Goal: Task Accomplishment & Management: Use online tool/utility

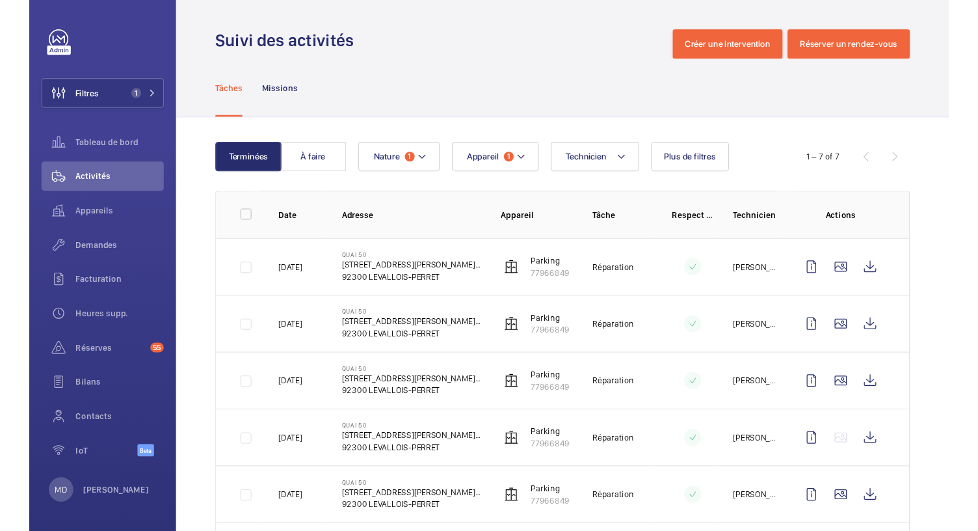
scroll to position [142, 0]
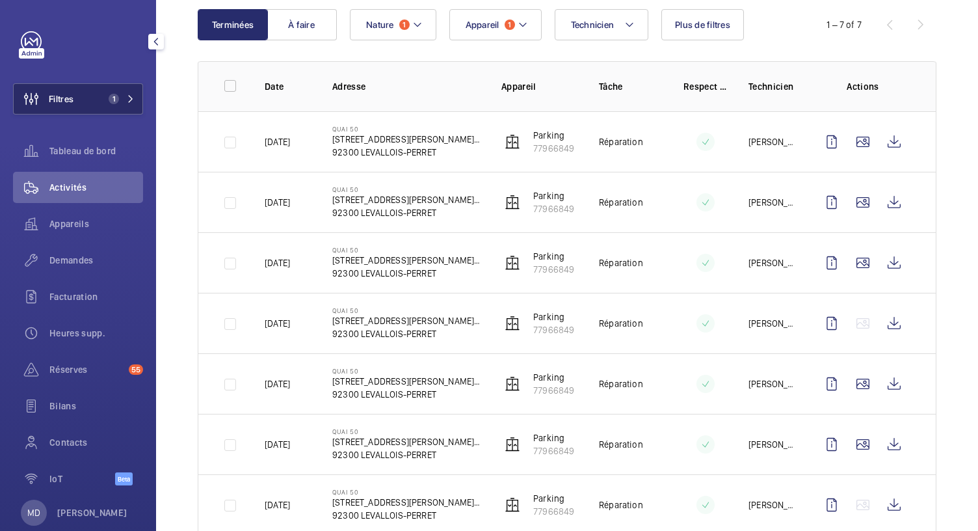
click at [86, 105] on button "Filtres 1" at bounding box center [78, 98] width 130 height 31
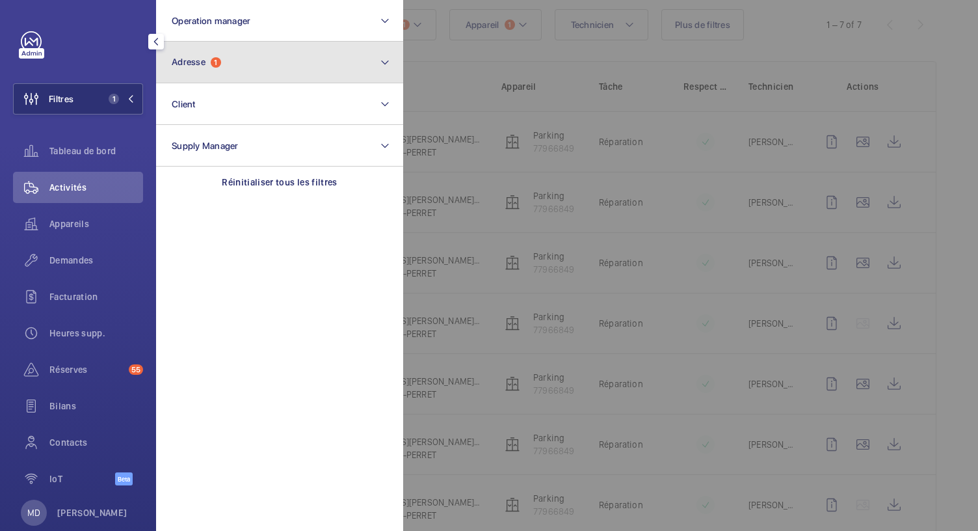
click at [337, 76] on button "Adresse 1" at bounding box center [279, 63] width 247 height 42
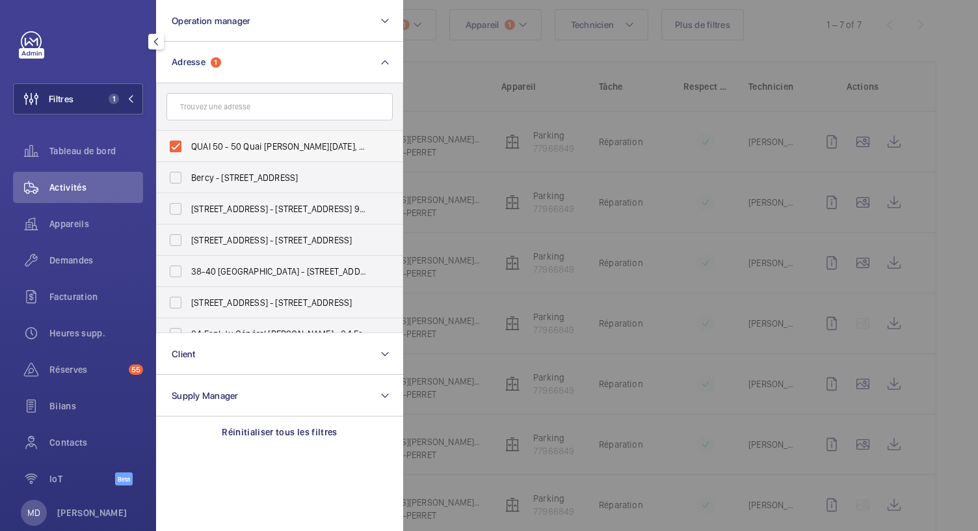
click at [170, 146] on label "QUAI 50 - 50 Quai Charles Pasqua, 92300 LEVALLOIS-PERRET, LEVALLOIS-PERRET 92300" at bounding box center [270, 146] width 226 height 31
click at [170, 146] on input "QUAI 50 - 50 Quai Charles Pasqua, 92300 LEVALLOIS-PERRET, LEVALLOIS-PERRET 92300" at bounding box center [176, 146] width 26 height 26
checkbox input "false"
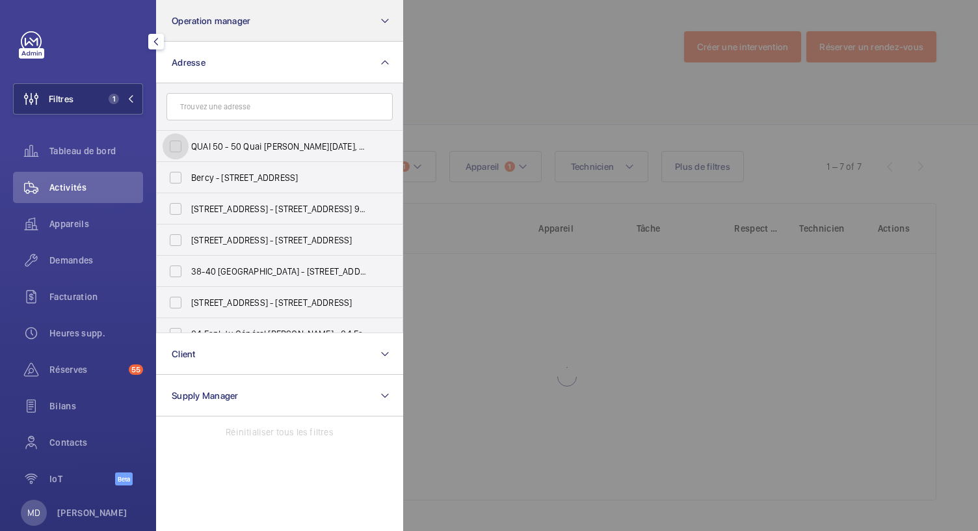
scroll to position [142, 0]
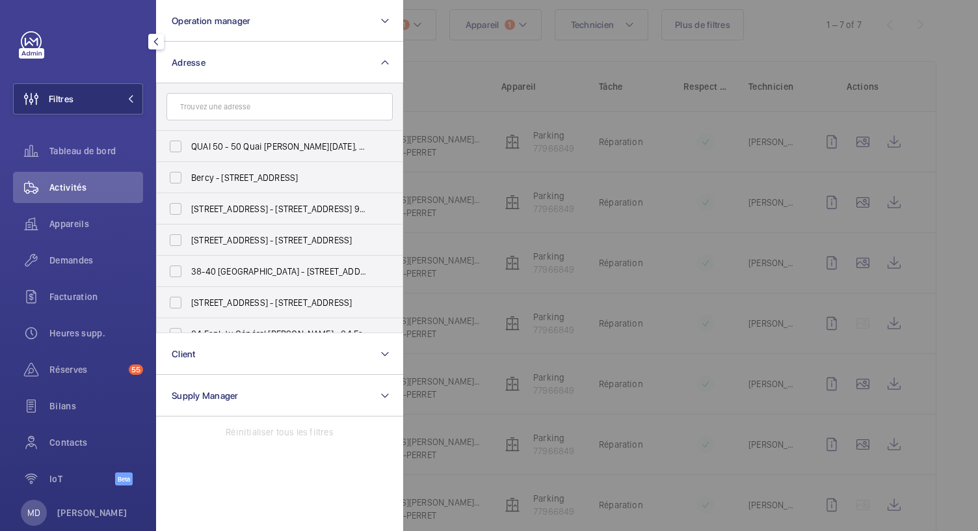
click at [98, 37] on div at bounding box center [82, 41] width 122 height 21
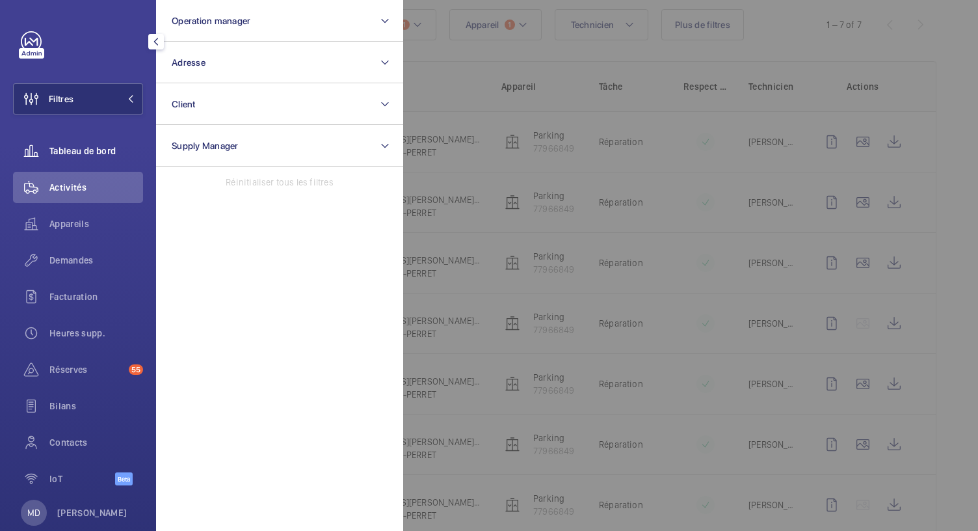
click at [91, 154] on span "Tableau de bord" at bounding box center [96, 150] width 94 height 13
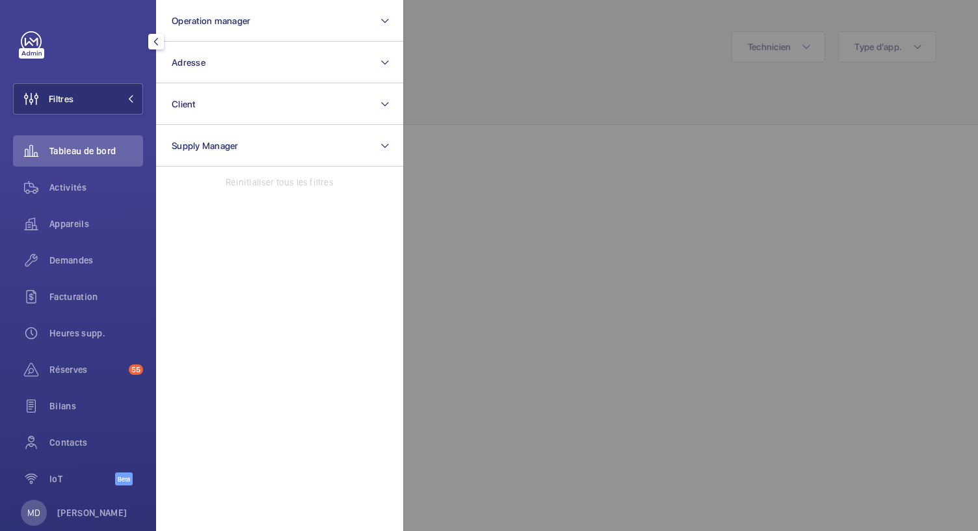
click at [499, 84] on div at bounding box center [892, 265] width 978 height 531
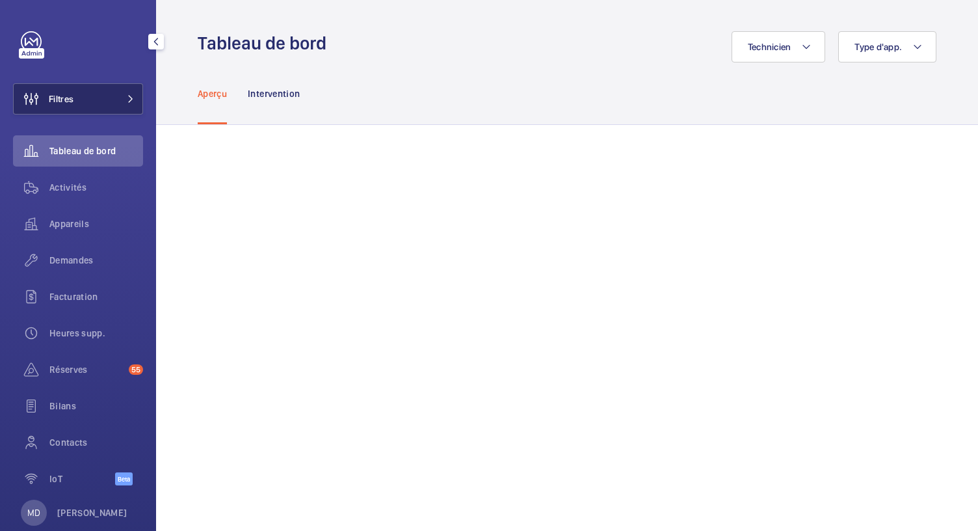
click at [128, 99] on mat-icon at bounding box center [131, 99] width 8 height 8
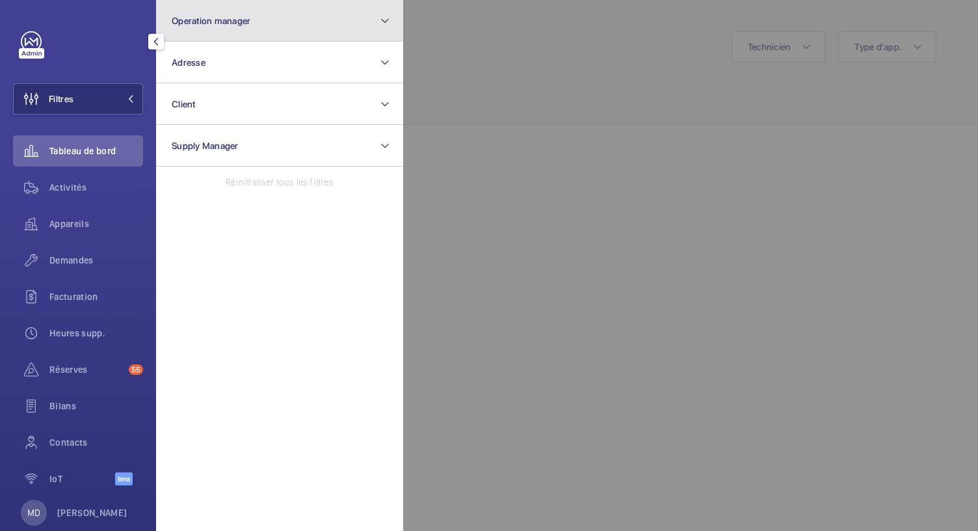
click at [275, 27] on button "Operation manager" at bounding box center [279, 21] width 247 height 42
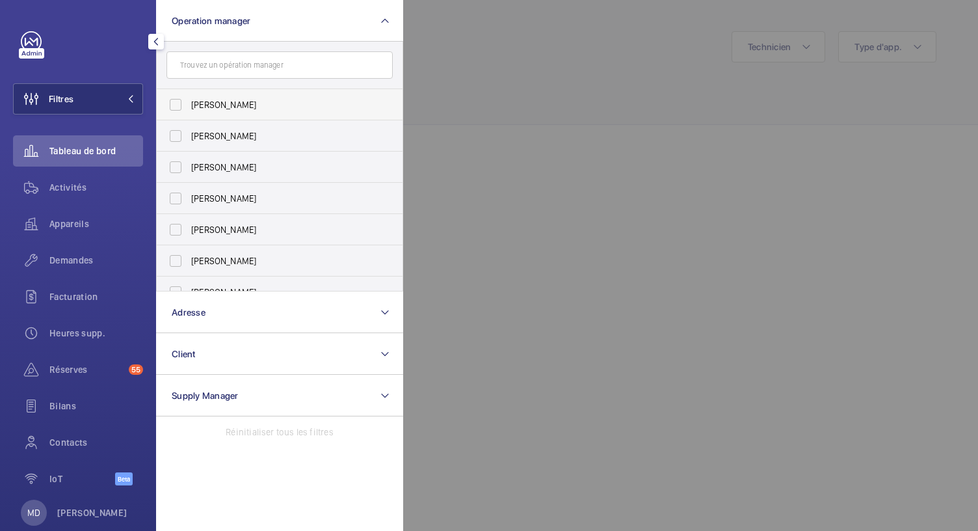
click at [181, 112] on label "Florence Dulin" at bounding box center [270, 104] width 226 height 31
click at [181, 112] on input "Florence Dulin" at bounding box center [176, 105] width 26 height 26
checkbox input "true"
click at [177, 132] on label "Zohra Hamdani" at bounding box center [270, 135] width 226 height 31
click at [177, 132] on input "Zohra Hamdani" at bounding box center [176, 136] width 26 height 26
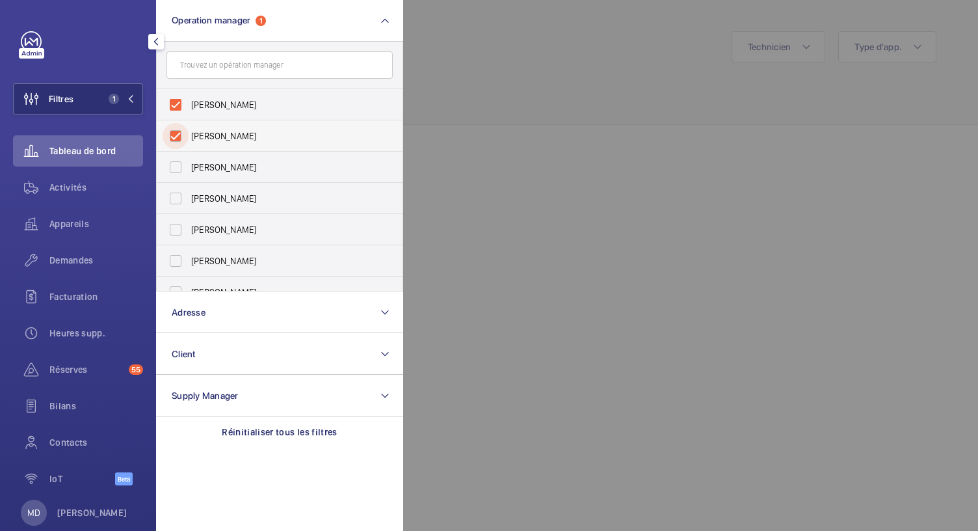
checkbox input "true"
click at [173, 164] on label "Anthony Mouchez" at bounding box center [270, 166] width 226 height 31
click at [173, 164] on input "Anthony Mouchez" at bounding box center [176, 167] width 26 height 26
checkbox input "true"
click at [175, 196] on label "Karim Kaced" at bounding box center [270, 198] width 226 height 31
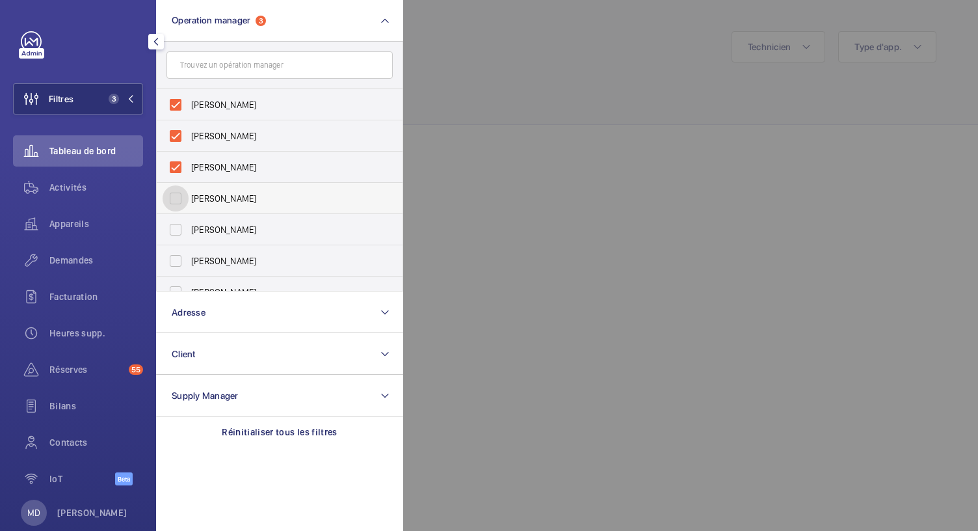
click at [175, 196] on input "Karim Kaced" at bounding box center [176, 198] width 26 height 26
checkbox input "true"
click at [174, 237] on label "Caroline Diallo" at bounding box center [270, 229] width 226 height 31
click at [174, 237] on input "Caroline Diallo" at bounding box center [176, 230] width 26 height 26
checkbox input "true"
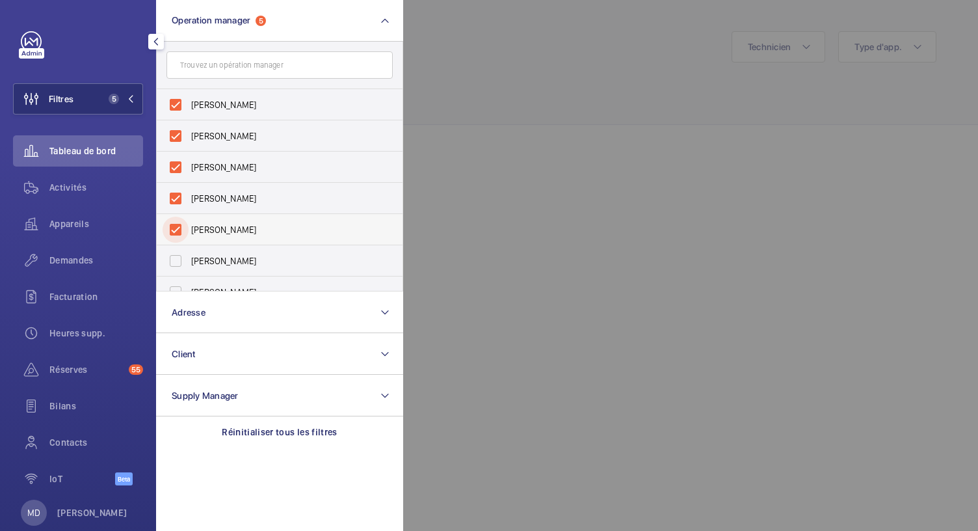
scroll to position [48, 0]
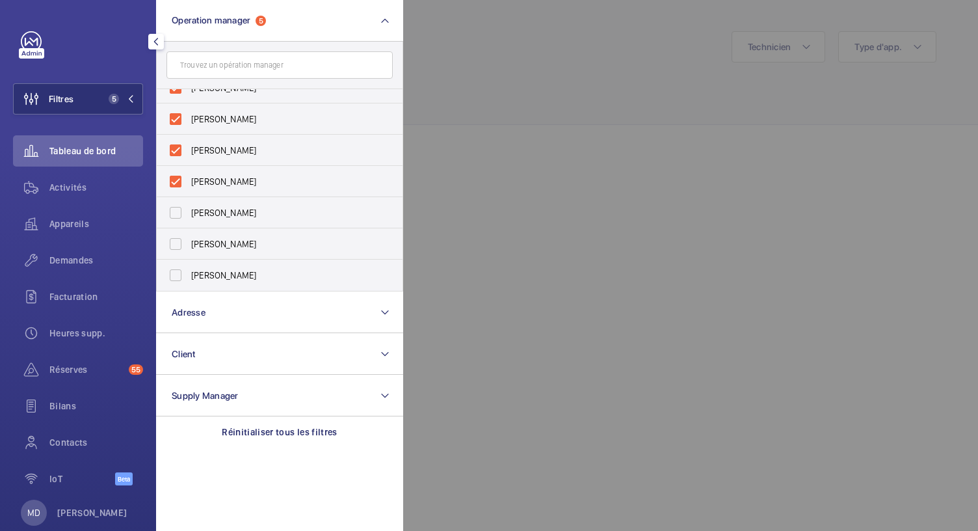
click at [540, 158] on div at bounding box center [892, 265] width 978 height 531
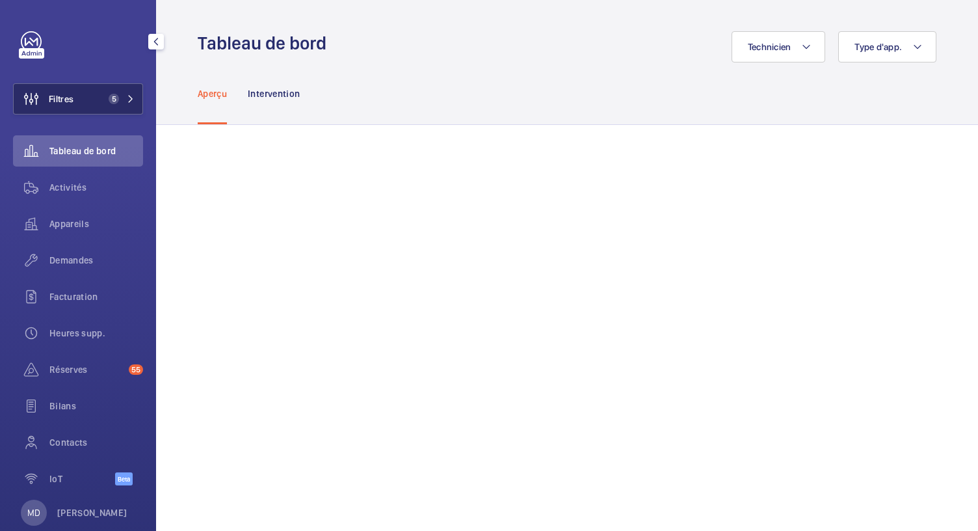
click at [111, 101] on span "5" at bounding box center [114, 99] width 10 height 10
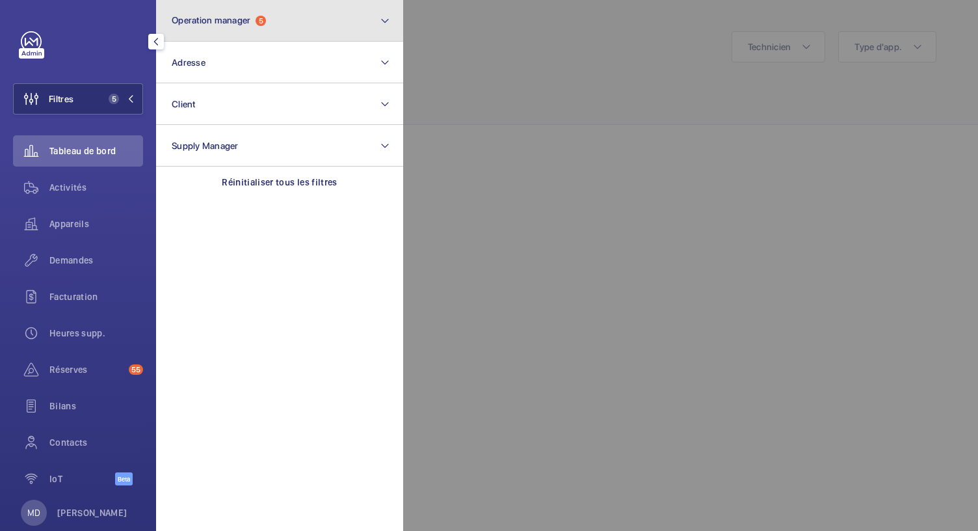
click at [239, 28] on button "Operation manager 5" at bounding box center [279, 21] width 247 height 42
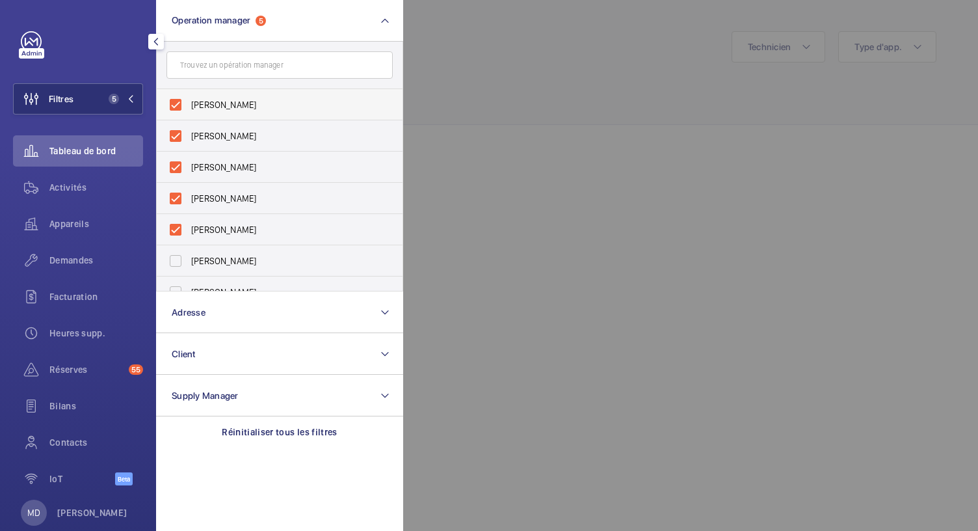
click at [181, 105] on label "Florence Dulin" at bounding box center [270, 104] width 226 height 31
click at [181, 105] on input "Florence Dulin" at bounding box center [176, 105] width 26 height 26
checkbox input "false"
click at [172, 103] on label "Zohra Hamdani" at bounding box center [270, 104] width 226 height 31
click at [172, 103] on input "Zohra Hamdani" at bounding box center [176, 105] width 26 height 26
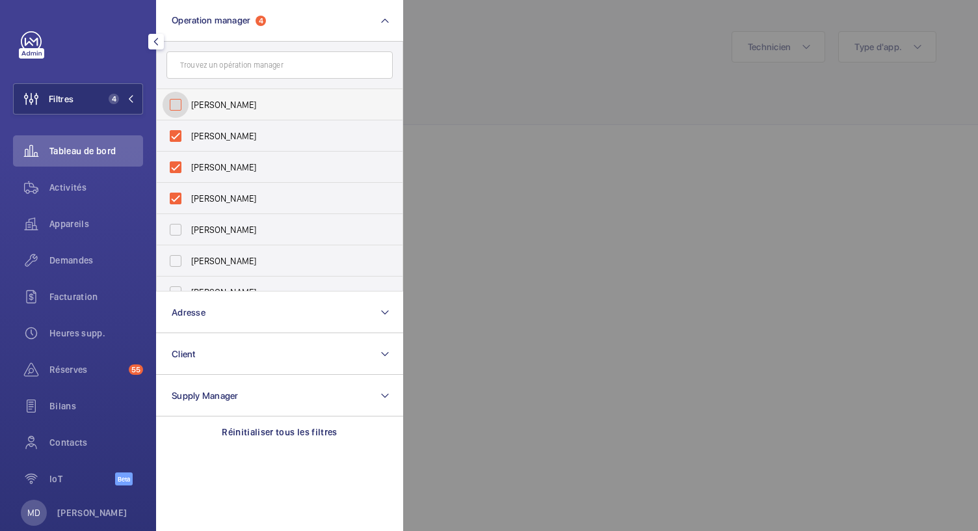
checkbox input "false"
click at [170, 133] on label "Karim Kaced" at bounding box center [270, 135] width 226 height 31
click at [170, 133] on input "Karim Kaced" at bounding box center [176, 136] width 26 height 26
checkbox input "false"
click at [176, 138] on label "Caroline Diallo" at bounding box center [270, 135] width 226 height 31
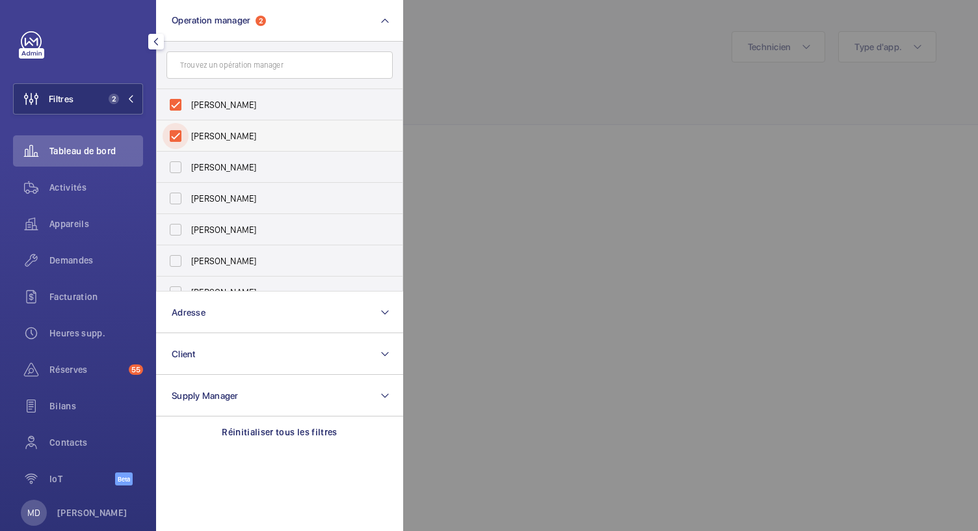
click at [176, 138] on input "Caroline Diallo" at bounding box center [176, 136] width 26 height 26
checkbox input "false"
click at [187, 96] on label "Anthony Mouchez" at bounding box center [270, 104] width 226 height 31
click at [187, 96] on input "Anthony Mouchez" at bounding box center [176, 105] width 26 height 26
checkbox input "false"
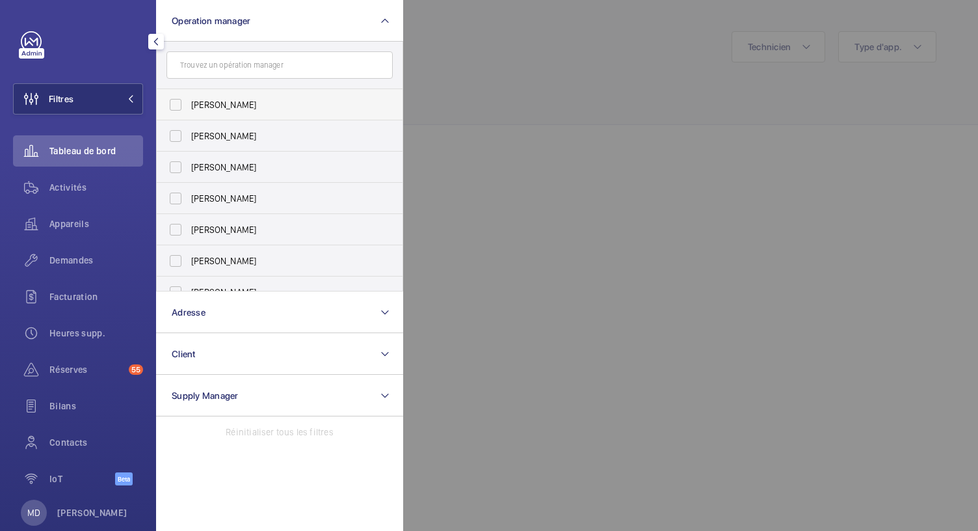
click at [185, 103] on label "Florence Dulin" at bounding box center [270, 104] width 226 height 31
click at [185, 103] on input "Florence Dulin" at bounding box center [176, 105] width 26 height 26
checkbox input "true"
click at [508, 132] on div at bounding box center [892, 265] width 978 height 531
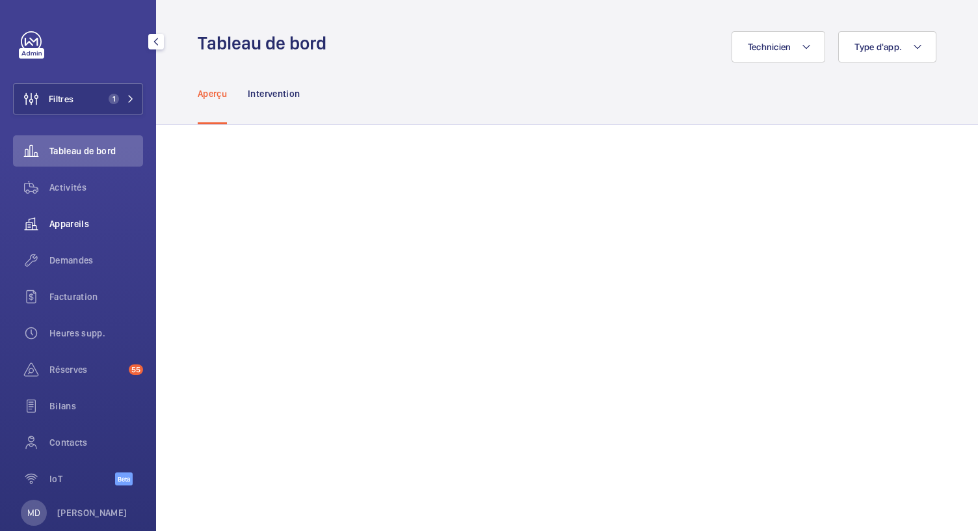
click at [73, 221] on span "Appareils" at bounding box center [96, 223] width 94 height 13
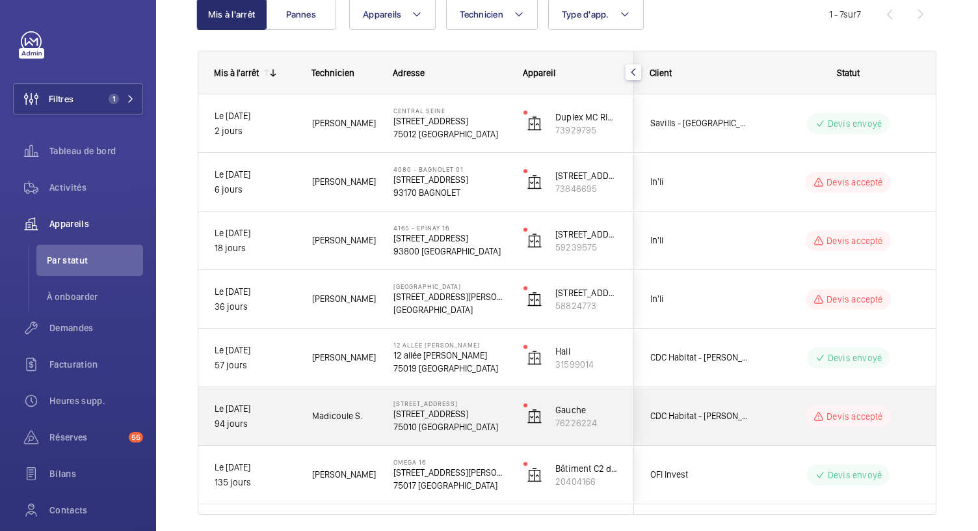
click at [456, 422] on p "75010 PARIS" at bounding box center [449, 426] width 113 height 13
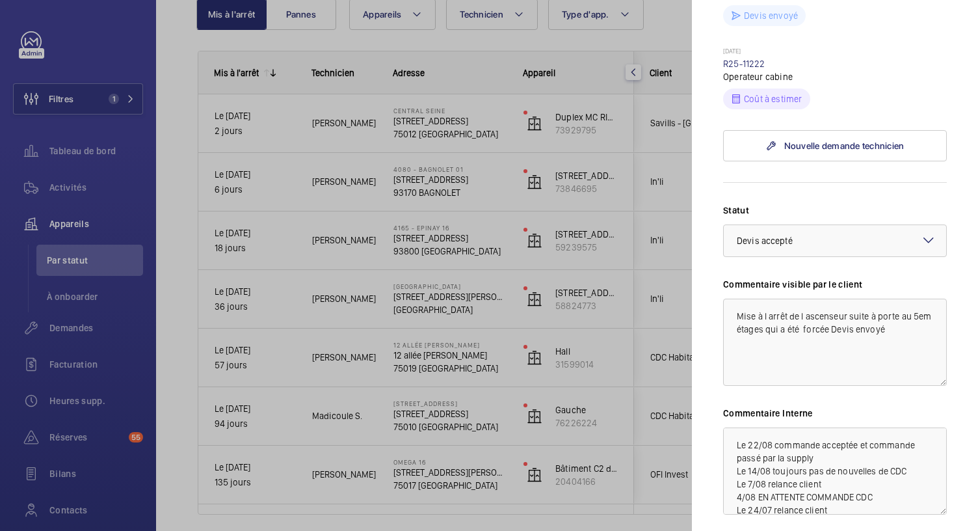
scroll to position [438, 0]
click at [805, 246] on div "× Devis accepté" at bounding box center [781, 239] width 88 height 13
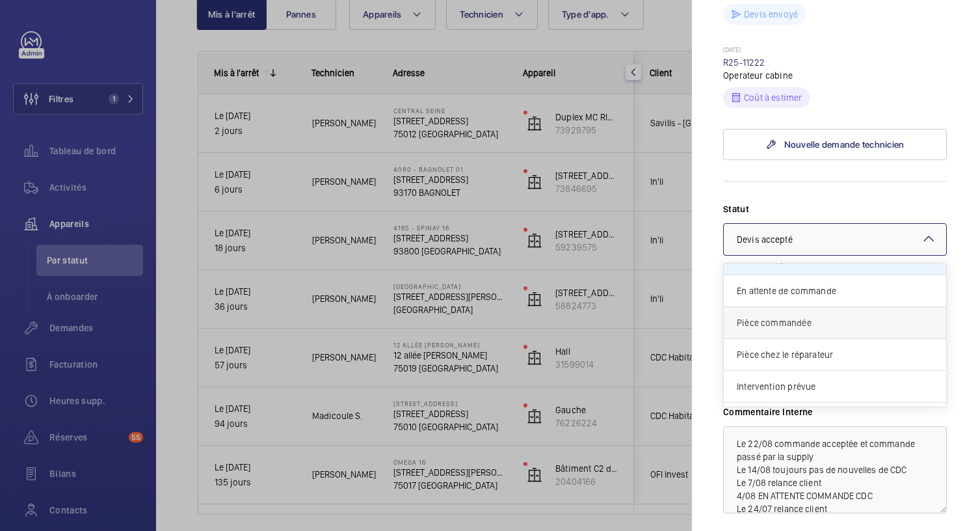
scroll to position [85, 0]
click at [798, 328] on span "Pièce commandée" at bounding box center [835, 321] width 196 height 13
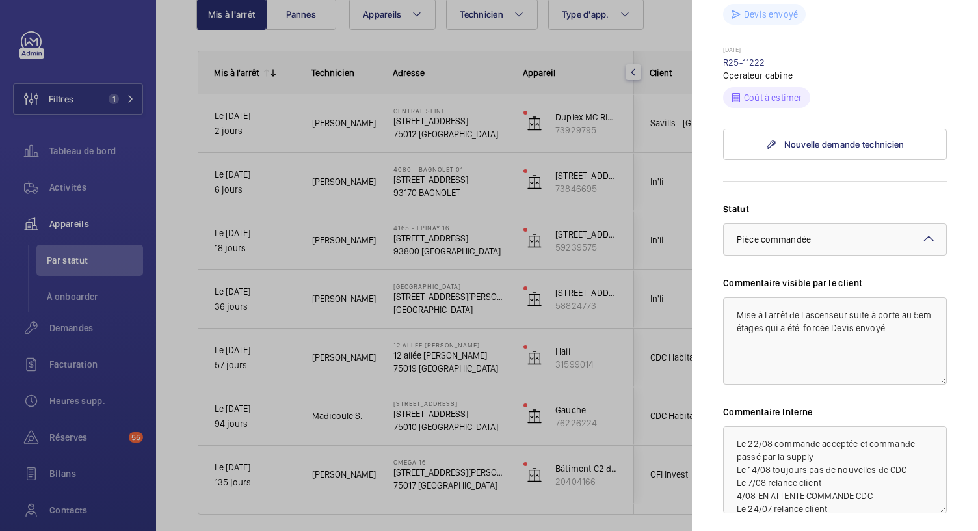
scroll to position [593, 0]
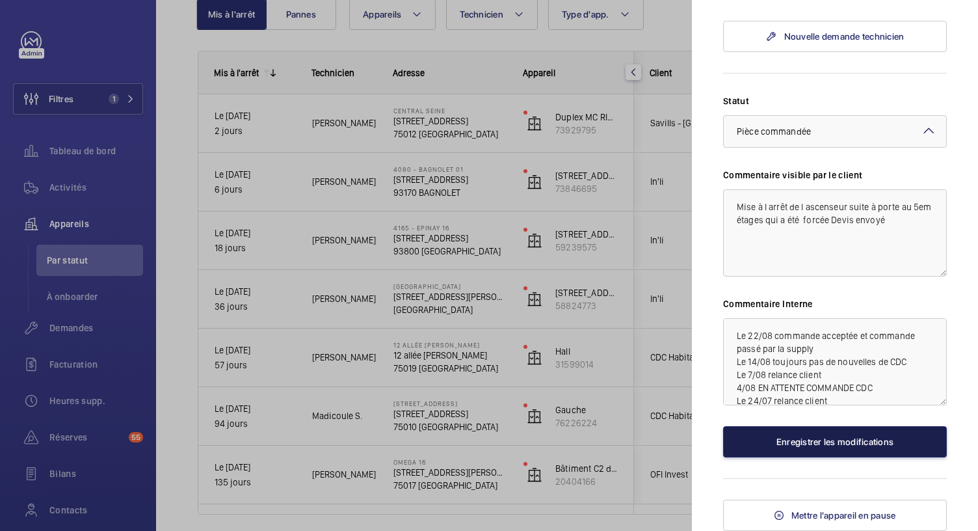
click at [778, 445] on button "Enregistrer les modifications" at bounding box center [835, 441] width 224 height 31
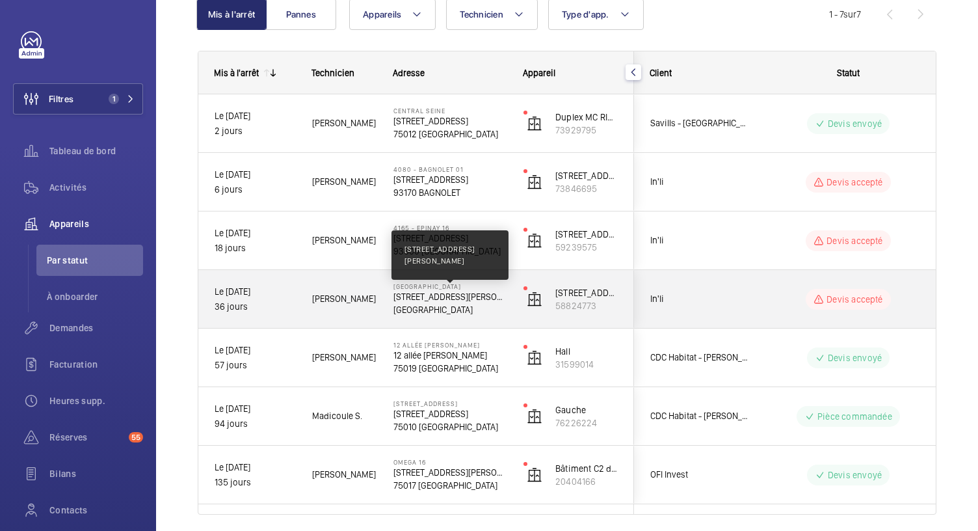
click at [473, 298] on p "1 Rue Camille Saint Sens 92500 Rueil" at bounding box center [449, 296] width 113 height 13
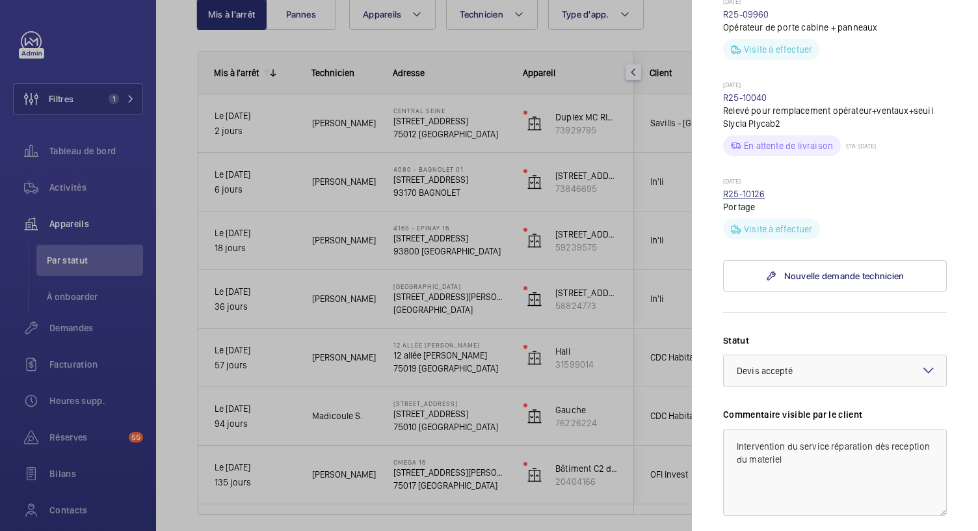
scroll to position [511, 0]
click at [827, 363] on div at bounding box center [835, 369] width 222 height 31
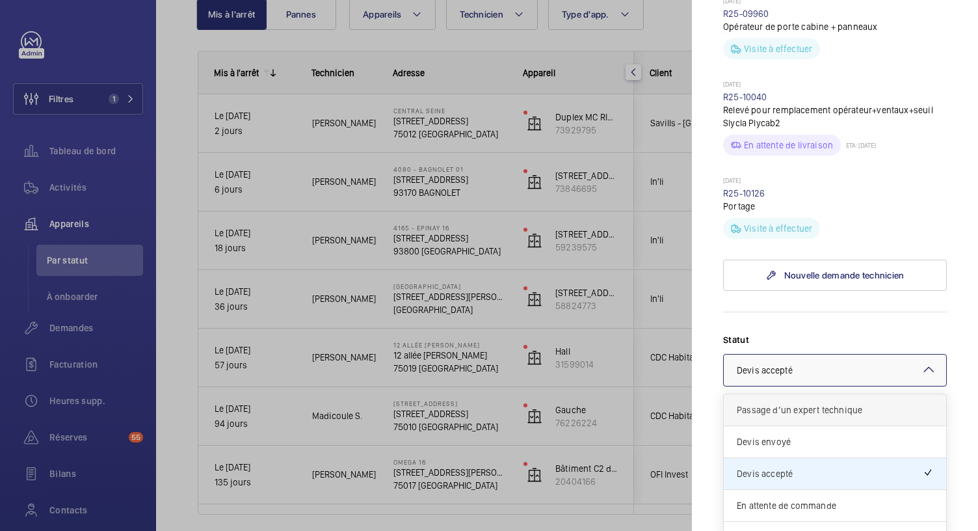
scroll to position [109, 0]
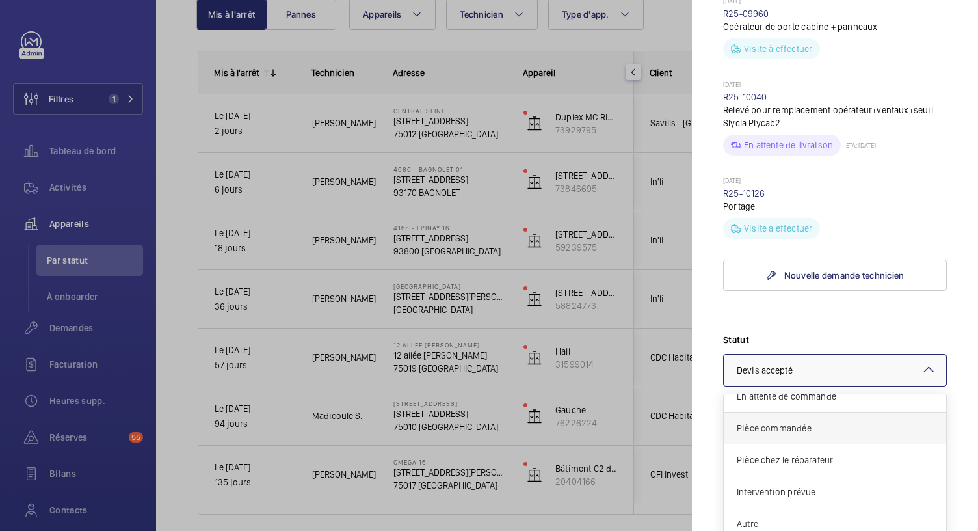
click at [817, 432] on div "Pièce commandée" at bounding box center [835, 428] width 222 height 32
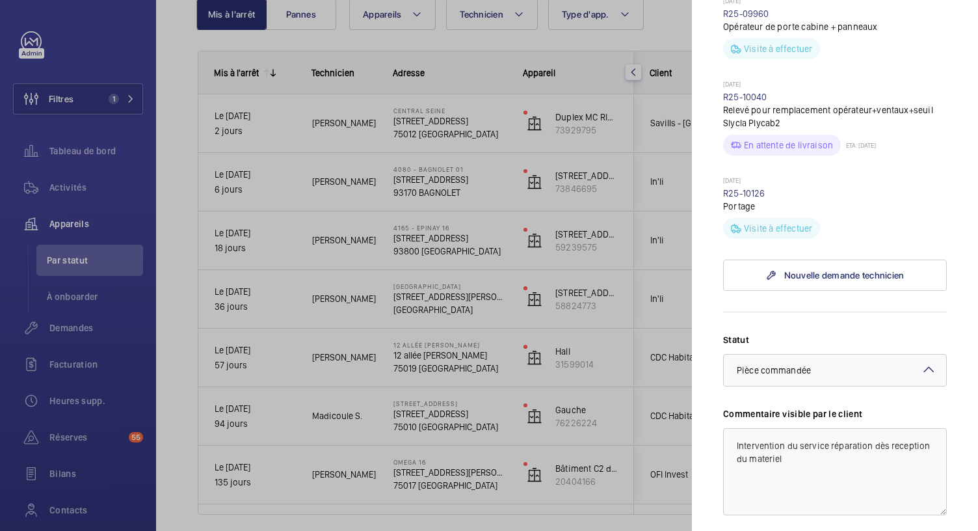
scroll to position [748, 0]
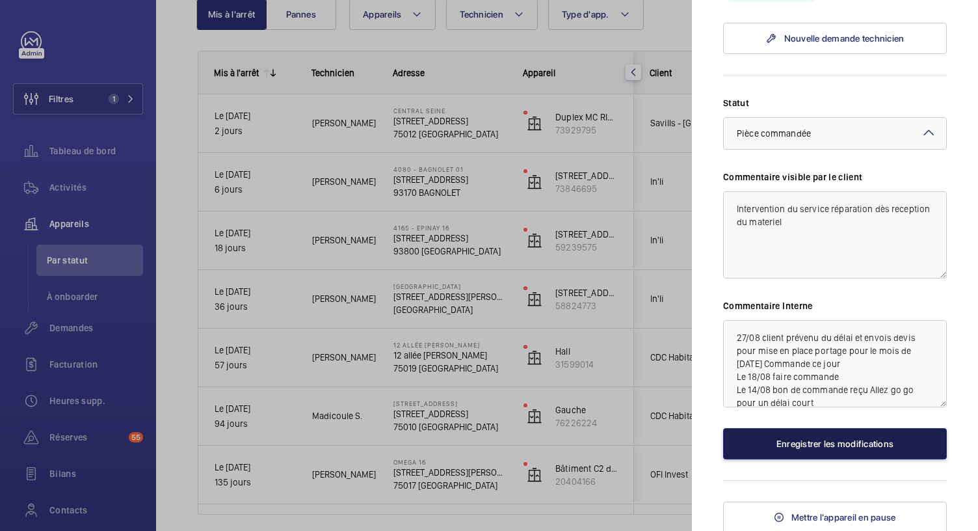
click at [783, 448] on button "Enregistrer les modifications" at bounding box center [835, 443] width 224 height 31
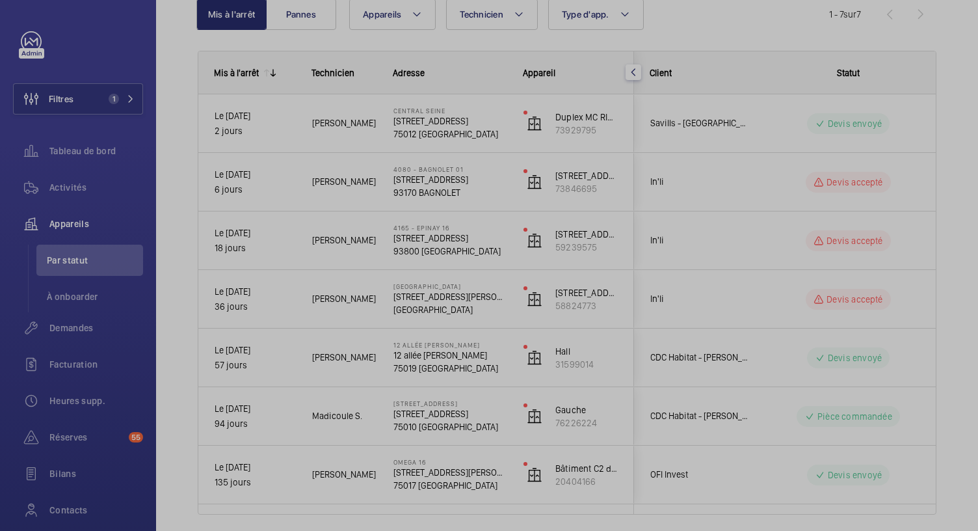
scroll to position [0, 0]
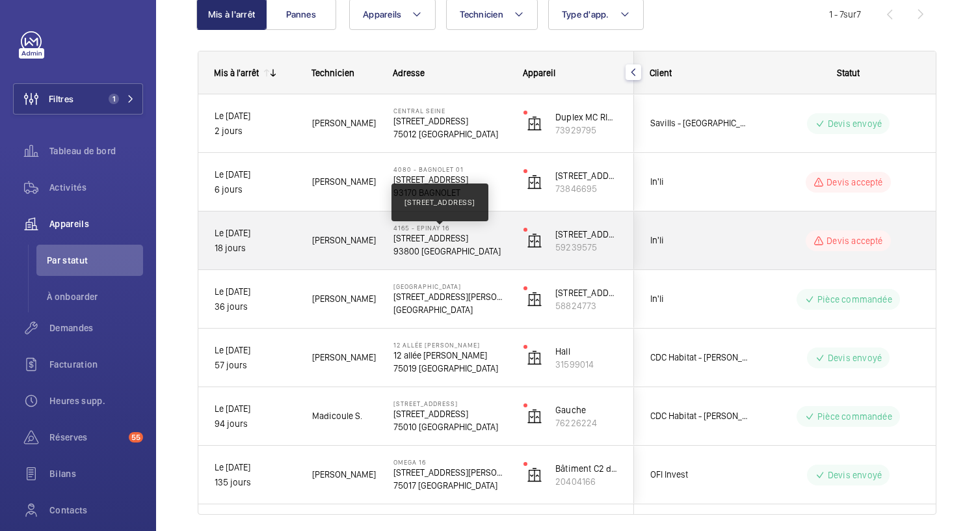
click at [458, 241] on p "7, avenue de Jarrow 93800 Epinay" at bounding box center [449, 237] width 113 height 13
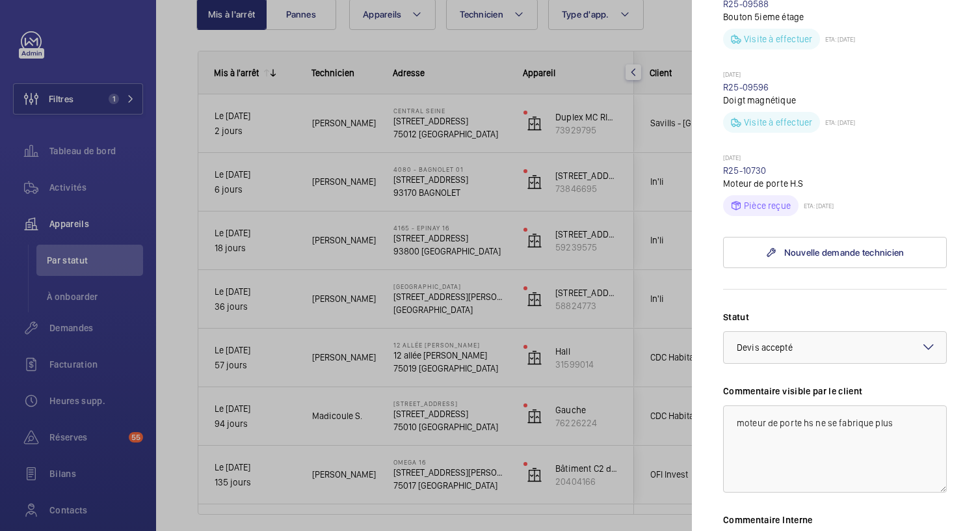
scroll to position [438, 0]
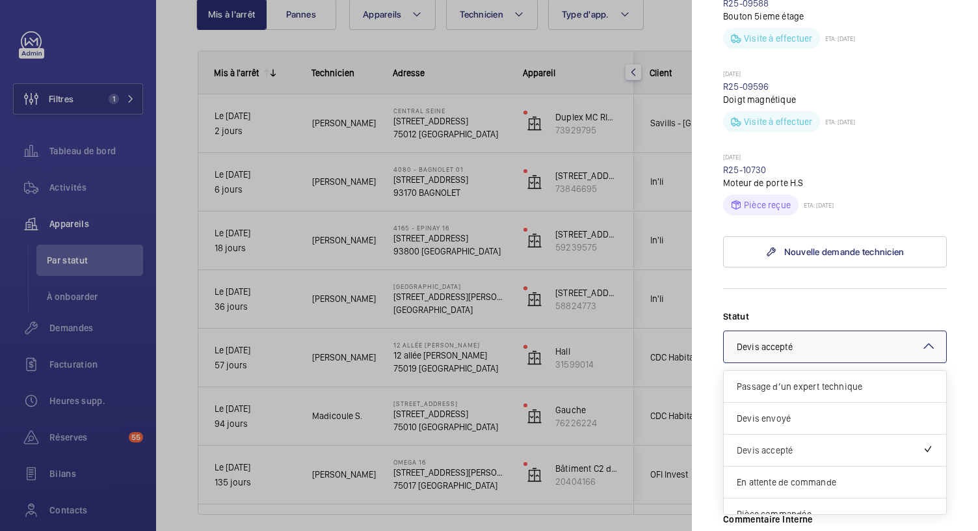
click at [826, 354] on div at bounding box center [835, 346] width 222 height 31
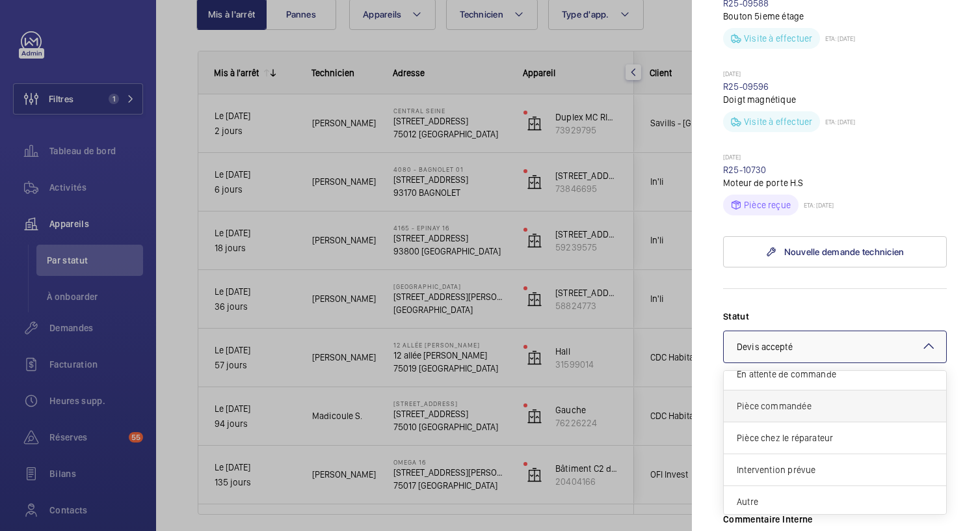
click at [794, 406] on span "Pièce commandée" at bounding box center [835, 405] width 196 height 13
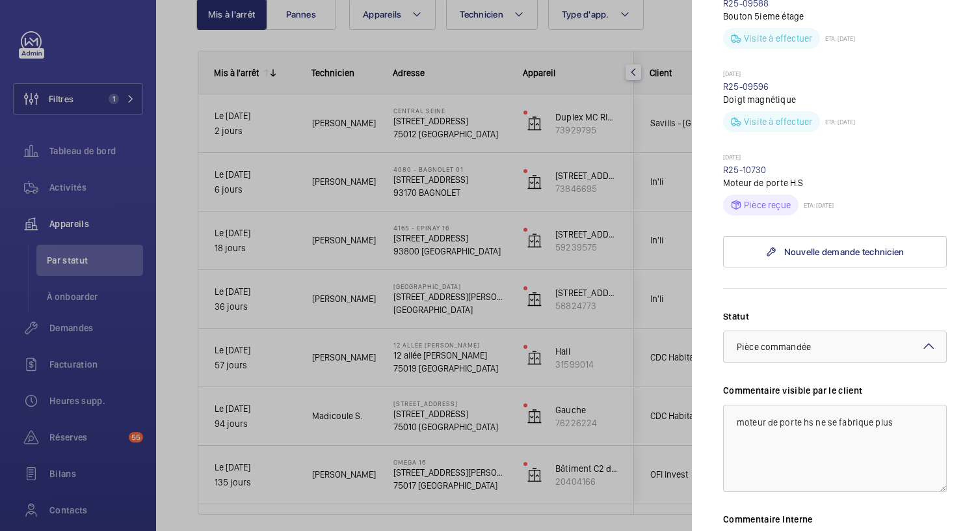
scroll to position [651, 0]
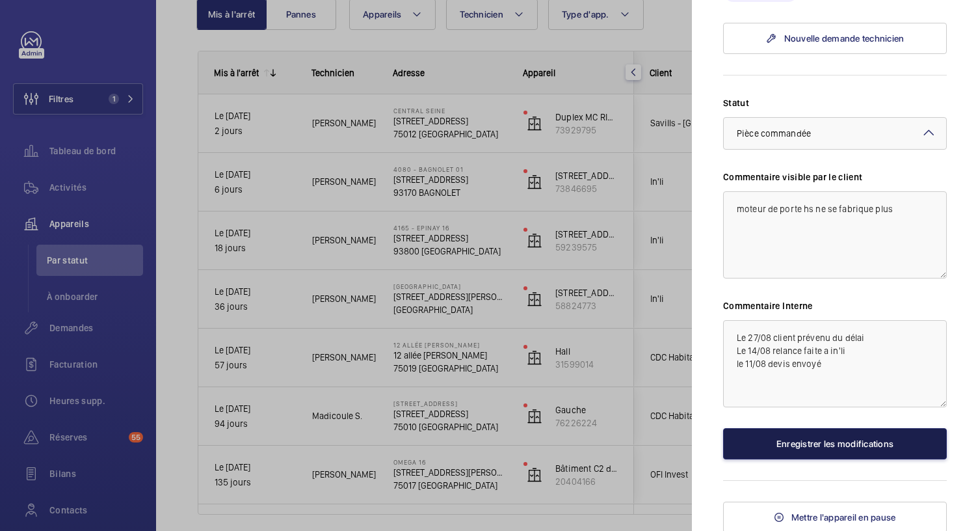
click at [788, 441] on button "Enregistrer les modifications" at bounding box center [835, 443] width 224 height 31
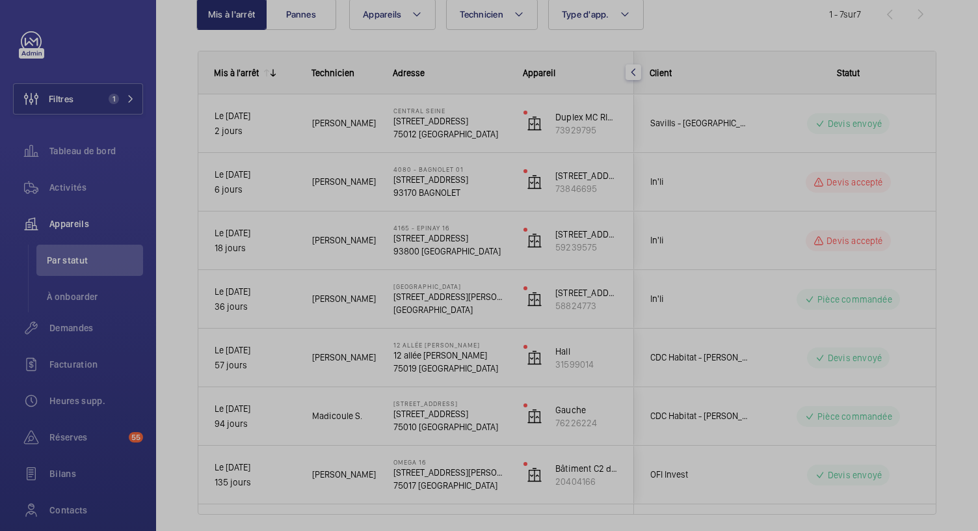
scroll to position [0, 0]
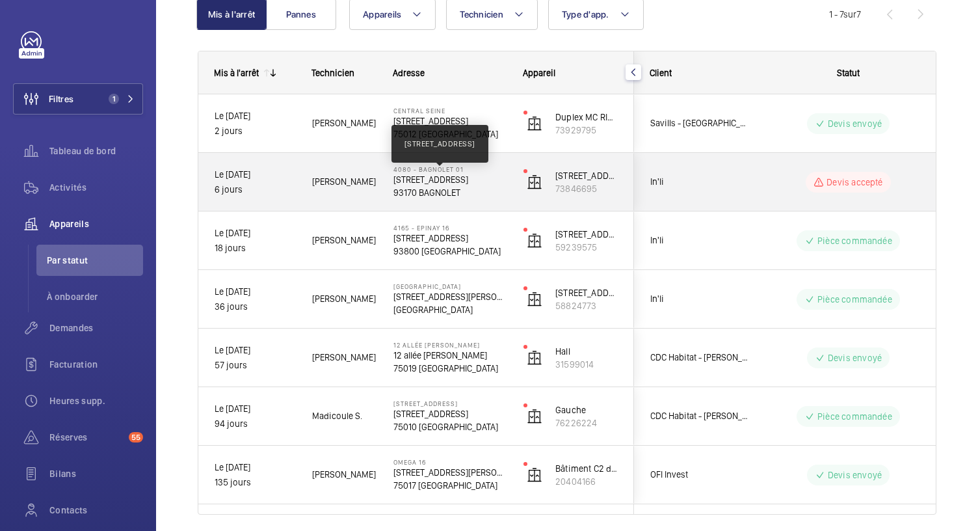
click at [454, 183] on p "88, avenue Gambetta 93170 Bagnolet" at bounding box center [449, 179] width 113 height 13
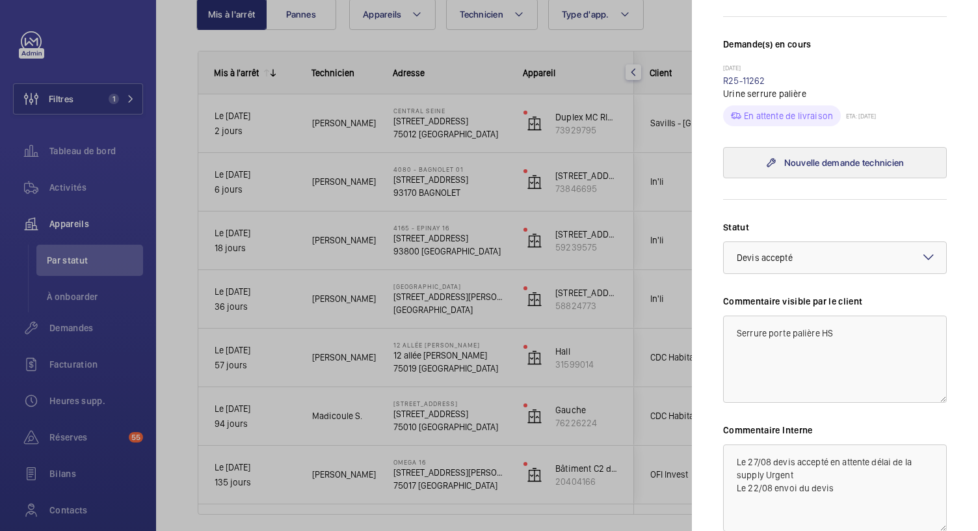
scroll to position [332, 0]
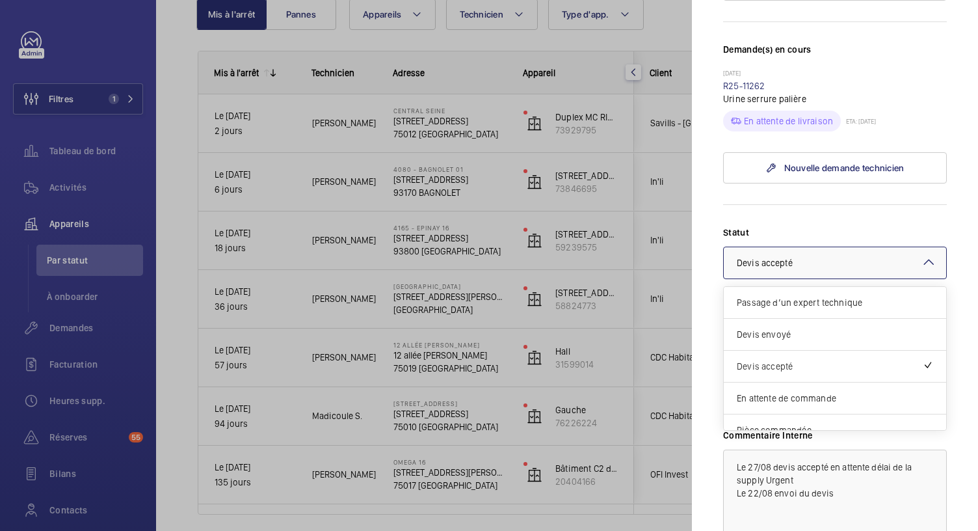
click at [816, 269] on div "× Devis accepté" at bounding box center [781, 262] width 88 height 13
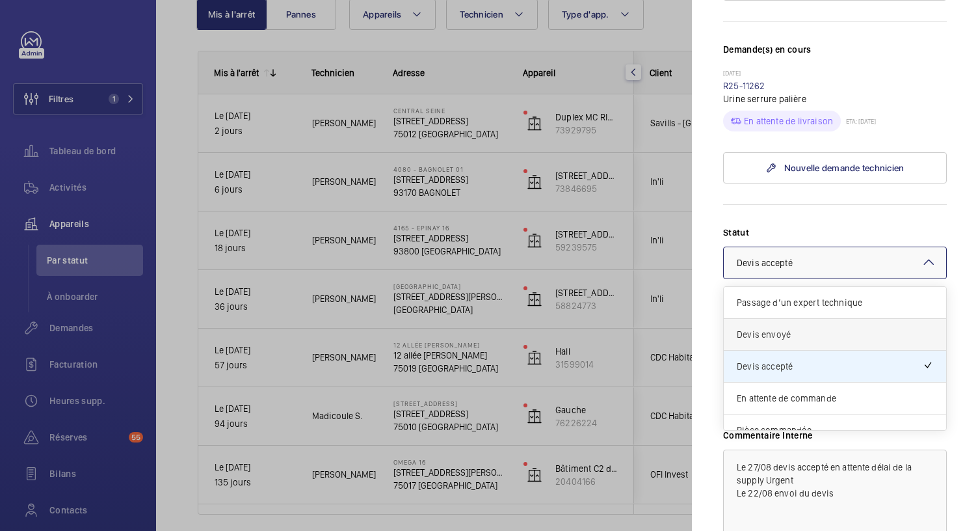
scroll to position [109, 0]
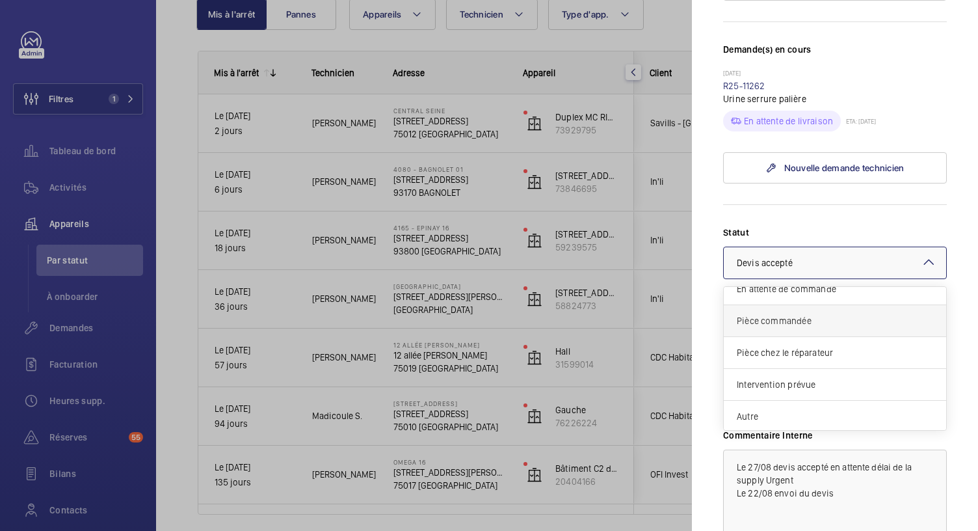
click at [798, 327] on span "Pièce commandée" at bounding box center [835, 320] width 196 height 13
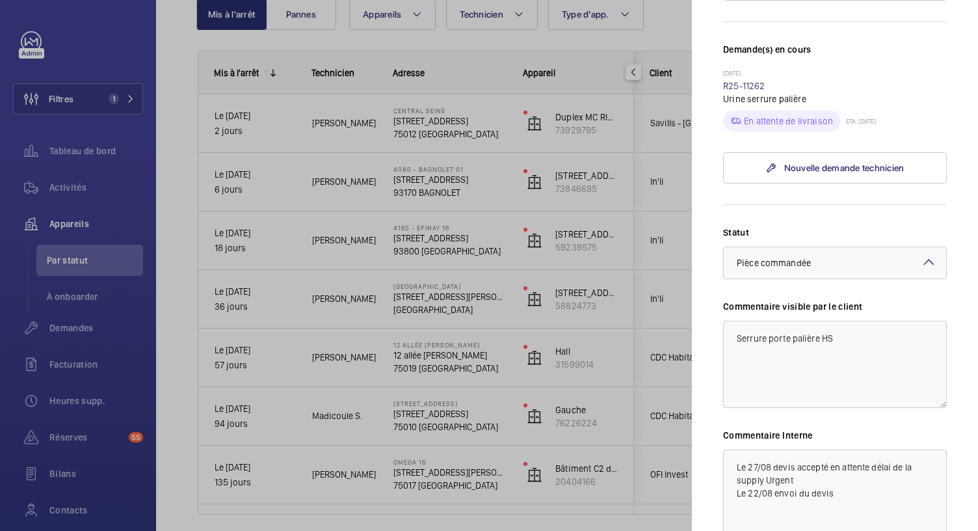
scroll to position [485, 0]
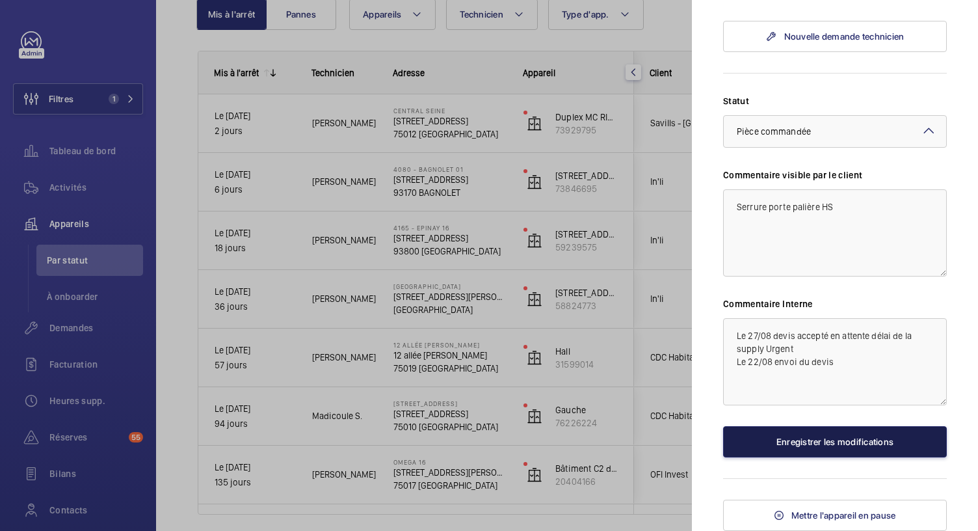
click at [776, 445] on button "Enregistrer les modifications" at bounding box center [835, 441] width 224 height 31
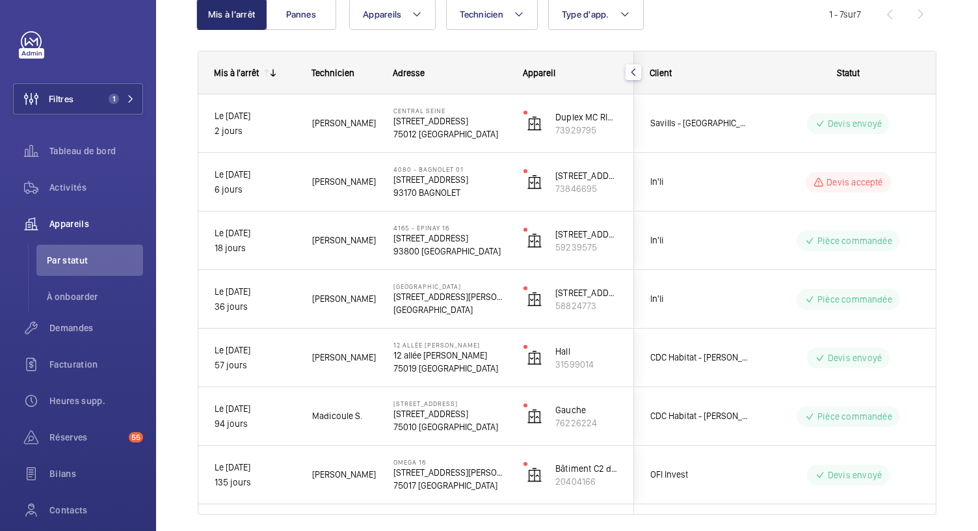
scroll to position [0, 0]
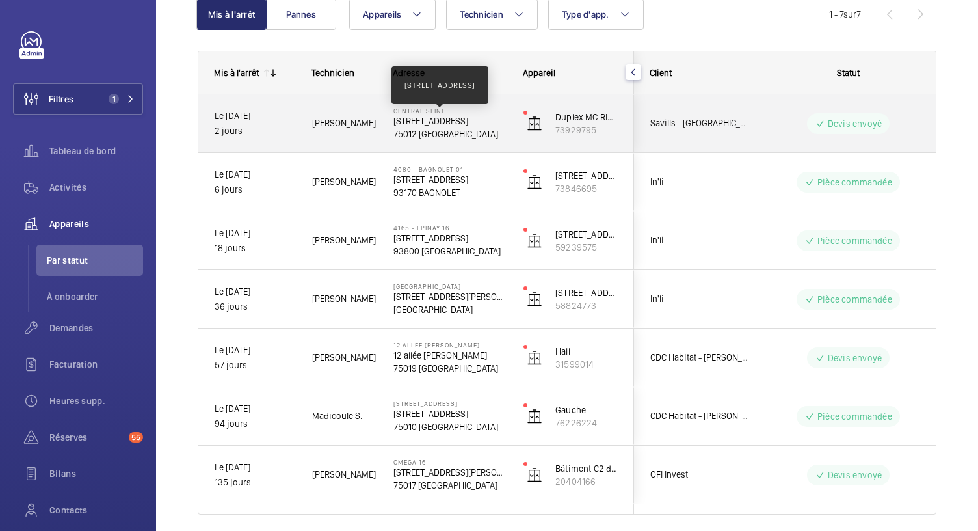
click at [455, 125] on p "42 Quai de la Rapée, 75012 PARIS" at bounding box center [449, 120] width 113 height 13
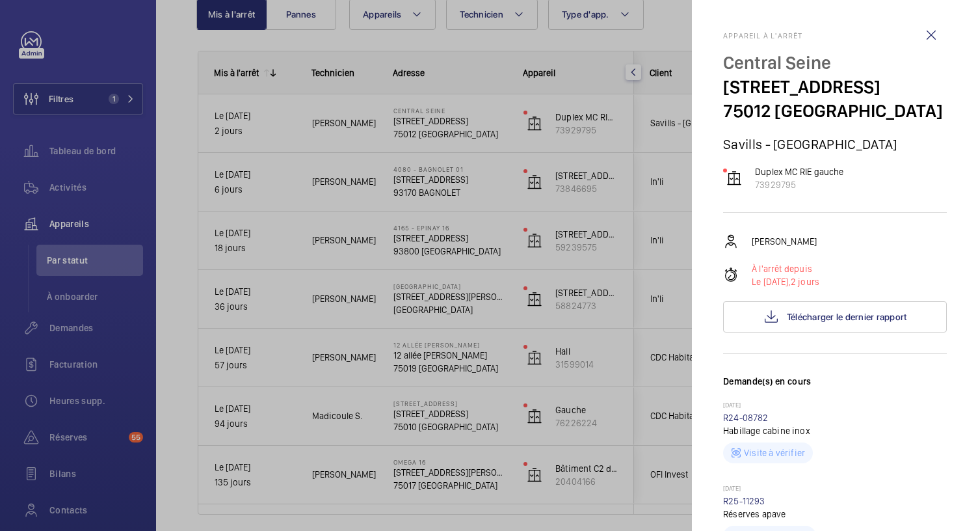
scroll to position [664, 0]
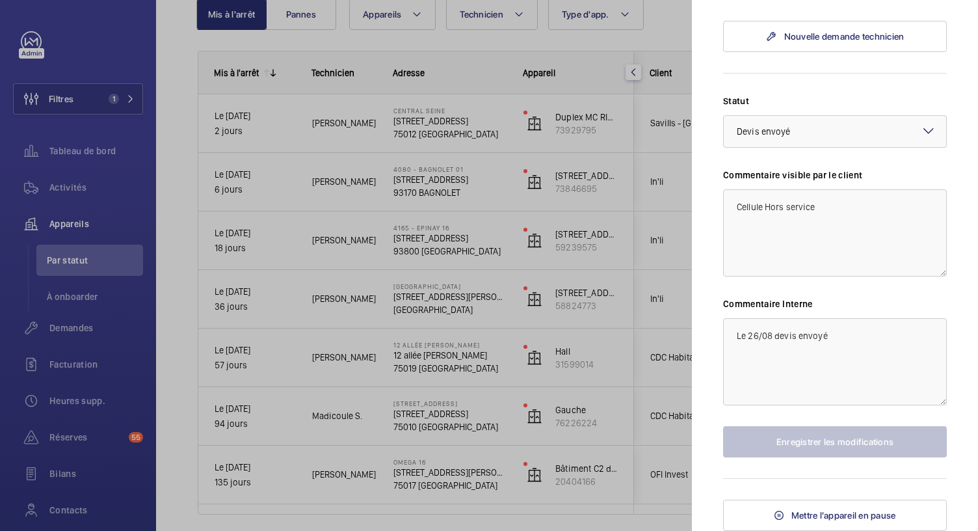
click at [649, 25] on div at bounding box center [489, 265] width 978 height 531
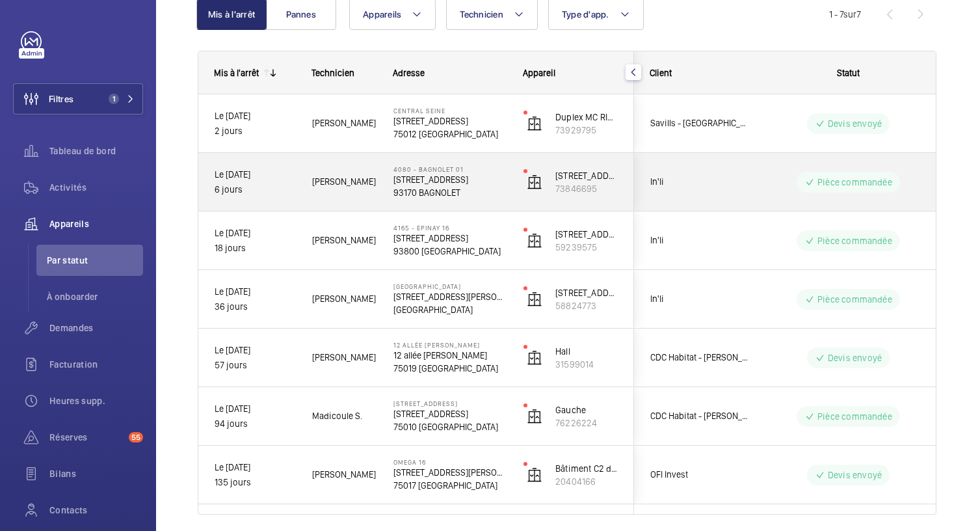
scroll to position [0, 0]
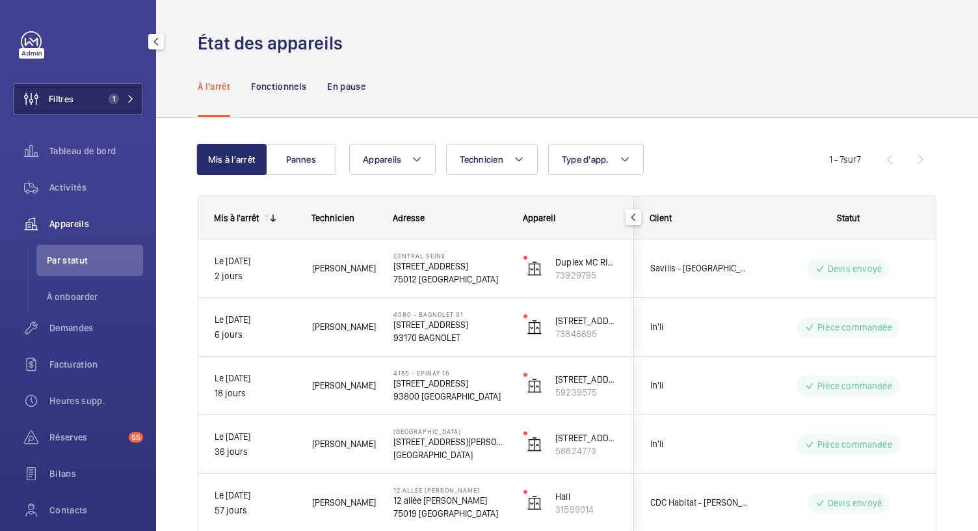
click at [94, 104] on button "Filtres 1" at bounding box center [78, 98] width 130 height 31
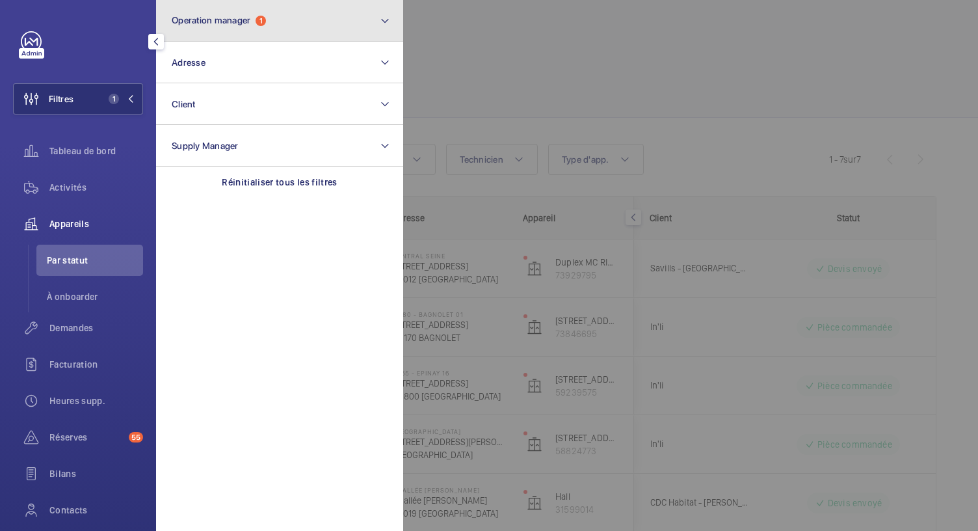
click at [338, 23] on button "Operation manager 1" at bounding box center [279, 21] width 247 height 42
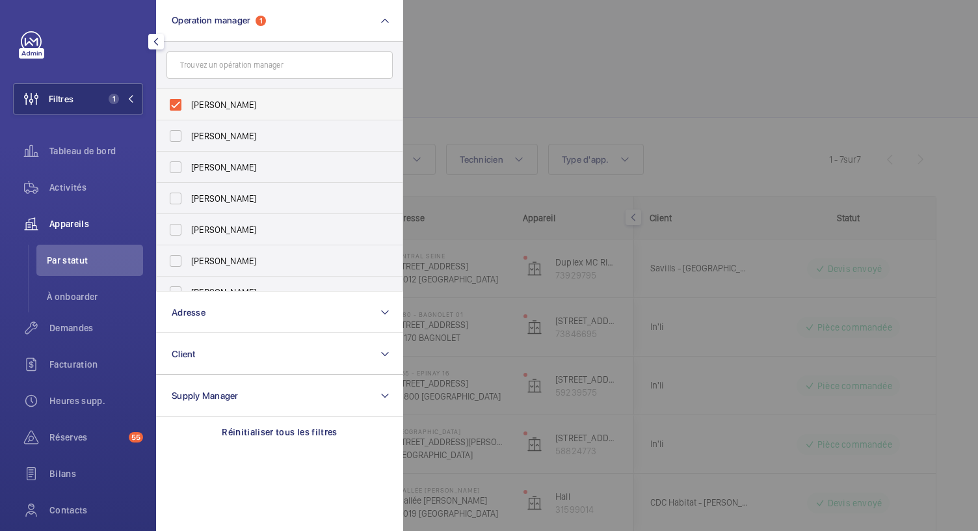
click at [173, 101] on label "Florence Dulin" at bounding box center [270, 104] width 226 height 31
click at [173, 101] on input "Florence Dulin" at bounding box center [176, 105] width 26 height 26
checkbox input "false"
click at [185, 232] on label "Caroline Diallo" at bounding box center [270, 229] width 226 height 31
click at [185, 232] on input "Caroline Diallo" at bounding box center [176, 230] width 26 height 26
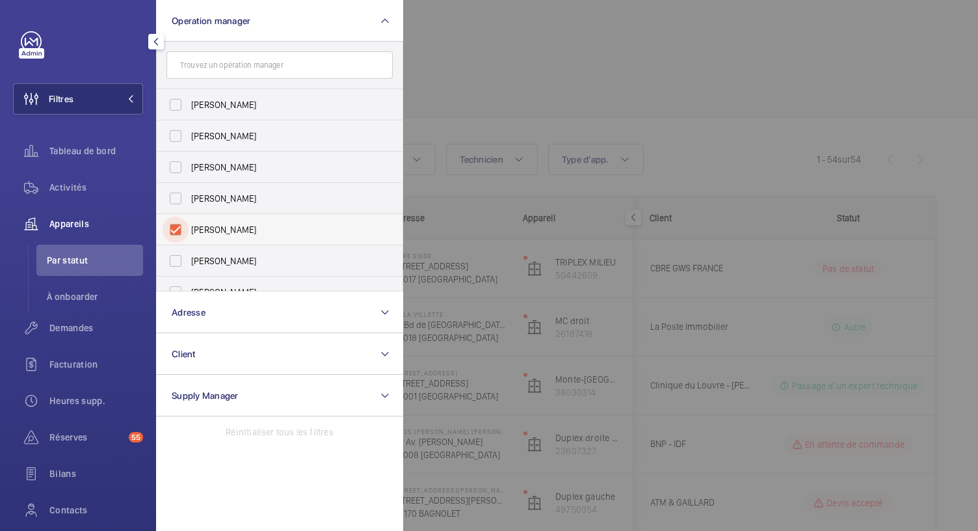
checkbox input "true"
click at [510, 86] on div at bounding box center [892, 265] width 978 height 531
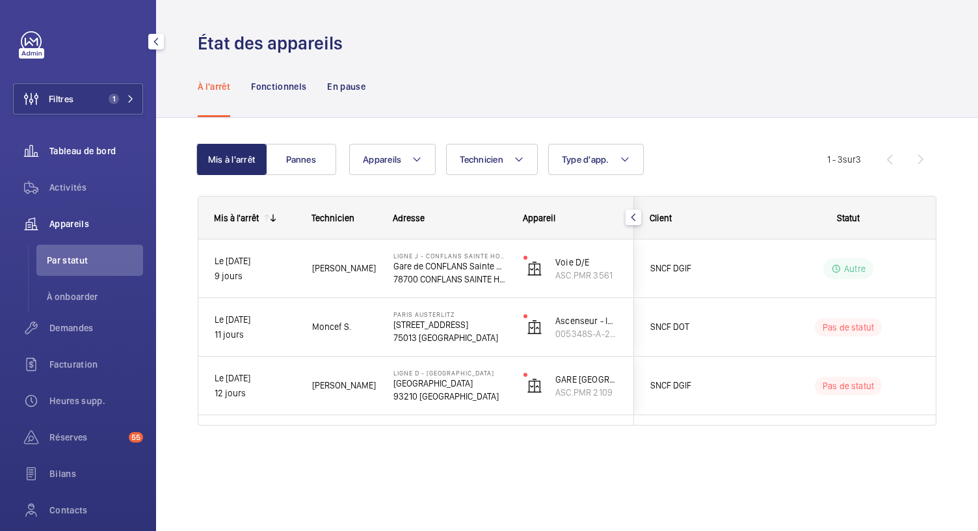
click at [105, 151] on span "Tableau de bord" at bounding box center [96, 150] width 94 height 13
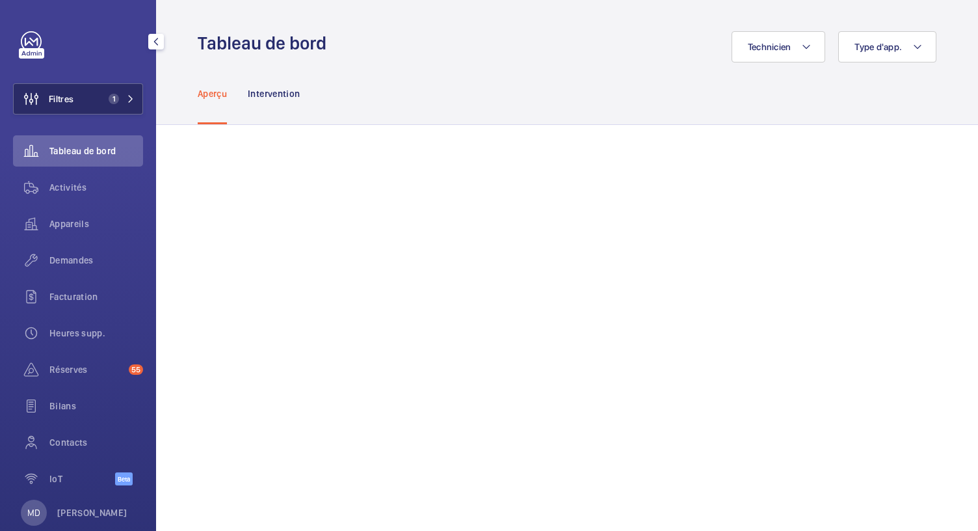
click at [90, 94] on button "Filtres 1" at bounding box center [78, 98] width 130 height 31
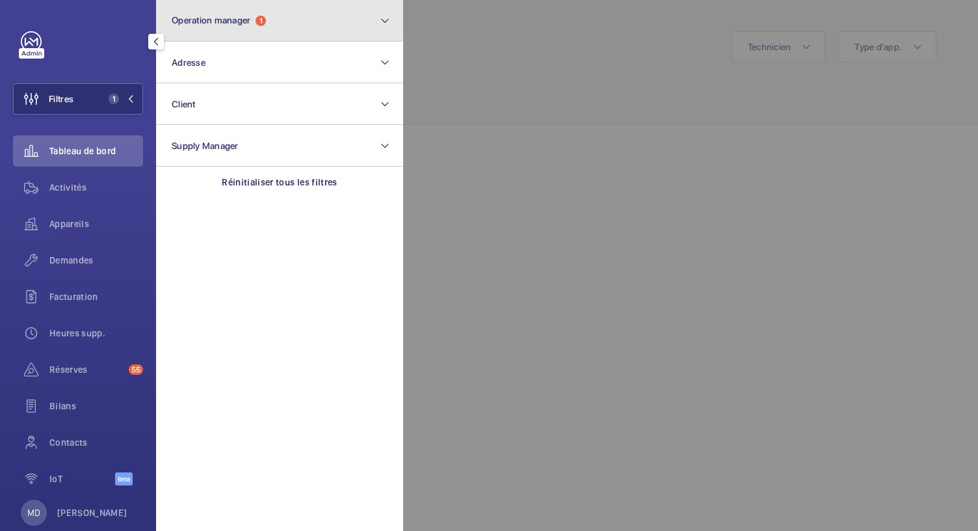
click at [243, 16] on span "Operation manager" at bounding box center [211, 20] width 79 height 10
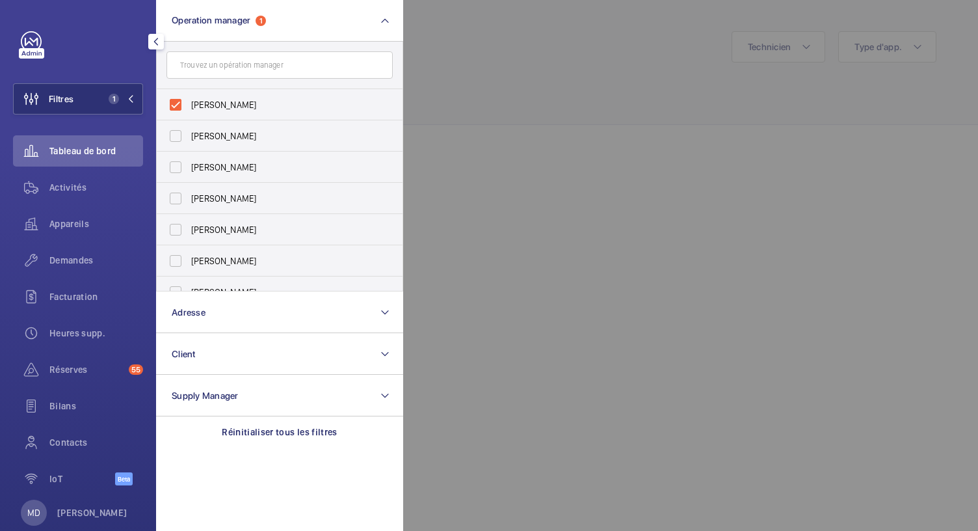
click at [635, 71] on div at bounding box center [892, 265] width 978 height 531
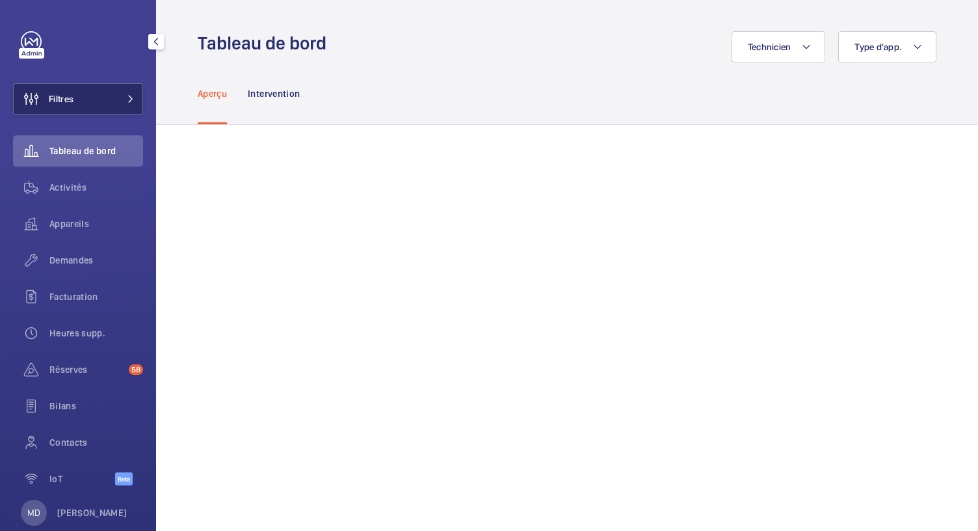
click at [131, 90] on button "Filtres" at bounding box center [78, 98] width 130 height 31
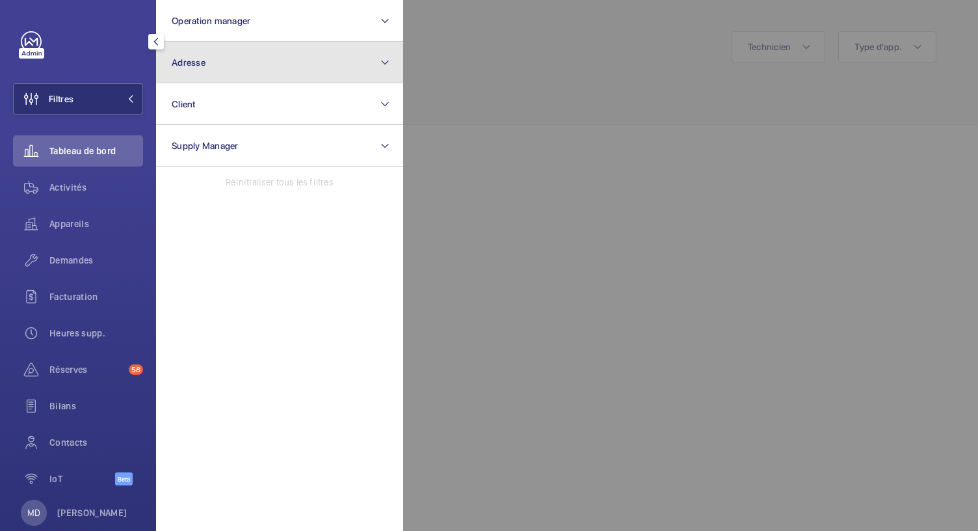
click at [224, 64] on button "Adresse" at bounding box center [279, 63] width 247 height 42
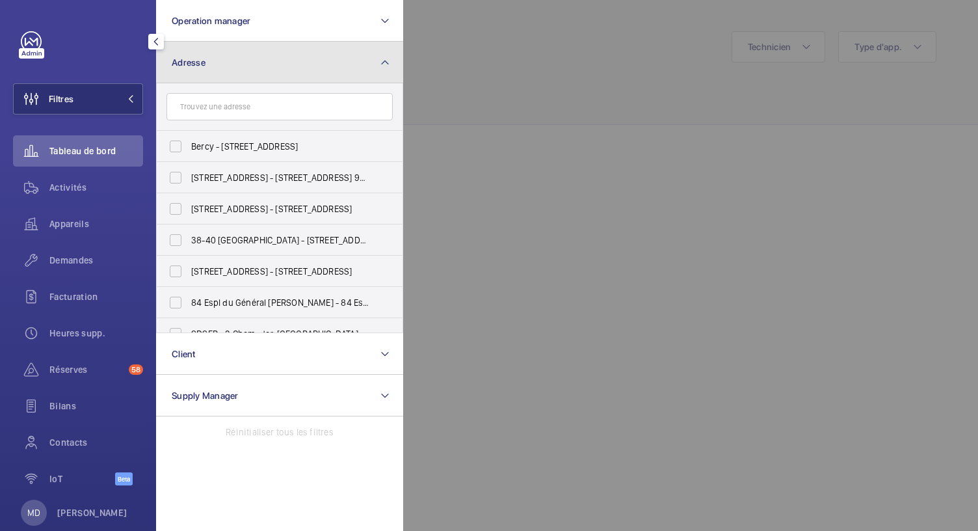
click at [222, 66] on button "Adresse" at bounding box center [279, 63] width 247 height 42
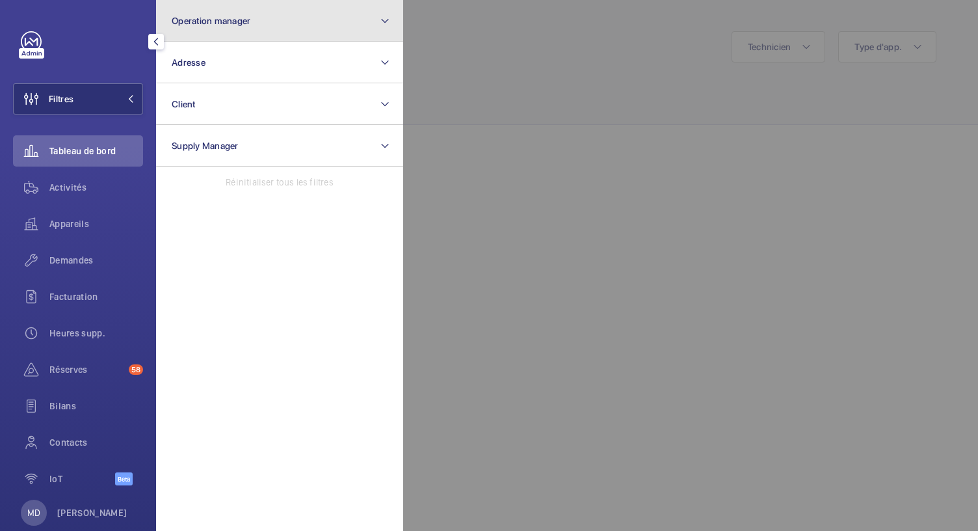
click at [254, 19] on button "Operation manager" at bounding box center [279, 21] width 247 height 42
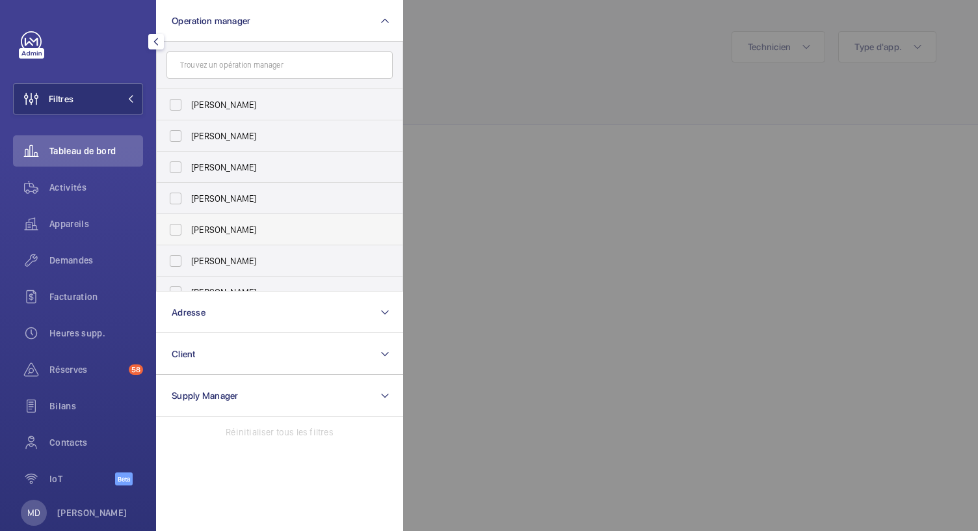
click at [191, 232] on span "[PERSON_NAME]" at bounding box center [280, 229] width 179 height 13
click at [189, 232] on input "[PERSON_NAME]" at bounding box center [176, 230] width 26 height 26
checkbox input "true"
click at [495, 162] on div at bounding box center [892, 265] width 978 height 531
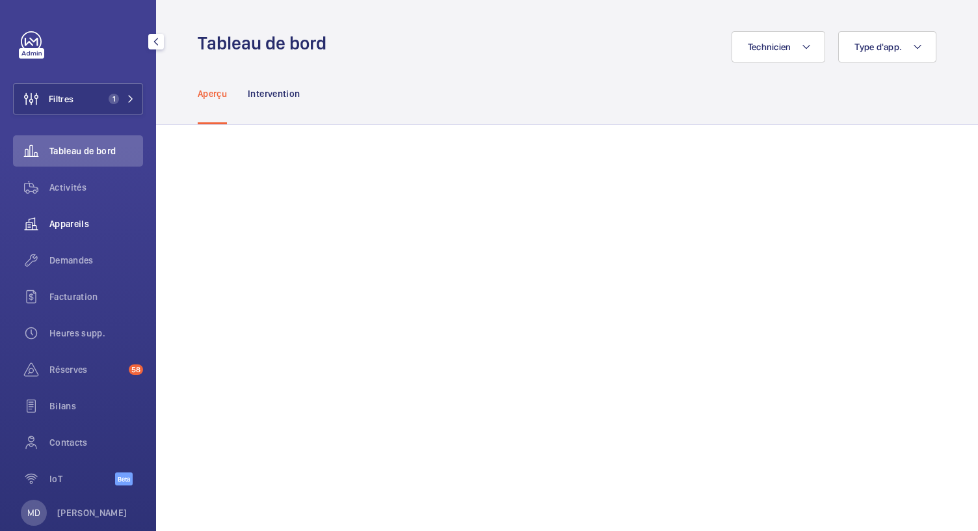
click at [75, 220] on span "Appareils" at bounding box center [96, 223] width 94 height 13
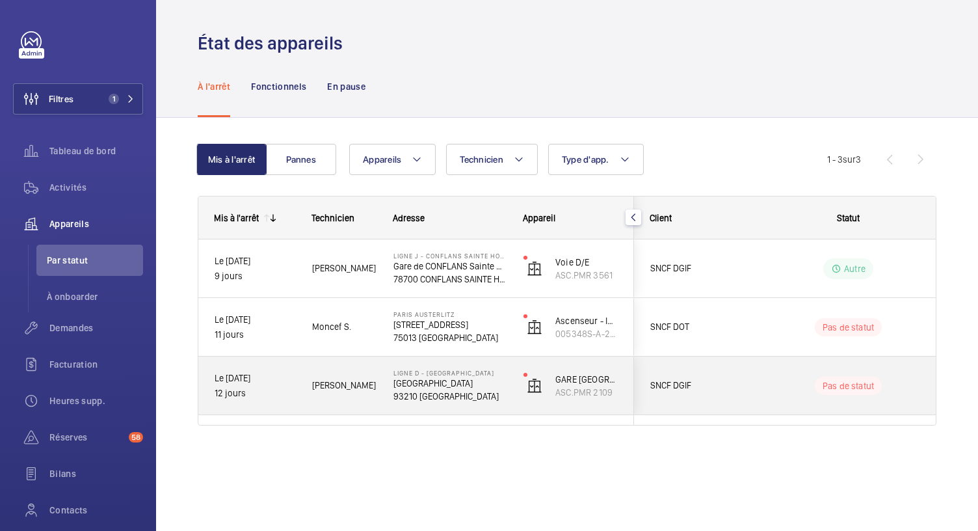
click at [432, 400] on p "93210 [GEOGRAPHIC_DATA]" at bounding box center [449, 395] width 113 height 13
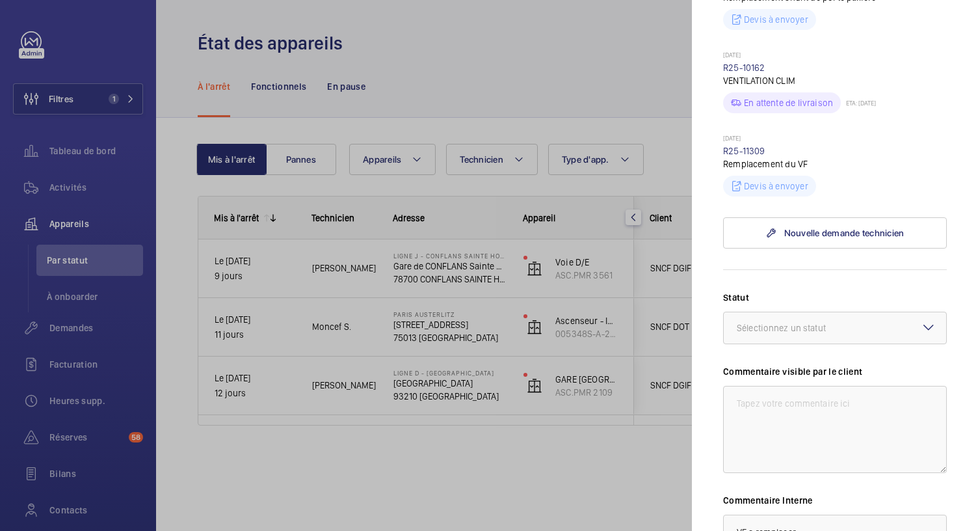
scroll to position [967, 0]
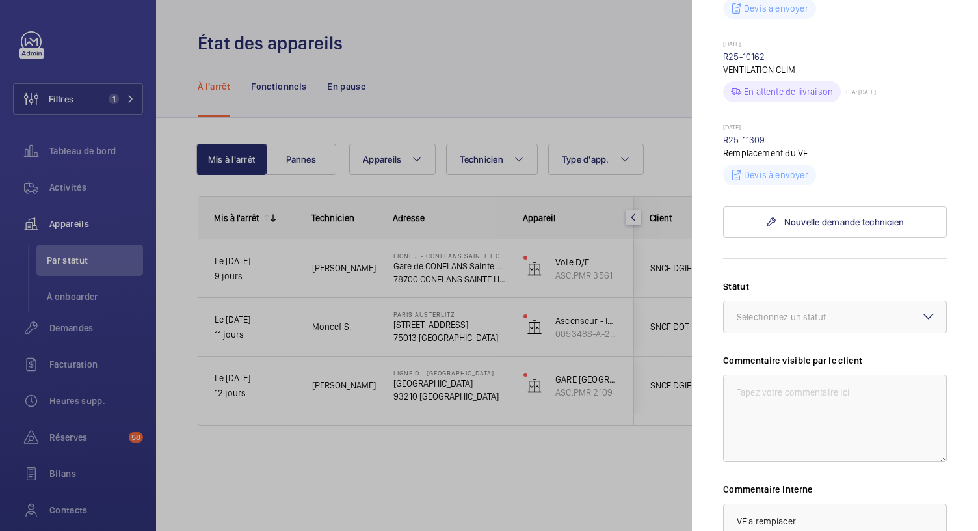
click at [440, 332] on div at bounding box center [489, 265] width 978 height 531
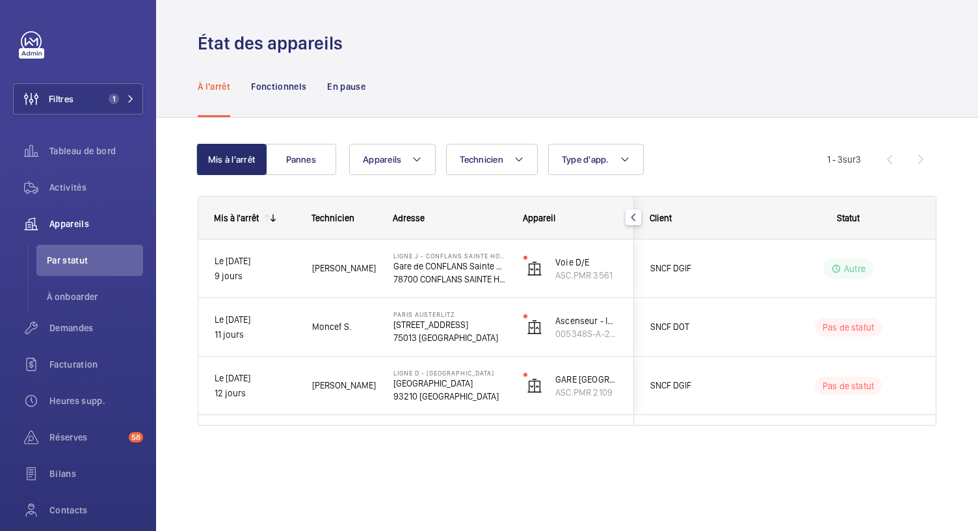
scroll to position [0, 0]
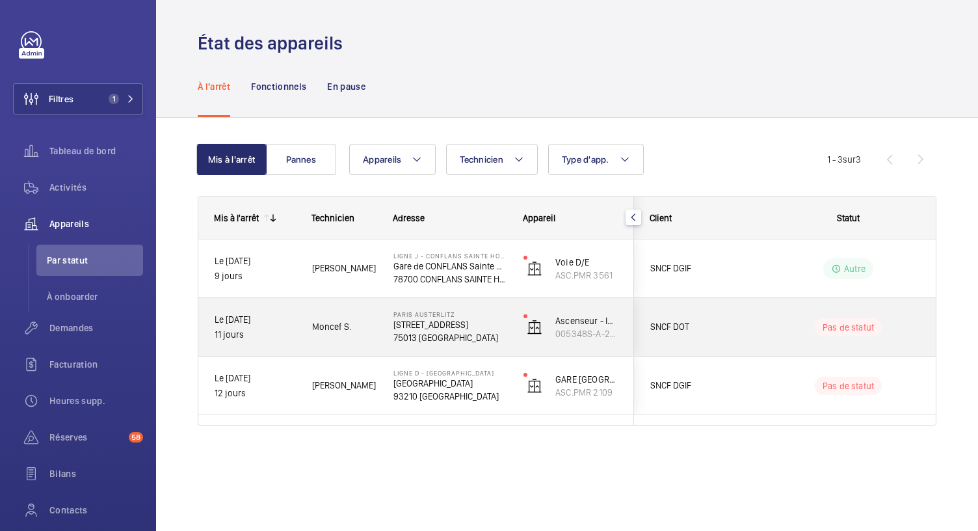
click at [440, 332] on p "75013 [GEOGRAPHIC_DATA]" at bounding box center [449, 337] width 113 height 13
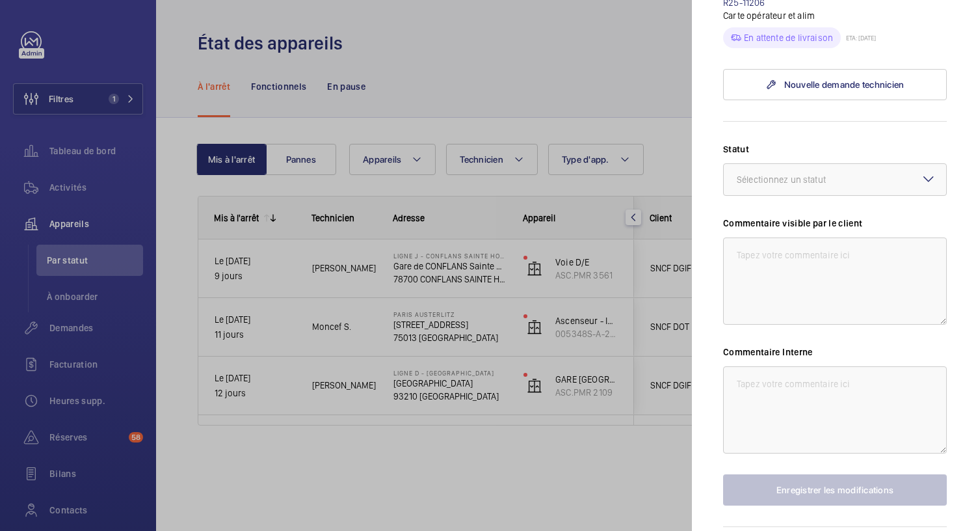
scroll to position [678, 0]
click at [749, 369] on textarea at bounding box center [835, 408] width 224 height 87
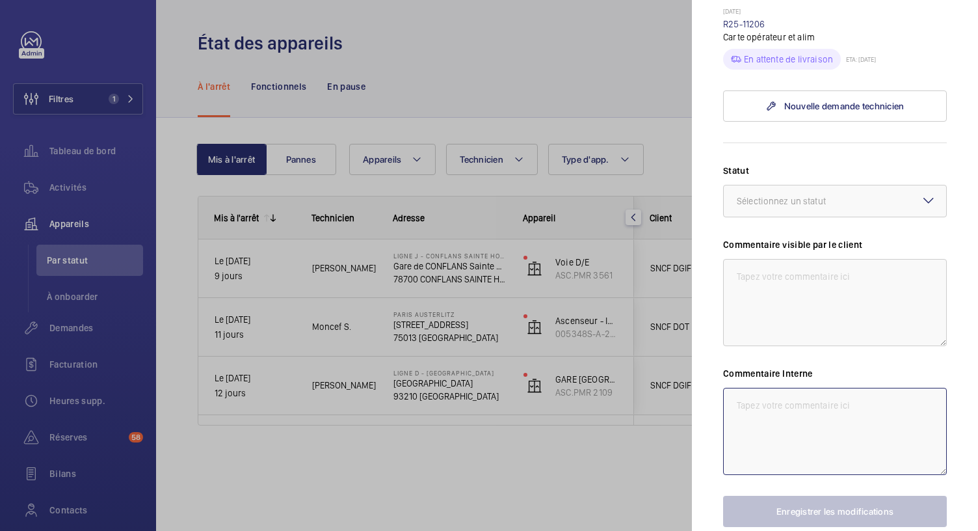
scroll to position [724, 0]
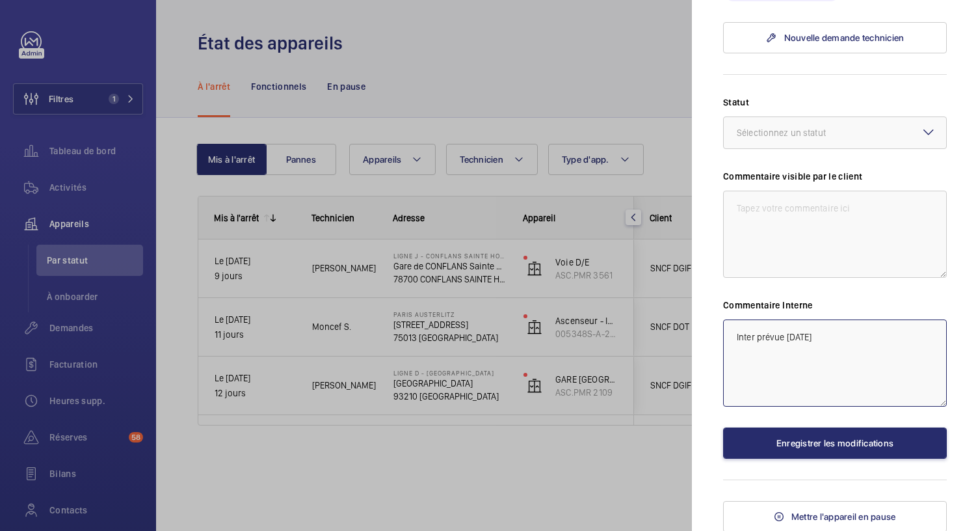
click at [732, 334] on textarea "Inter prévue lundi 1/09" at bounding box center [835, 362] width 224 height 87
type textarea "28/08 Inter prévue lundi 1/09"
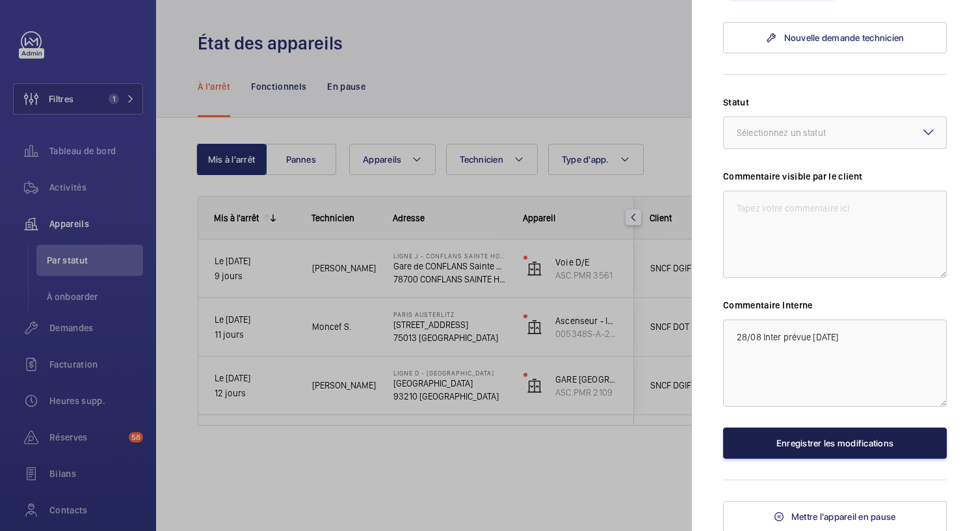
click at [779, 446] on button "Enregistrer les modifications" at bounding box center [835, 442] width 224 height 31
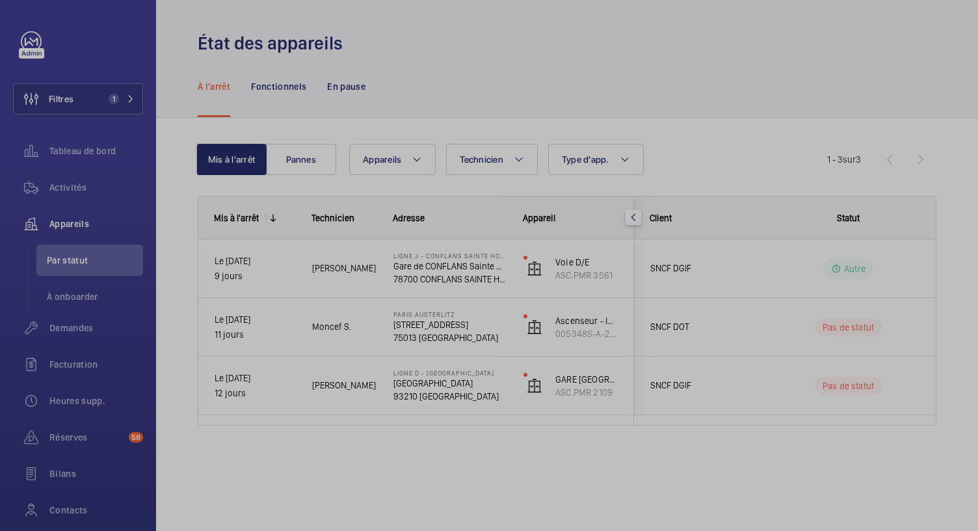
scroll to position [0, 0]
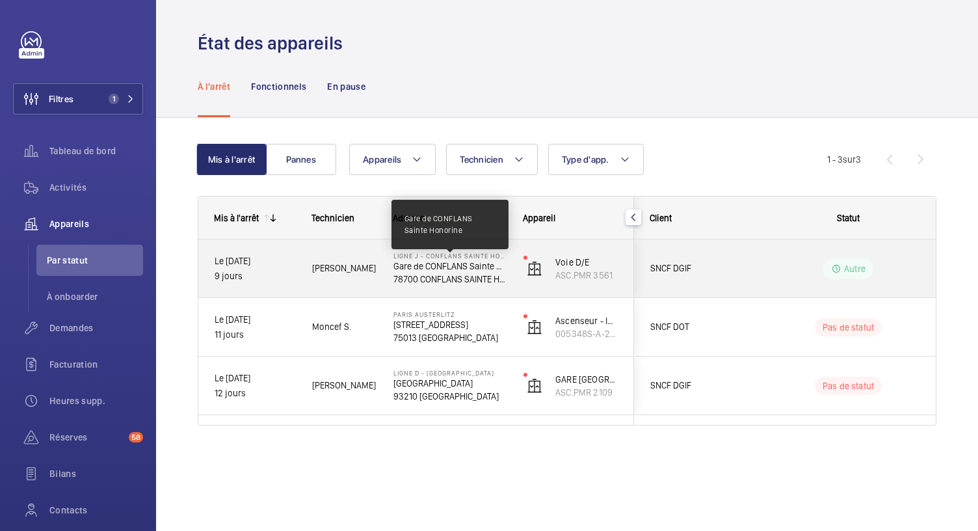
click at [481, 267] on p "Gare de CONFLANS Sainte Honorine" at bounding box center [449, 265] width 113 height 13
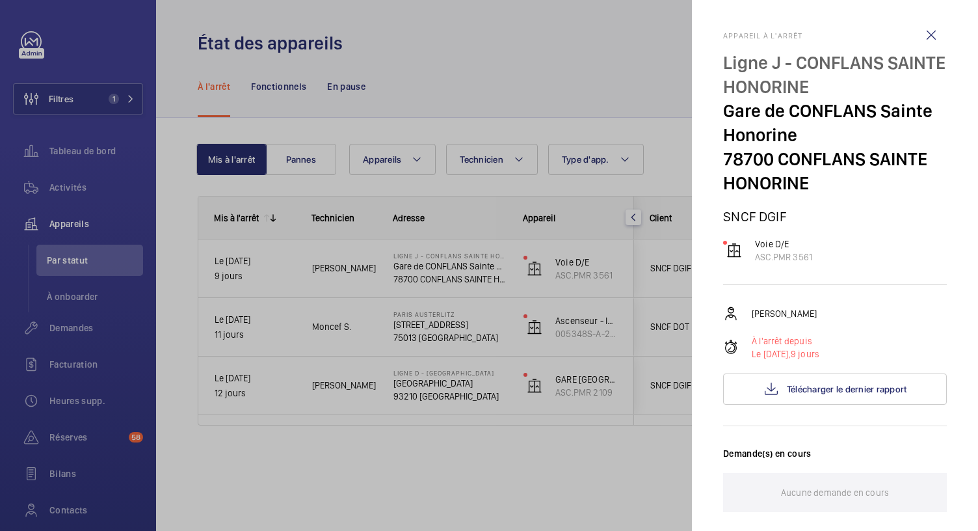
scroll to position [510, 0]
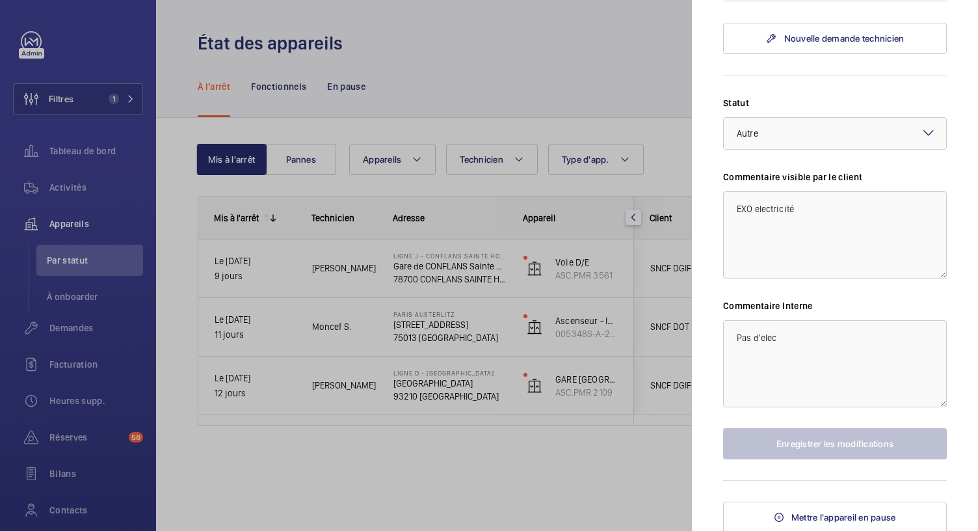
click at [127, 103] on div at bounding box center [489, 265] width 978 height 531
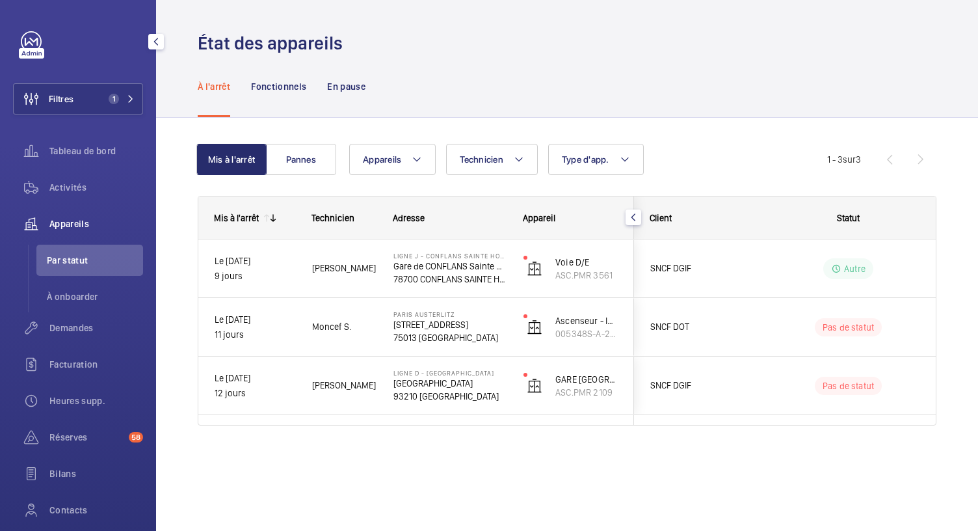
click at [127, 103] on span "1" at bounding box center [118, 99] width 31 height 10
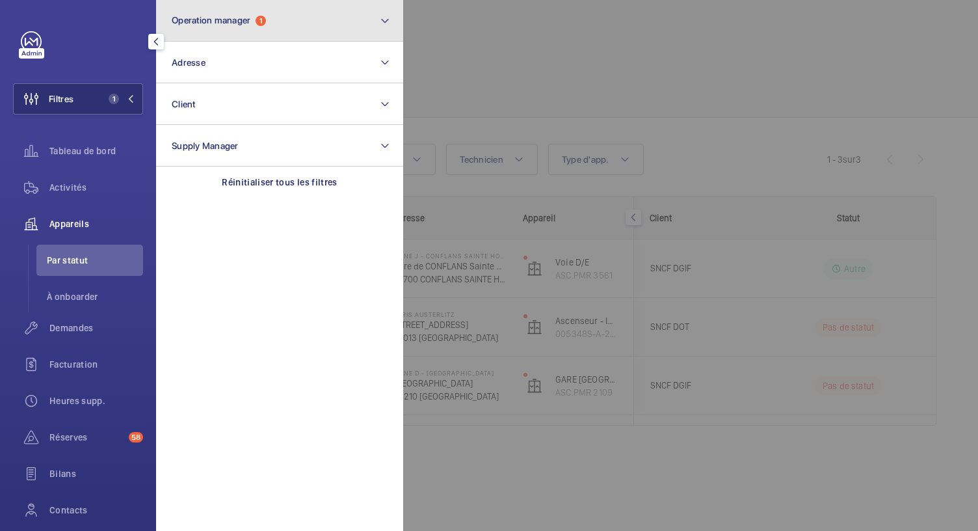
click at [276, 36] on button "Operation manager 1" at bounding box center [279, 21] width 247 height 42
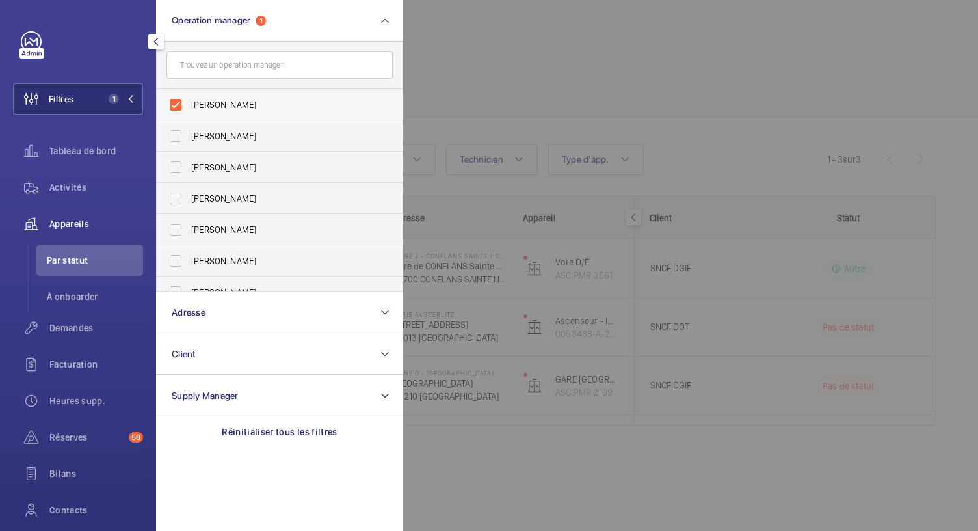
click at [170, 106] on label "Caroline Diallo" at bounding box center [270, 104] width 226 height 31
click at [170, 106] on input "Caroline Diallo" at bounding box center [176, 105] width 26 height 26
checkbox input "false"
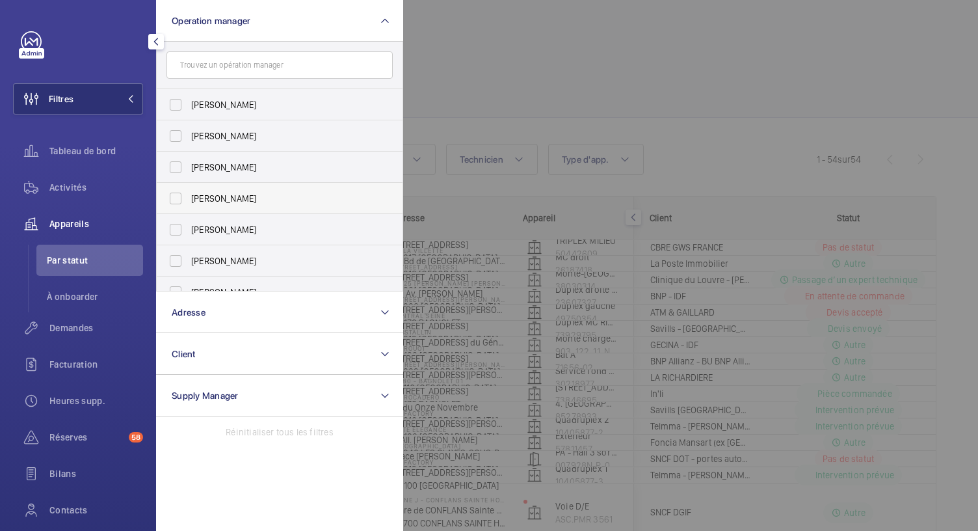
click at [222, 197] on span "Anthony Mouchez" at bounding box center [280, 198] width 179 height 13
click at [189, 197] on input "Anthony Mouchez" at bounding box center [176, 198] width 26 height 26
checkbox input "true"
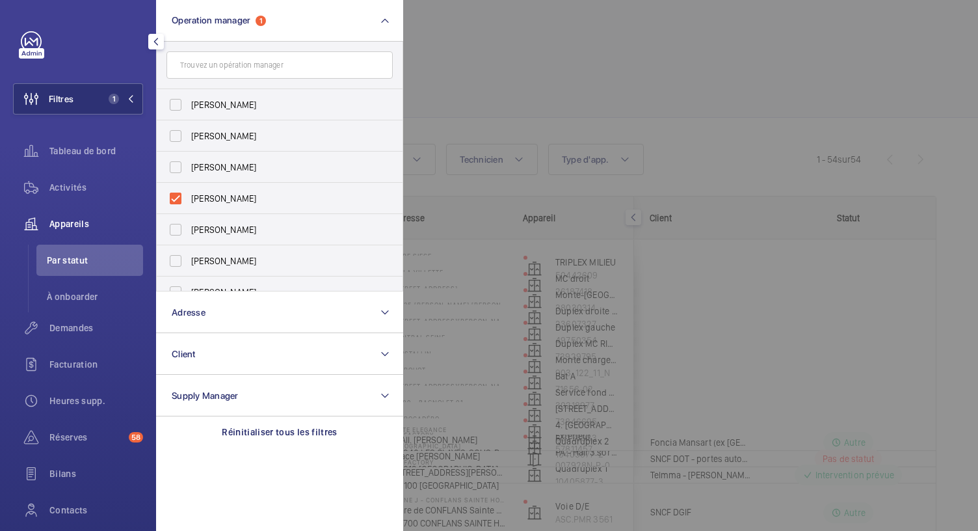
click at [482, 103] on div at bounding box center [892, 265] width 978 height 531
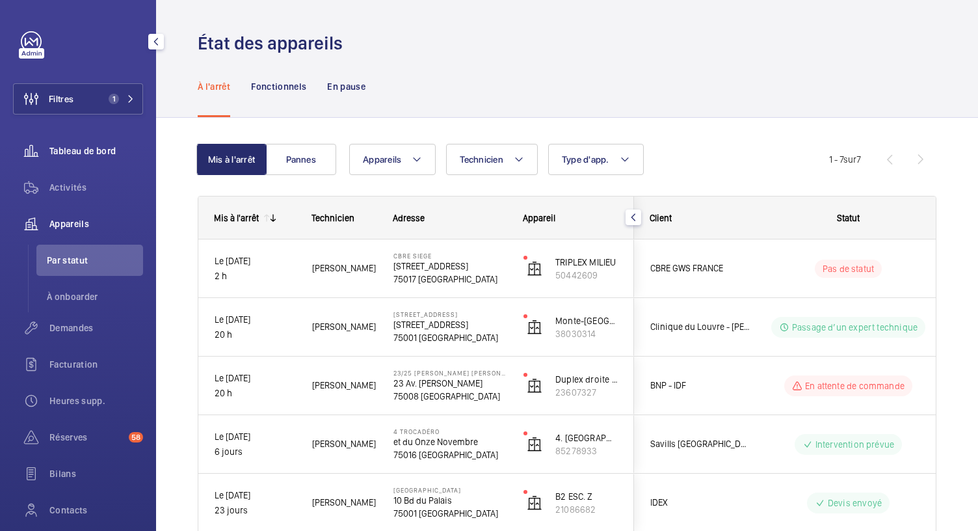
click at [82, 154] on span "Tableau de bord" at bounding box center [96, 150] width 94 height 13
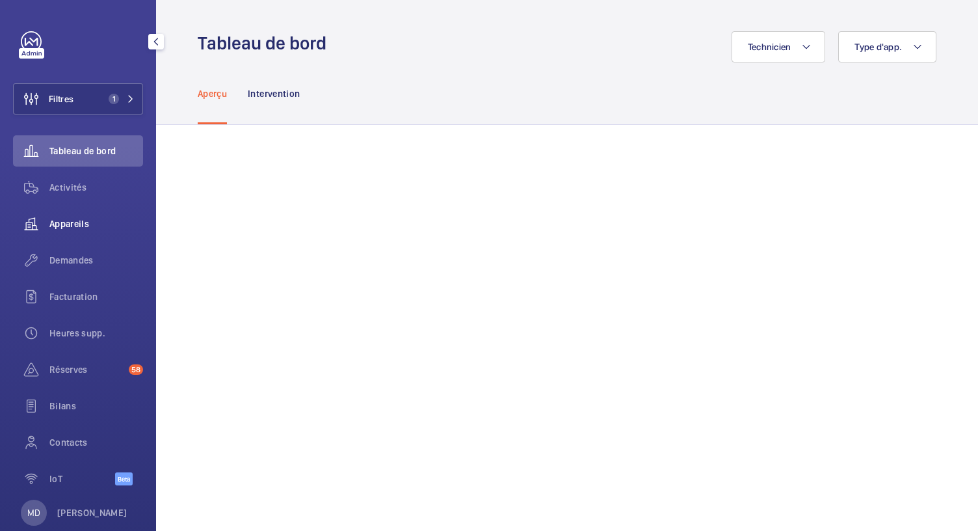
click at [66, 220] on span "Appareils" at bounding box center [96, 223] width 94 height 13
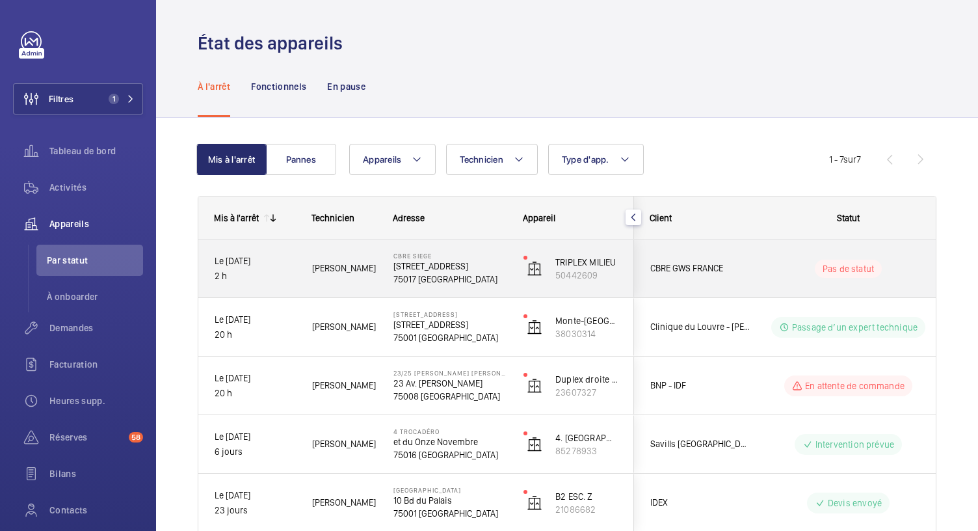
scroll to position [190, 0]
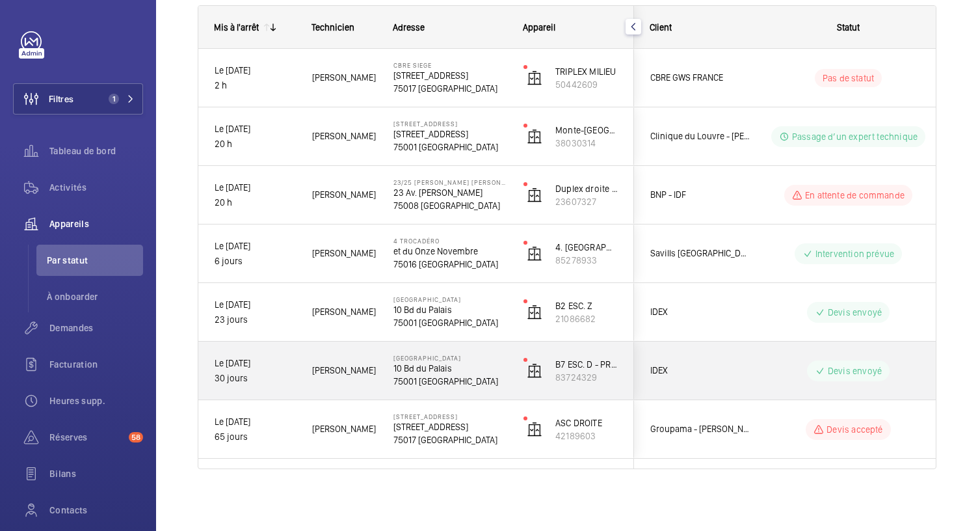
click at [427, 375] on p "75001 PARIS" at bounding box center [449, 380] width 113 height 13
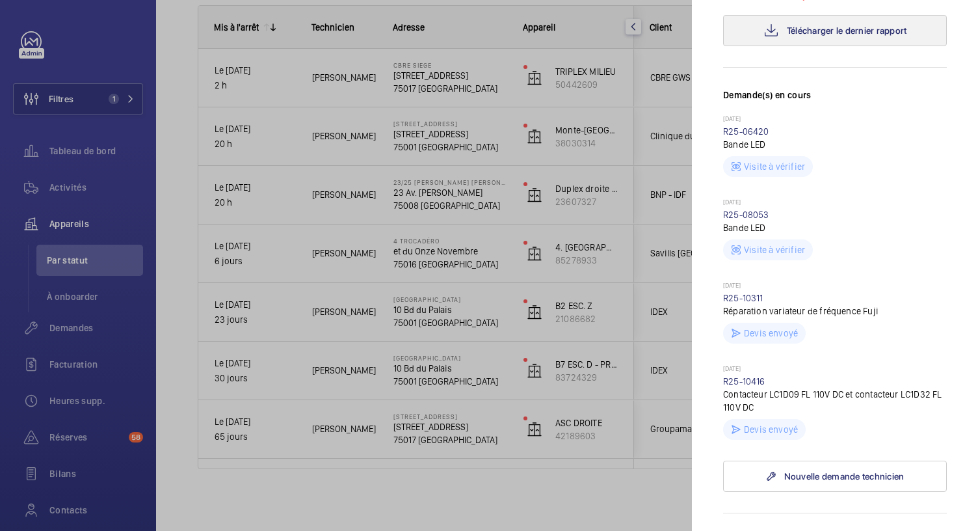
scroll to position [294, 0]
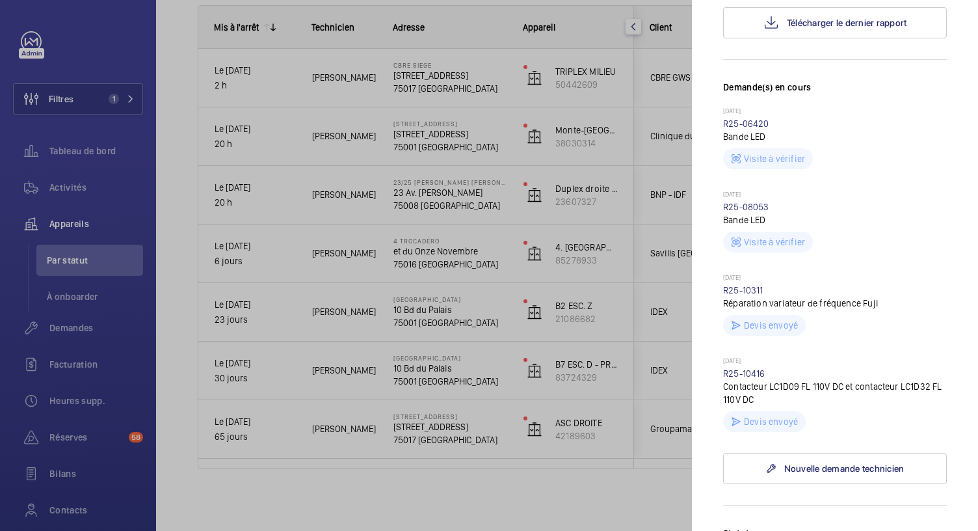
click at [449, 311] on div at bounding box center [489, 265] width 978 height 531
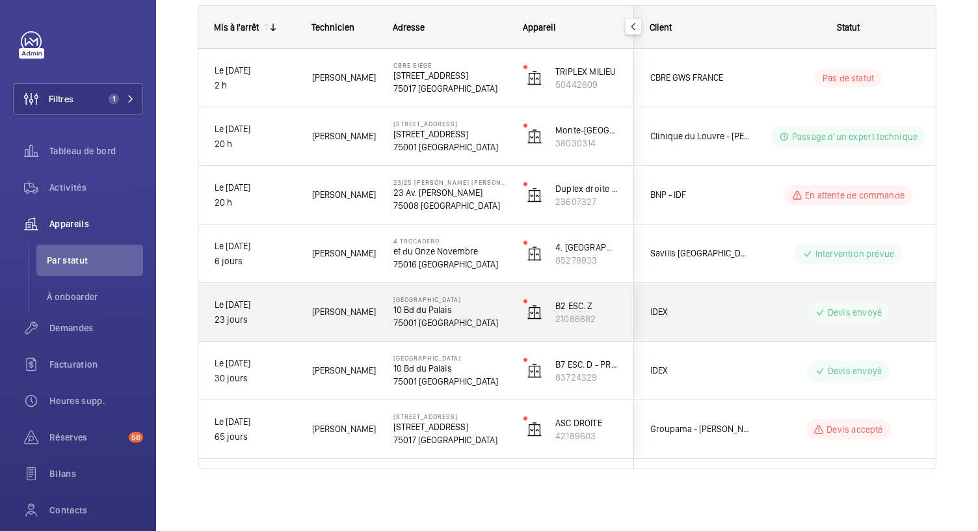
click at [449, 311] on mat-sidenav-container "Filtres 1 Tableau de bord Activités Appareils Par statut À onboarder Demandes F…" at bounding box center [489, 265] width 978 height 531
click at [449, 311] on p "10 Bd du Palais" at bounding box center [449, 309] width 113 height 13
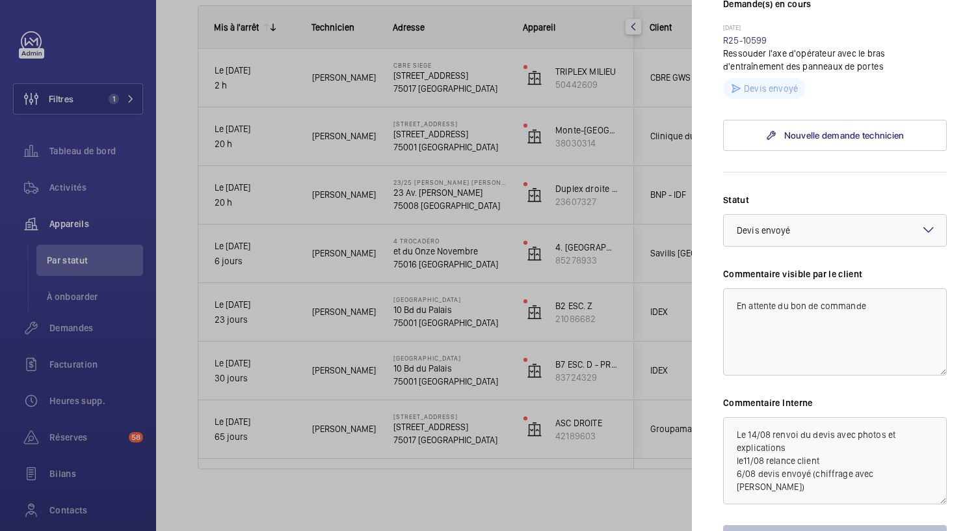
scroll to position [475, 0]
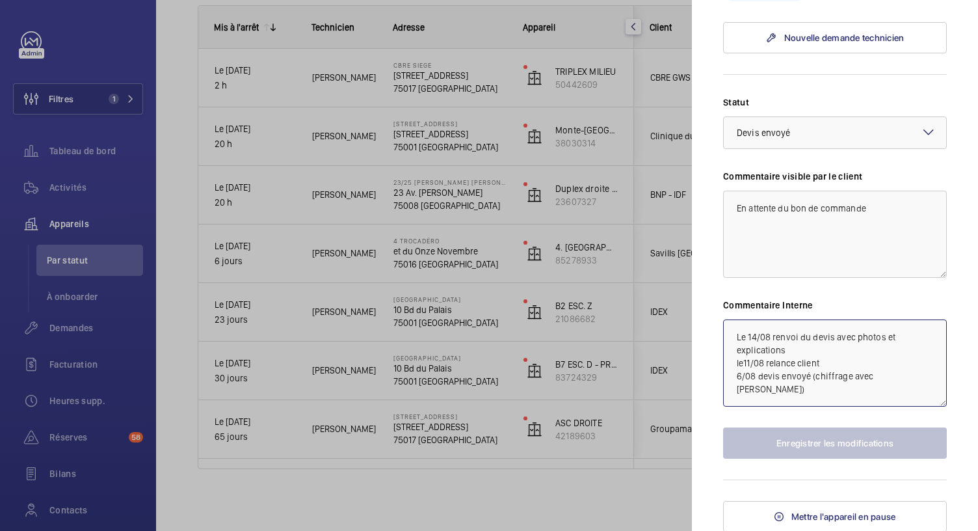
click at [732, 336] on textarea "Le 14/08 renvoi du devis avec photos et explications le11/08 relance client 6/0…" at bounding box center [835, 362] width 224 height 87
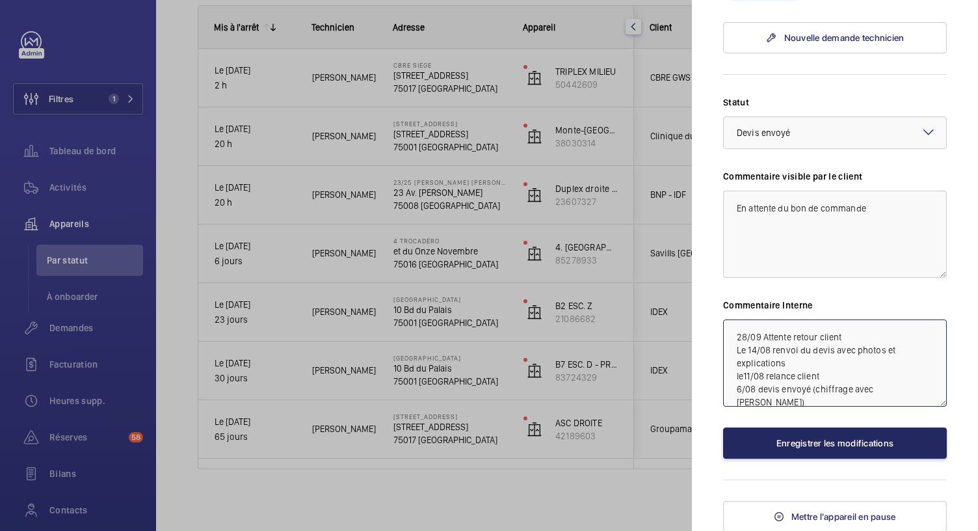
type textarea "28/09 Attente retour client Le 14/08 renvoi du devis avec photos et explication…"
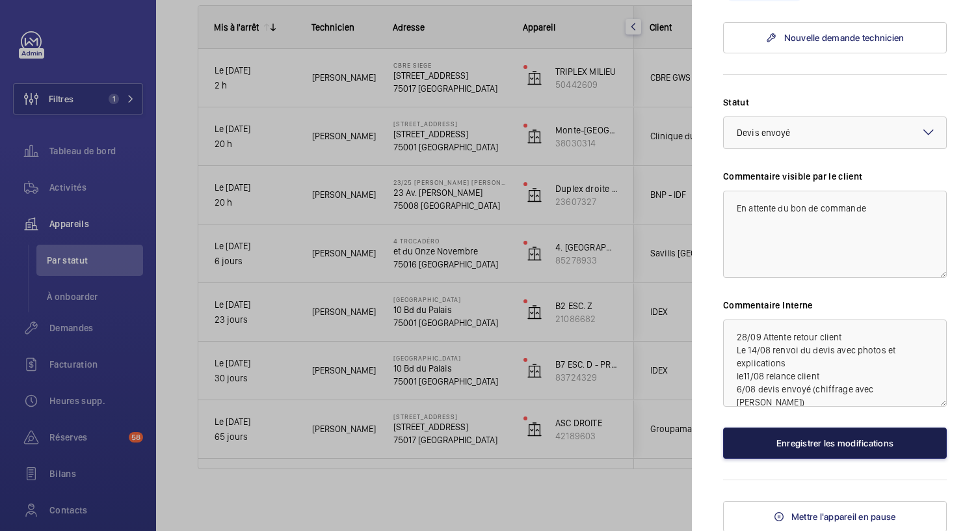
click at [804, 440] on button "Enregistrer les modifications" at bounding box center [835, 442] width 224 height 31
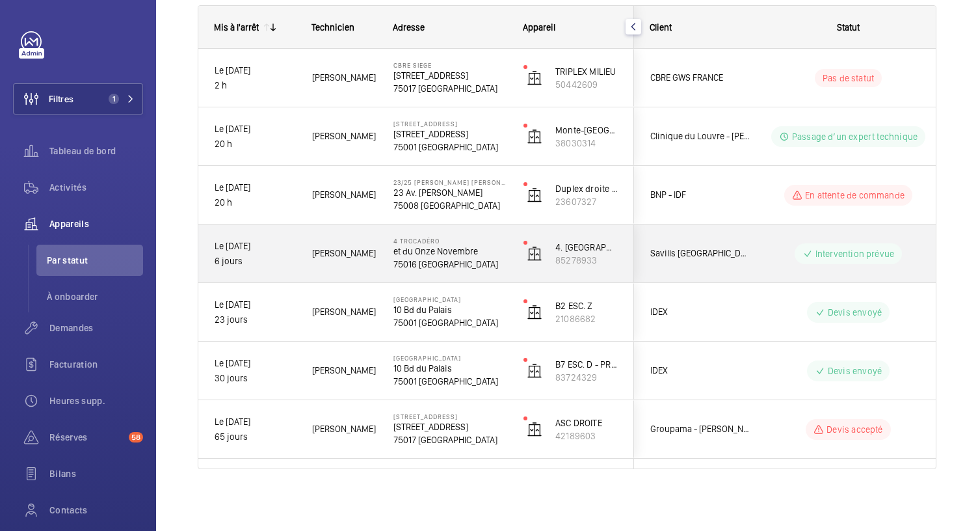
click at [395, 258] on p "75016 PARIS" at bounding box center [449, 263] width 113 height 13
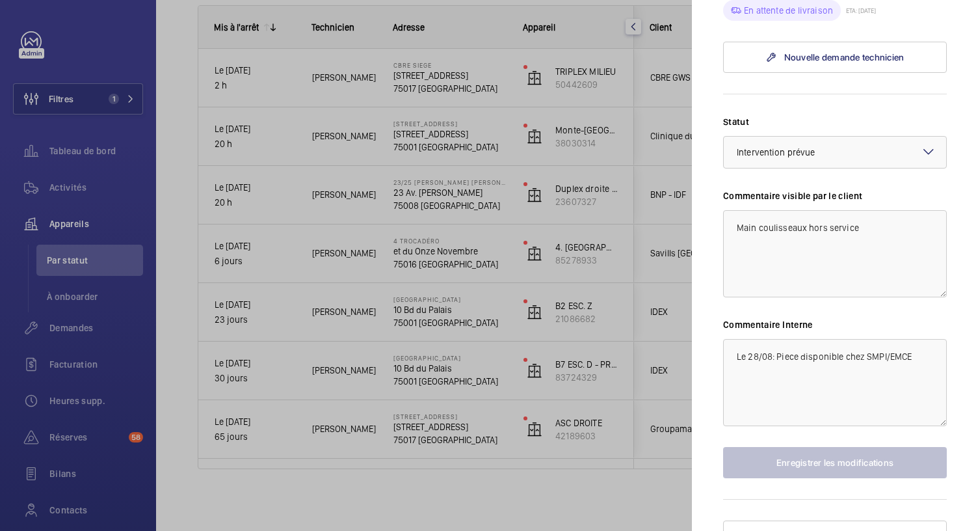
scroll to position [878, 0]
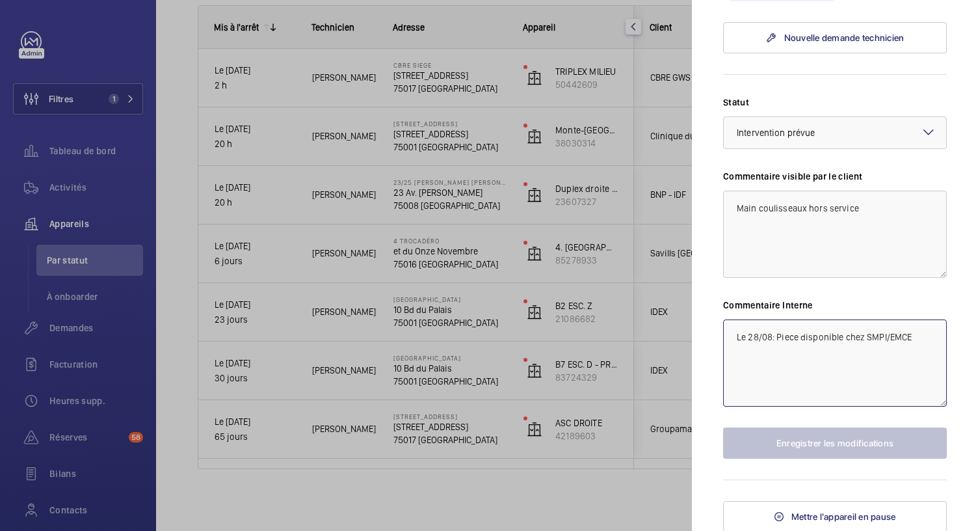
click at [733, 337] on textarea "Le 28/08: Piece disponible chez SMPI/EMCE" at bounding box center [835, 362] width 224 height 87
click at [910, 336] on textarea "Le 28/08: Piece disponible chez SMPI/EMCE" at bounding box center [835, 362] width 224 height 87
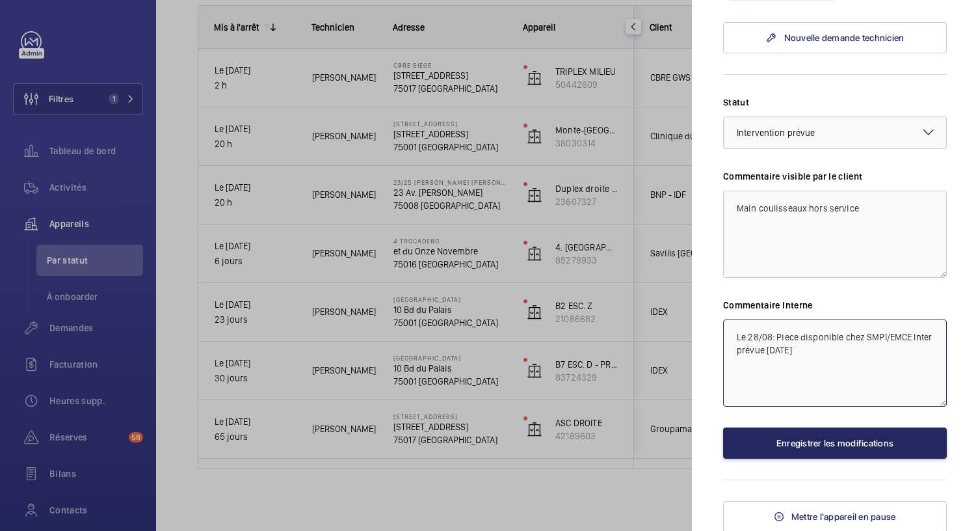
type textarea "Le 28/08: Piece disponible chez SMPI/EMCE Inter prévue demain"
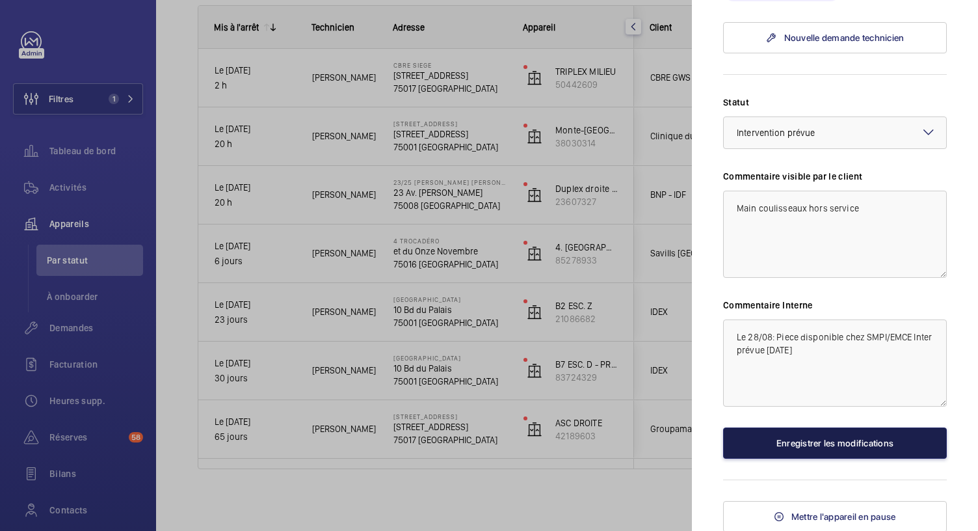
click at [839, 445] on button "Enregistrer les modifications" at bounding box center [835, 442] width 224 height 31
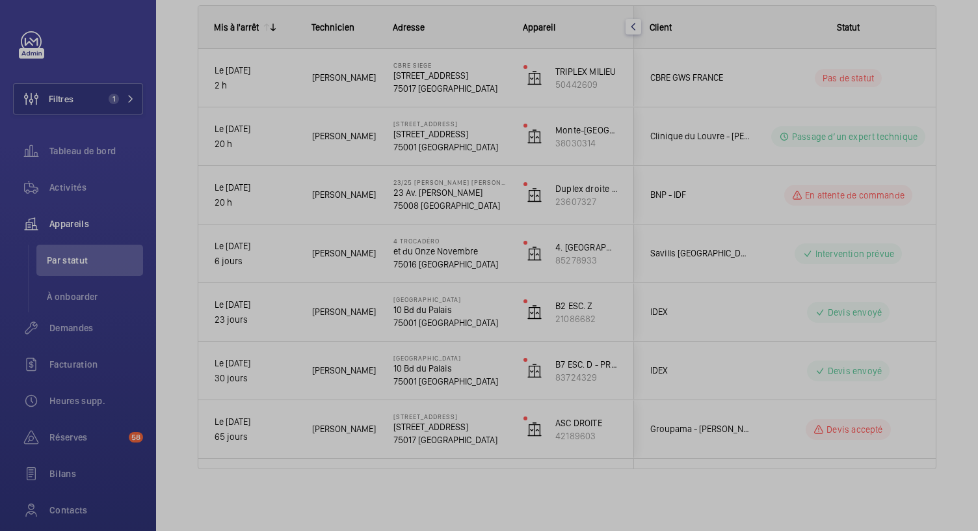
scroll to position [0, 0]
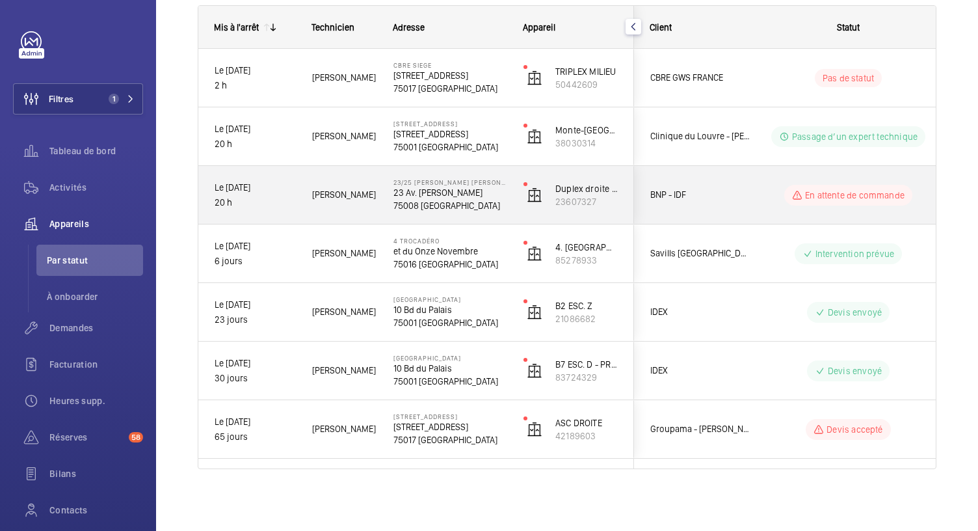
click at [448, 202] on p "75008 PARIS" at bounding box center [449, 205] width 113 height 13
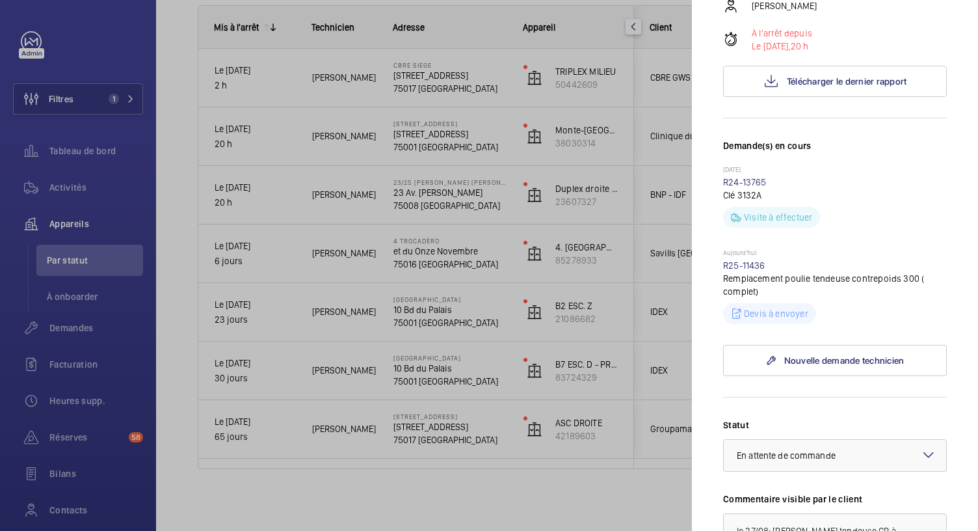
scroll to position [258, 0]
click at [753, 272] on link "R25-11436" at bounding box center [744, 266] width 42 height 10
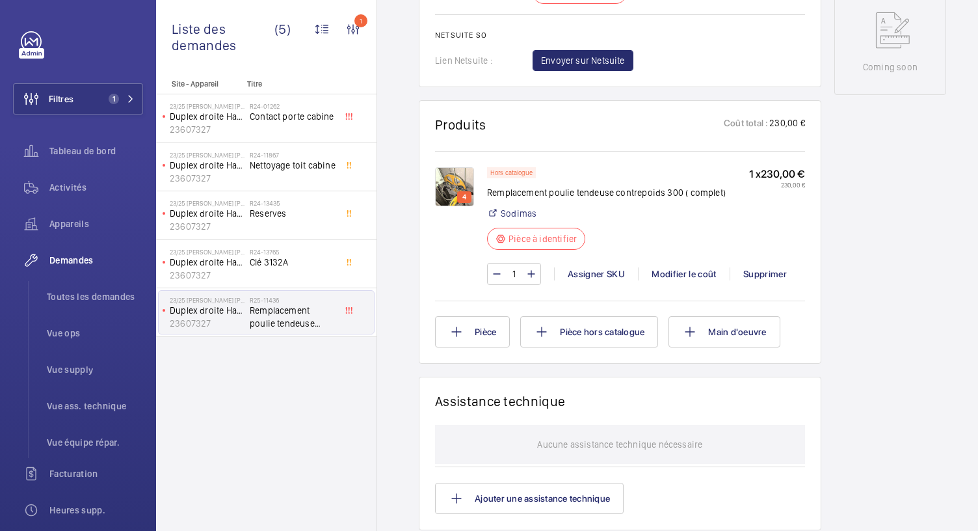
scroll to position [711, 0]
click at [456, 185] on img at bounding box center [454, 185] width 39 height 39
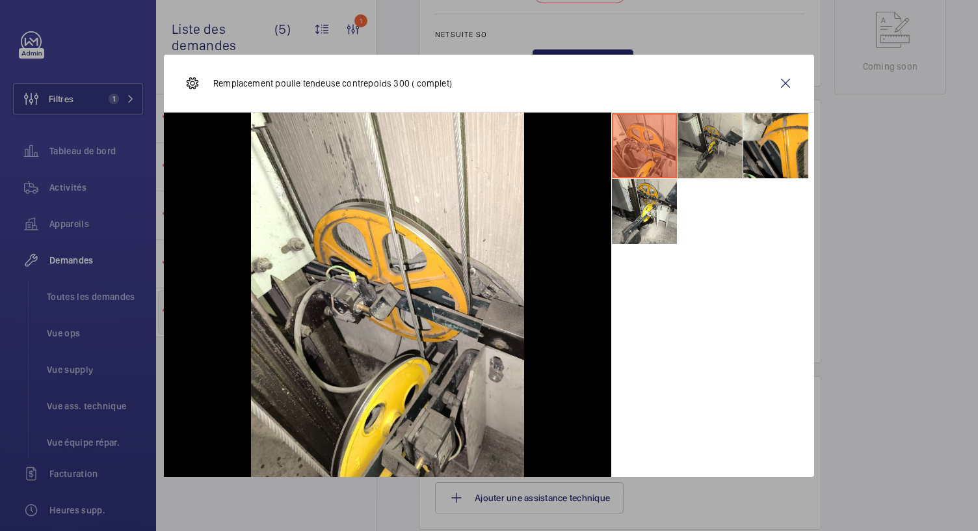
click at [726, 153] on li at bounding box center [709, 145] width 65 height 65
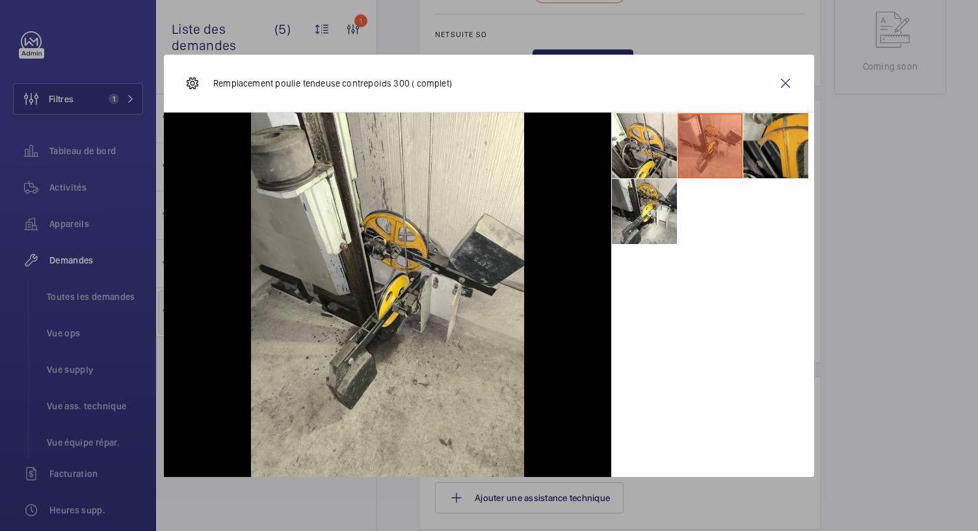
click at [793, 145] on li at bounding box center [775, 145] width 65 height 65
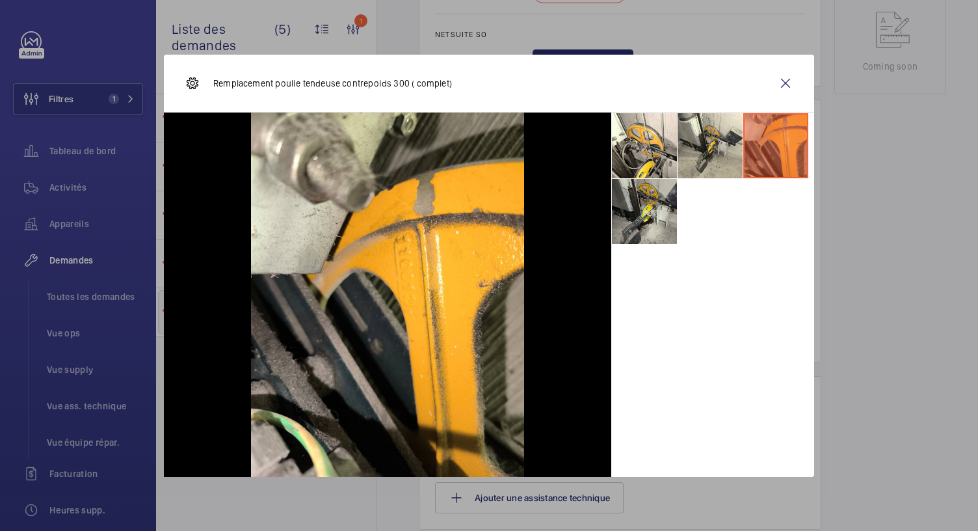
click at [648, 207] on li at bounding box center [644, 211] width 65 height 65
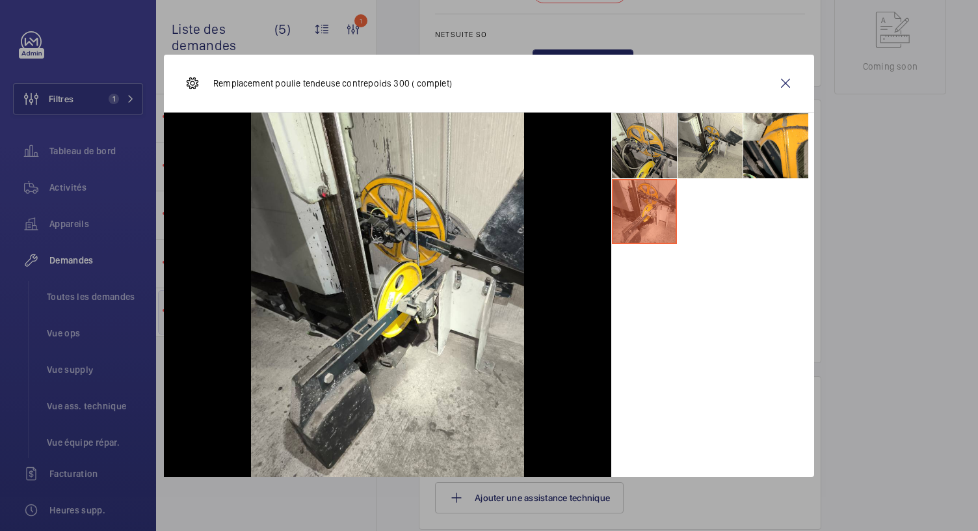
click at [654, 146] on li at bounding box center [644, 145] width 65 height 65
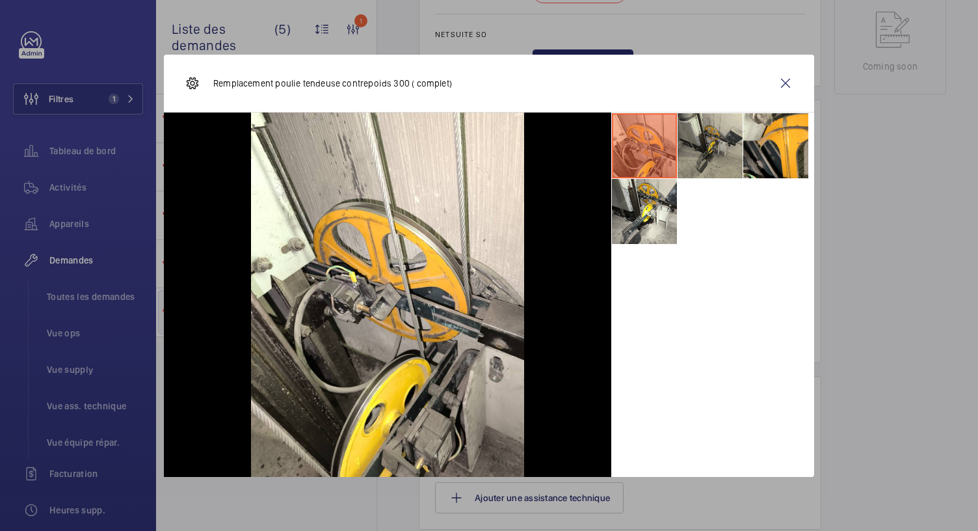
click at [703, 157] on li at bounding box center [709, 145] width 65 height 65
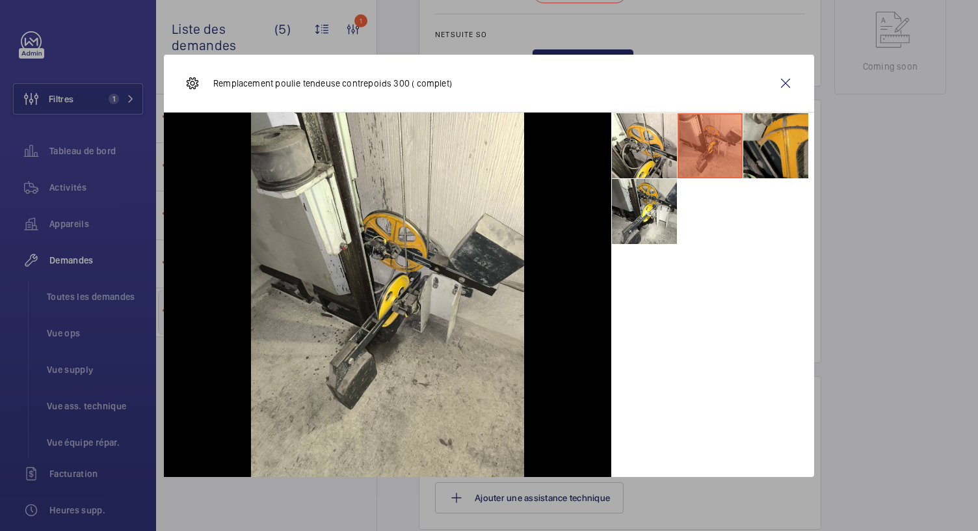
click at [765, 155] on li at bounding box center [775, 145] width 65 height 65
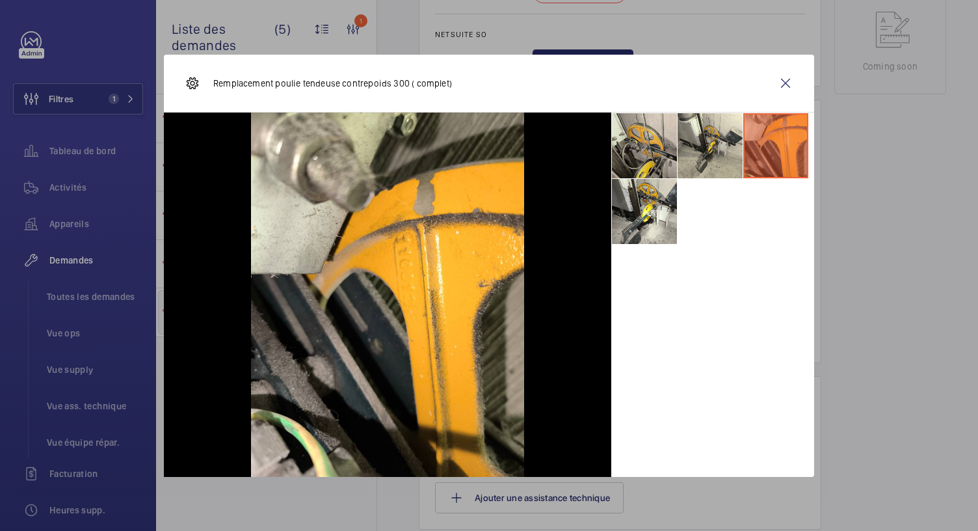
click at [641, 148] on li at bounding box center [644, 145] width 65 height 65
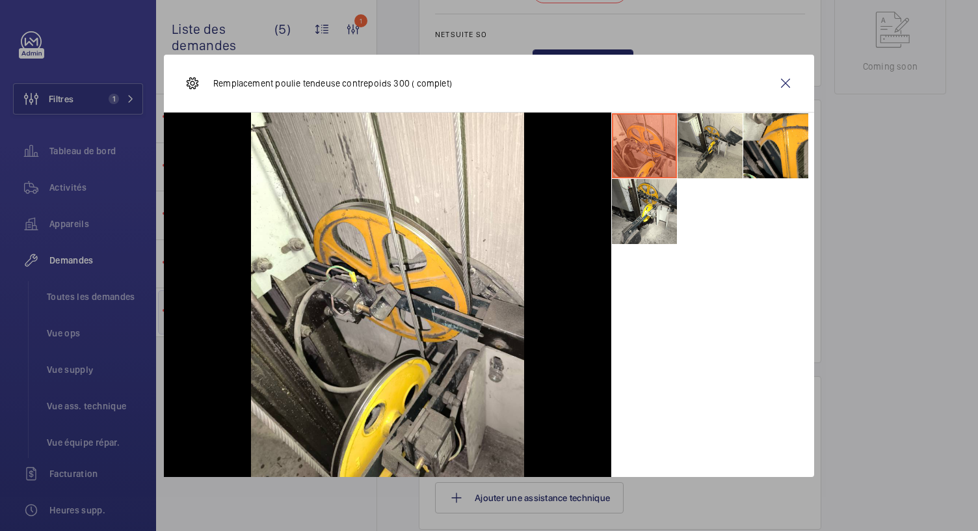
click at [924, 370] on div at bounding box center [489, 265] width 978 height 531
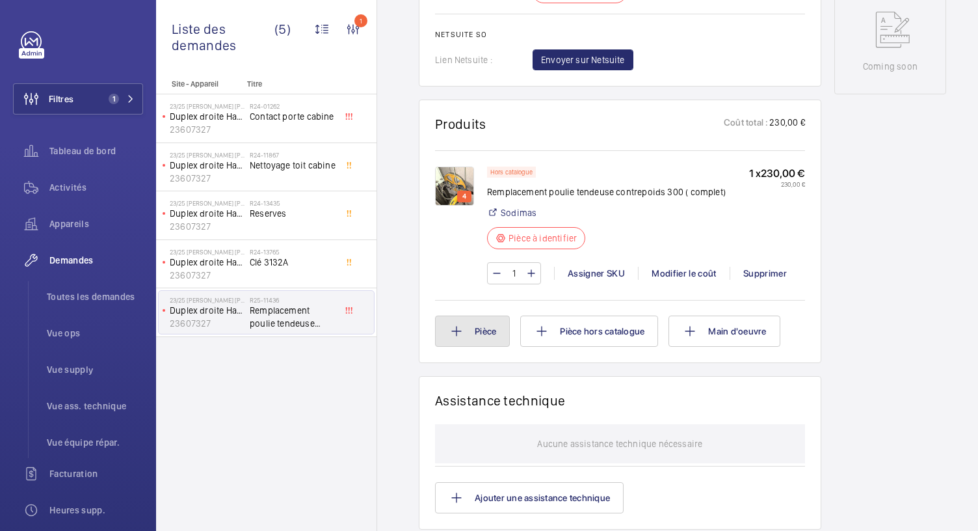
click at [483, 324] on button "Pièce" at bounding box center [472, 330] width 75 height 31
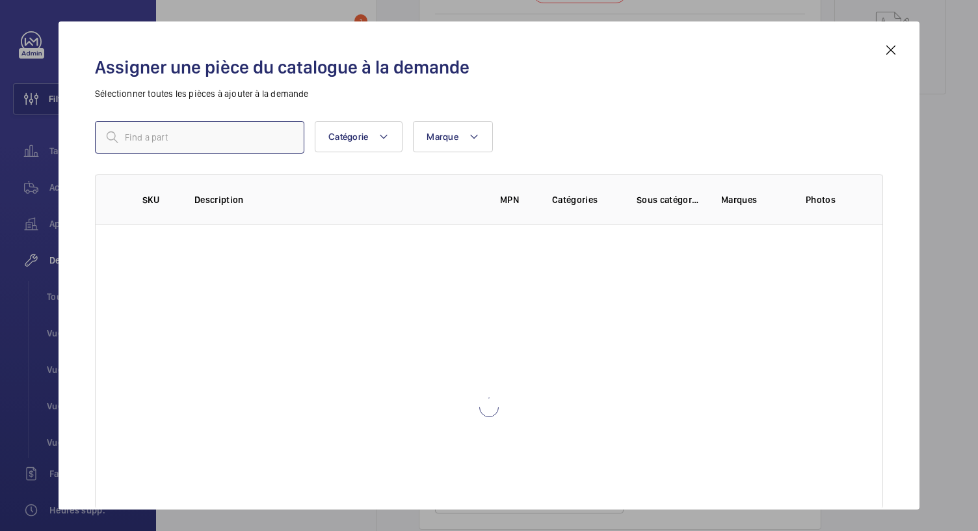
click at [246, 140] on input "text" at bounding box center [199, 137] width 209 height 33
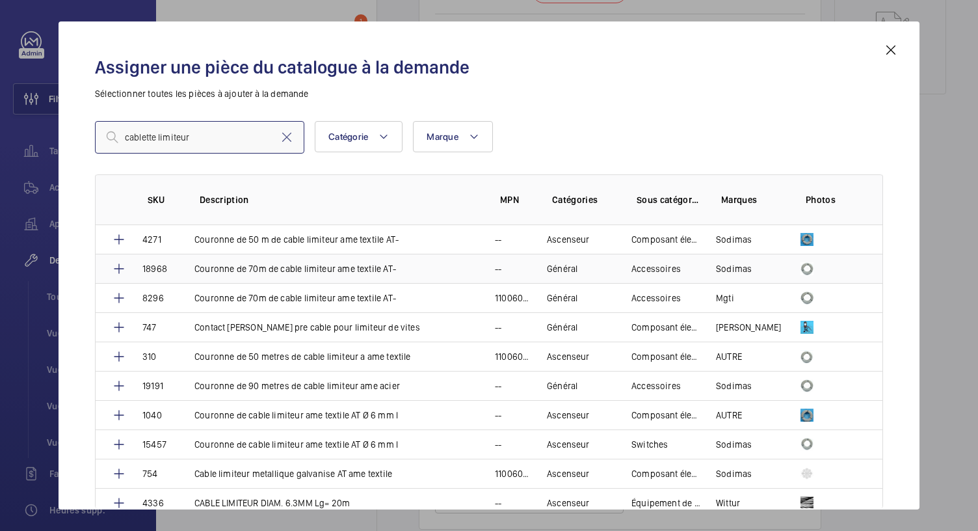
type input "cablette limiteur"
click at [127, 270] on td "18968" at bounding box center [153, 268] width 52 height 29
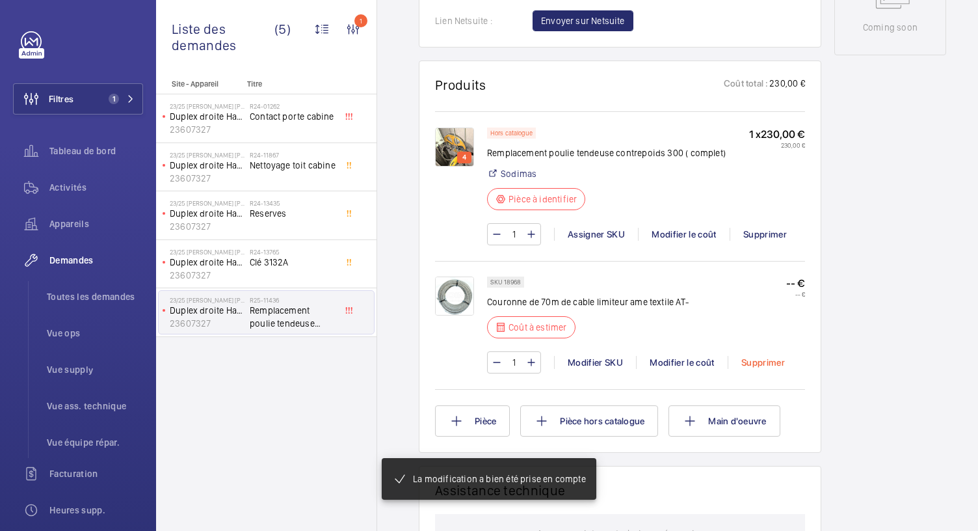
scroll to position [763, 0]
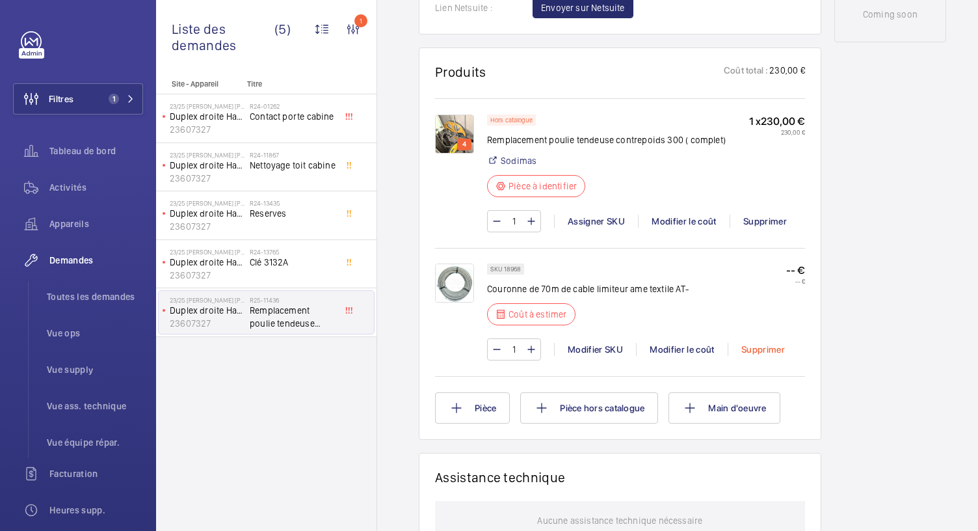
click at [771, 356] on div "Supprimer" at bounding box center [763, 349] width 70 height 13
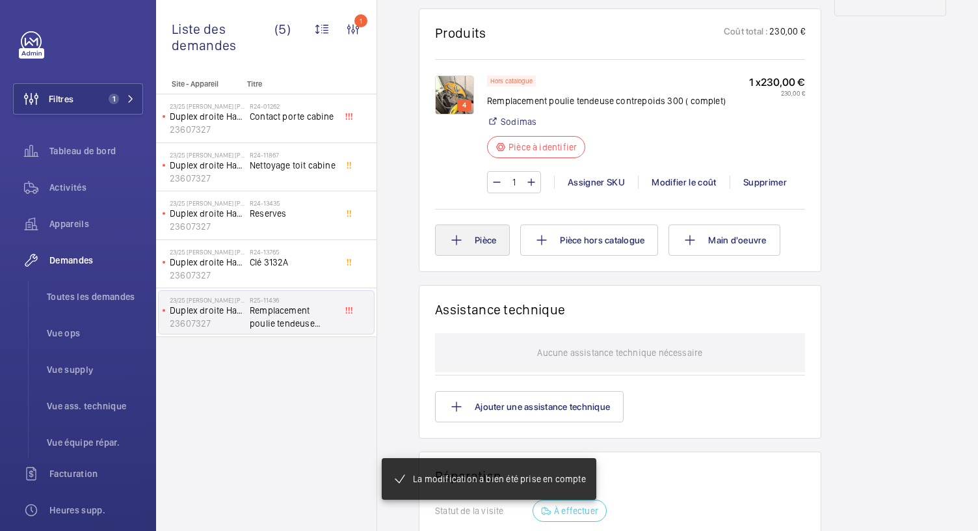
scroll to position [802, 0]
click at [485, 246] on button "Pièce" at bounding box center [472, 239] width 75 height 31
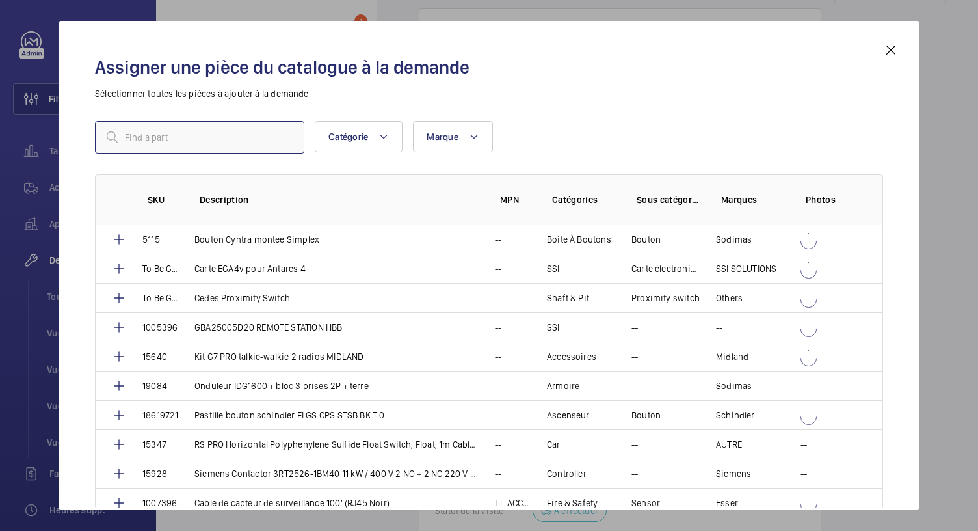
click at [202, 134] on input "text" at bounding box center [199, 137] width 209 height 33
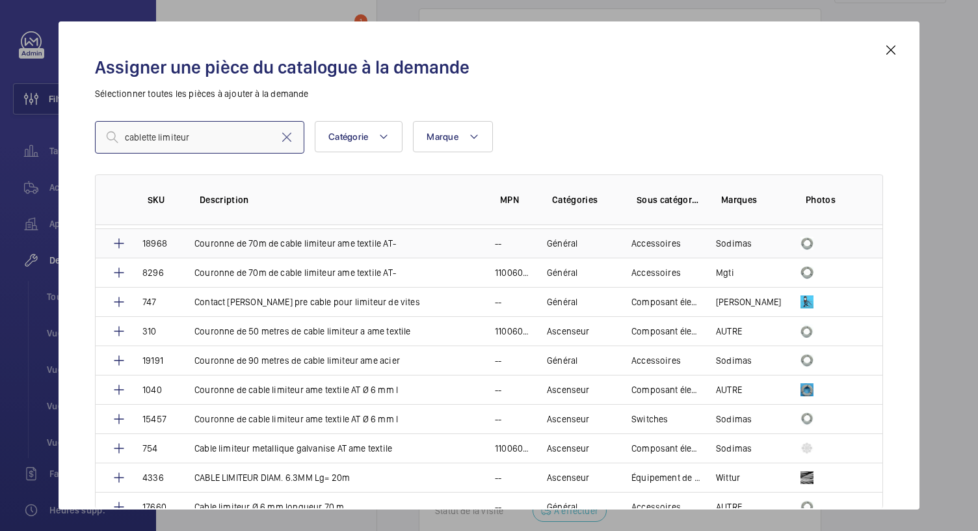
scroll to position [23, 0]
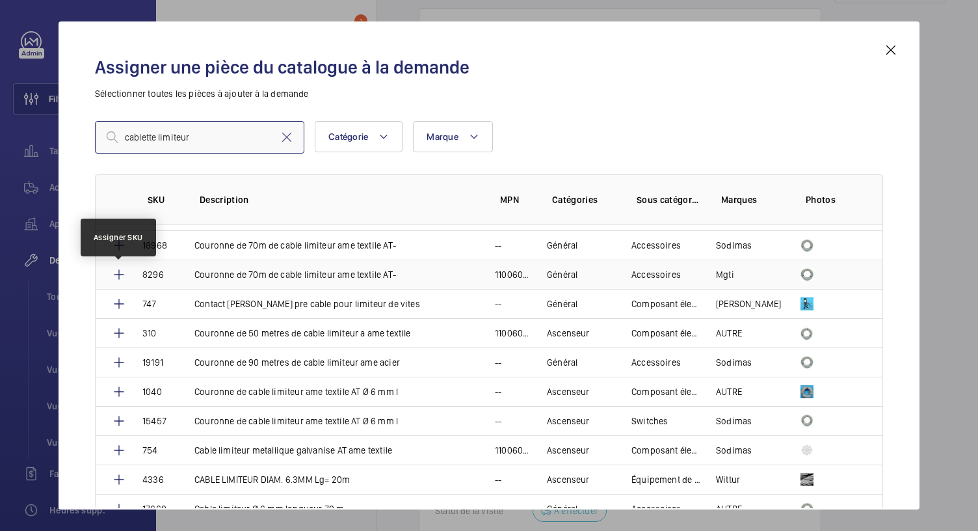
type input "cablette limiteur"
click at [122, 275] on mat-icon at bounding box center [119, 275] width 16 height 16
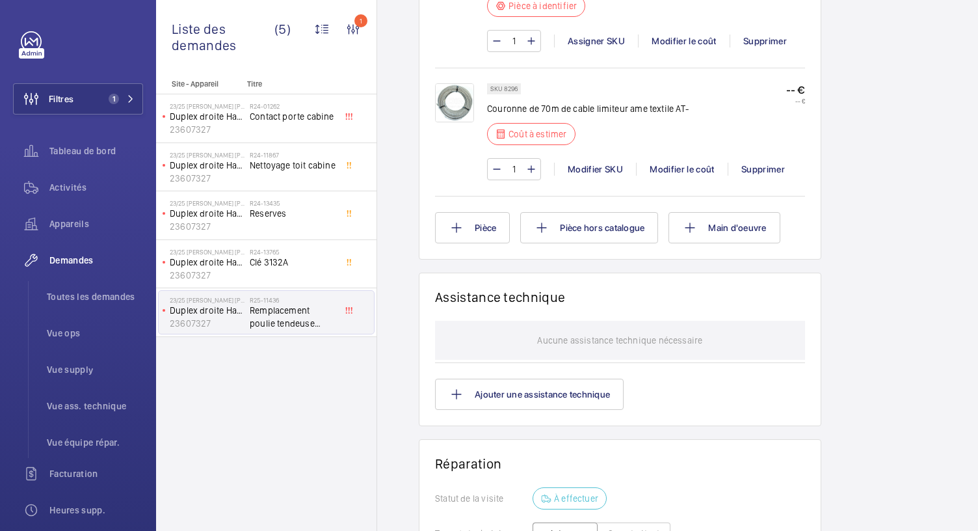
scroll to position [918, 0]
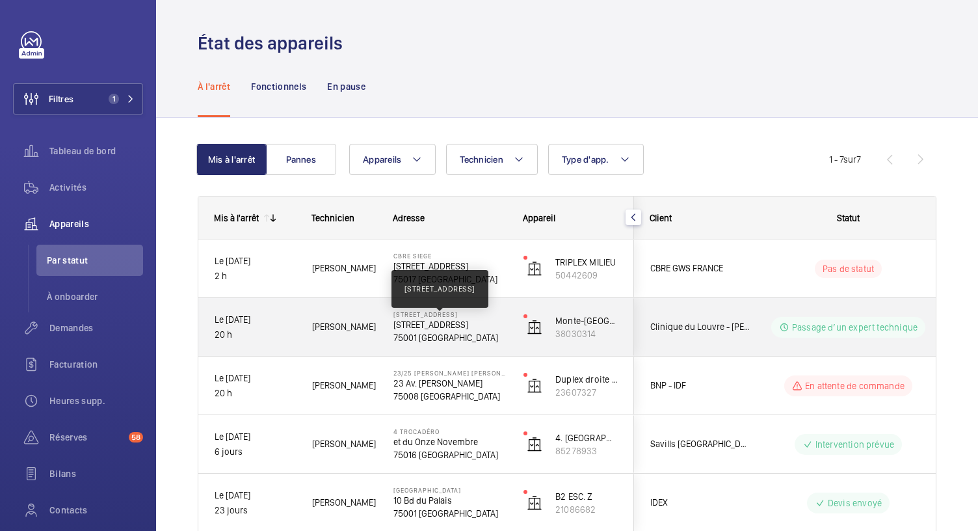
click at [448, 326] on p "17 Rue des Prêtres Saint-Germain l'Auxerrois, 75001 PARIS" at bounding box center [449, 324] width 113 height 13
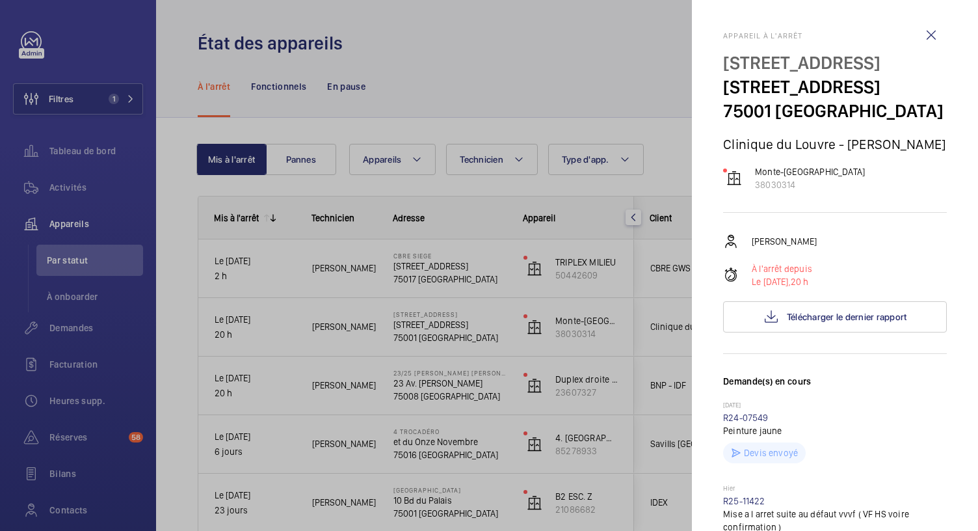
click at [430, 382] on div at bounding box center [489, 265] width 978 height 531
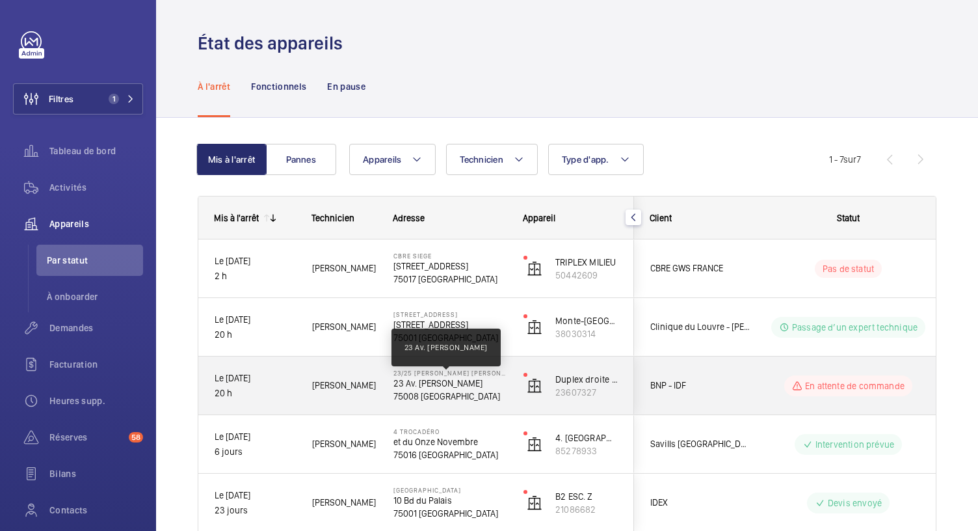
click at [430, 382] on p "23 Av. Franklin Delano Roosevelt" at bounding box center [449, 382] width 113 height 13
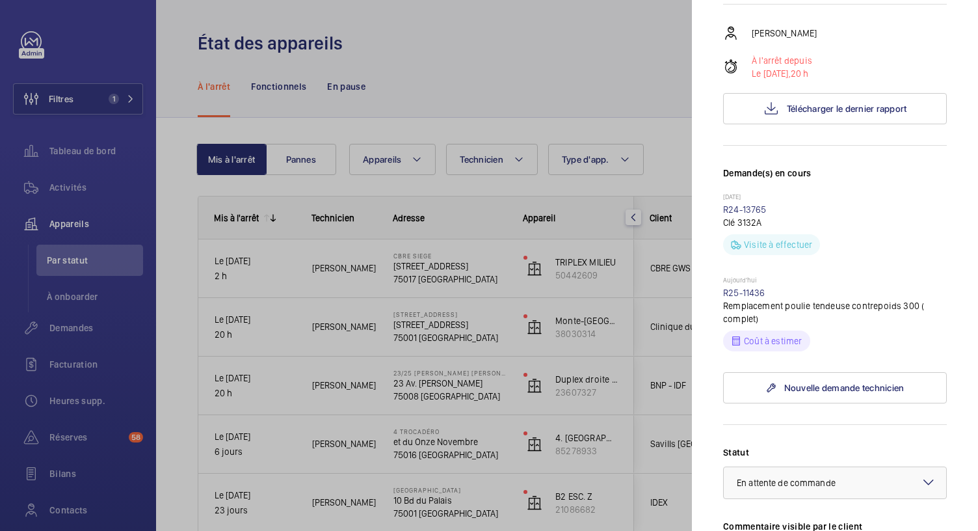
scroll to position [233, 0]
click at [747, 297] on link "R25-11436" at bounding box center [744, 292] width 42 height 10
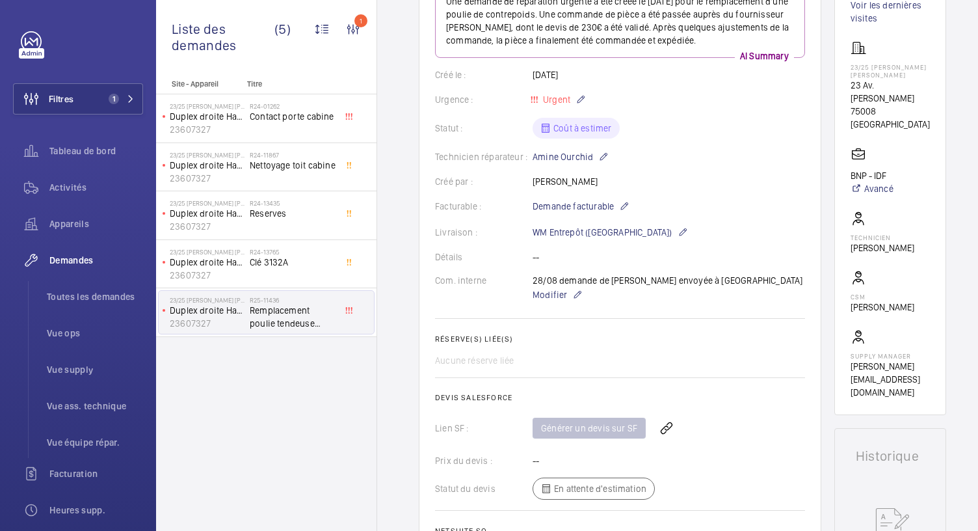
scroll to position [216, 0]
click at [628, 230] on p "WM Entrepôt (Nanterre)" at bounding box center [609, 232] width 155 height 16
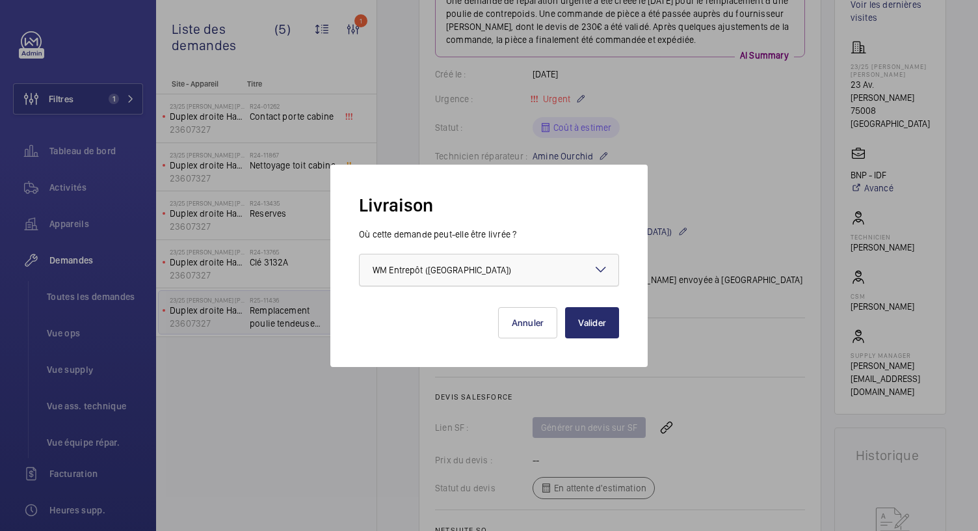
click at [564, 267] on div at bounding box center [489, 269] width 259 height 31
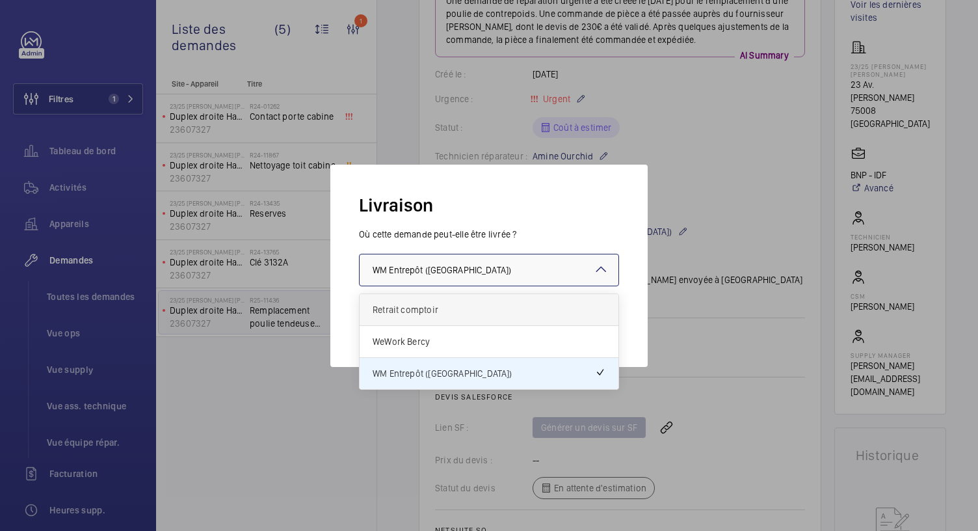
click at [423, 311] on span "Retrait comptoir" at bounding box center [489, 309] width 233 height 13
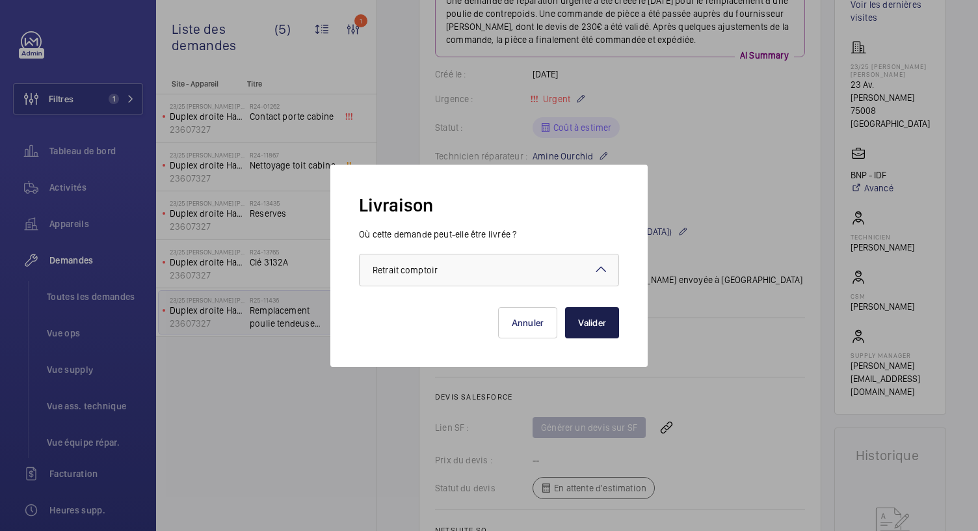
click at [596, 319] on button "Valider" at bounding box center [592, 322] width 54 height 31
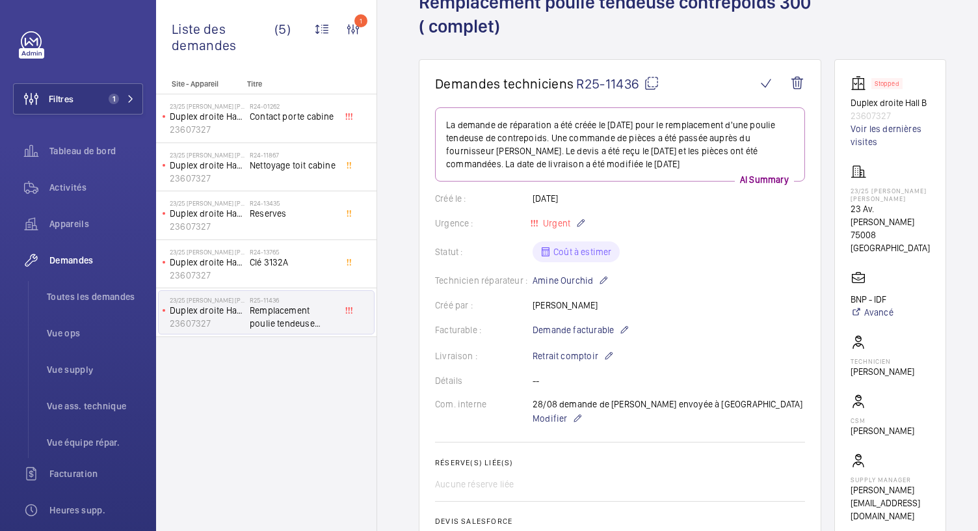
scroll to position [100, 0]
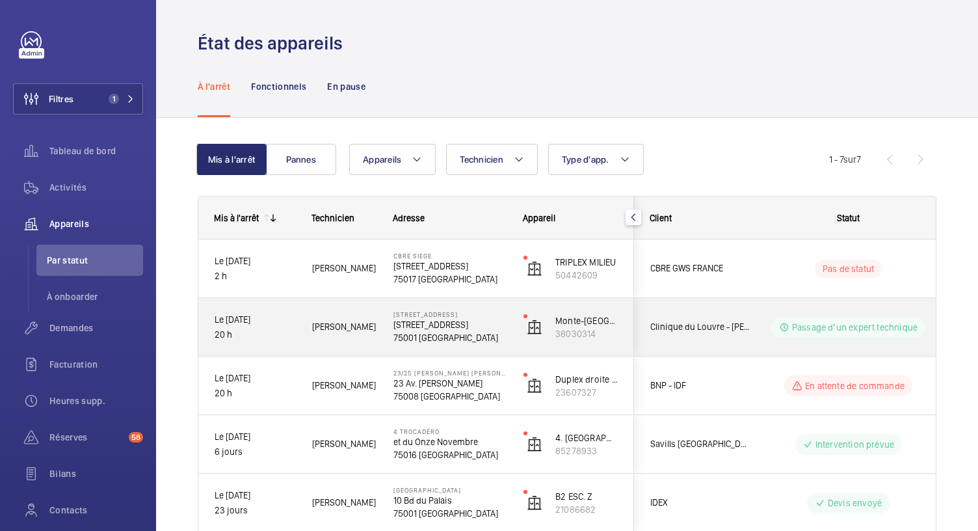
click at [425, 332] on p "75001 PARIS" at bounding box center [449, 337] width 113 height 13
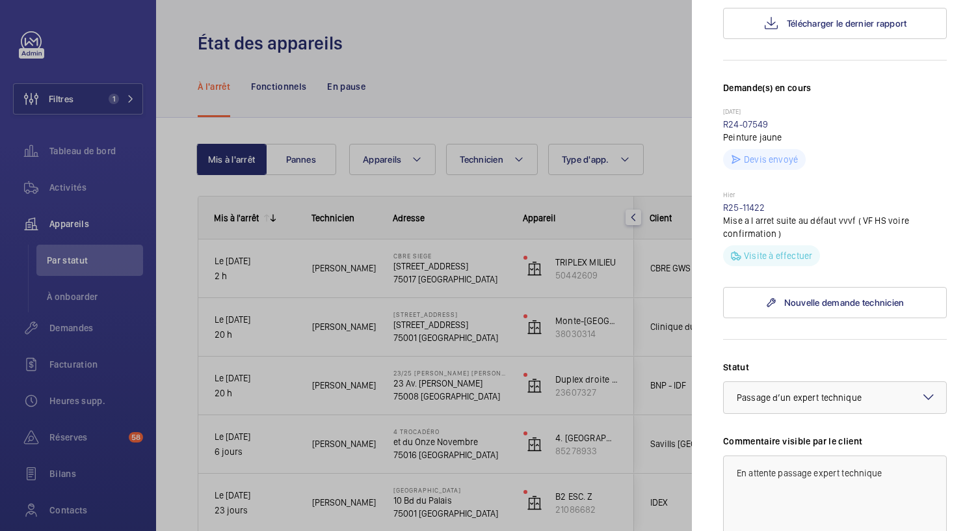
scroll to position [293, 0]
click at [733, 213] on link "R25-11422" at bounding box center [744, 208] width 42 height 10
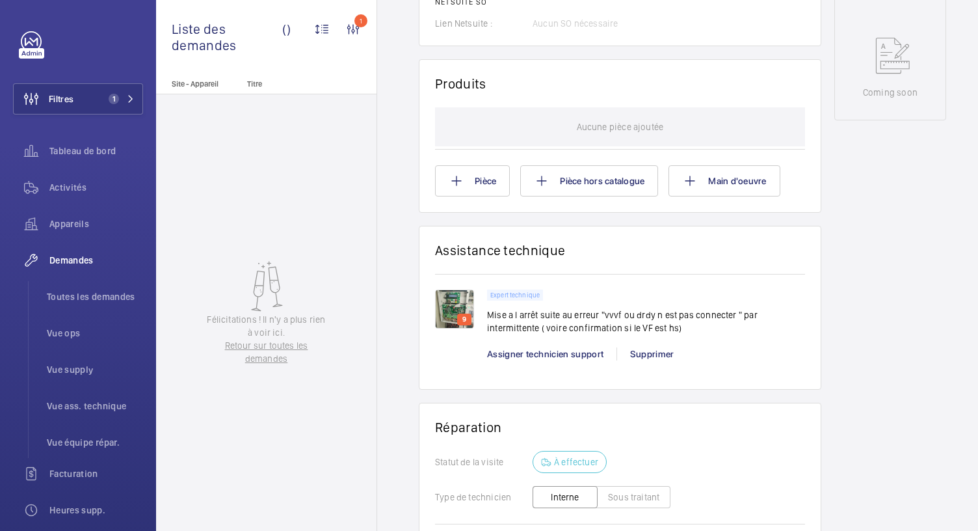
scroll to position [744, 0]
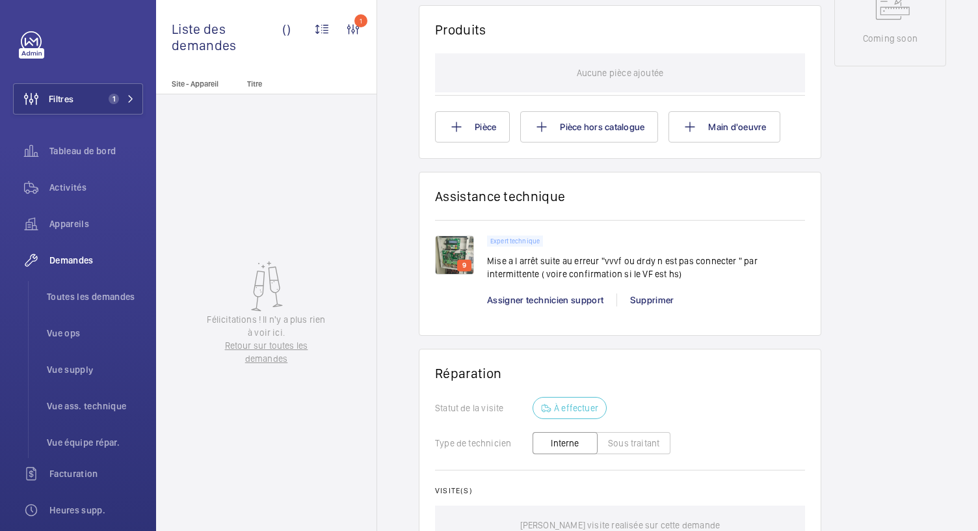
click at [446, 261] on img at bounding box center [454, 254] width 39 height 39
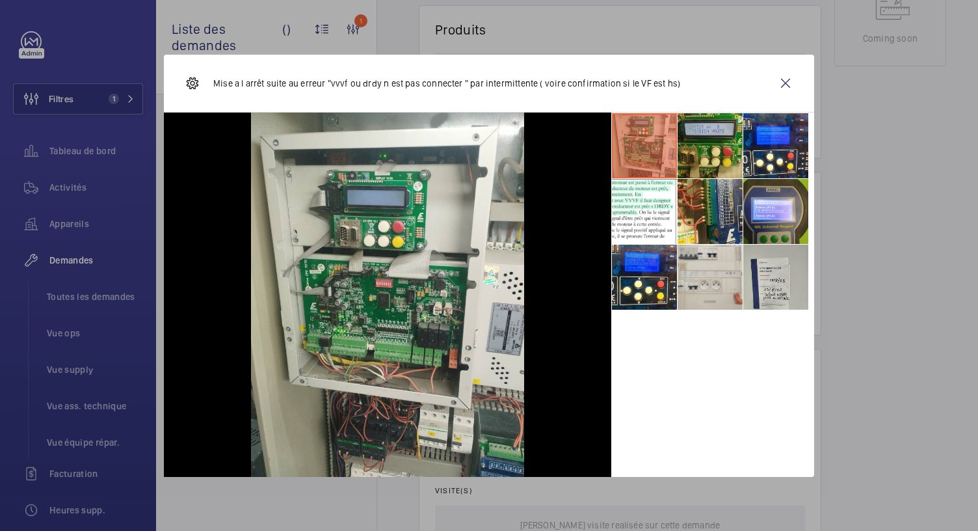
click at [713, 154] on li at bounding box center [709, 145] width 65 height 65
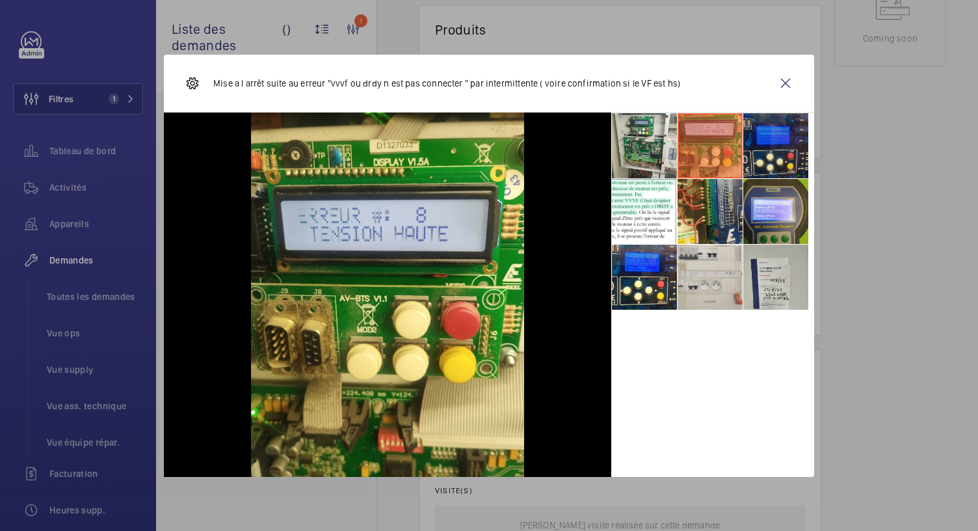
click at [779, 148] on li at bounding box center [775, 145] width 65 height 65
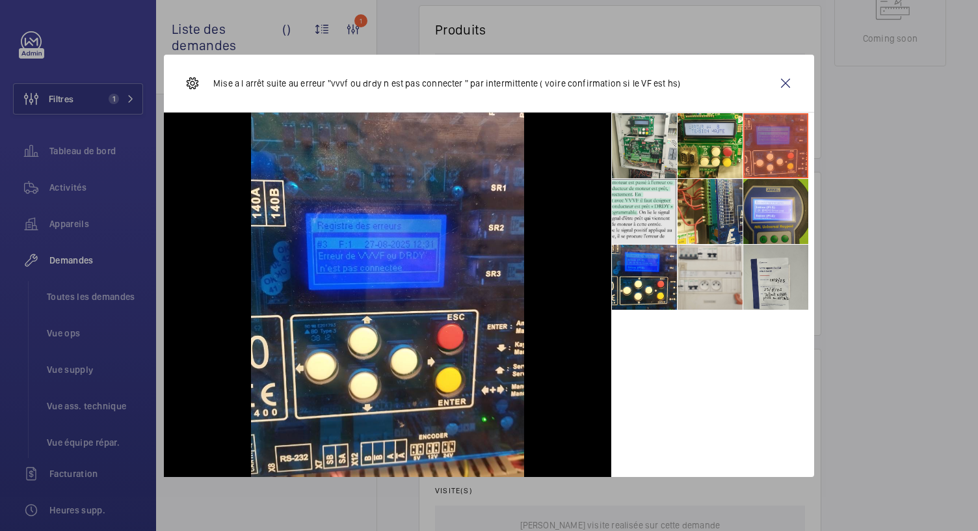
click at [661, 198] on li at bounding box center [644, 211] width 65 height 65
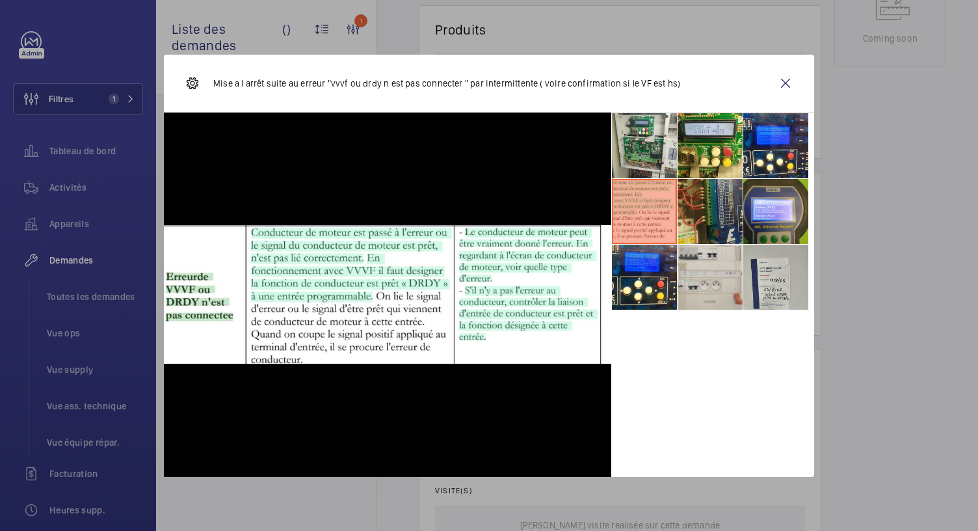
click at [702, 201] on li at bounding box center [709, 211] width 65 height 65
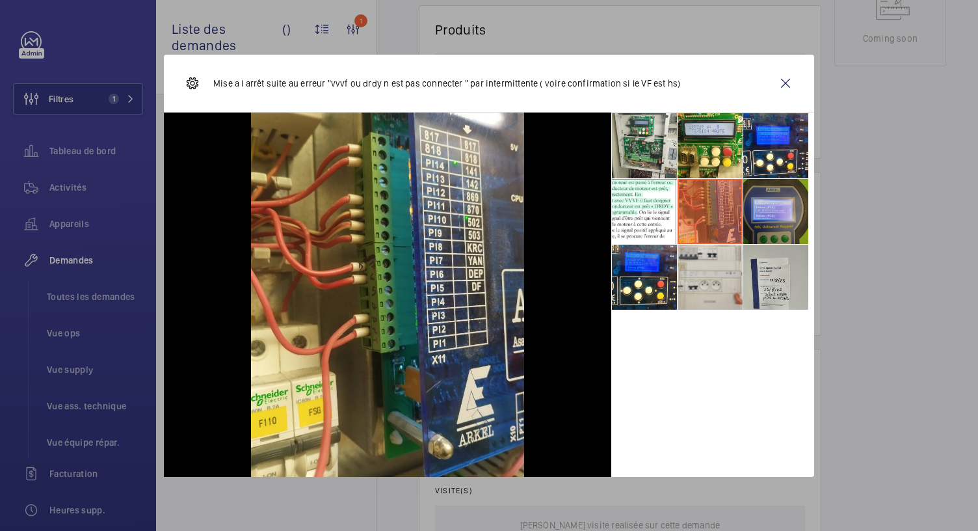
click at [776, 193] on li at bounding box center [775, 211] width 65 height 65
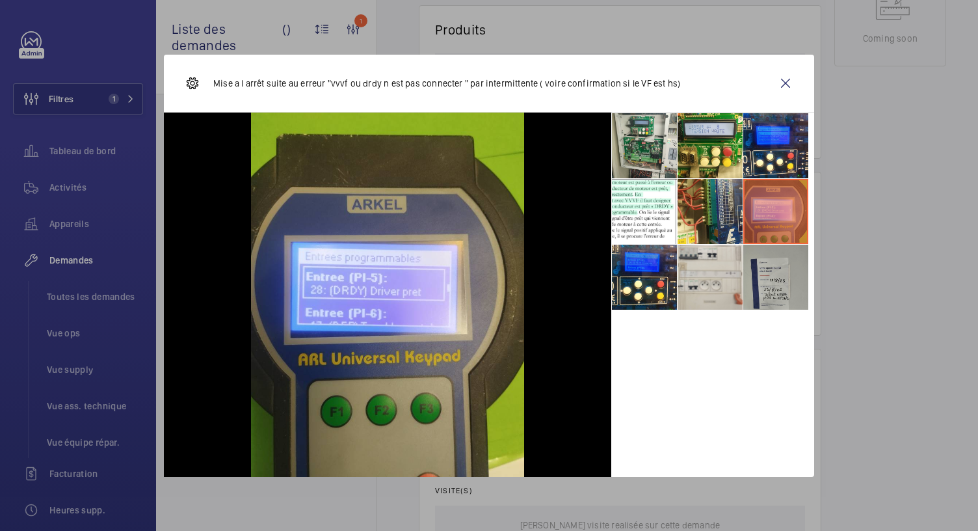
click at [774, 266] on li at bounding box center [775, 276] width 65 height 65
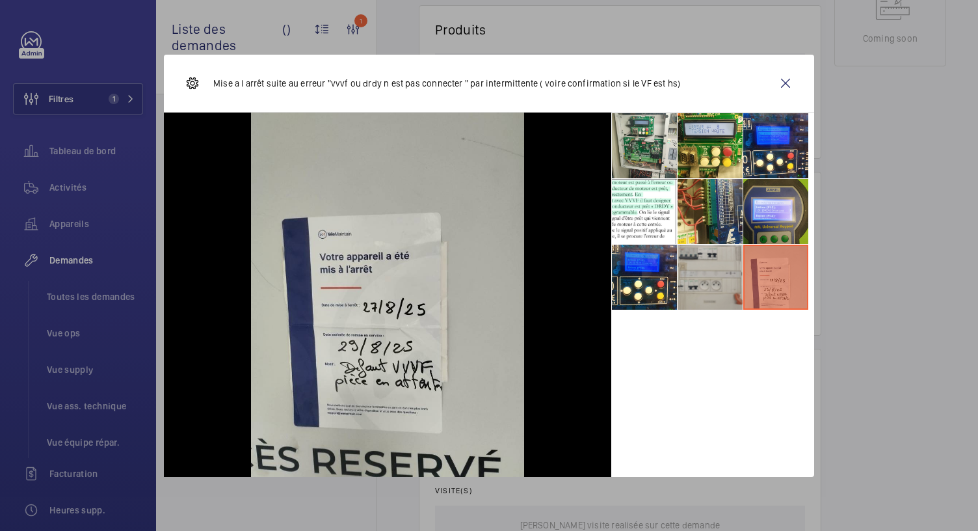
click at [717, 274] on li at bounding box center [709, 276] width 65 height 65
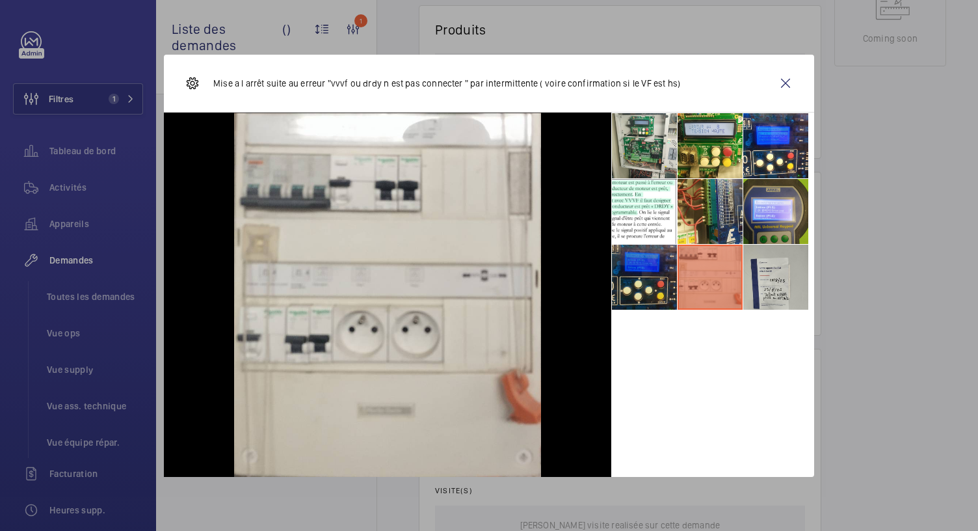
click at [652, 287] on li at bounding box center [644, 276] width 65 height 65
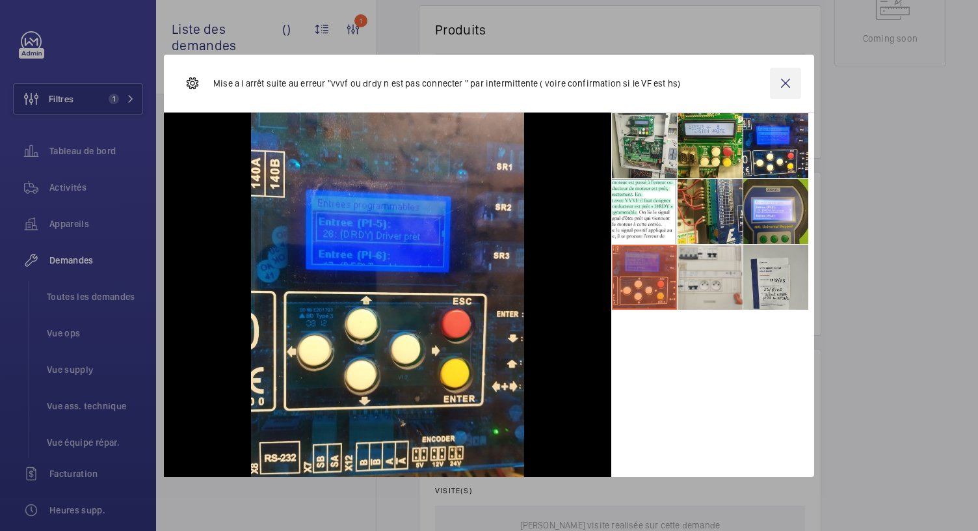
click at [787, 76] on wm-front-icon-button at bounding box center [785, 83] width 31 height 31
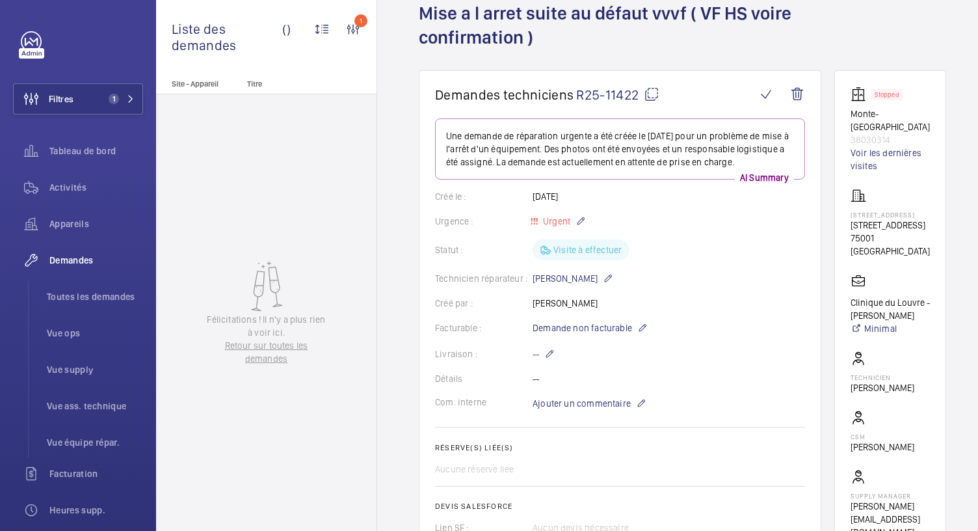
scroll to position [0, 0]
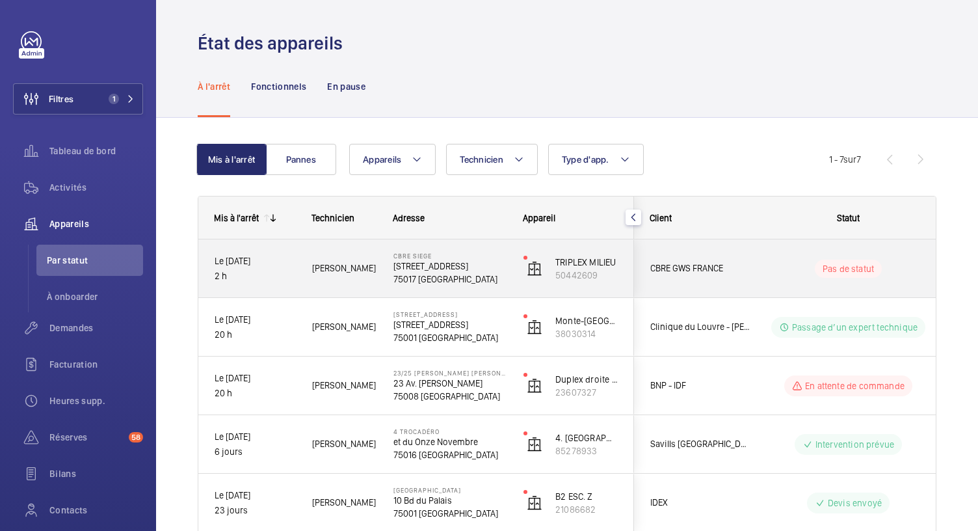
click at [416, 274] on p "75017 PARIS" at bounding box center [449, 278] width 113 height 13
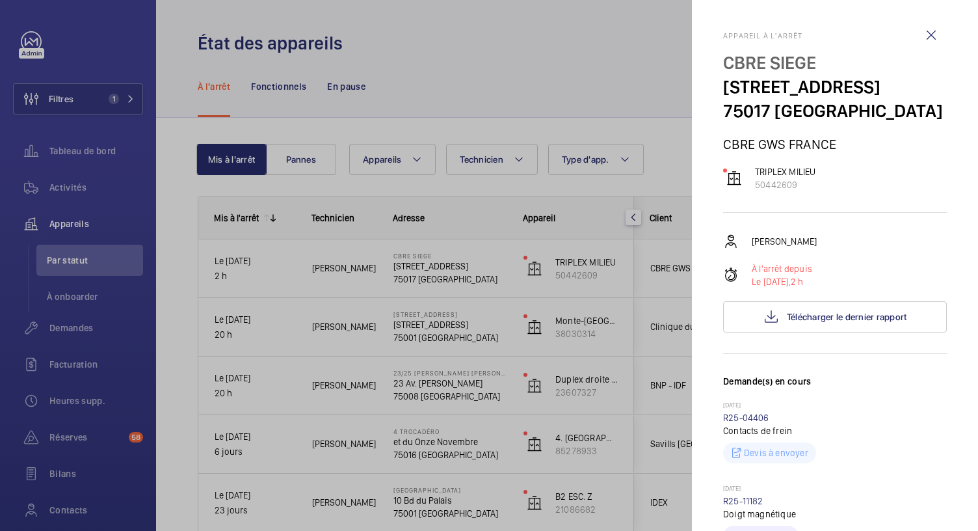
scroll to position [377, 0]
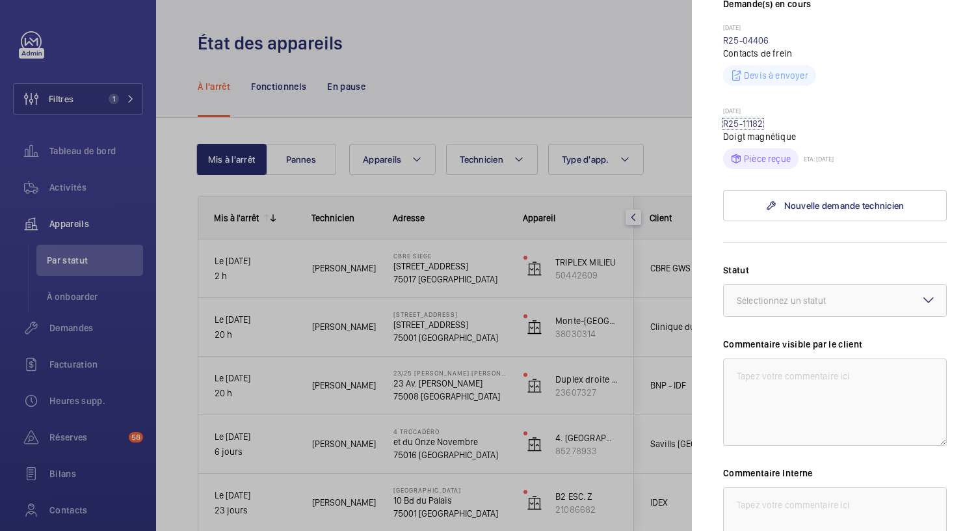
drag, startPoint x: 752, startPoint y: 126, endPoint x: 749, endPoint y: 215, distance: 88.5
click at [752, 126] on link "R25-11182" at bounding box center [743, 123] width 40 height 10
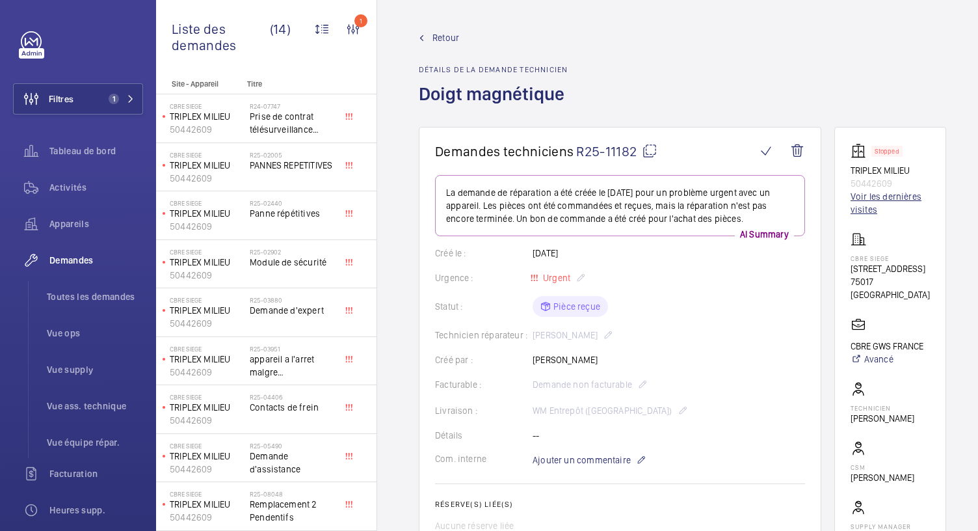
click at [861, 207] on link "Voir les dernières visites" at bounding box center [889, 203] width 79 height 26
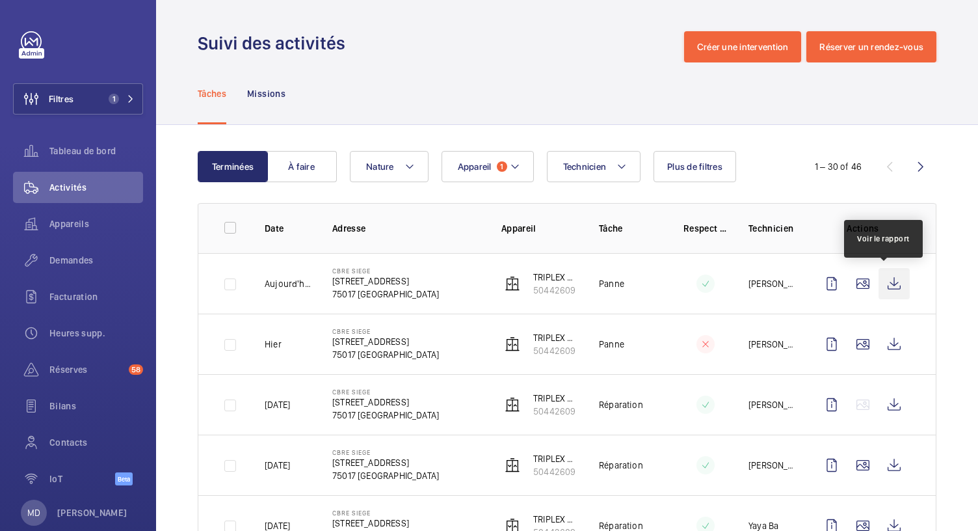
click at [886, 288] on wm-front-icon-button at bounding box center [893, 283] width 31 height 31
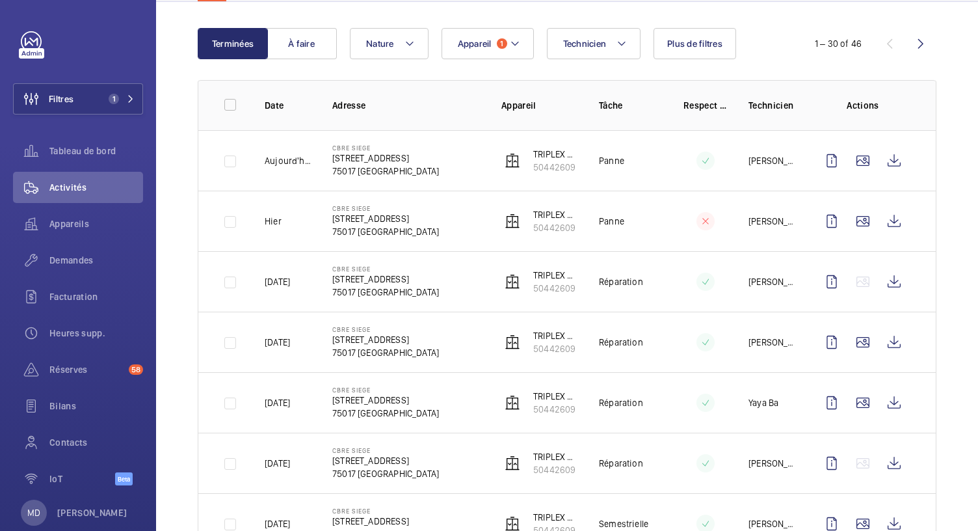
scroll to position [146, 0]
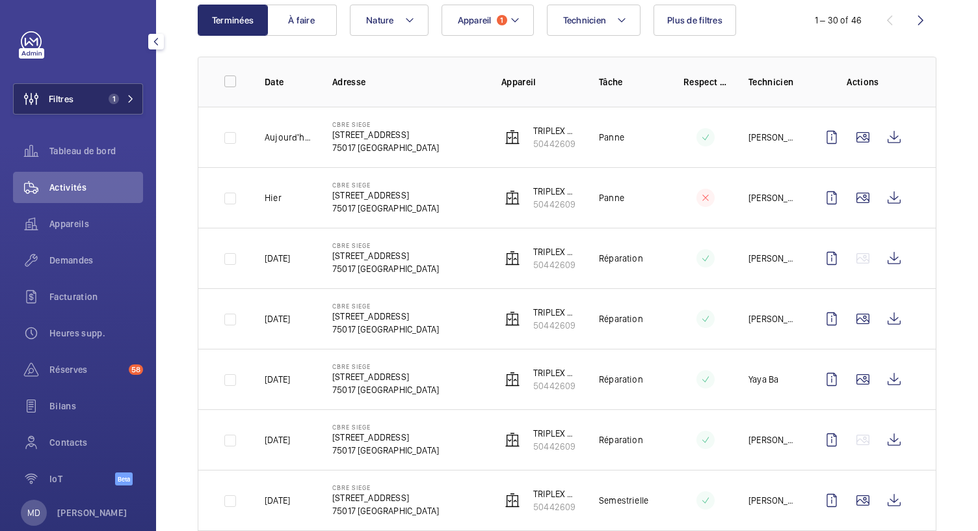
click at [121, 92] on button "Filtres 1" at bounding box center [78, 98] width 130 height 31
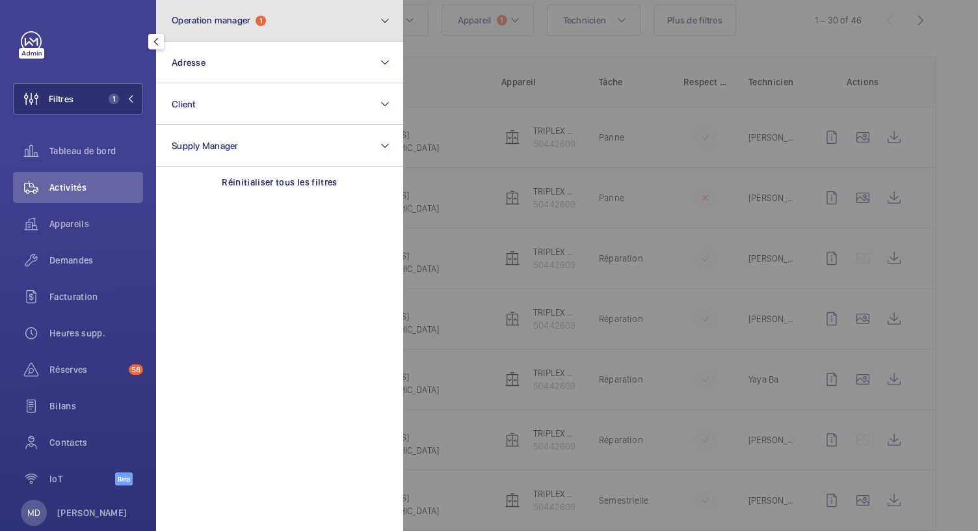
click at [253, 30] on button "Operation manager 1" at bounding box center [279, 21] width 247 height 42
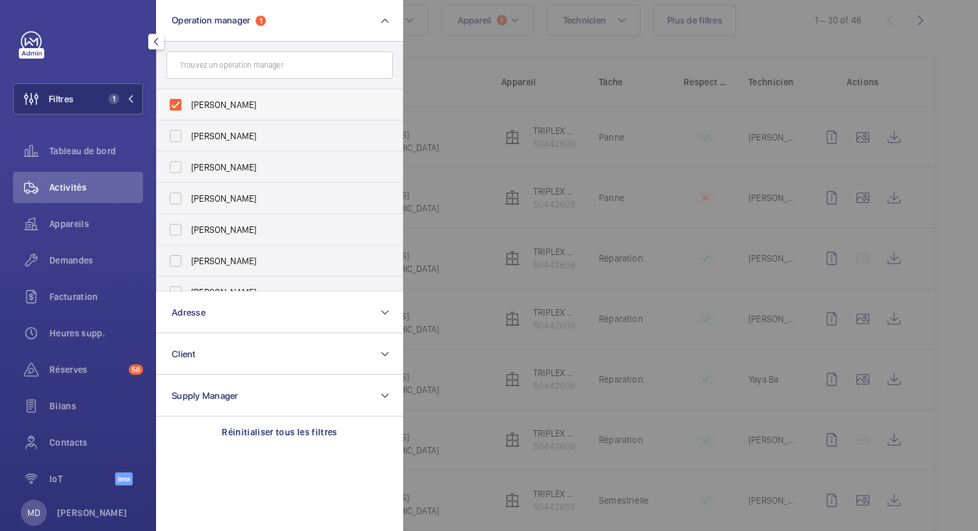
click at [174, 102] on label "Anthony Mouchez" at bounding box center [270, 104] width 226 height 31
click at [174, 102] on input "Anthony Mouchez" at bounding box center [176, 105] width 26 height 26
checkbox input "false"
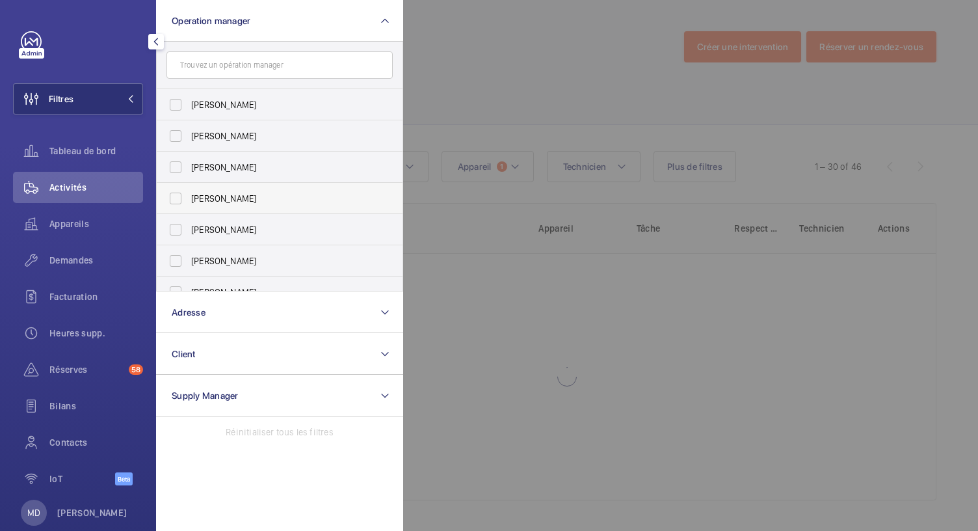
click at [198, 197] on span "Karim Kaced" at bounding box center [280, 198] width 179 height 13
click at [189, 197] on input "Karim Kaced" at bounding box center [176, 198] width 26 height 26
checkbox input "true"
click at [466, 77] on div at bounding box center [892, 265] width 978 height 531
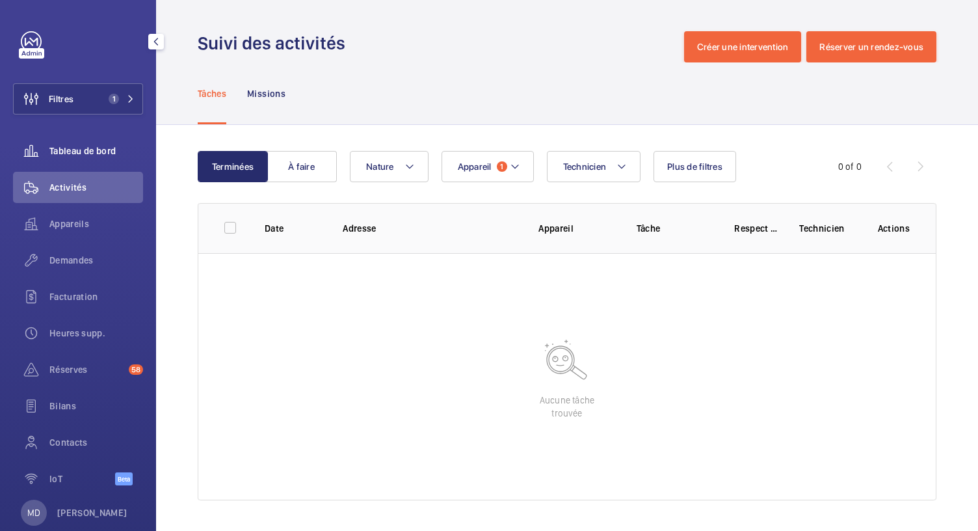
drag, startPoint x: 67, startPoint y: 154, endPoint x: 68, endPoint y: 161, distance: 6.5
click at [68, 161] on div "Tableau de bord" at bounding box center [78, 150] width 130 height 31
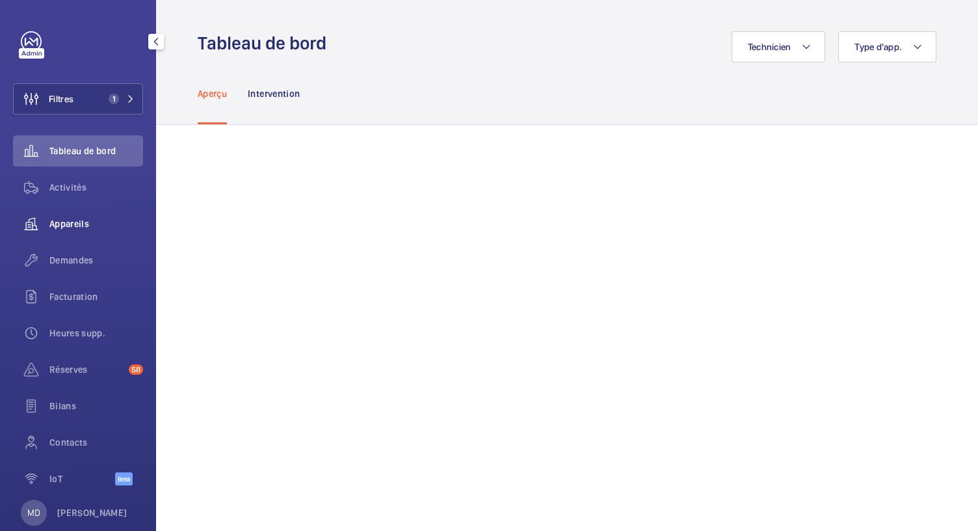
click at [74, 226] on span "Appareils" at bounding box center [96, 223] width 94 height 13
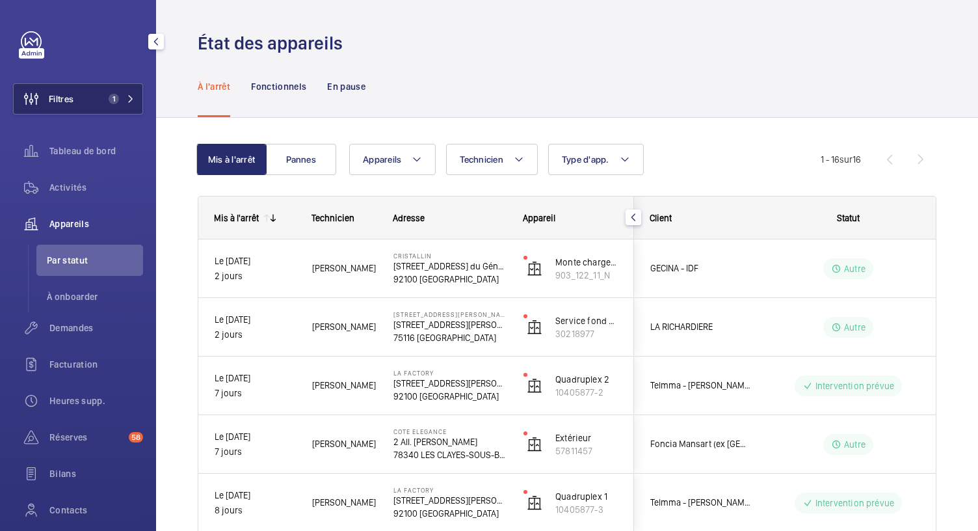
click at [117, 94] on span "1" at bounding box center [118, 99] width 31 height 10
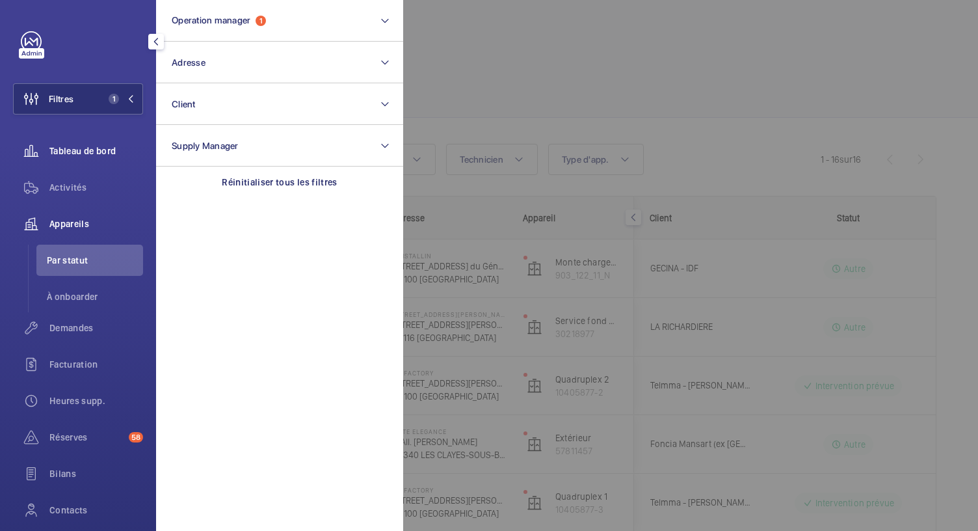
click at [95, 155] on span "Tableau de bord" at bounding box center [96, 150] width 94 height 13
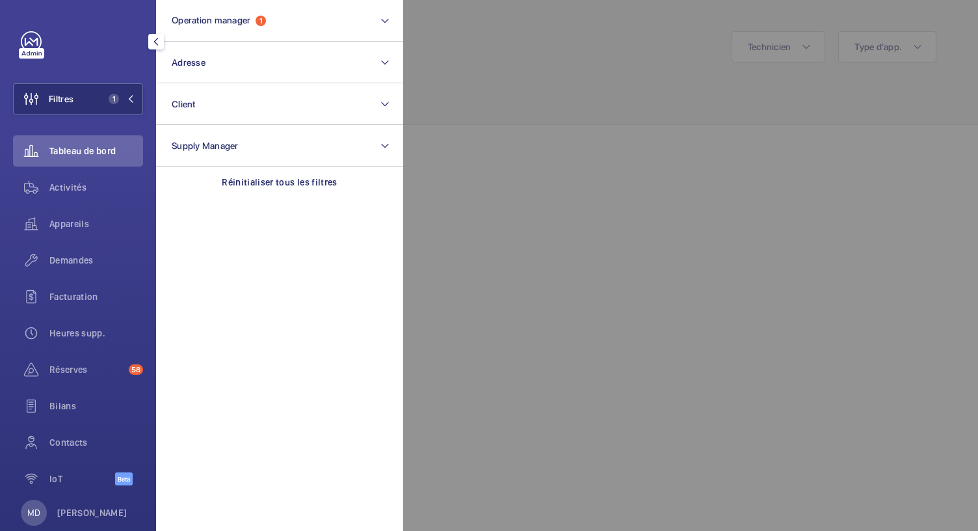
click at [511, 73] on div at bounding box center [892, 265] width 978 height 531
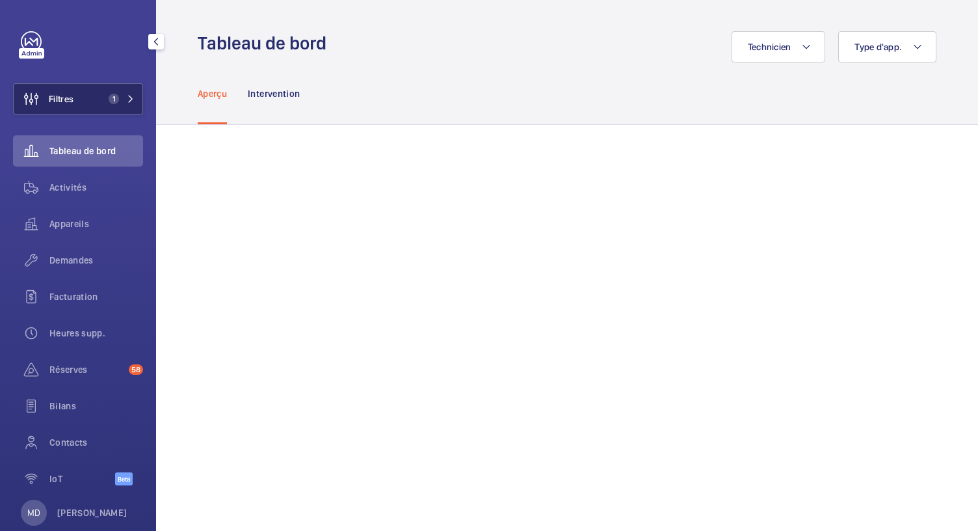
click at [127, 99] on mat-icon at bounding box center [131, 99] width 8 height 8
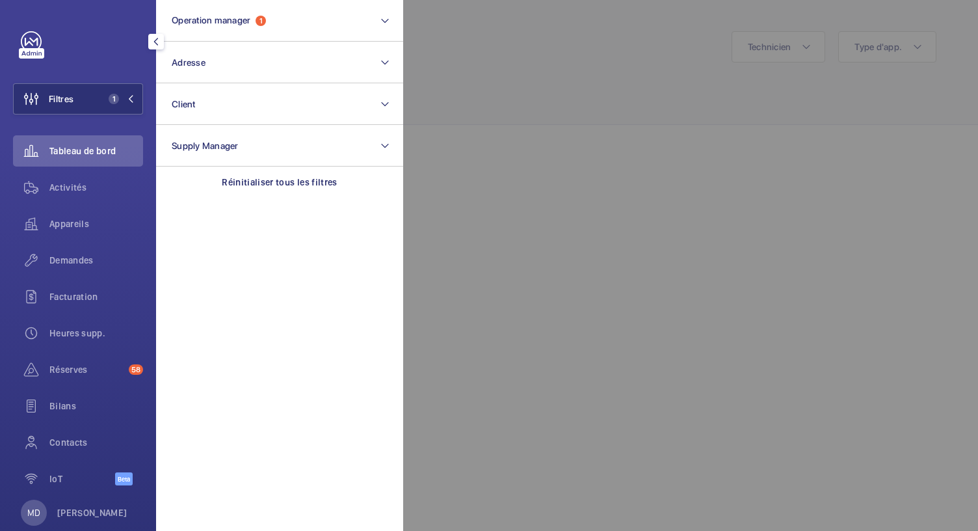
click at [485, 124] on div at bounding box center [892, 265] width 978 height 531
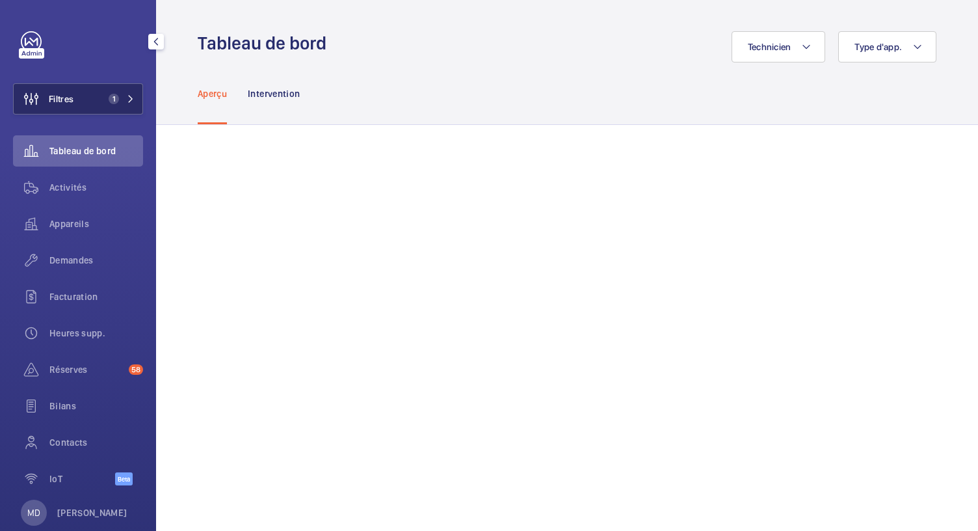
click at [109, 99] on span "1" at bounding box center [114, 99] width 10 height 10
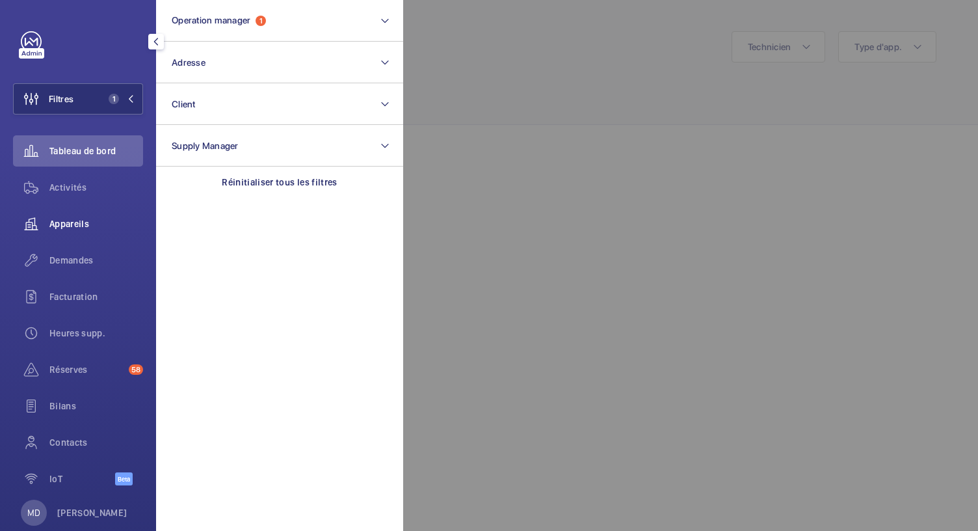
click at [81, 224] on span "Appareils" at bounding box center [96, 223] width 94 height 13
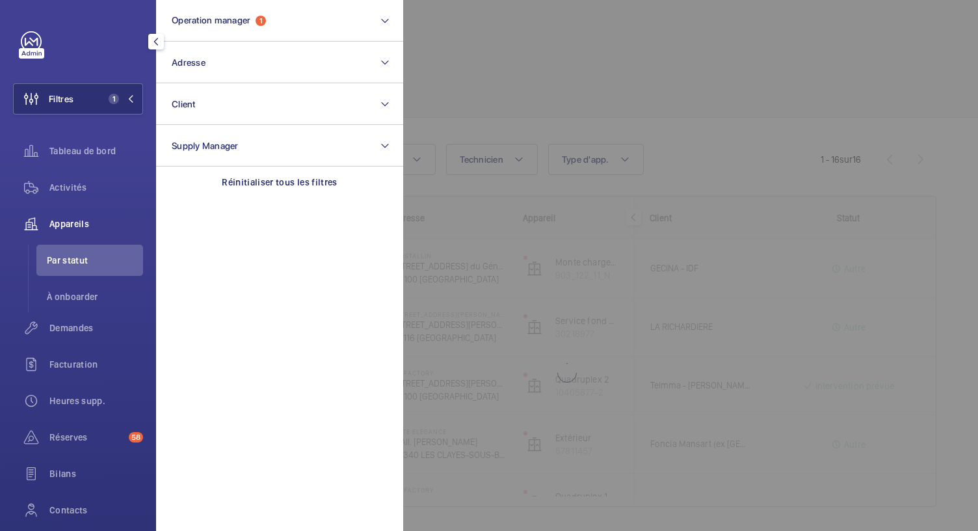
click at [497, 77] on div at bounding box center [892, 265] width 978 height 531
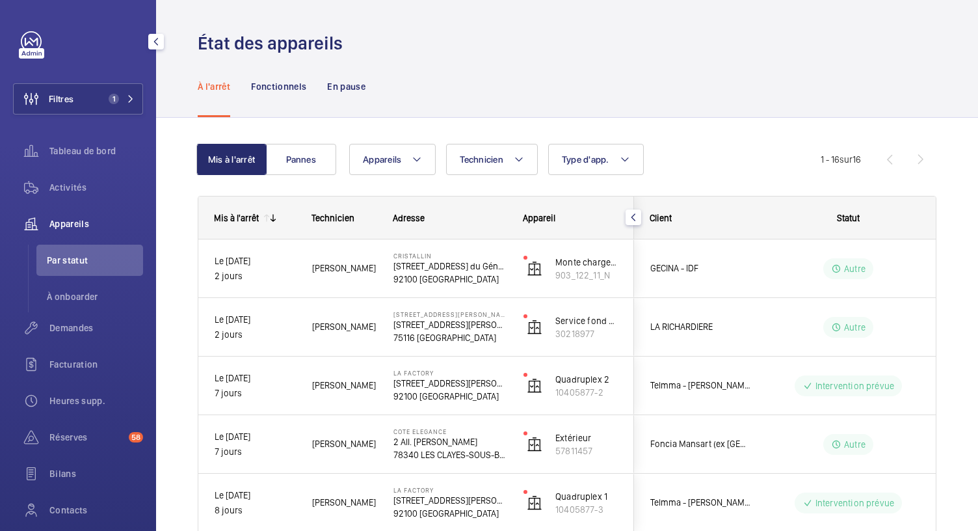
scroll to position [717, 0]
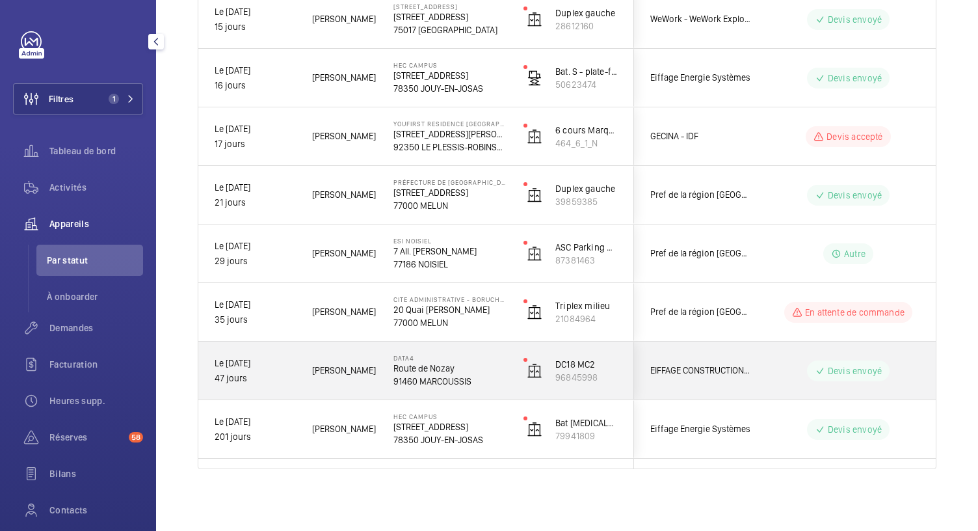
click at [440, 373] on p "Route de Nozay" at bounding box center [449, 367] width 113 height 13
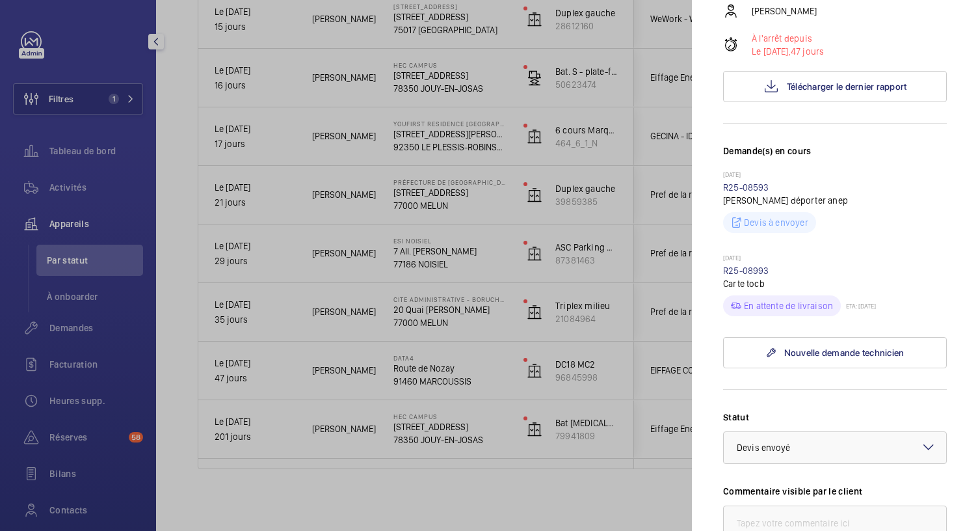
scroll to position [244, 0]
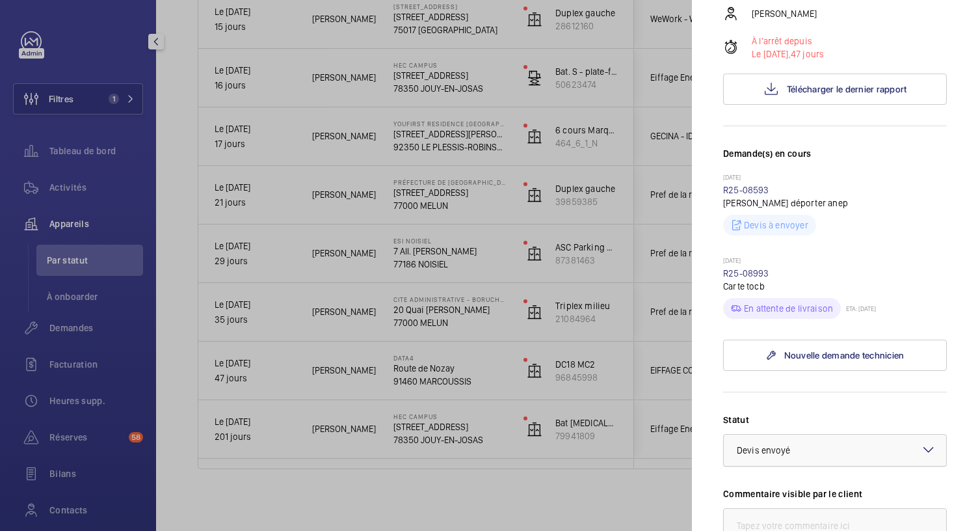
click at [870, 455] on div at bounding box center [835, 449] width 222 height 31
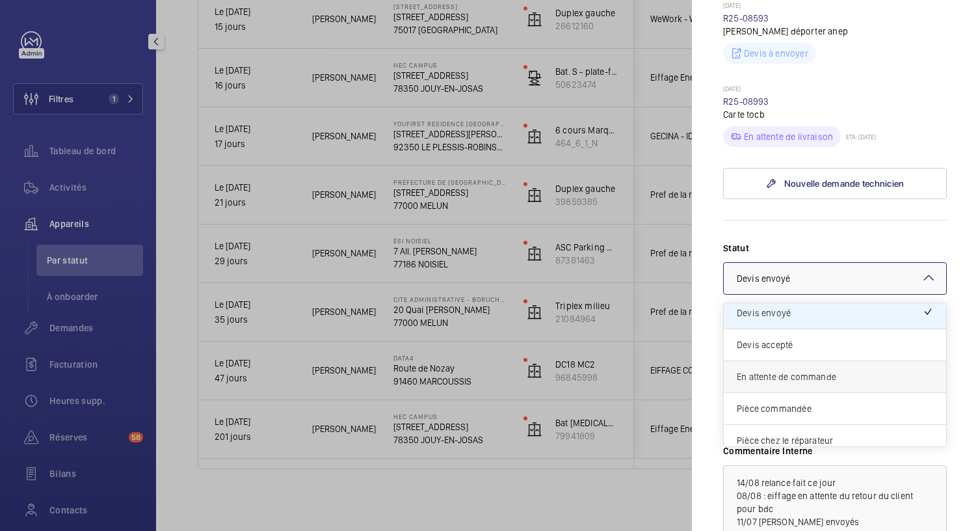
scroll to position [39, 0]
click at [804, 408] on span "Pièce commandée" at bounding box center [835, 406] width 196 height 13
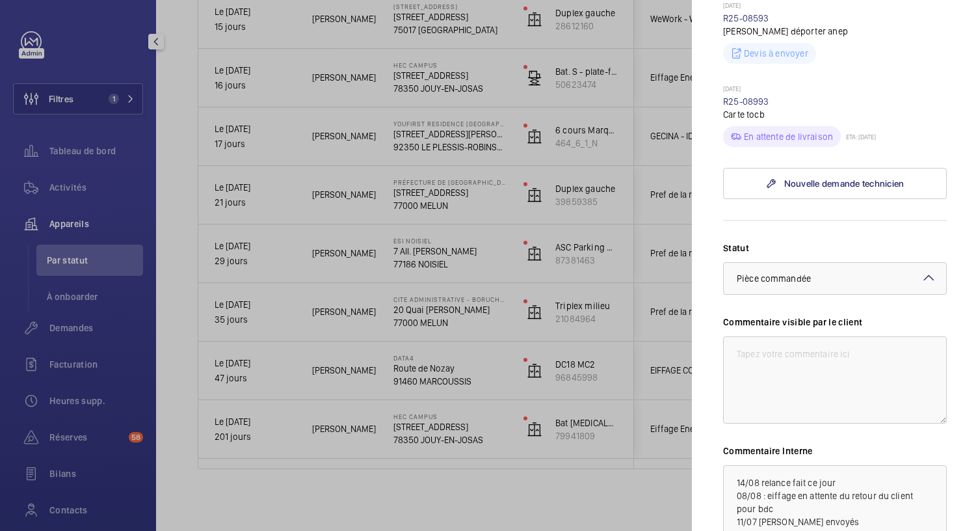
scroll to position [561, 0]
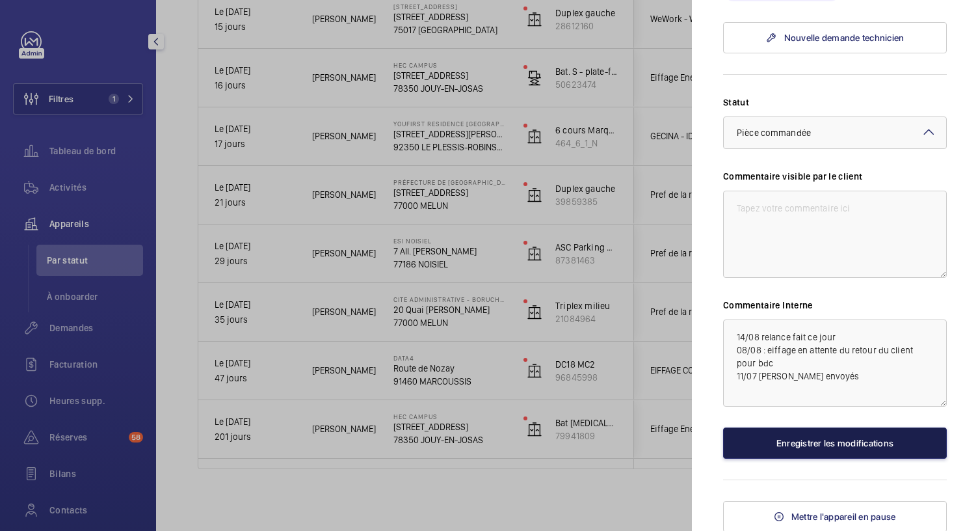
click at [761, 434] on button "Enregistrer les modifications" at bounding box center [835, 442] width 224 height 31
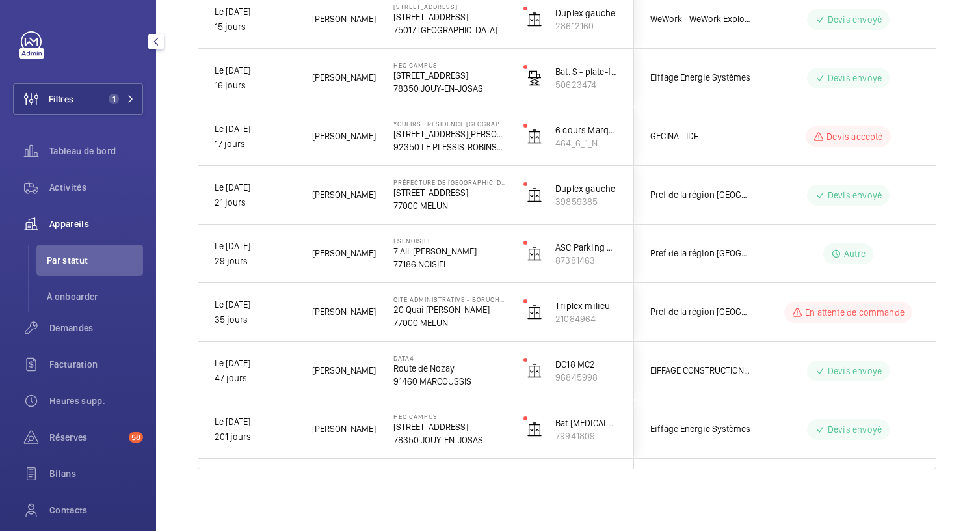
scroll to position [0, 0]
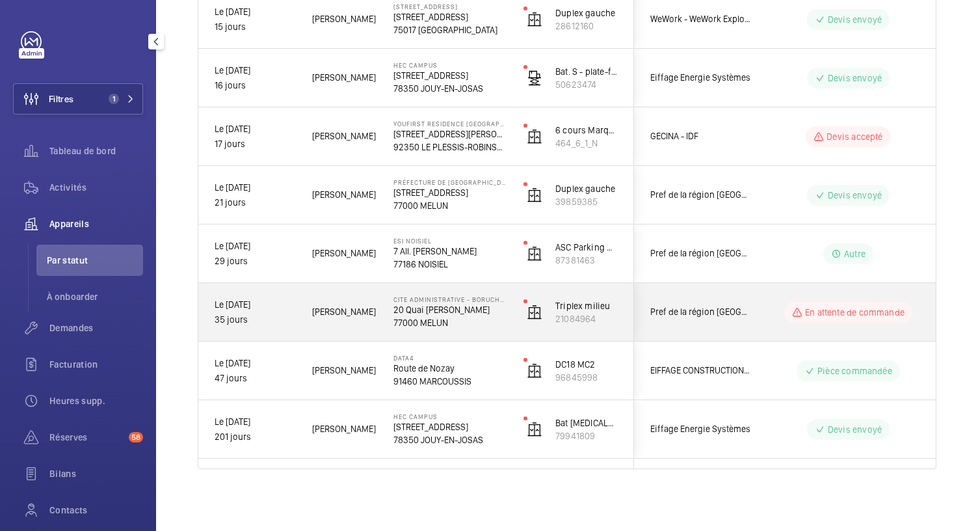
click at [456, 319] on p "77000 MELUN" at bounding box center [449, 322] width 113 height 13
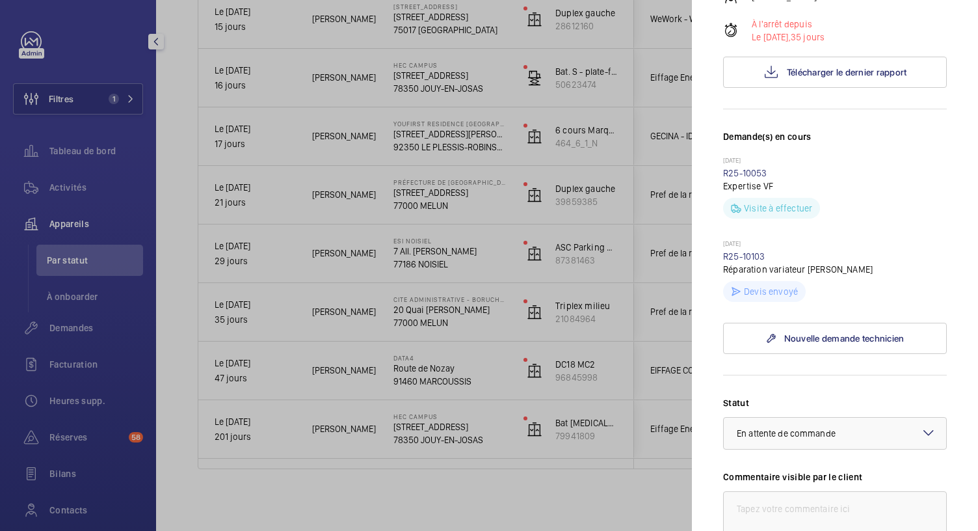
scroll to position [271, 0]
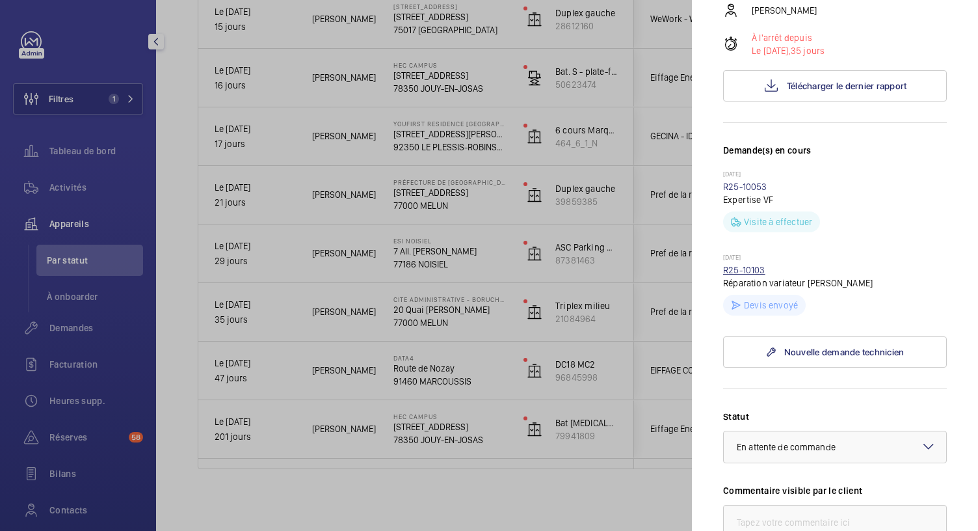
click at [748, 275] on link "R25-10103" at bounding box center [744, 270] width 42 height 10
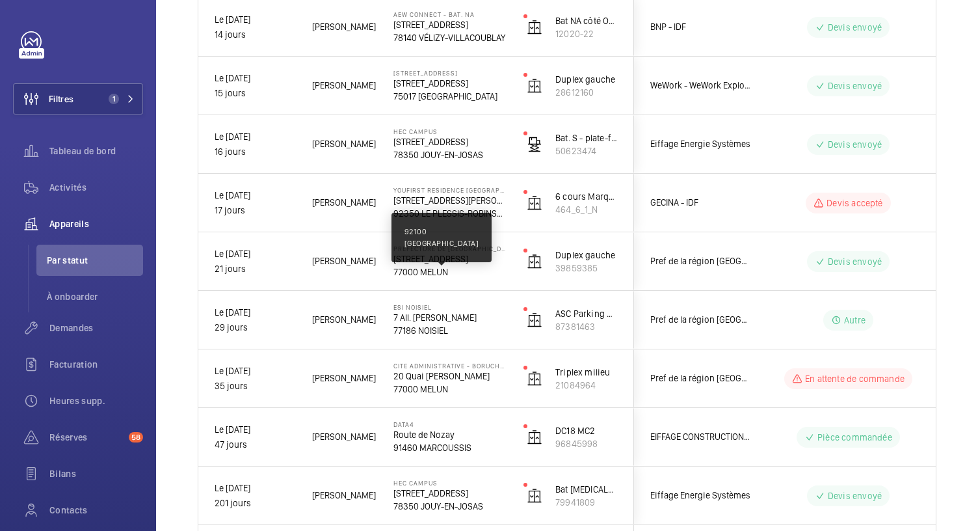
scroll to position [717, 0]
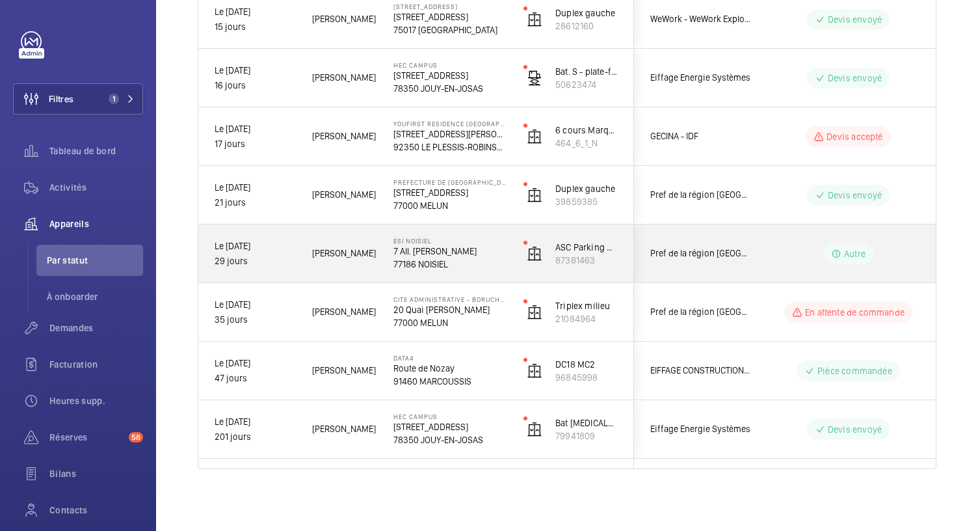
click at [461, 254] on p "7 All. Simone de Beauvoir" at bounding box center [449, 250] width 113 height 13
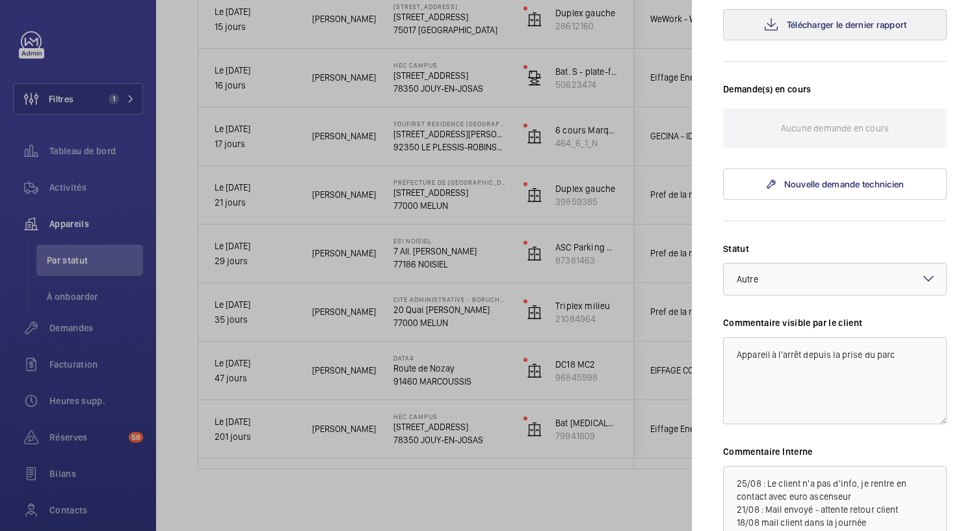
scroll to position [438, 0]
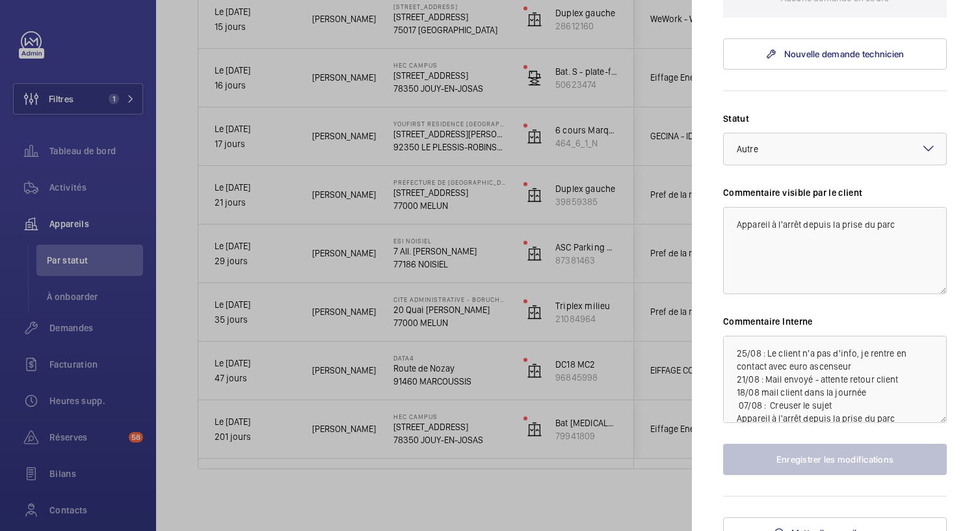
click at [407, 196] on div at bounding box center [489, 265] width 978 height 531
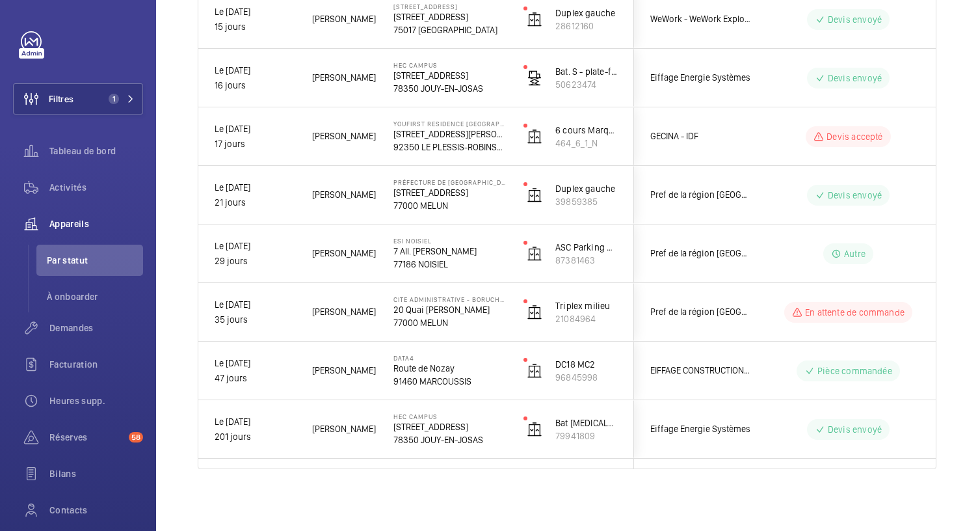
scroll to position [0, 0]
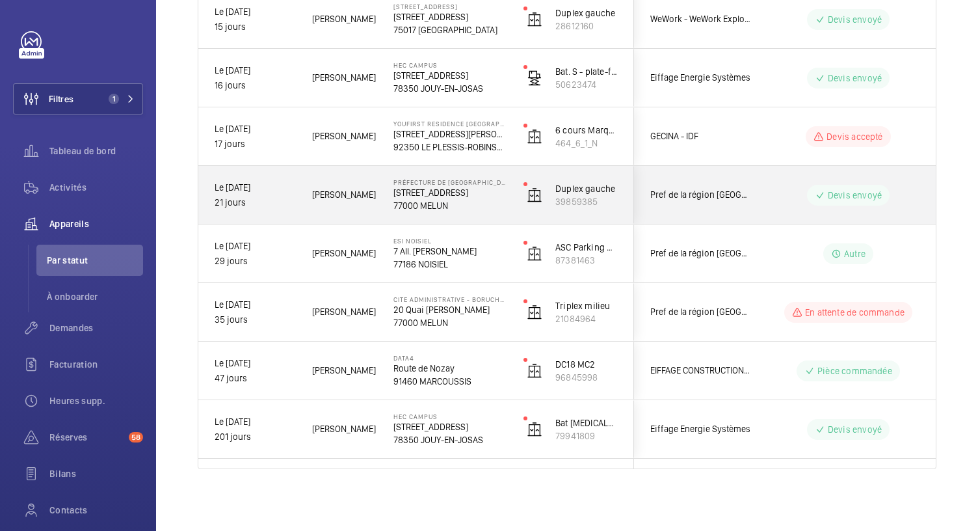
click at [407, 196] on p "12 Rue des Saints-Pères" at bounding box center [449, 192] width 113 height 13
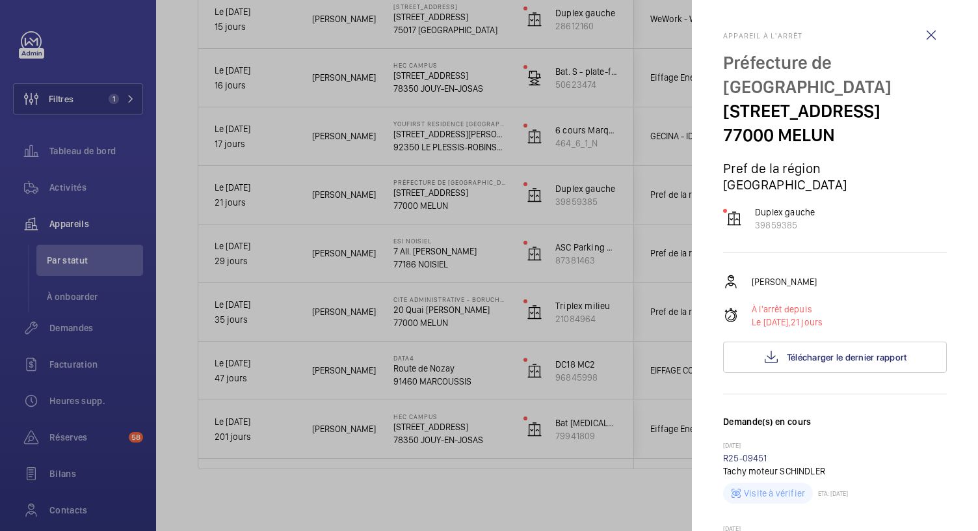
click at [474, 129] on div at bounding box center [489, 265] width 978 height 531
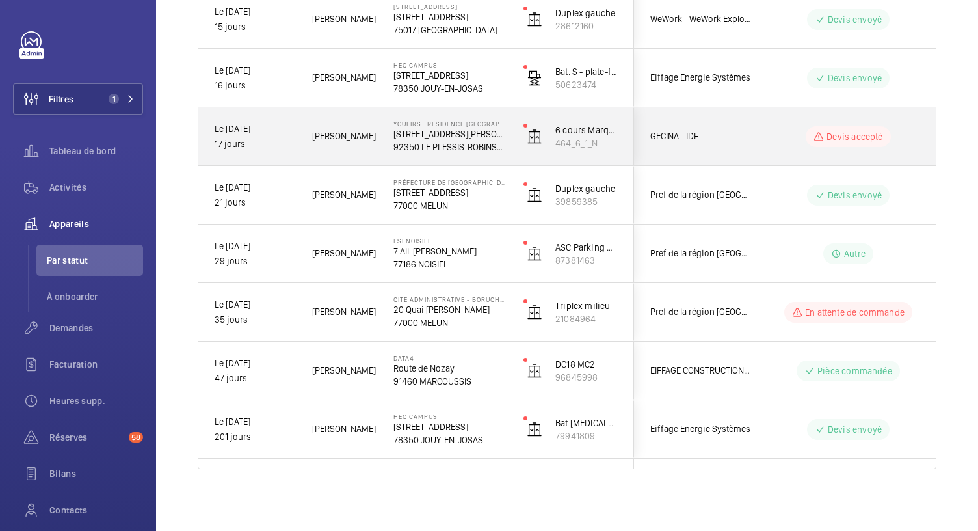
click at [460, 132] on p "23 Rue Paul Rivet" at bounding box center [449, 133] width 113 height 13
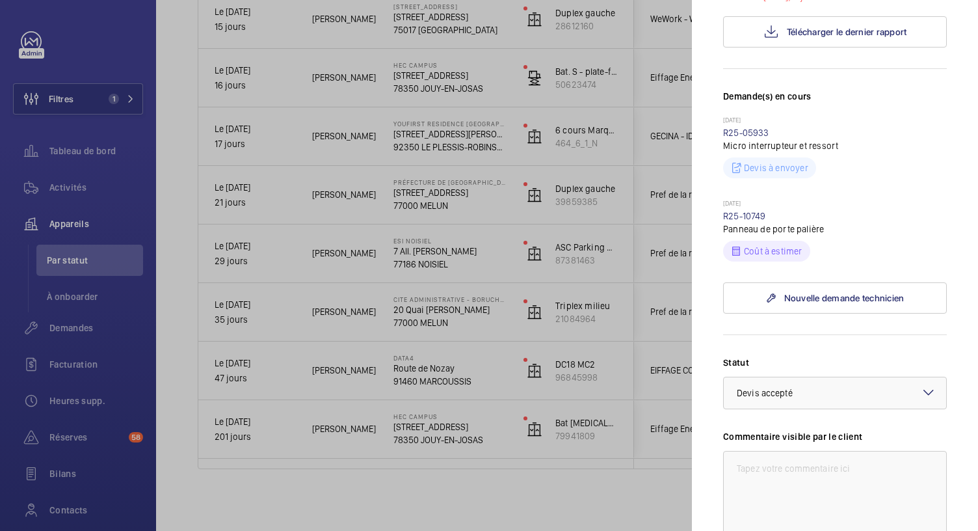
scroll to position [355, 0]
click at [749, 213] on link "R25-10749" at bounding box center [744, 218] width 43 height 10
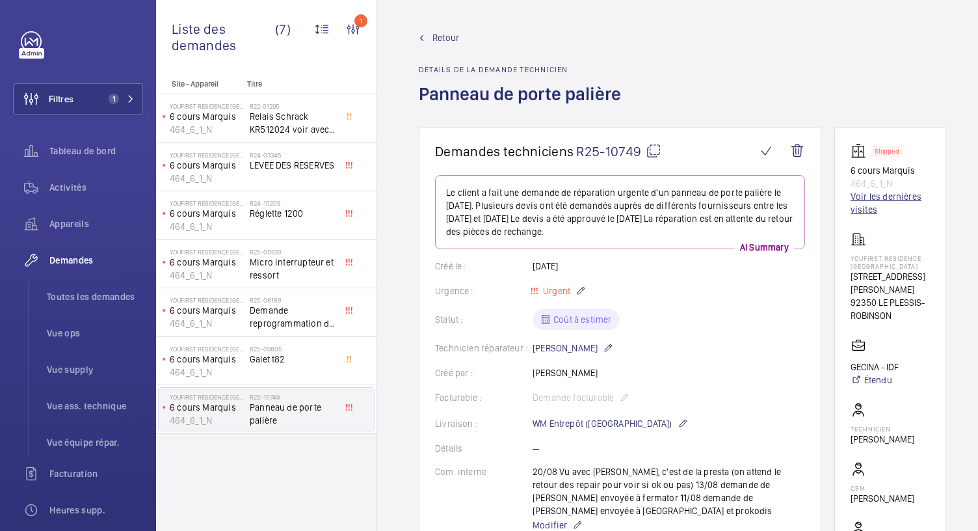
click at [895, 198] on link "Voir les dernières visites" at bounding box center [889, 203] width 79 height 26
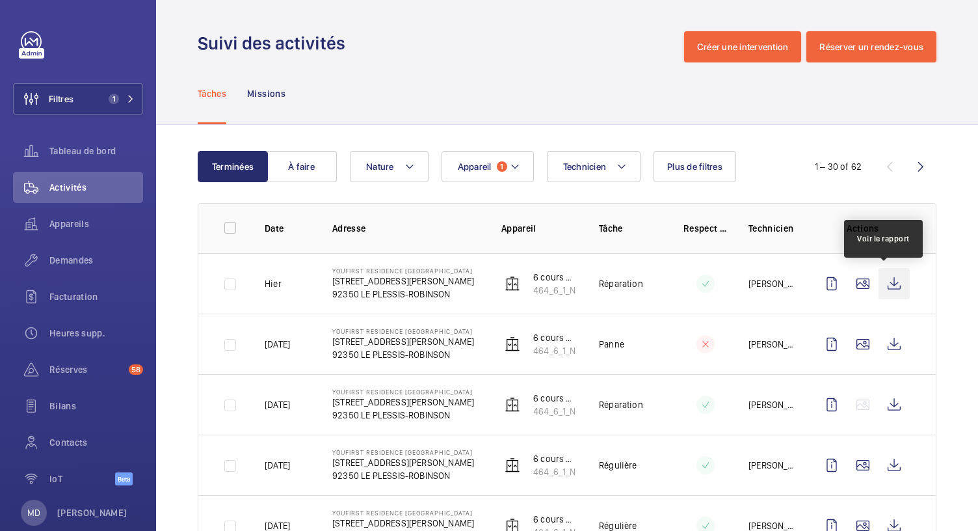
click at [884, 282] on wm-front-icon-button at bounding box center [893, 283] width 31 height 31
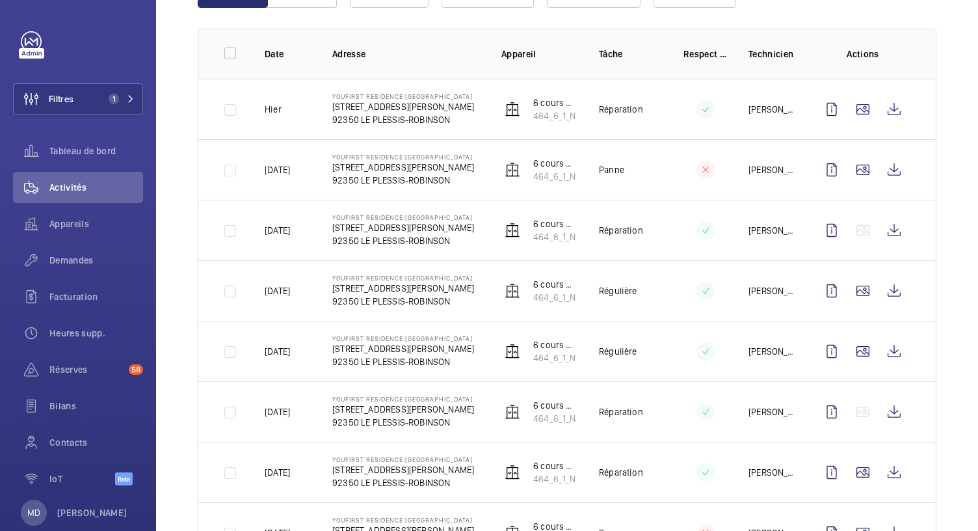
scroll to position [184, 0]
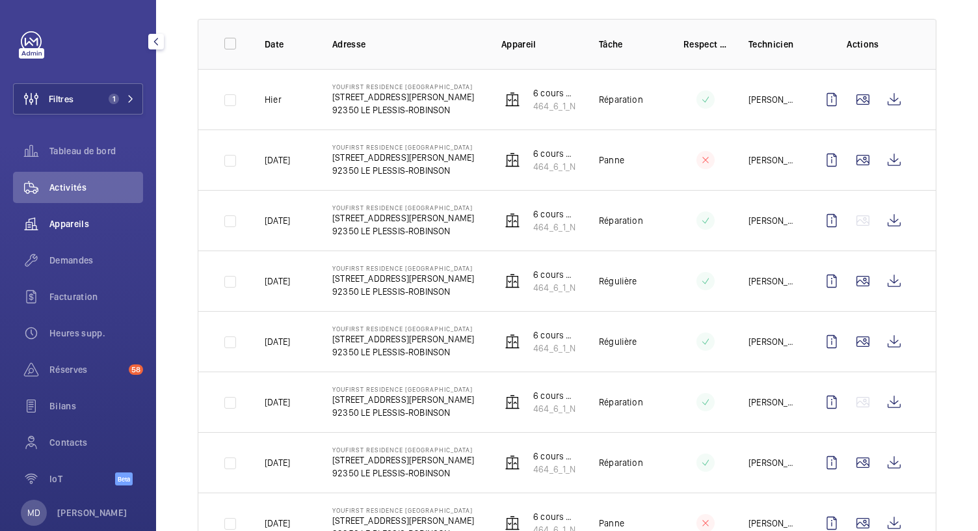
click at [70, 231] on div "Appareils" at bounding box center [78, 223] width 130 height 31
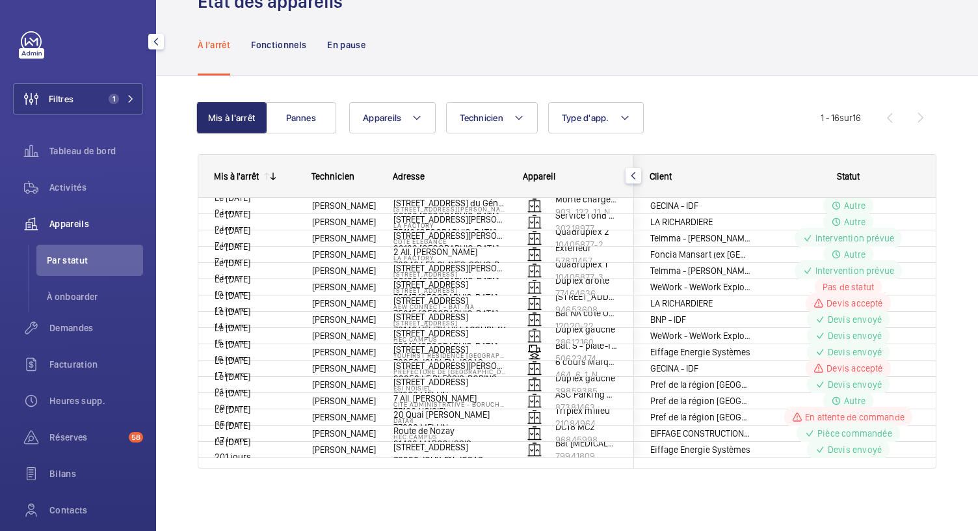
scroll to position [38, 0]
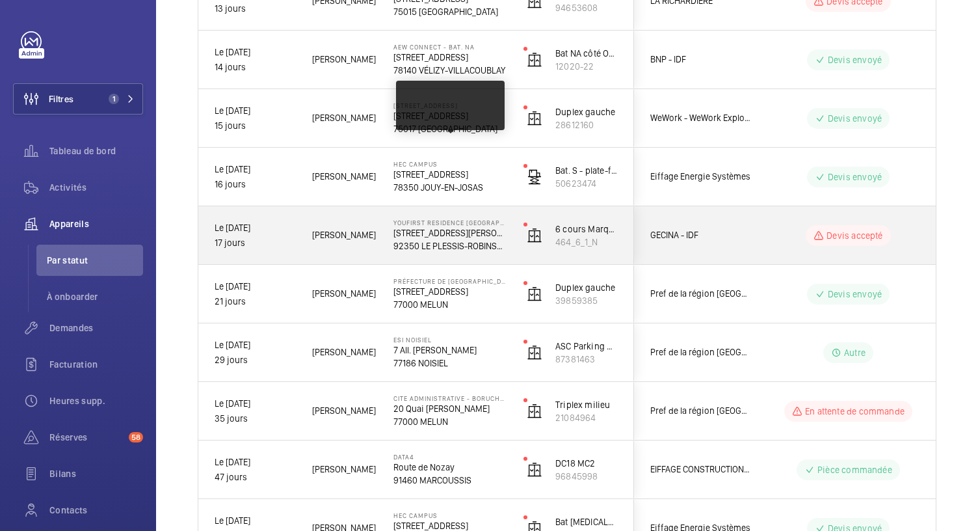
scroll to position [617, 0]
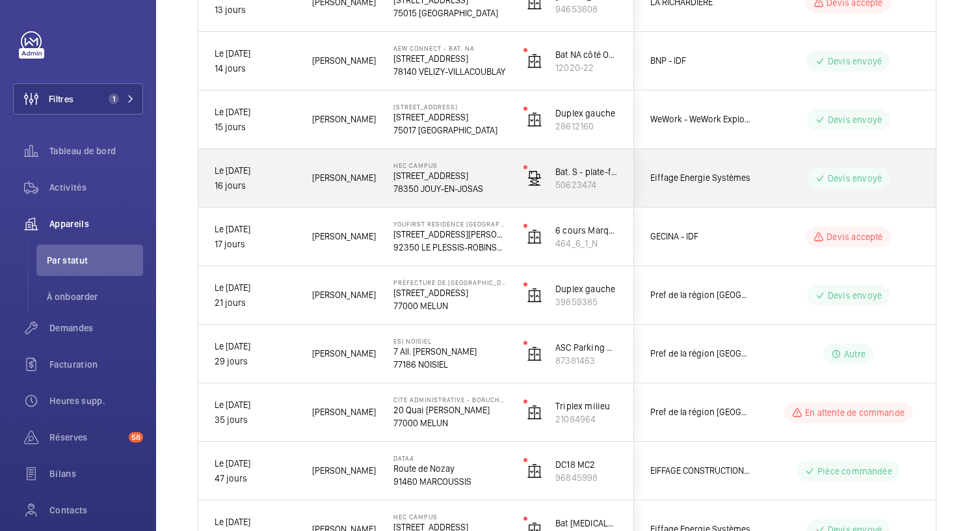
click at [455, 176] on p "1 Rue de la Libération" at bounding box center [449, 175] width 113 height 13
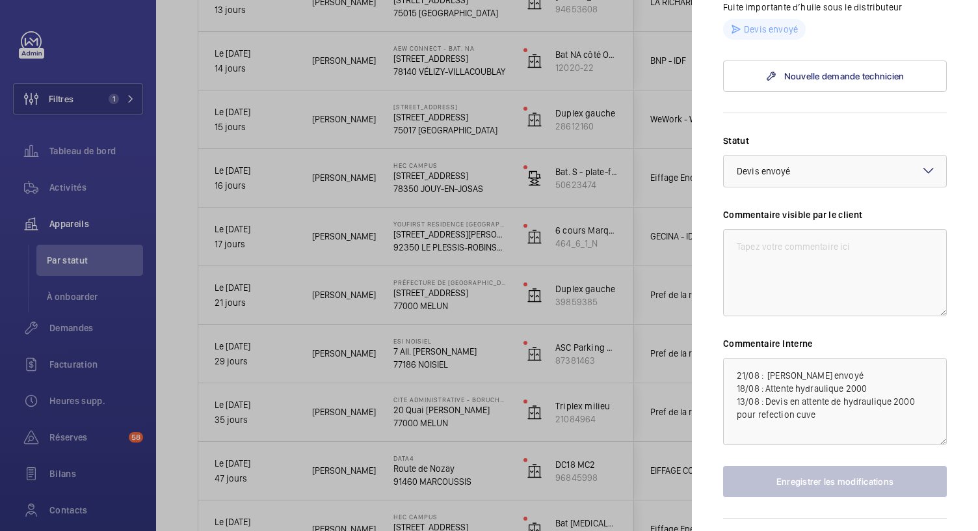
scroll to position [462, 0]
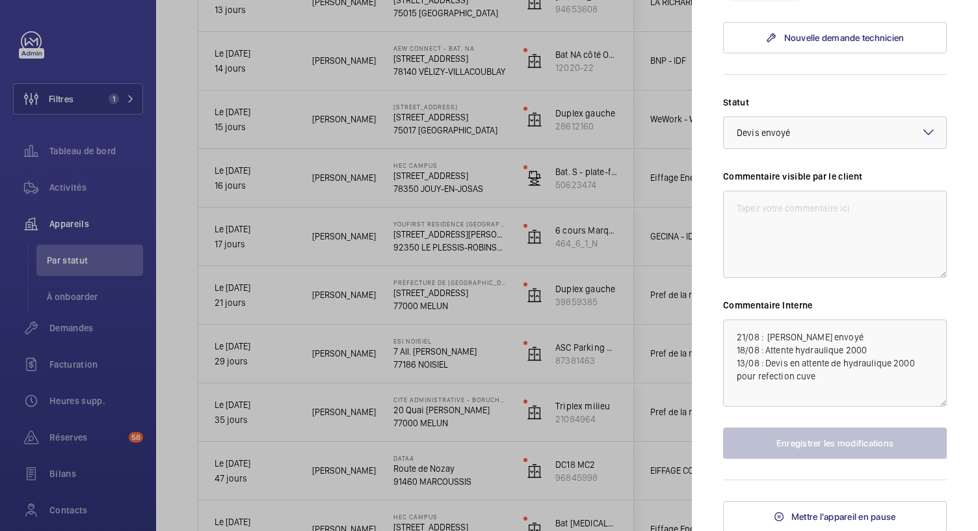
click at [436, 111] on div at bounding box center [489, 265] width 978 height 531
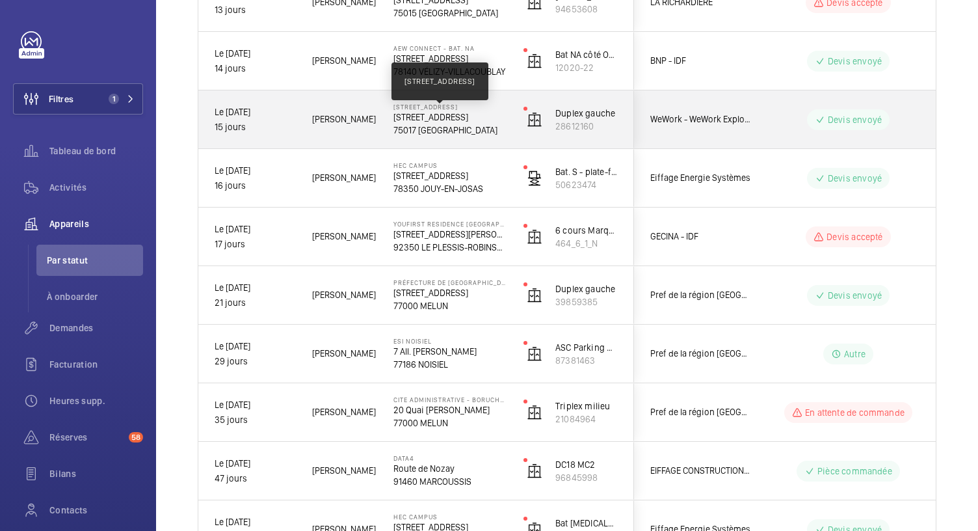
click at [436, 111] on p "67 Avenue de Wagram, 75017 PARIS" at bounding box center [449, 117] width 113 height 13
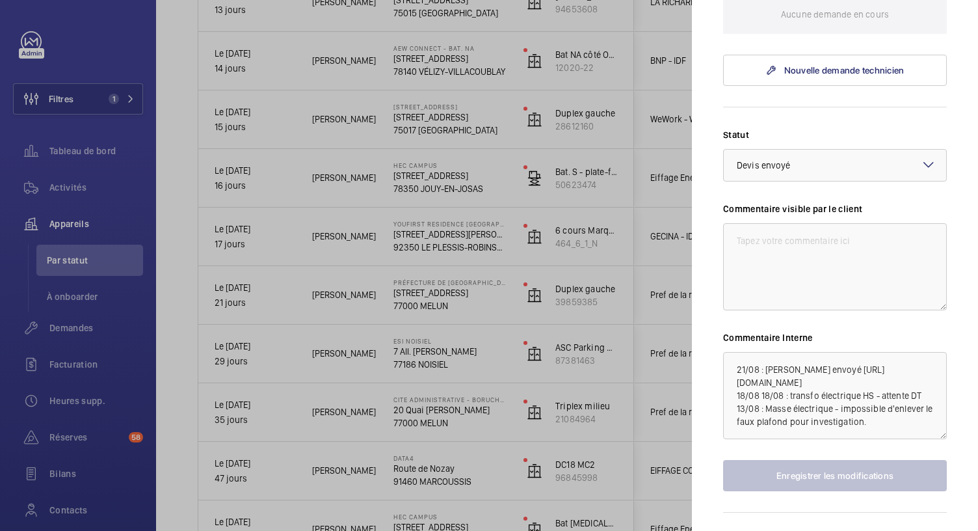
scroll to position [406, 0]
click at [810, 171] on div "× Devis envoyé" at bounding box center [780, 164] width 86 height 13
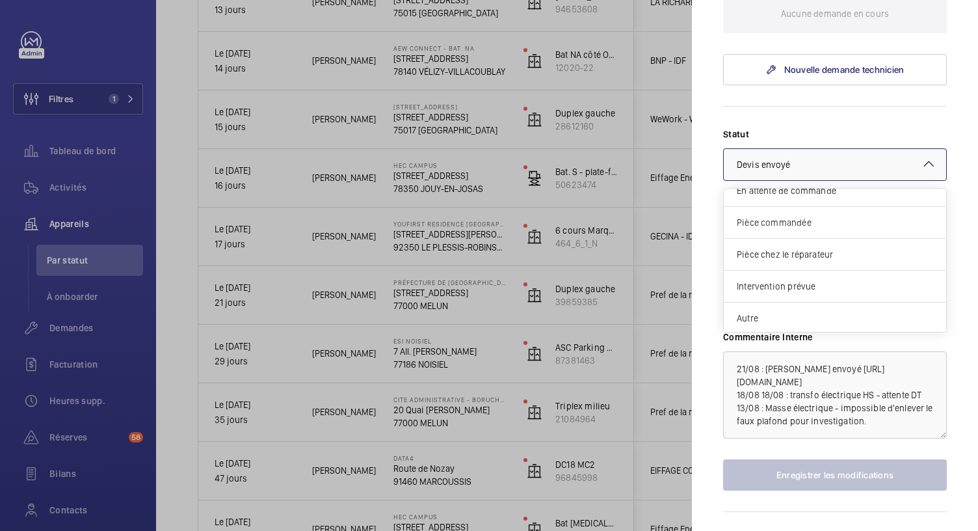
scroll to position [48, 0]
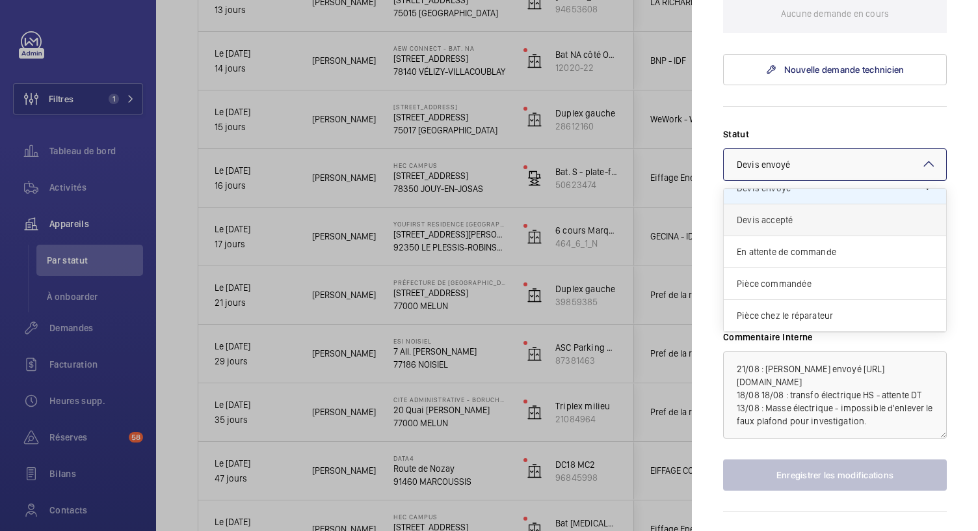
click at [765, 226] on span "Devis accepté" at bounding box center [835, 219] width 196 height 13
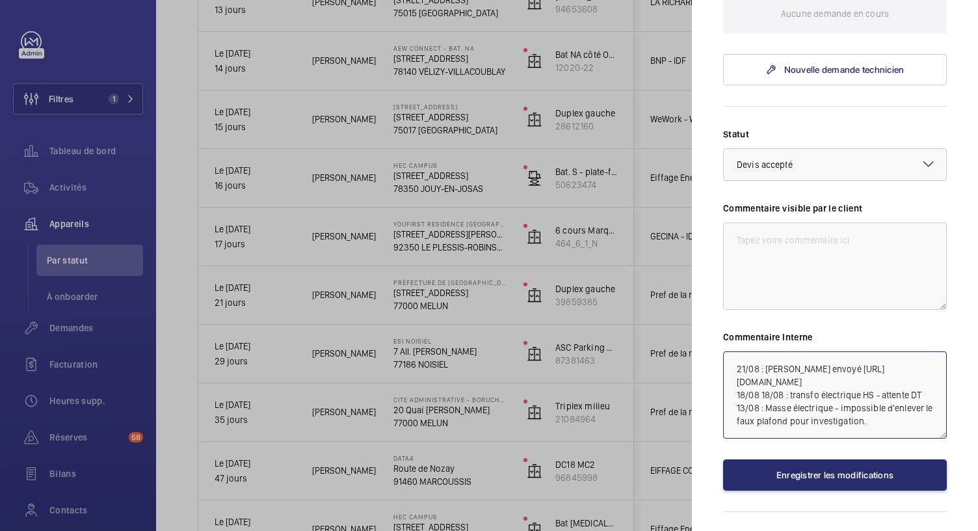
click at [828, 389] on textarea "21/08 : Devis envoyé https://wemaintain.lightning.force.com/lightning/r/Quote/0…" at bounding box center [835, 394] width 224 height 87
click at [728, 386] on textarea "21/08 : Devis envoyé https://wemaintain.lightning.force.com/lightning/r/Quote/0…" at bounding box center [835, 394] width 224 height 87
click at [874, 391] on textarea "28/08 devis accepté DT R25-11054 21/08 : Devis envoyé https://wemaintain.lightn…" at bounding box center [835, 394] width 224 height 87
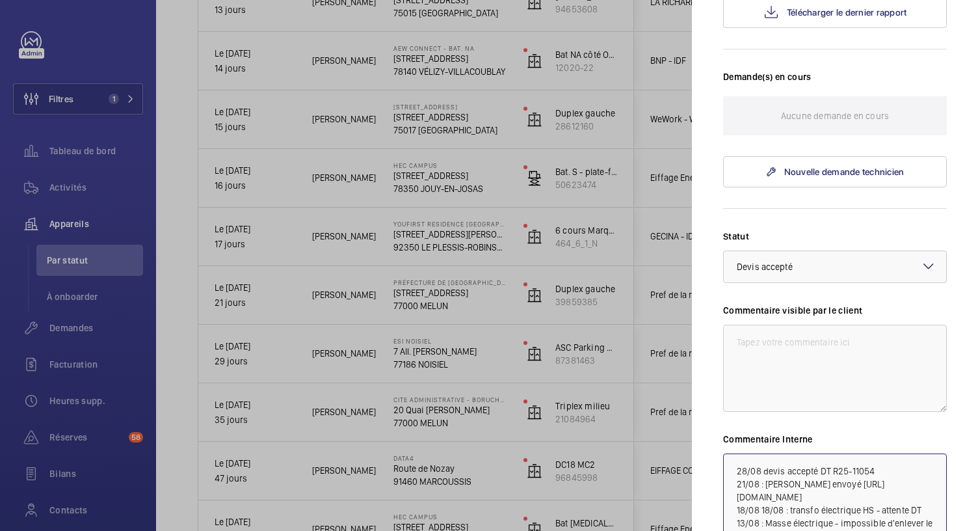
scroll to position [462, 0]
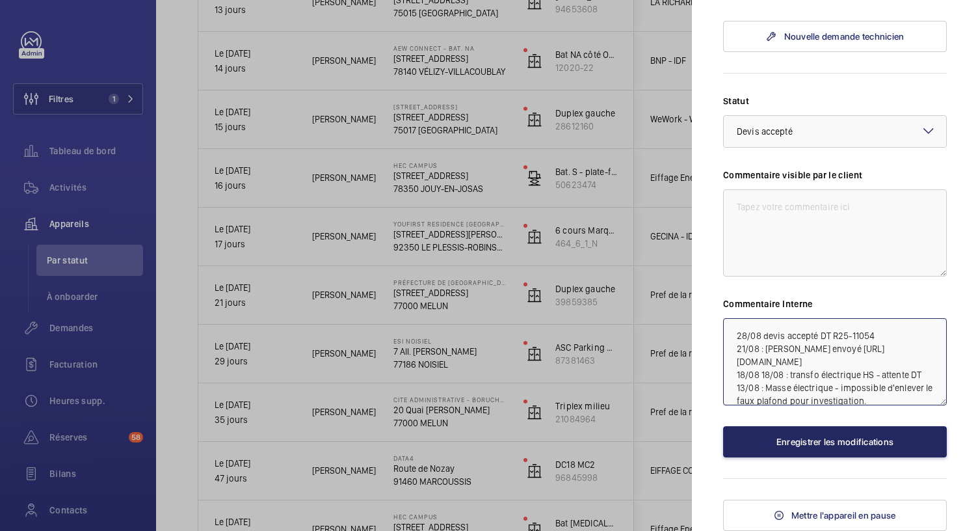
type textarea "28/08 devis accepté DT R25-11054 21/08 : Devis envoyé https://wemaintain.lightn…"
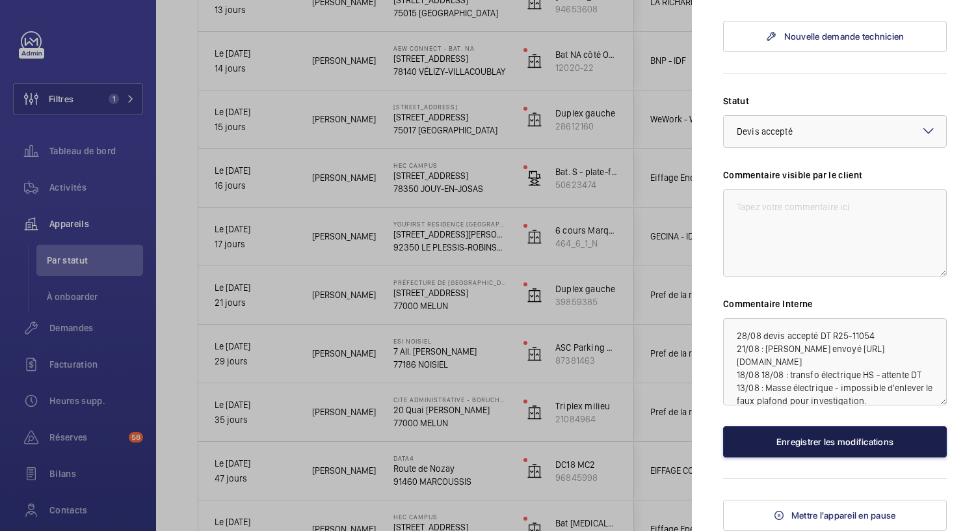
click at [807, 441] on button "Enregistrer les modifications" at bounding box center [835, 441] width 224 height 31
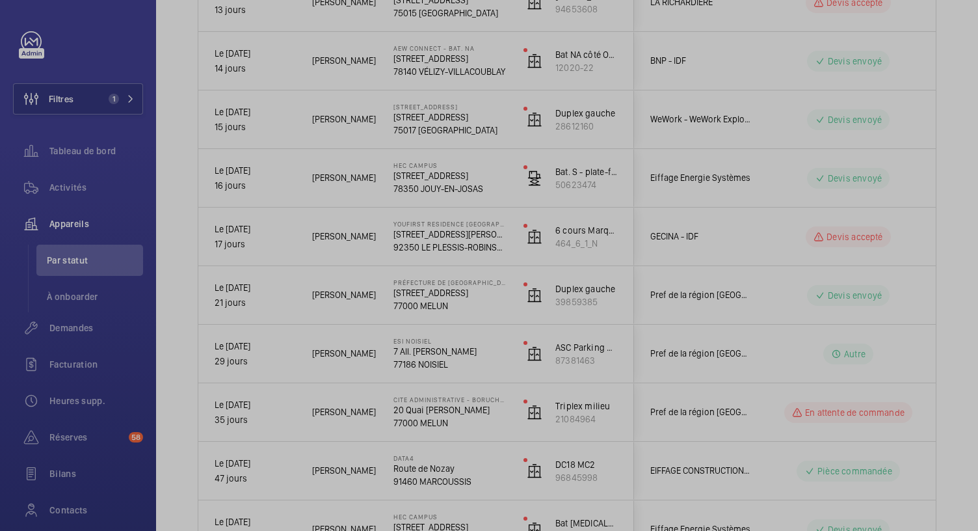
scroll to position [0, 0]
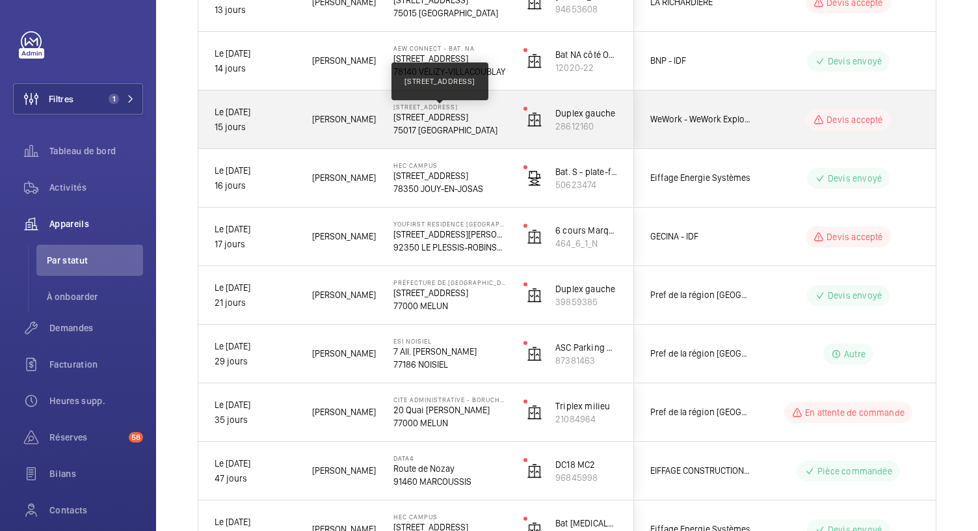
click at [481, 111] on p "67 Avenue de Wagram, 75017 PARIS" at bounding box center [449, 117] width 113 height 13
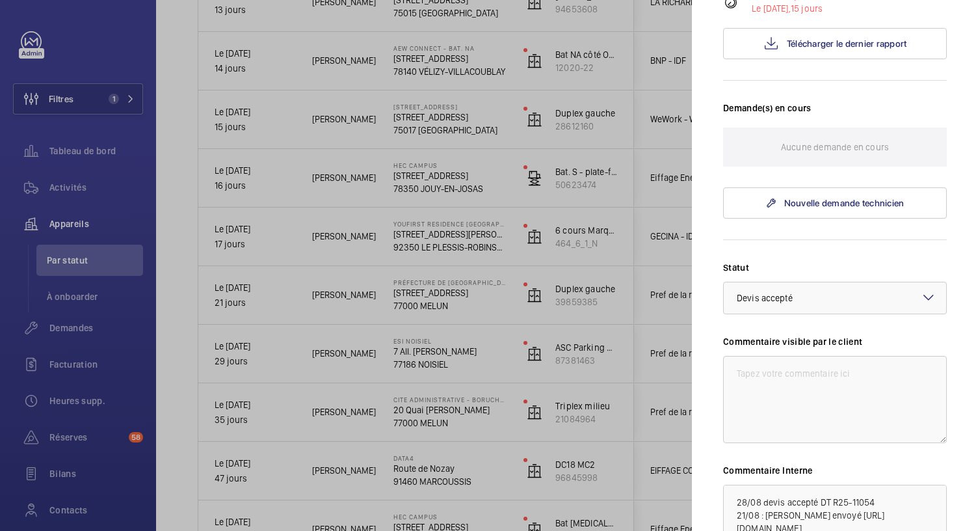
scroll to position [449, 0]
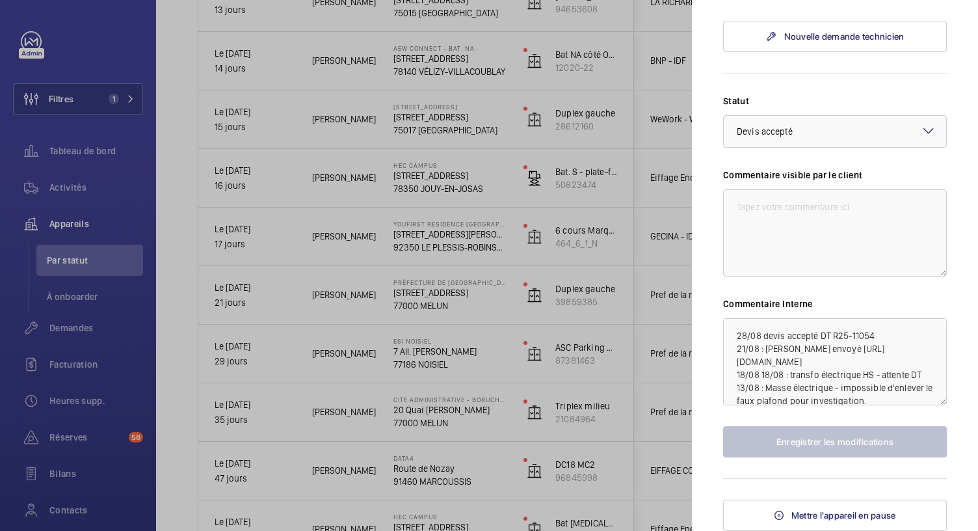
click at [499, 77] on div at bounding box center [489, 265] width 978 height 531
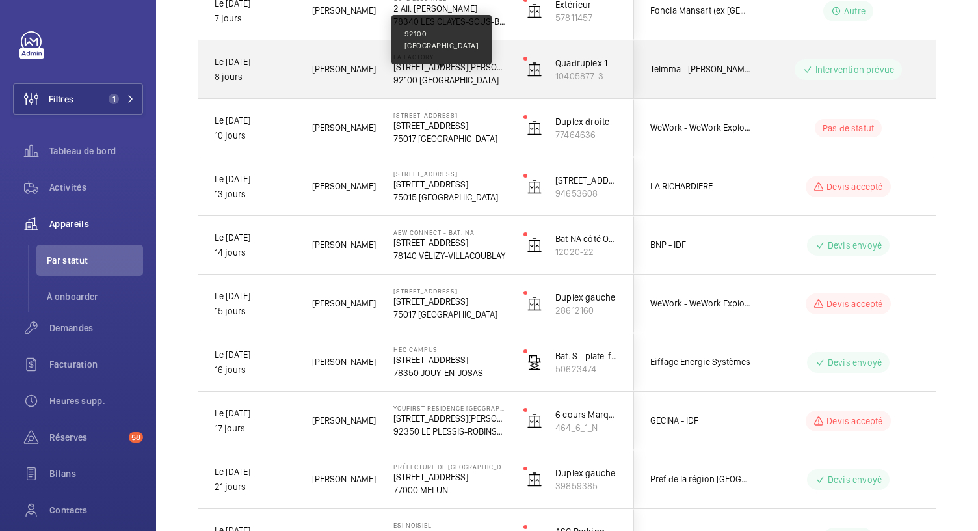
scroll to position [432, 0]
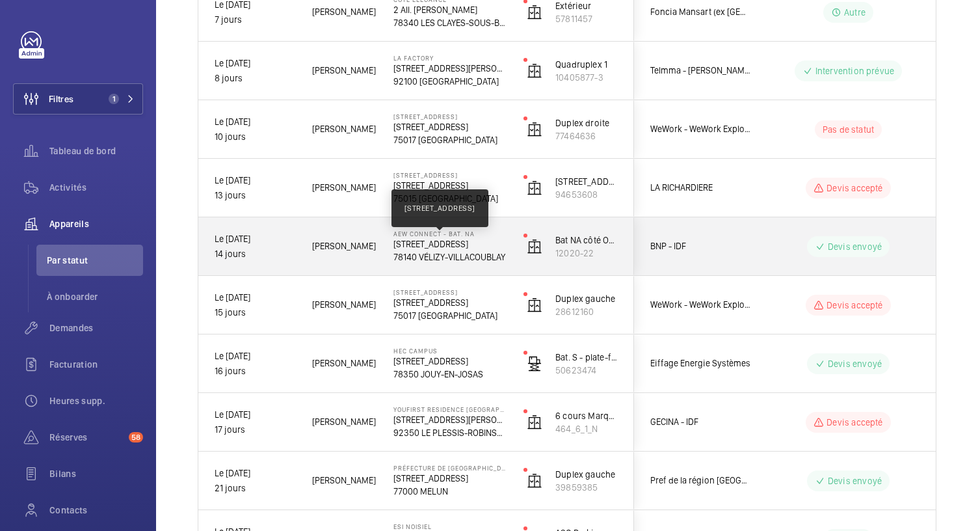
click at [471, 248] on p "1 Rue Nieuport, 78140 VÉLIZY-VILLACOUBLAY" at bounding box center [449, 243] width 113 height 13
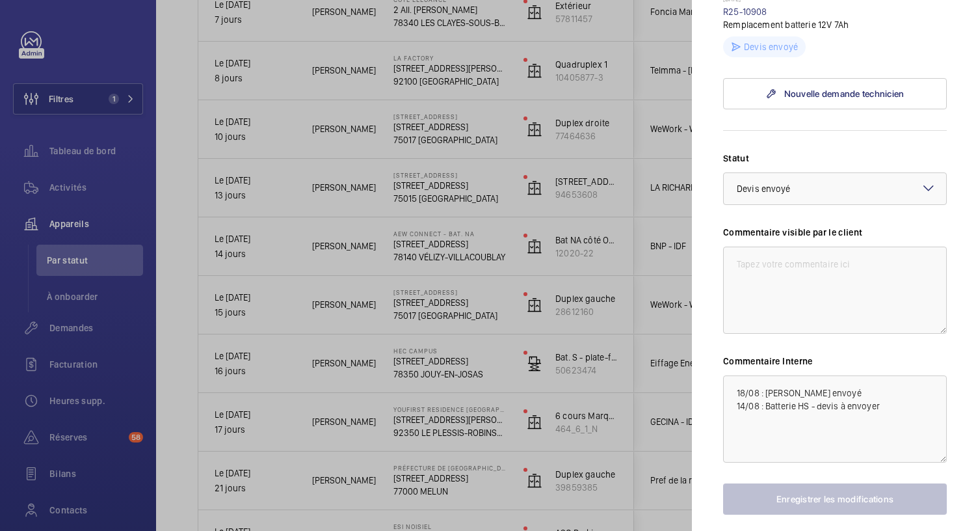
scroll to position [430, 0]
click at [452, 185] on div at bounding box center [489, 265] width 978 height 531
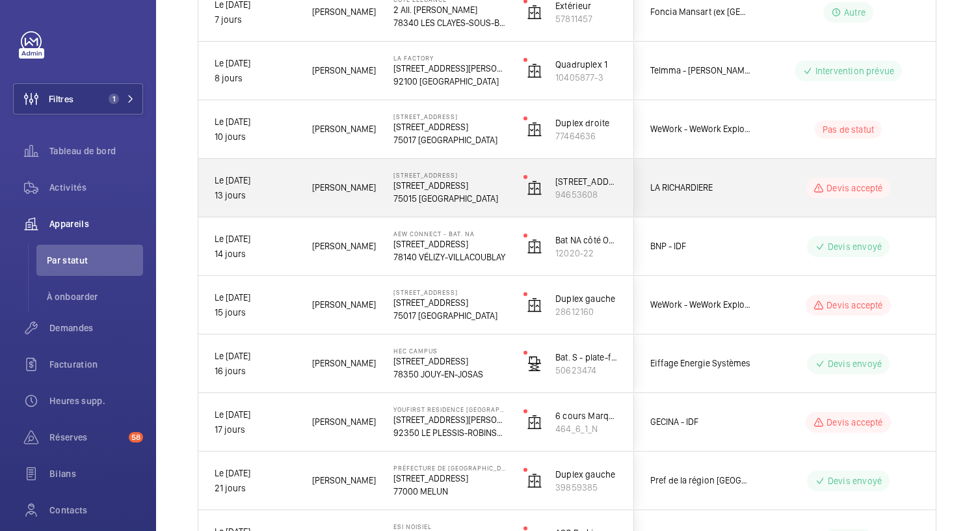
click at [460, 192] on p "75015 PARIS" at bounding box center [449, 198] width 113 height 13
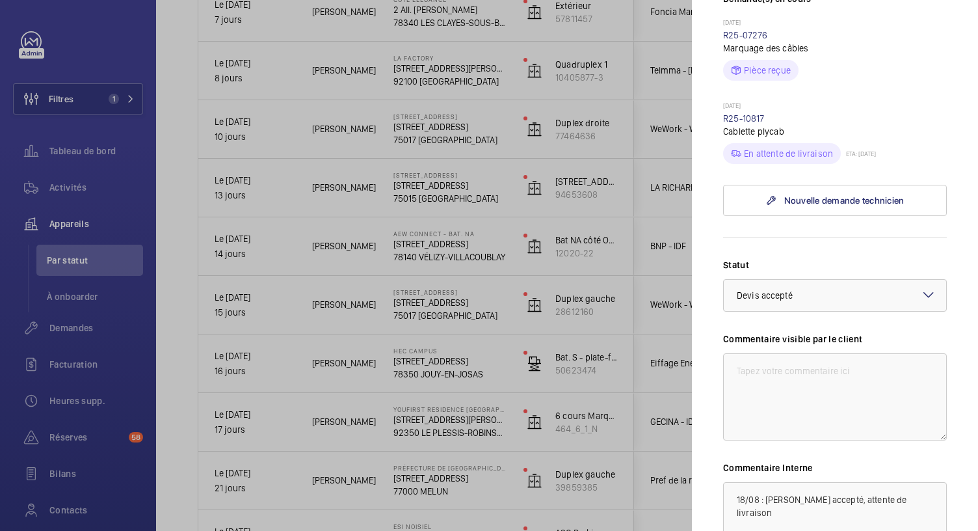
scroll to position [384, 0]
click at [741, 122] on link "R25-10817" at bounding box center [744, 117] width 42 height 10
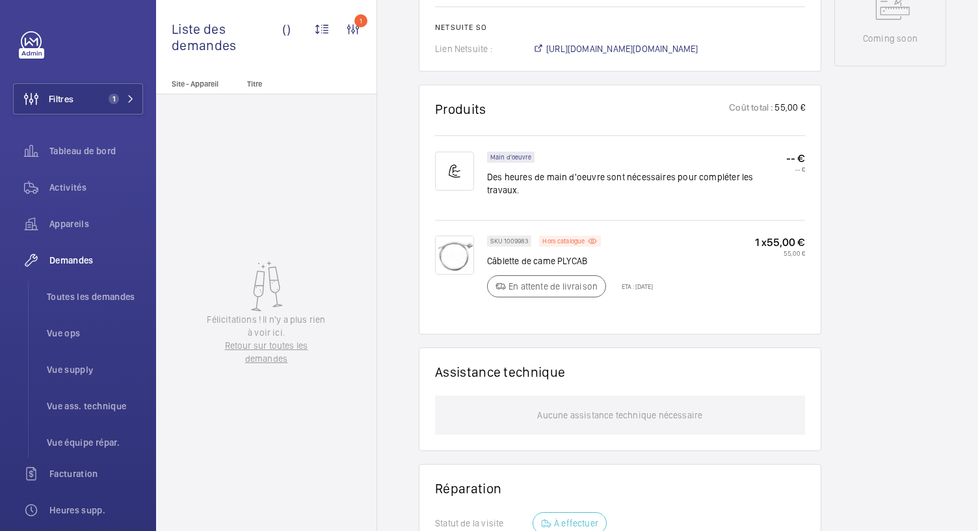
scroll to position [686, 0]
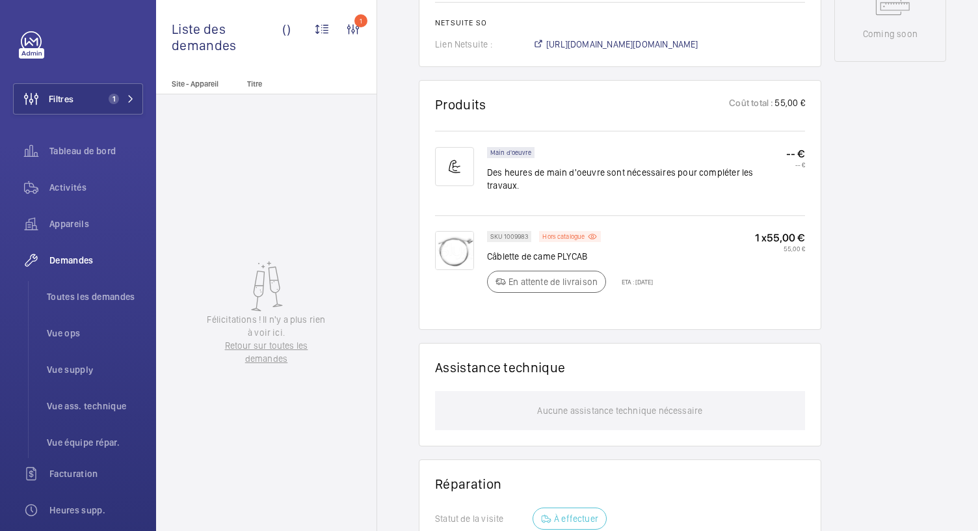
click at [450, 232] on img at bounding box center [454, 250] width 39 height 39
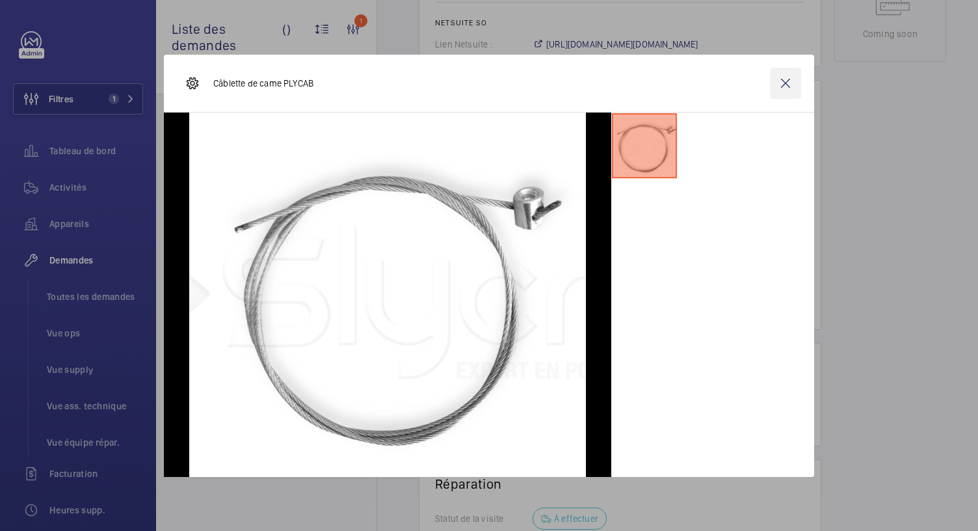
click at [781, 96] on wm-front-icon-button at bounding box center [785, 83] width 31 height 31
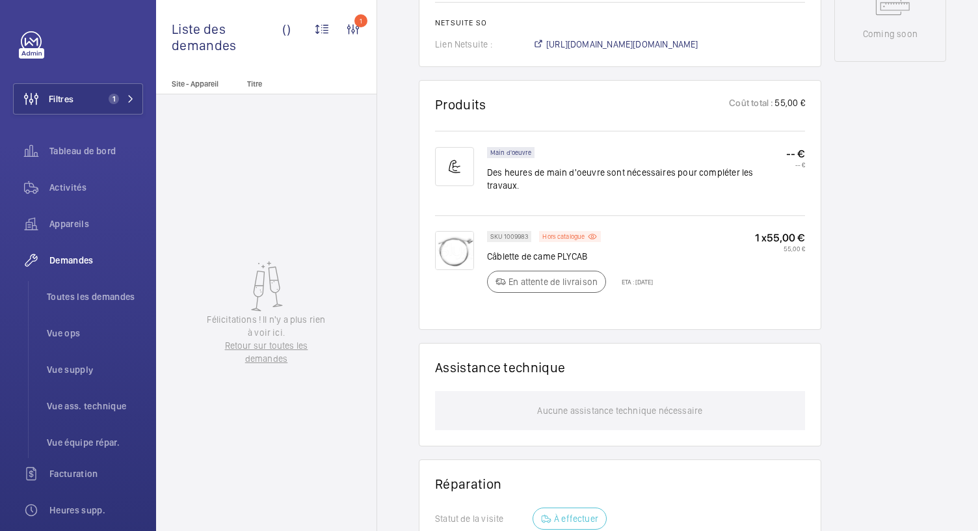
scroll to position [86, 0]
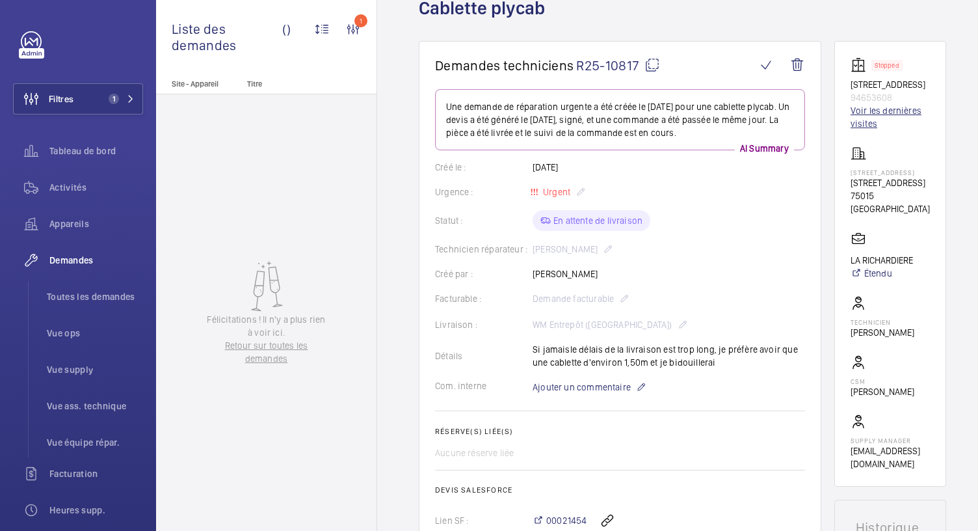
click at [878, 115] on link "Voir les dernières visites" at bounding box center [889, 117] width 79 height 26
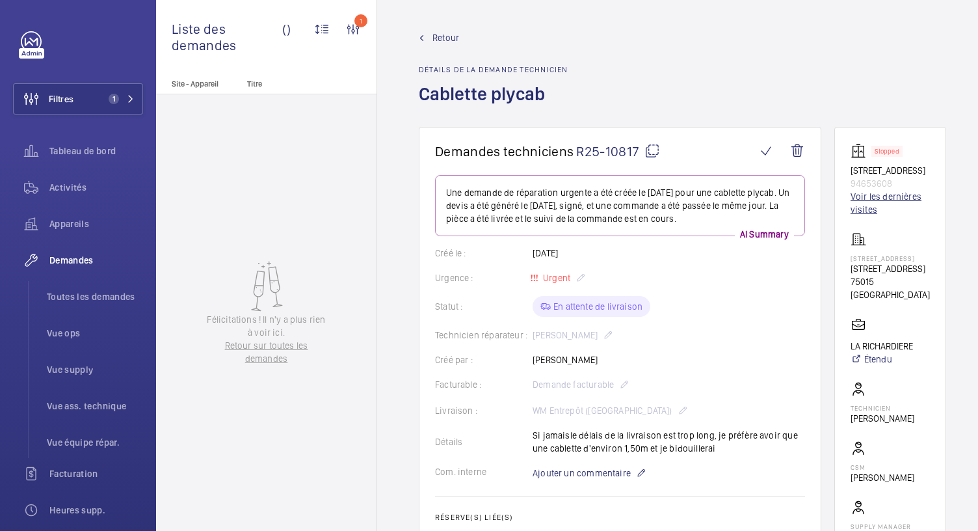
click at [880, 202] on link "Voir les dernières visites" at bounding box center [889, 203] width 79 height 26
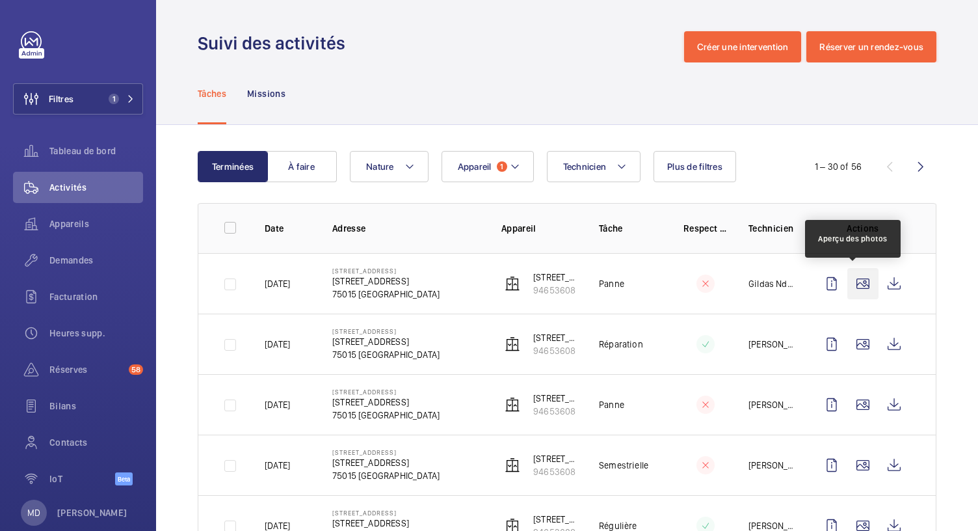
click at [851, 290] on wm-front-icon-button at bounding box center [862, 283] width 31 height 31
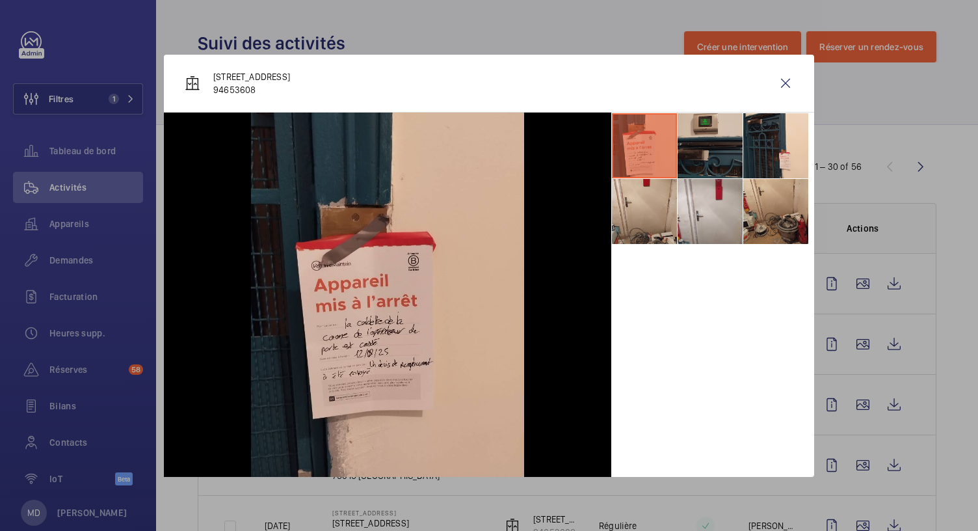
click at [711, 142] on li at bounding box center [709, 145] width 65 height 65
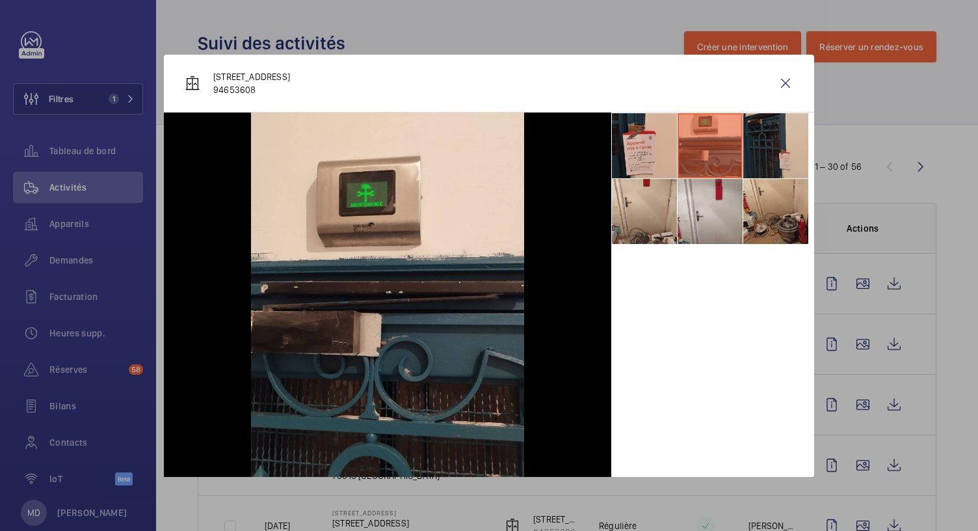
click at [755, 150] on li at bounding box center [775, 145] width 65 height 65
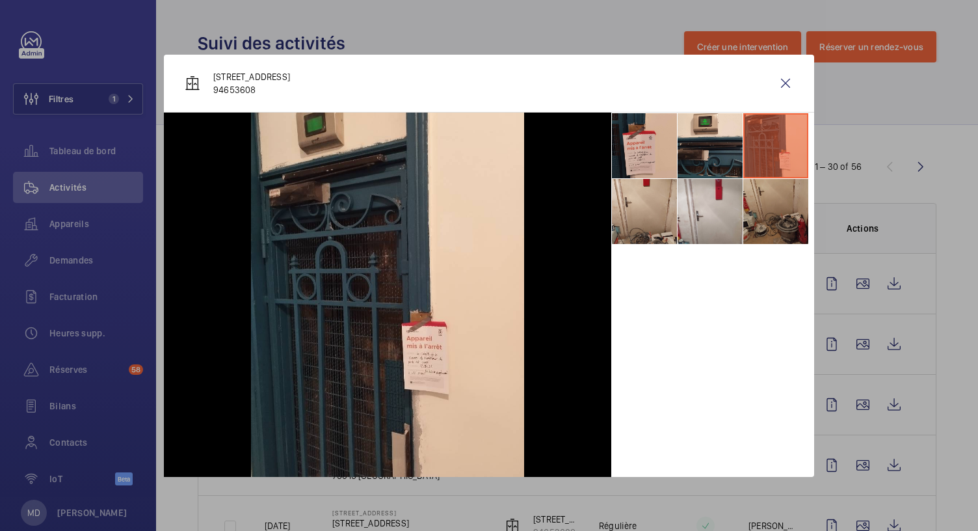
click at [752, 210] on li at bounding box center [775, 211] width 65 height 65
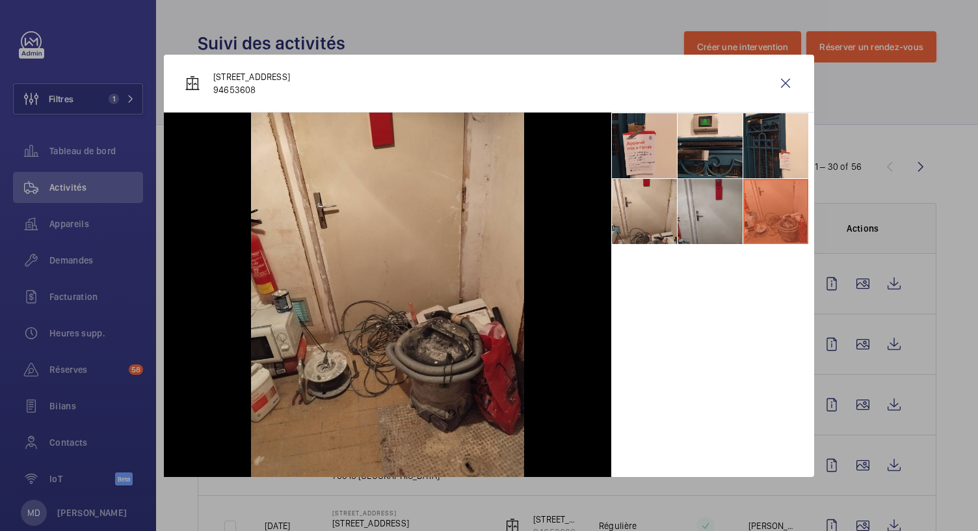
click at [689, 211] on li at bounding box center [709, 211] width 65 height 65
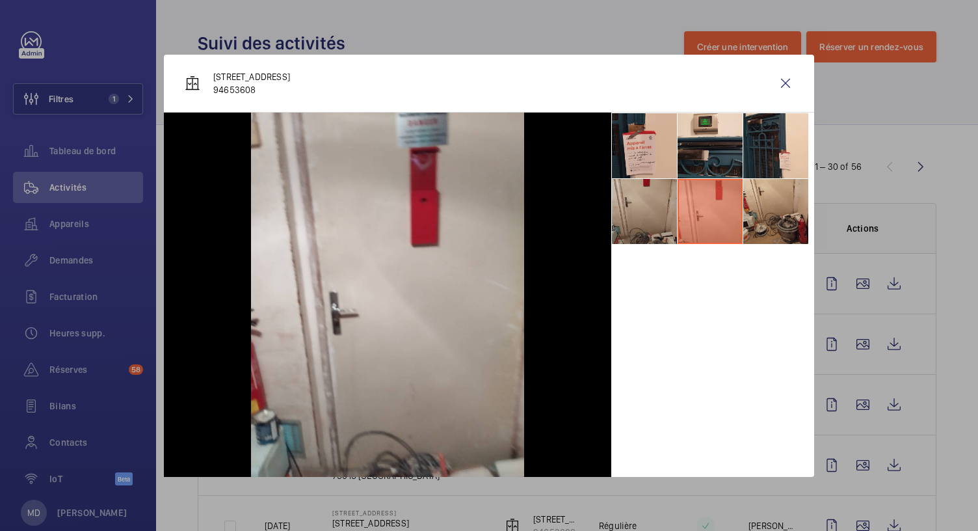
click at [632, 210] on li at bounding box center [644, 211] width 65 height 65
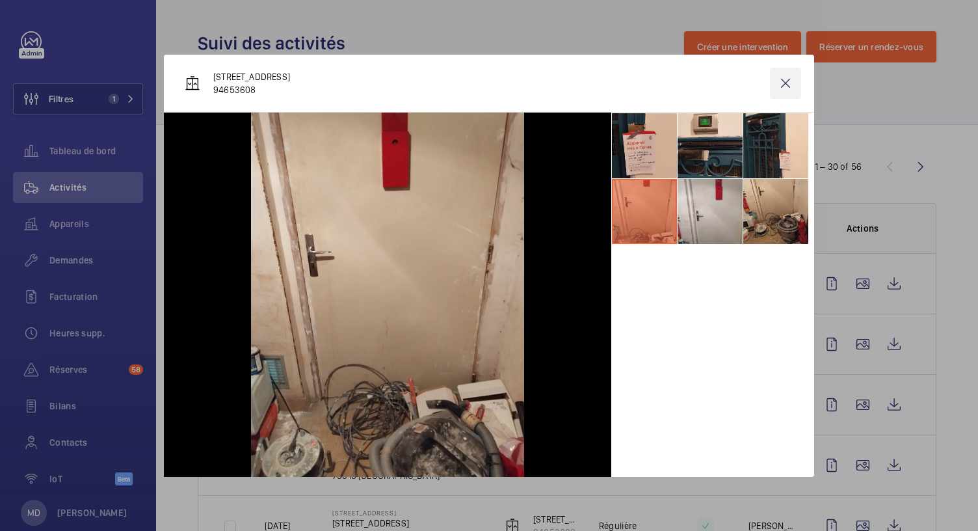
click at [788, 91] on wm-front-icon-button at bounding box center [785, 83] width 31 height 31
click at [863, 347] on wm-front-icon-button at bounding box center [862, 343] width 31 height 31
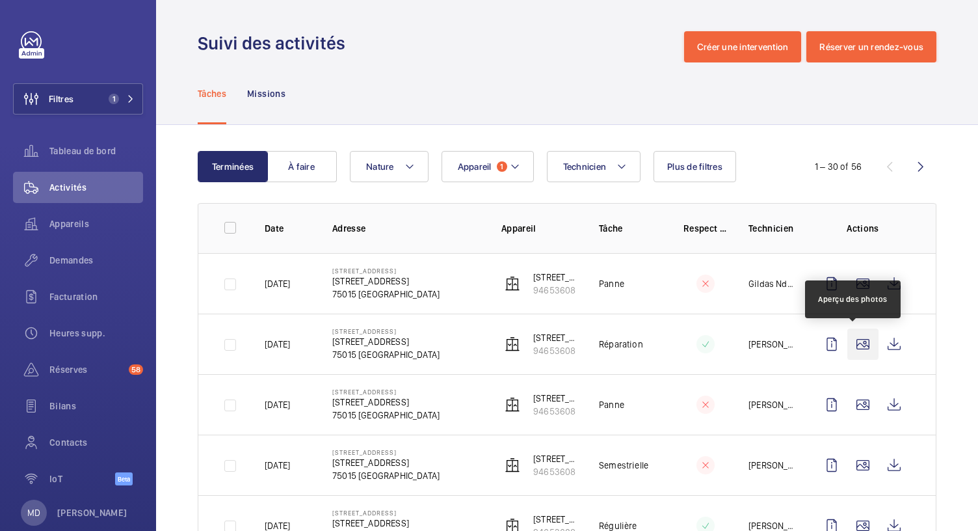
click at [854, 345] on wm-front-icon-button at bounding box center [862, 343] width 31 height 31
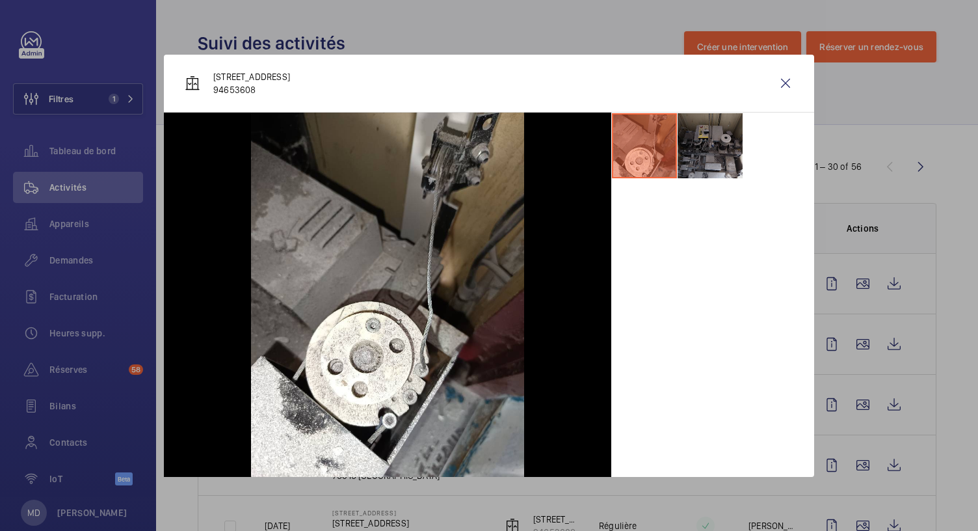
click at [696, 172] on li at bounding box center [709, 145] width 65 height 65
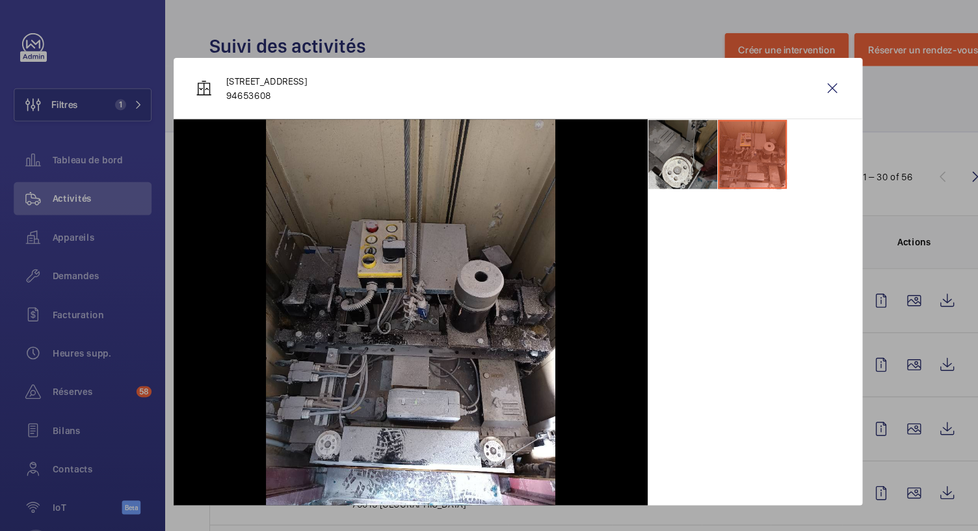
click at [642, 159] on li at bounding box center [644, 145] width 65 height 65
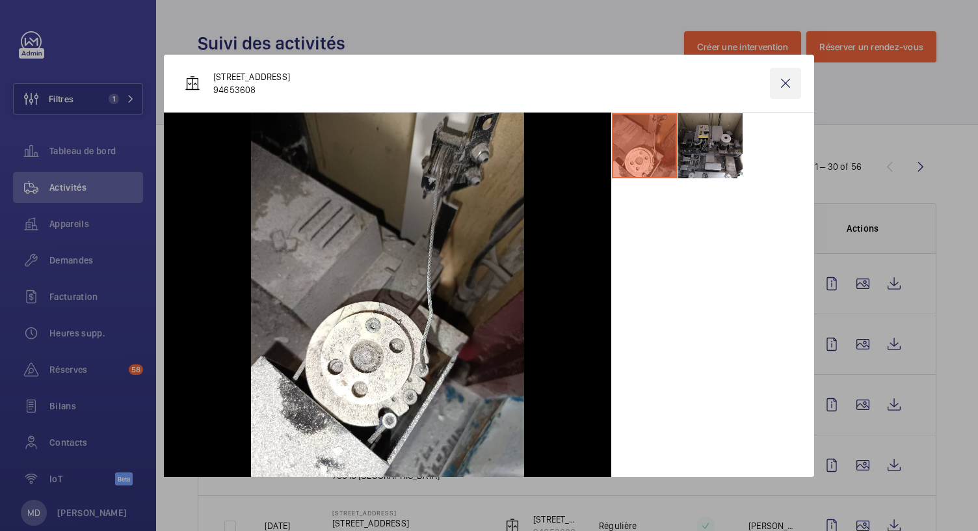
click at [786, 81] on wm-front-icon-button at bounding box center [785, 83] width 31 height 31
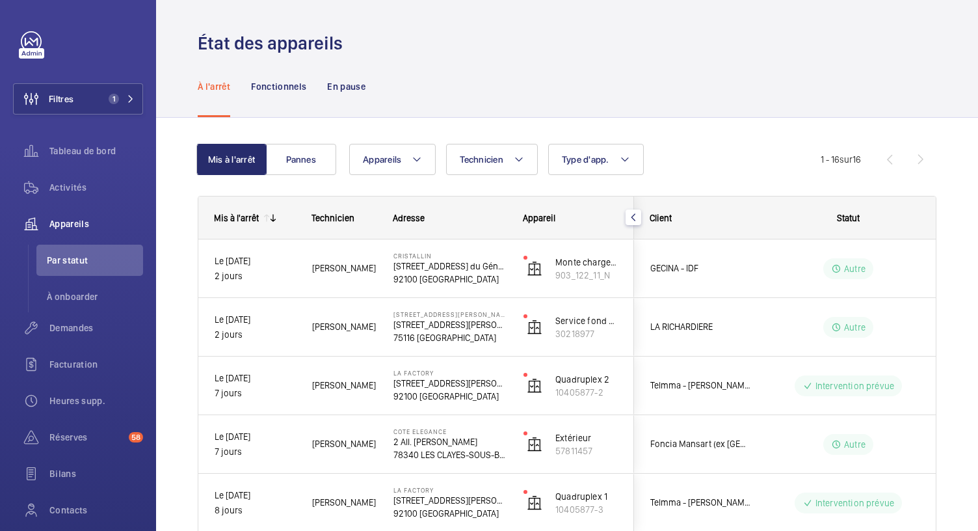
scroll to position [298, 0]
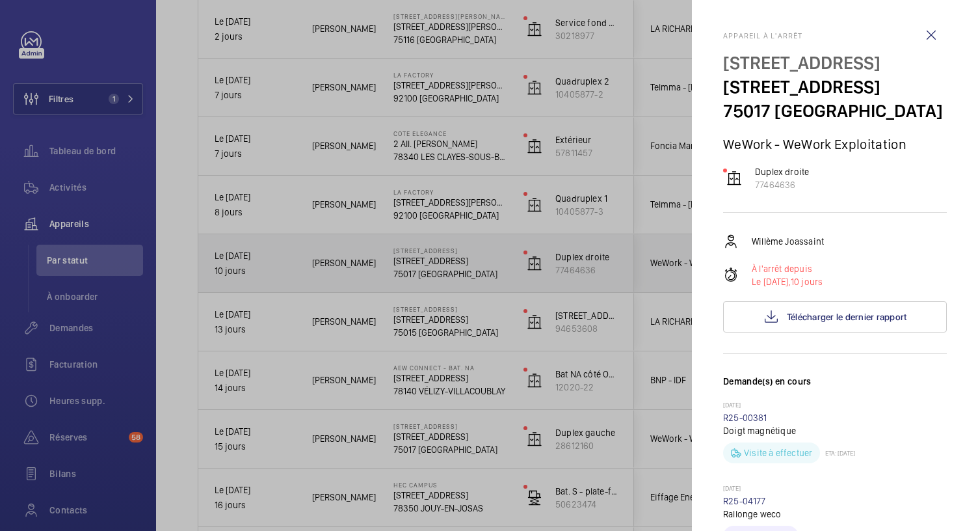
click at [917, 34] on wm-front-icon-button at bounding box center [930, 35] width 31 height 31
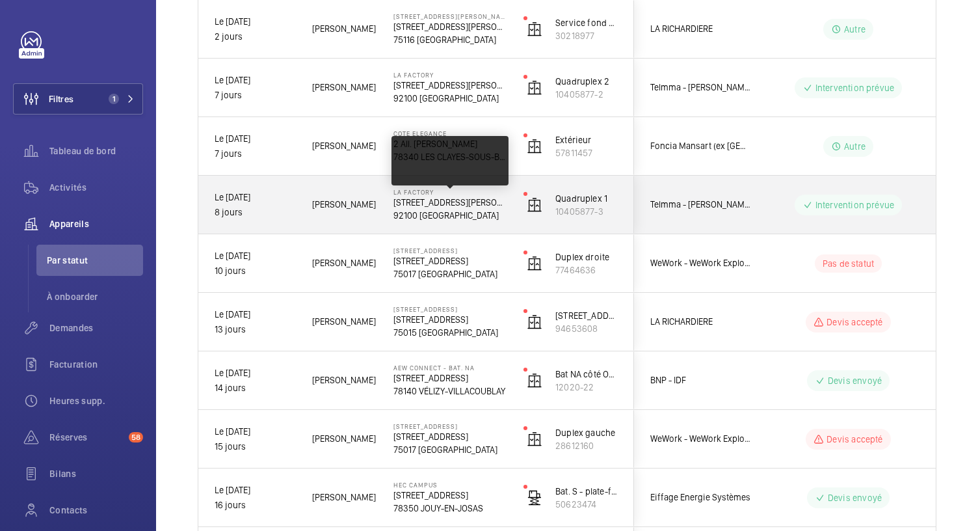
click at [460, 209] on p "92100 BOULOGNE-BILLANCOURT" at bounding box center [449, 215] width 113 height 13
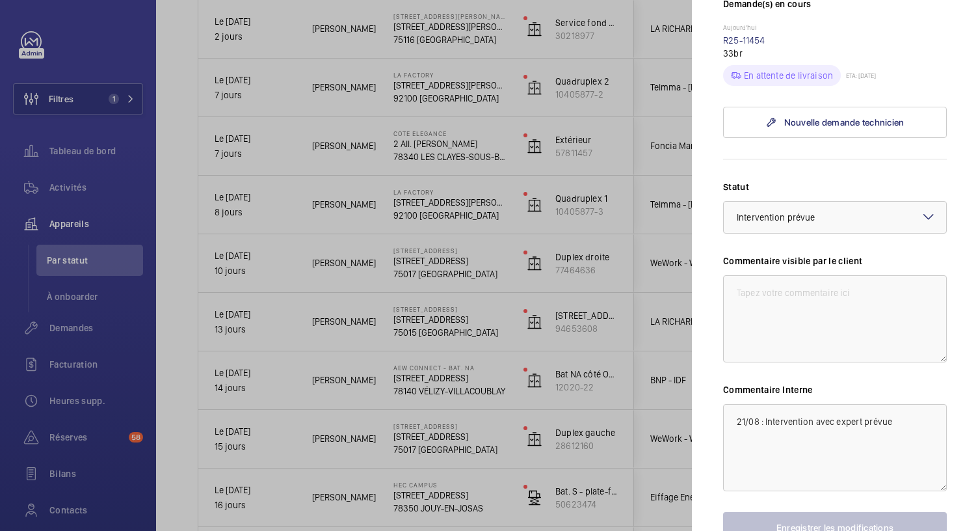
scroll to position [533, 0]
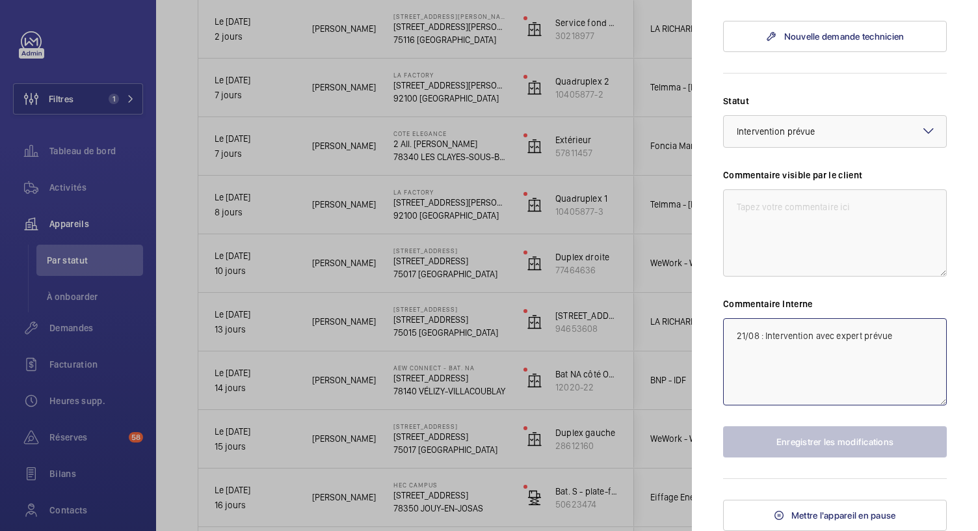
click at [731, 335] on textarea "21/08 : Intervention avec expert prévue" at bounding box center [835, 361] width 224 height 87
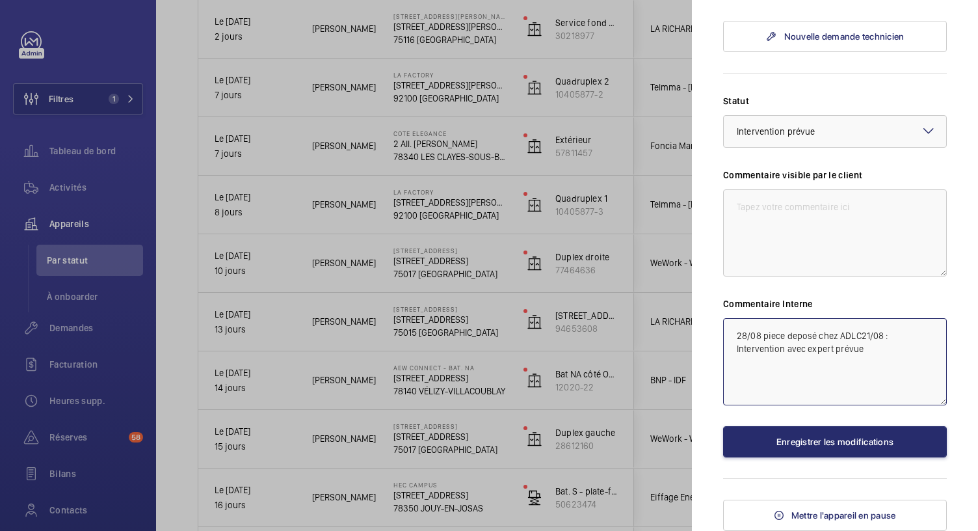
drag, startPoint x: 784, startPoint y: 338, endPoint x: 763, endPoint y: 337, distance: 20.8
click at [763, 337] on textarea "28/08 piece deposé chez ADLC21/08 : Intervention avec expert prévue" at bounding box center [835, 361] width 224 height 87
click at [843, 334] on textarea "28/08 VF déposé chez ADLC21/08 : Intervention avec expert prévue" at bounding box center [835, 361] width 224 height 87
click at [847, 337] on textarea "28/08 VF déposé chez ADLC21/08 : Intervention avec expert prévue" at bounding box center [835, 361] width 224 height 87
type textarea "28/08 VF déposé chez ADLC 21/08 : Intervention avec expert prévue"
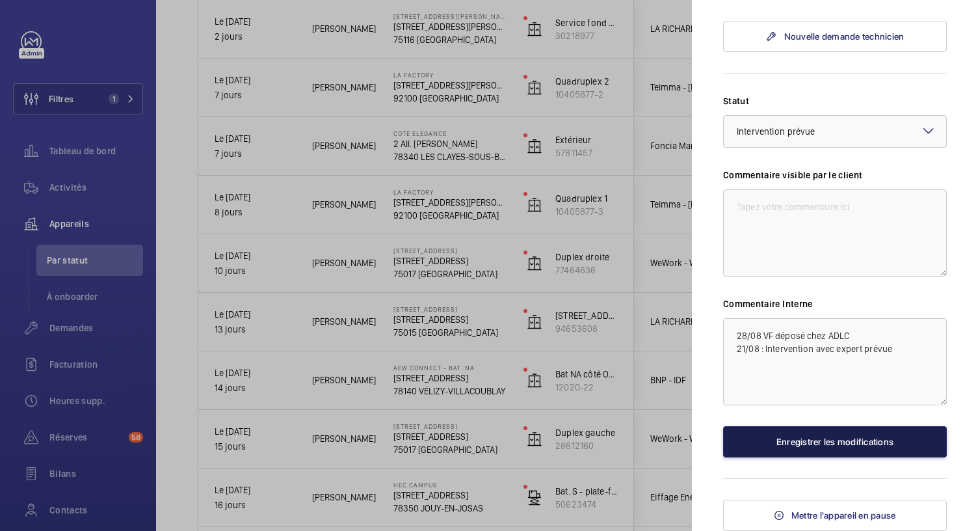
click at [821, 442] on button "Enregistrer les modifications" at bounding box center [835, 441] width 224 height 31
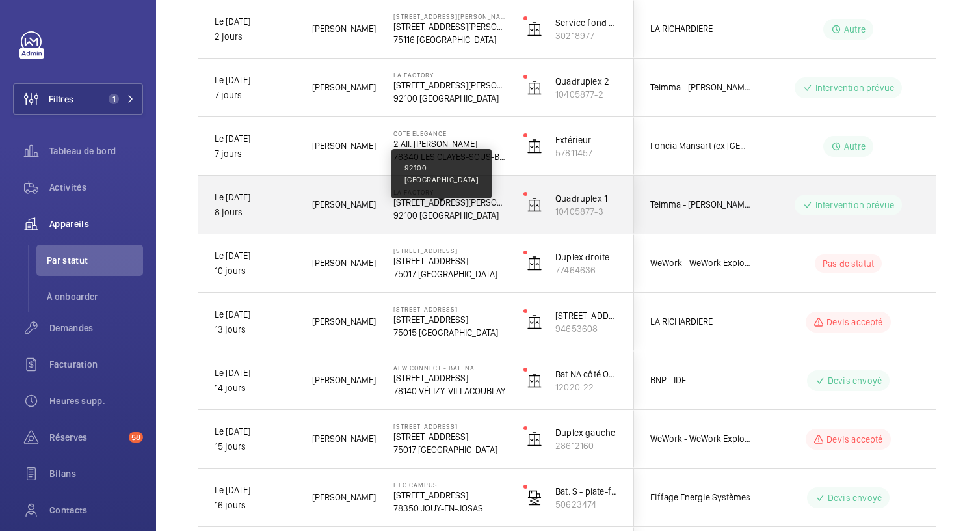
click at [460, 211] on p "92100 BOULOGNE-BILLANCOURT" at bounding box center [449, 215] width 113 height 13
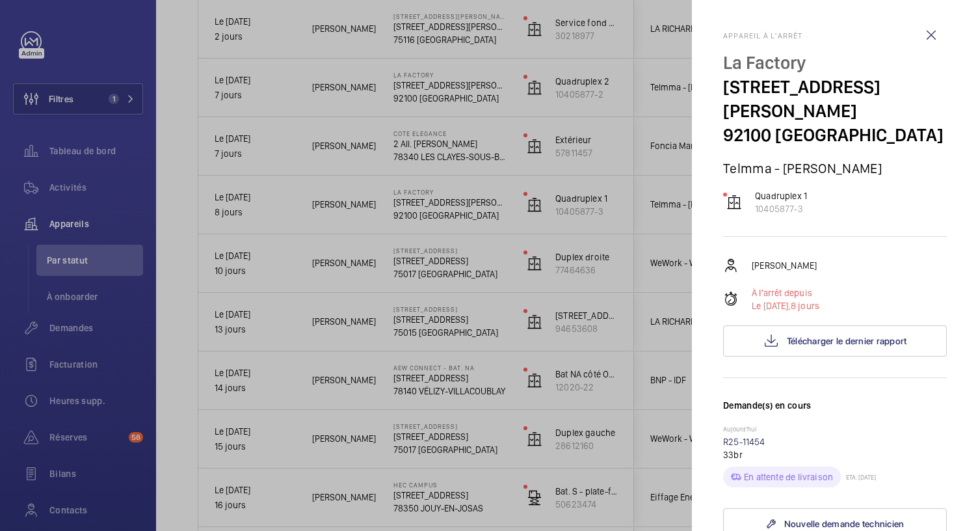
click at [458, 155] on div at bounding box center [489, 265] width 978 height 531
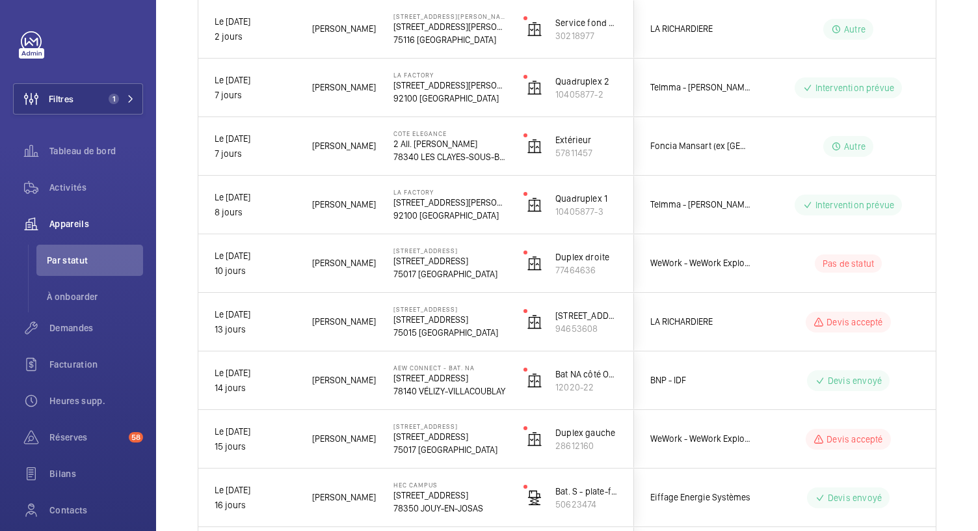
click at [458, 155] on p "78340 LES CLAYES-SOUS-BOIS" at bounding box center [449, 156] width 113 height 13
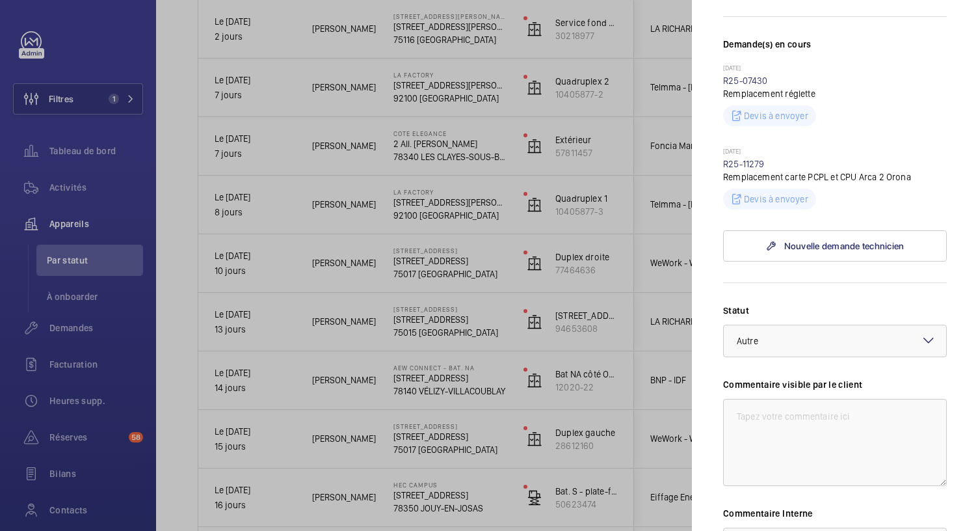
scroll to position [489, 0]
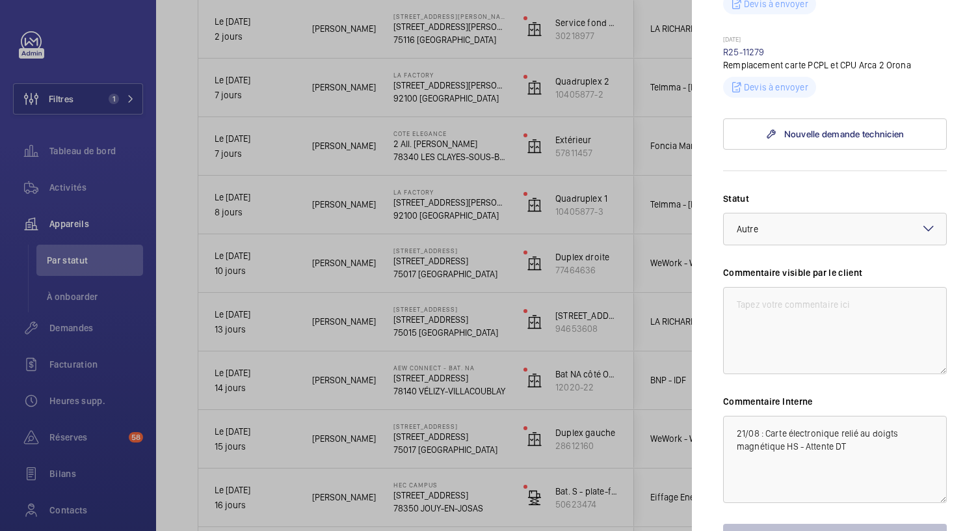
click at [460, 81] on div at bounding box center [489, 265] width 978 height 531
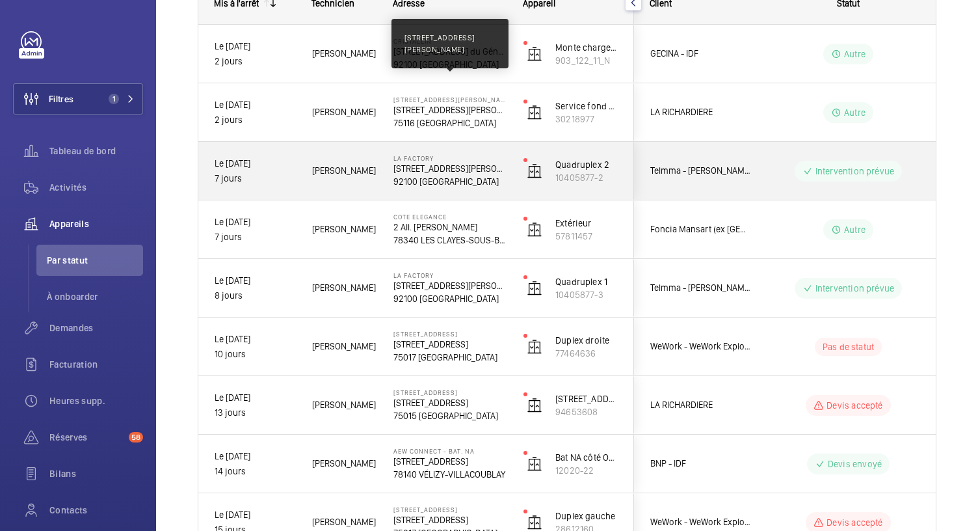
scroll to position [213, 0]
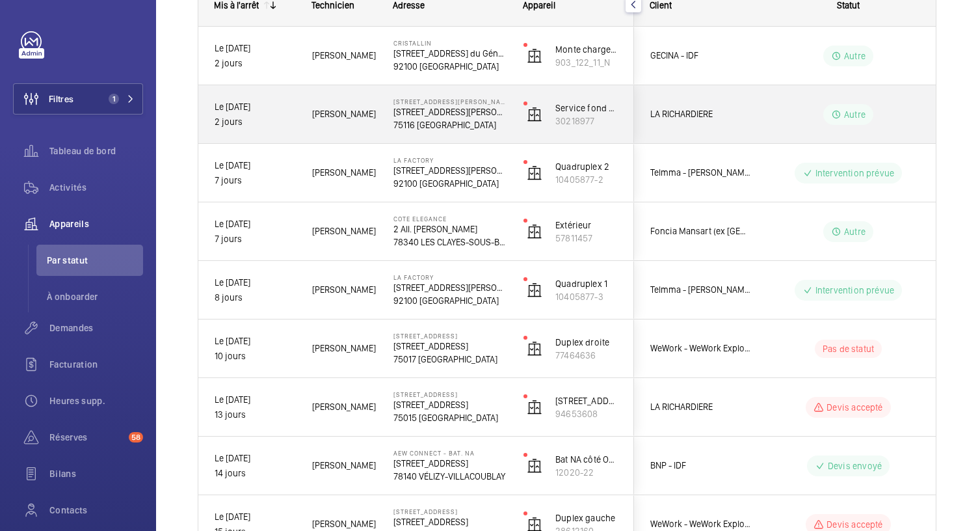
click at [449, 120] on p "75116 PARIS" at bounding box center [449, 124] width 113 height 13
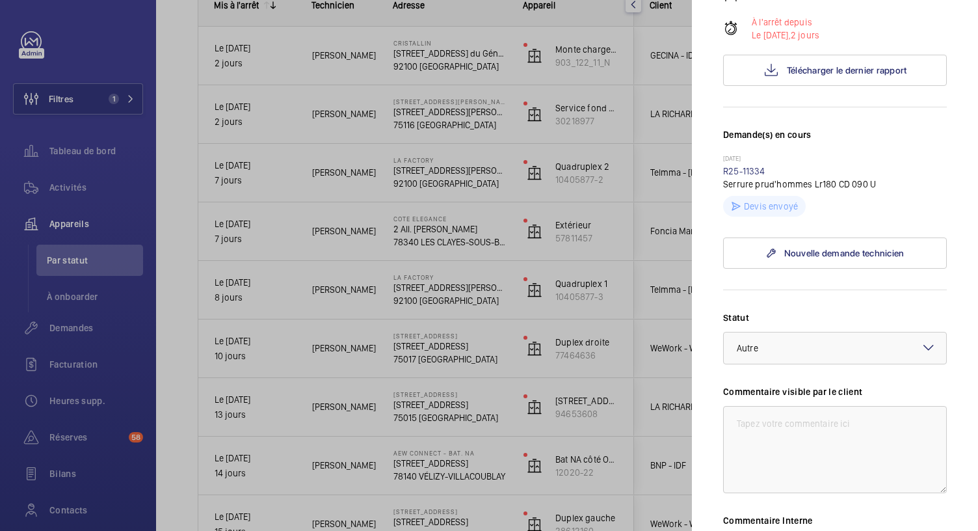
scroll to position [485, 0]
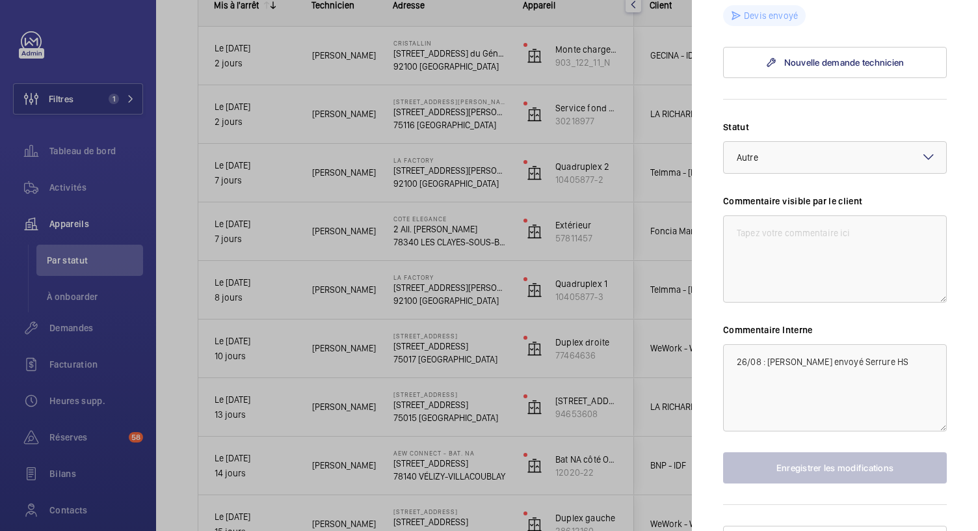
click at [470, 51] on div at bounding box center [489, 265] width 978 height 531
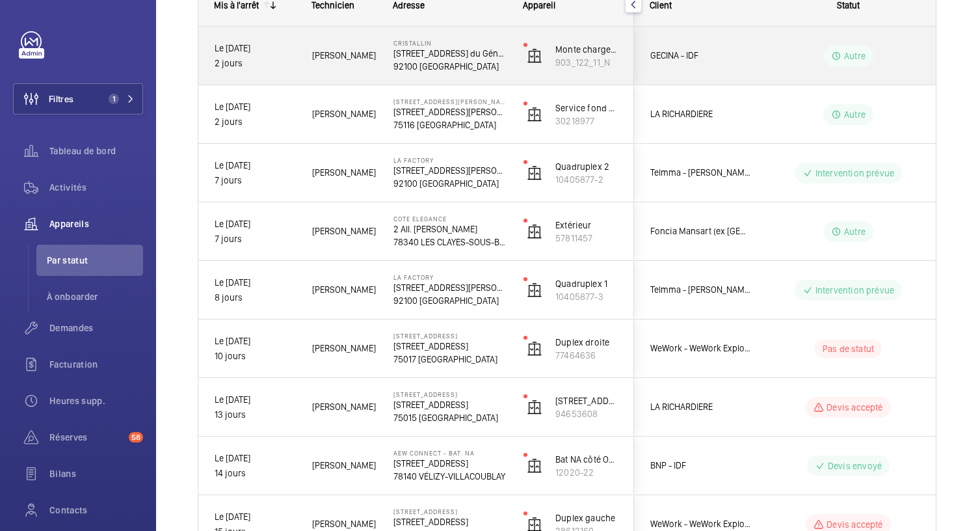
click at [470, 51] on p "122 Av. du Général Leclerc" at bounding box center [449, 53] width 113 height 13
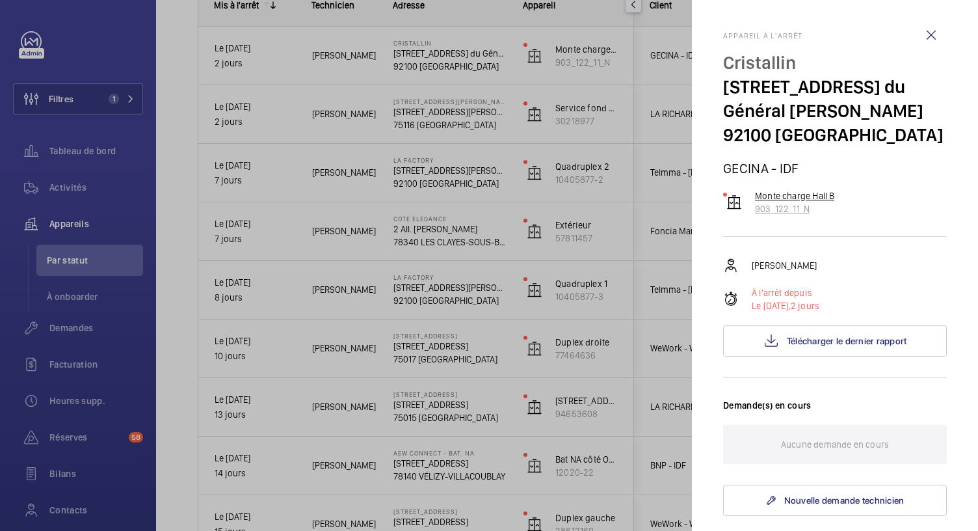
scroll to position [462, 0]
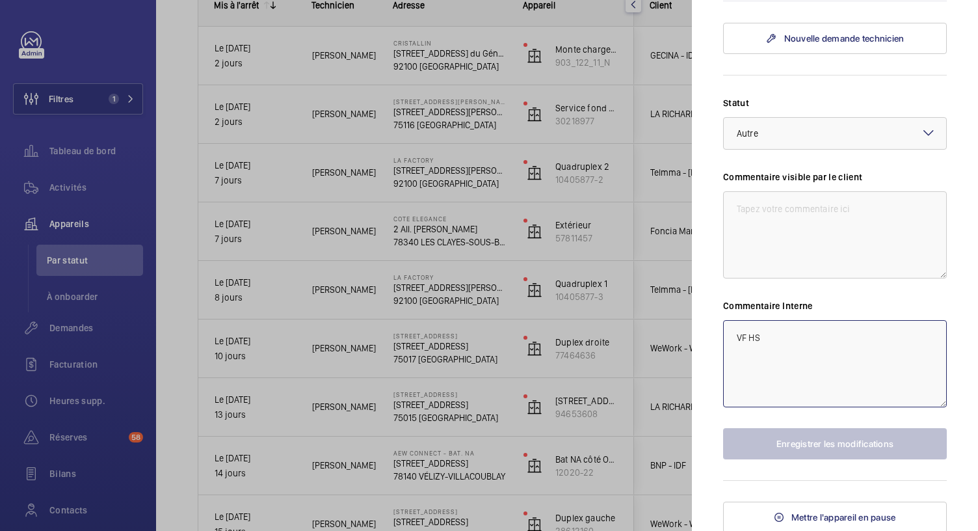
click at [764, 337] on textarea "VF HS" at bounding box center [835, 363] width 224 height 87
click at [700, 86] on mat-sidenav "Appareil à l'arrêt Cristallin 122 Av. du Général Leclerc 92100 BOULOGNE-BILLANC…" at bounding box center [835, 265] width 286 height 531
click at [602, 25] on div at bounding box center [489, 265] width 978 height 531
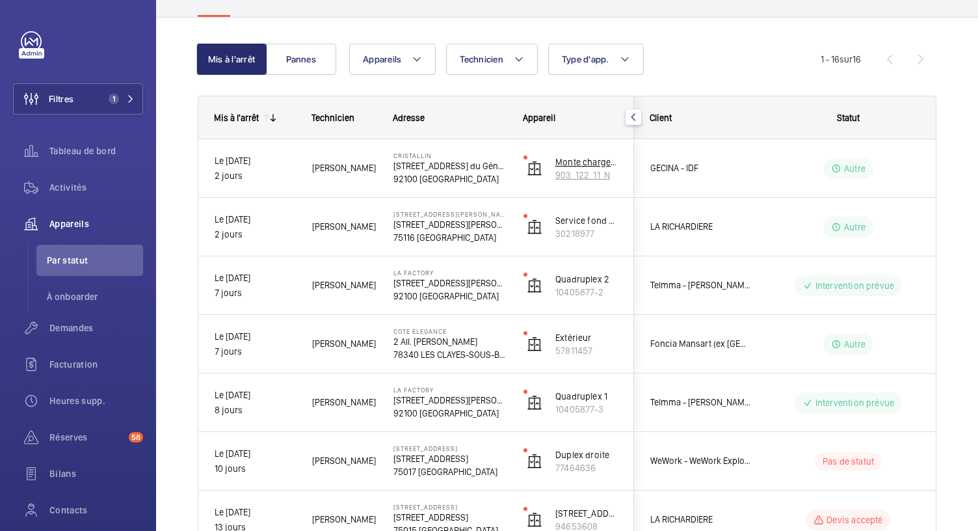
scroll to position [104, 0]
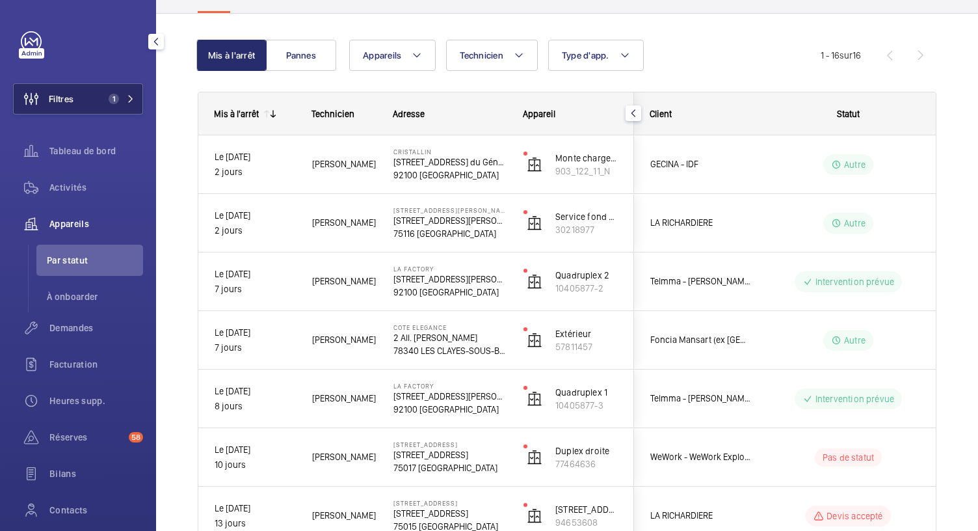
click at [127, 102] on mat-icon at bounding box center [131, 99] width 8 height 8
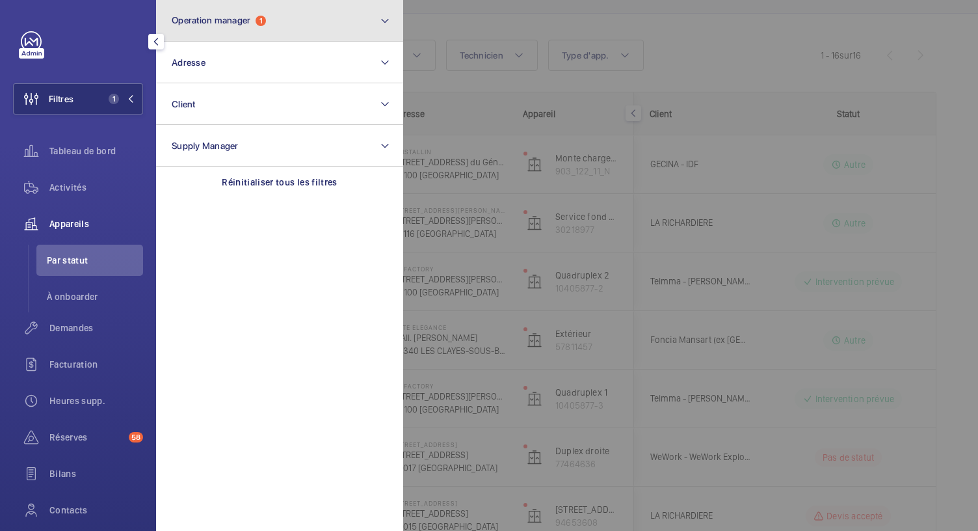
click at [209, 27] on button "Operation manager 1" at bounding box center [279, 21] width 247 height 42
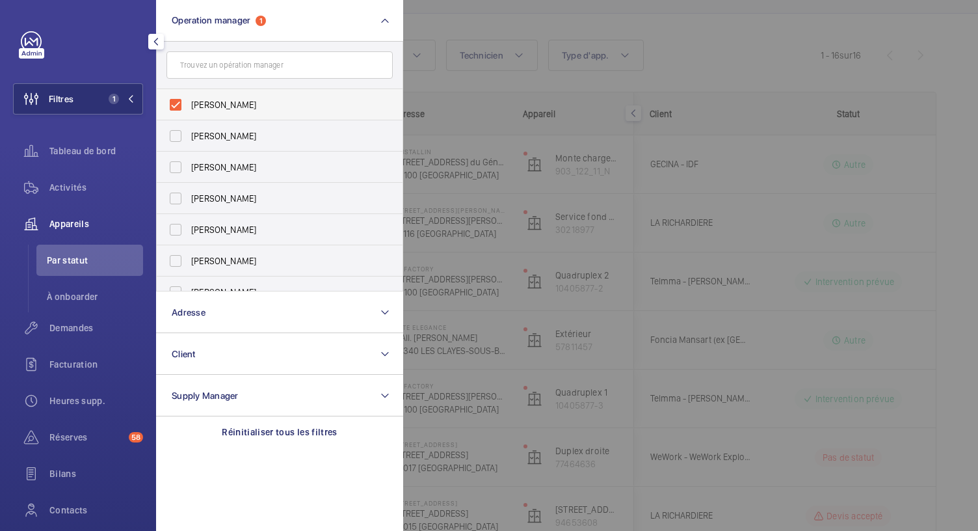
click at [176, 104] on label "Karim Kaced" at bounding box center [270, 104] width 226 height 31
click at [176, 104] on input "Karim Kaced" at bounding box center [176, 105] width 26 height 26
checkbox input "false"
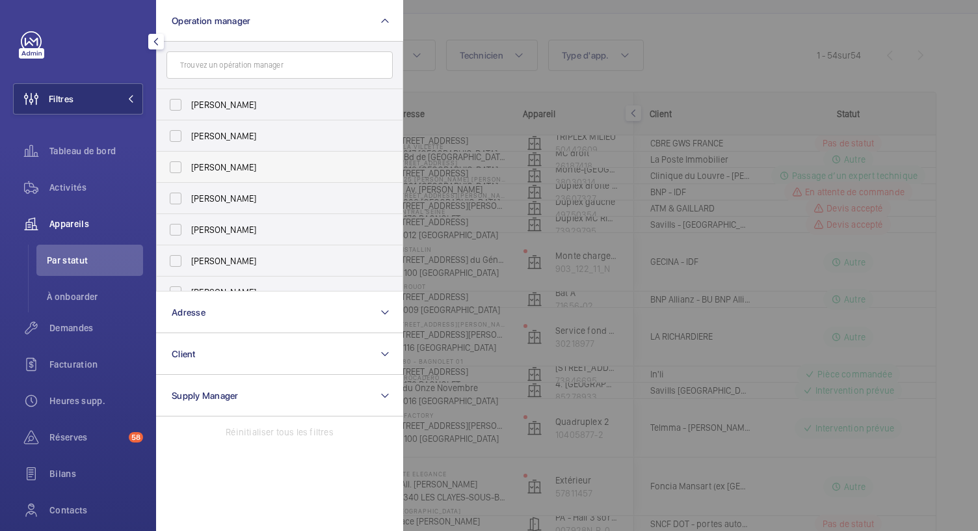
click at [213, 166] on span "Zohra Hamdani" at bounding box center [280, 167] width 179 height 13
click at [189, 166] on input "Zohra Hamdani" at bounding box center [176, 167] width 26 height 26
checkbox input "true"
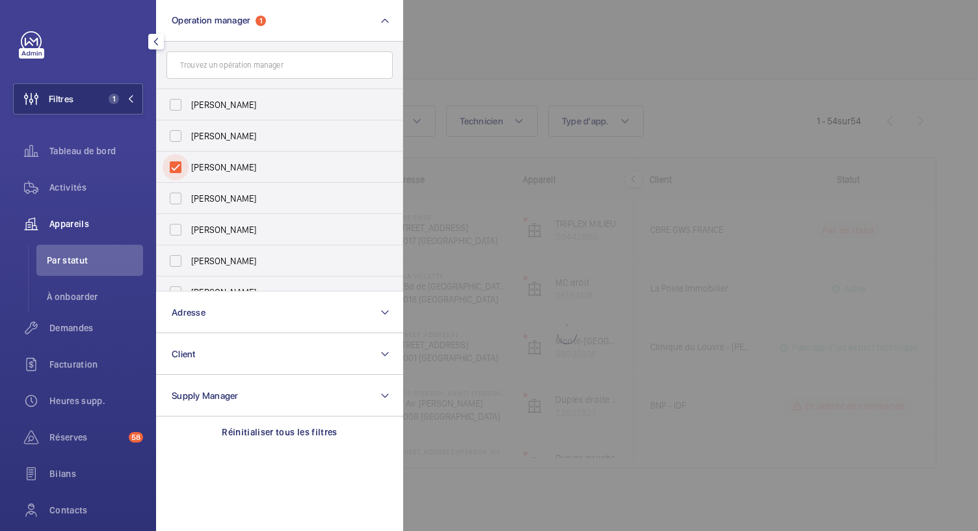
scroll to position [38, 0]
click at [497, 68] on div at bounding box center [892, 265] width 978 height 531
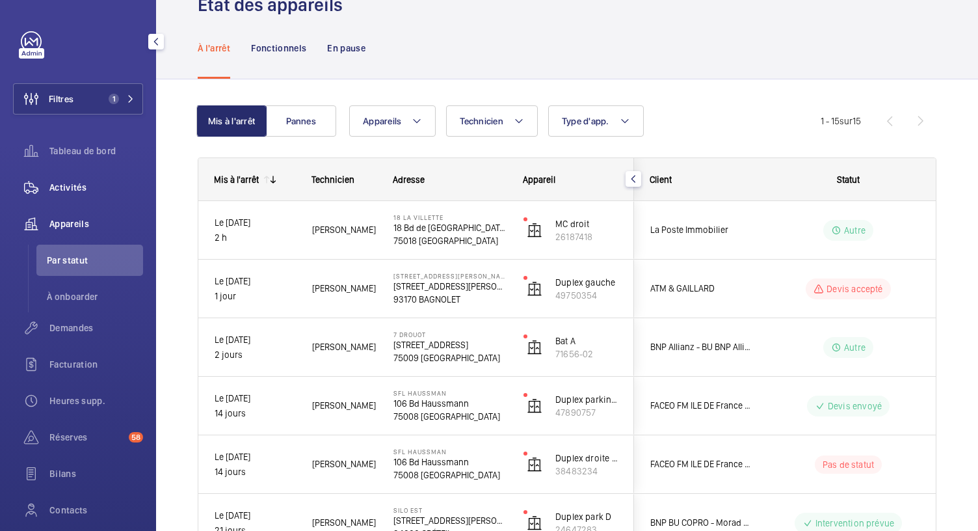
scroll to position [104, 0]
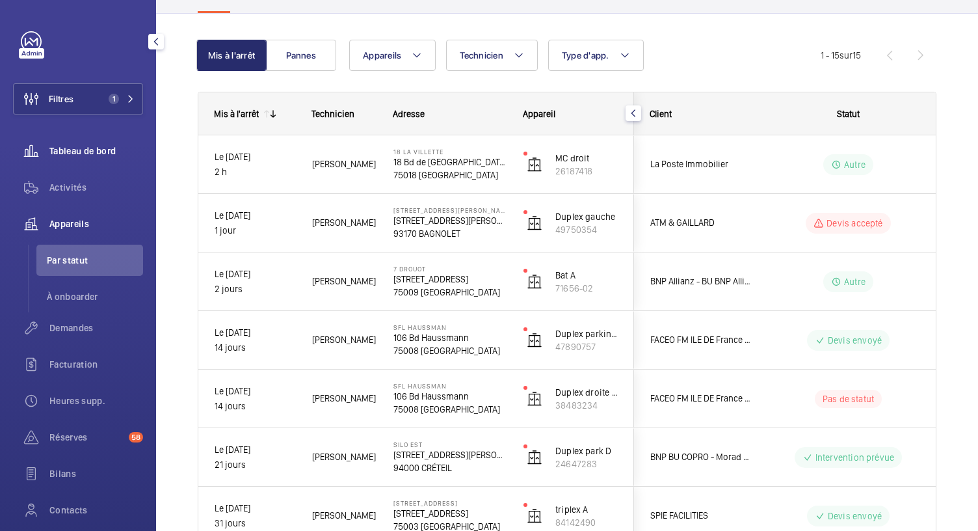
click at [105, 146] on span "Tableau de bord" at bounding box center [96, 150] width 94 height 13
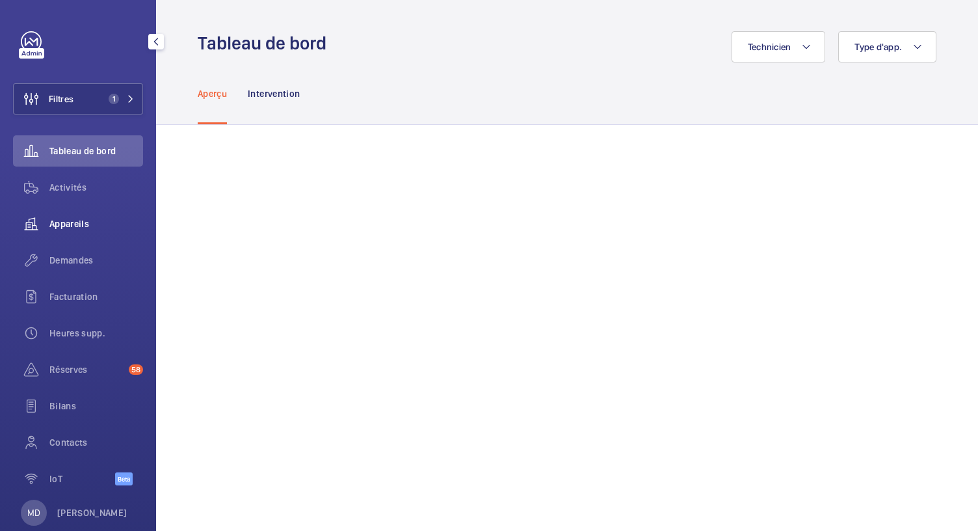
click at [75, 220] on span "Appareils" at bounding box center [96, 223] width 94 height 13
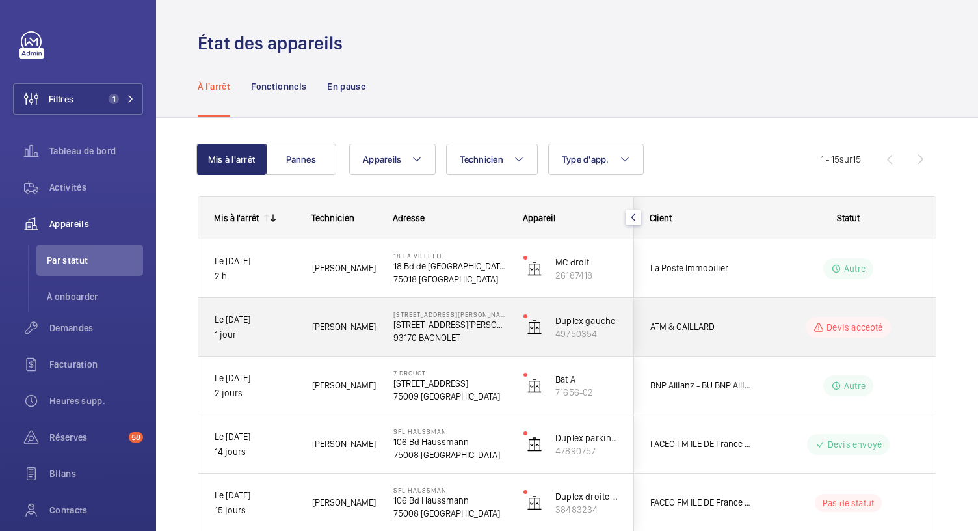
scroll to position [659, 0]
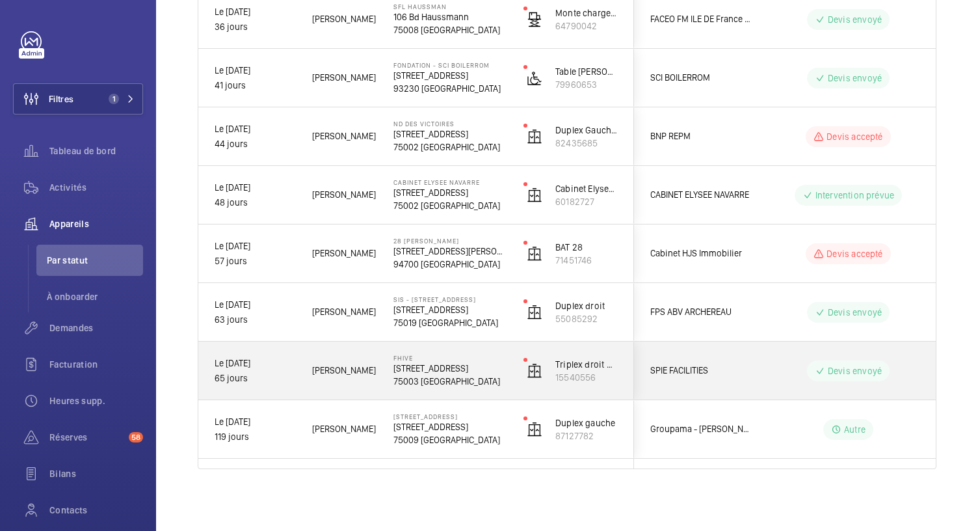
click at [447, 382] on p "75003 PARIS" at bounding box center [449, 380] width 113 height 13
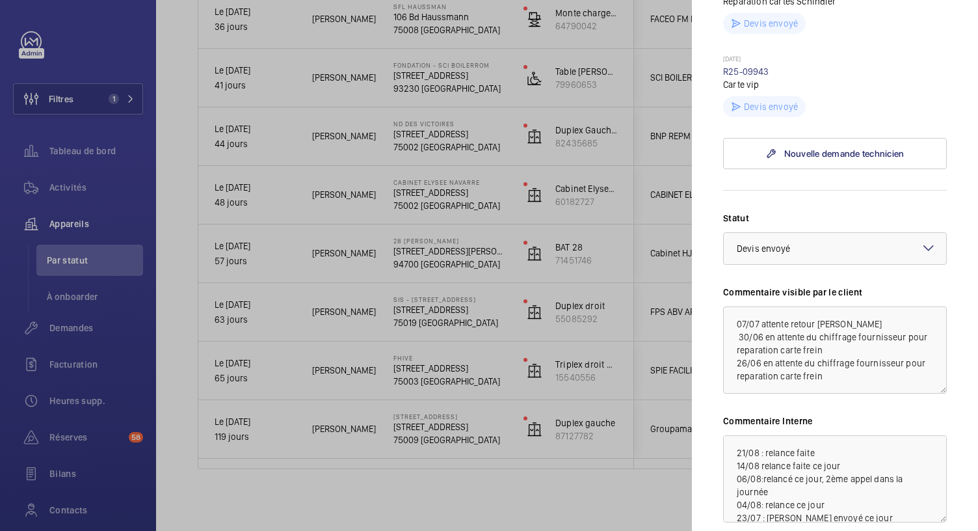
scroll to position [510, 0]
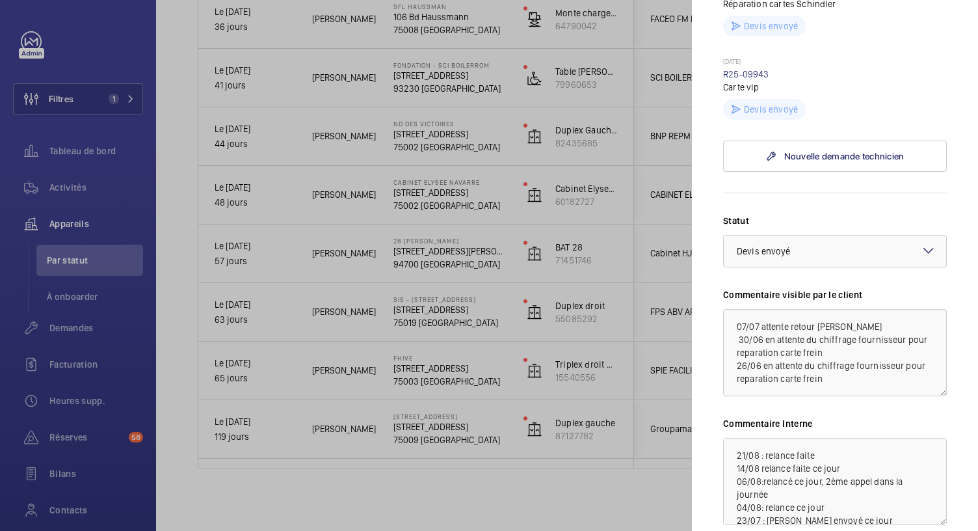
click at [420, 323] on div at bounding box center [489, 265] width 978 height 531
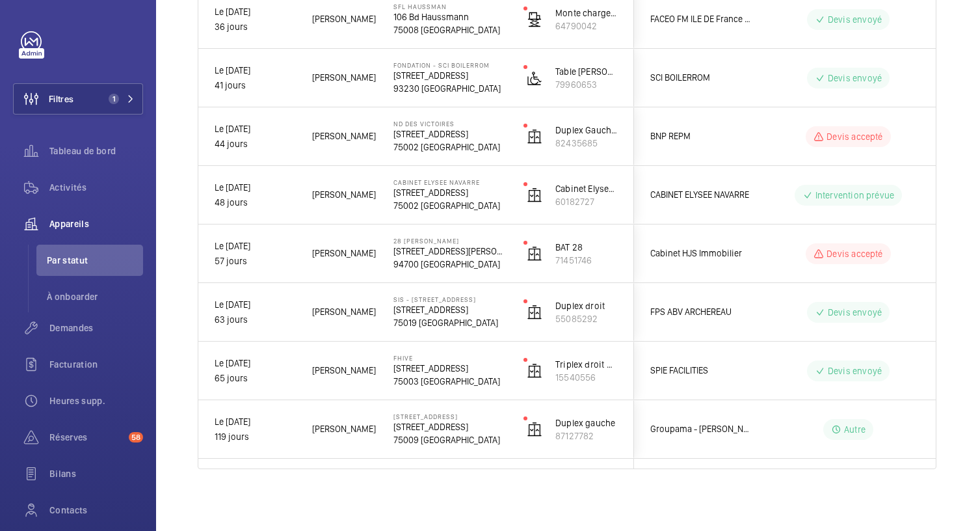
scroll to position [0, 0]
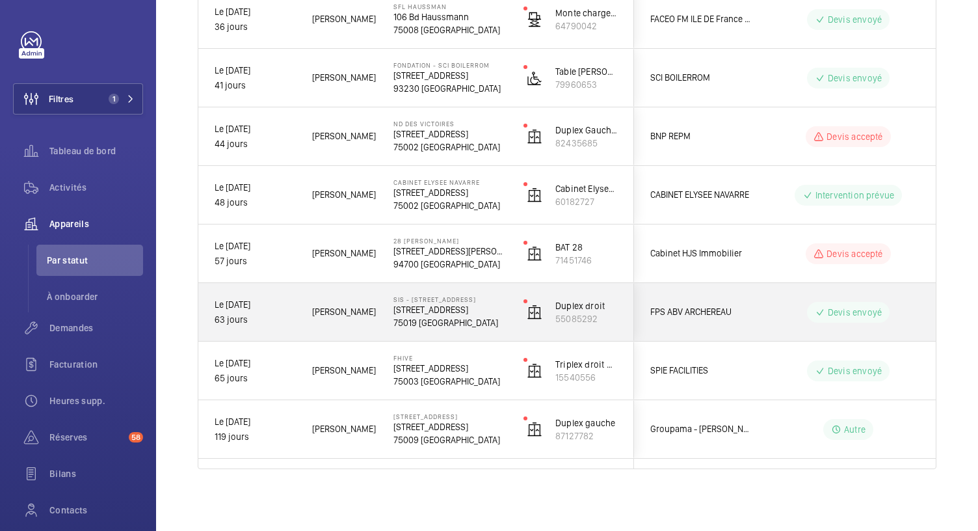
click at [420, 323] on p "75019 PARIS" at bounding box center [449, 322] width 113 height 13
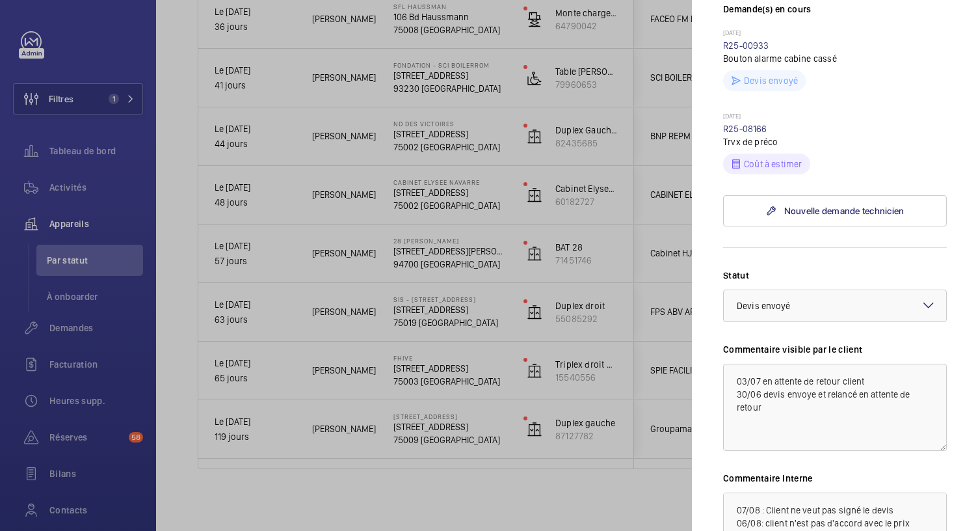
scroll to position [568, 0]
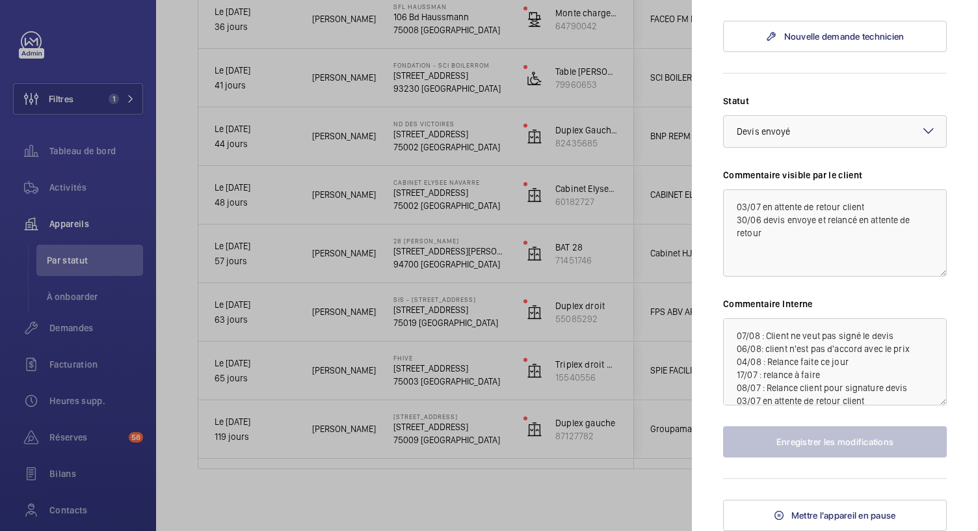
click at [445, 256] on div at bounding box center [489, 265] width 978 height 531
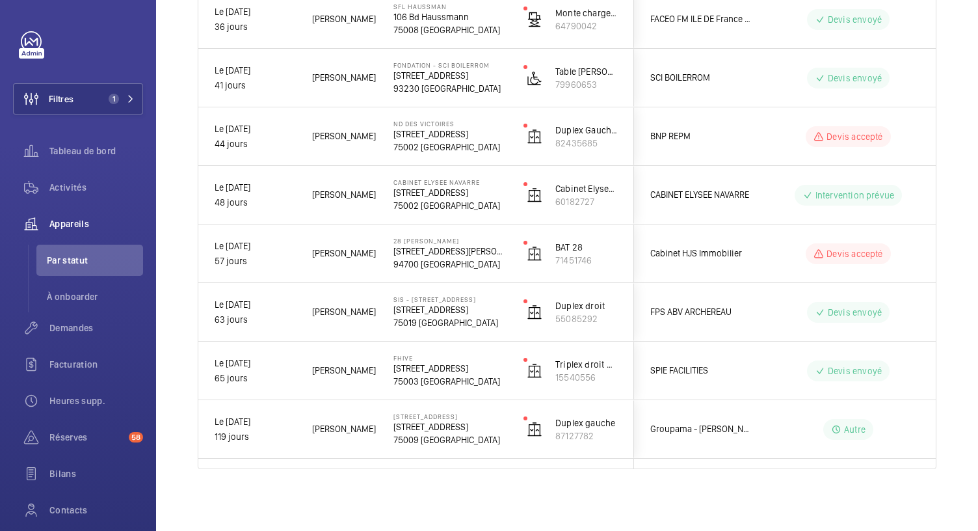
scroll to position [0, 0]
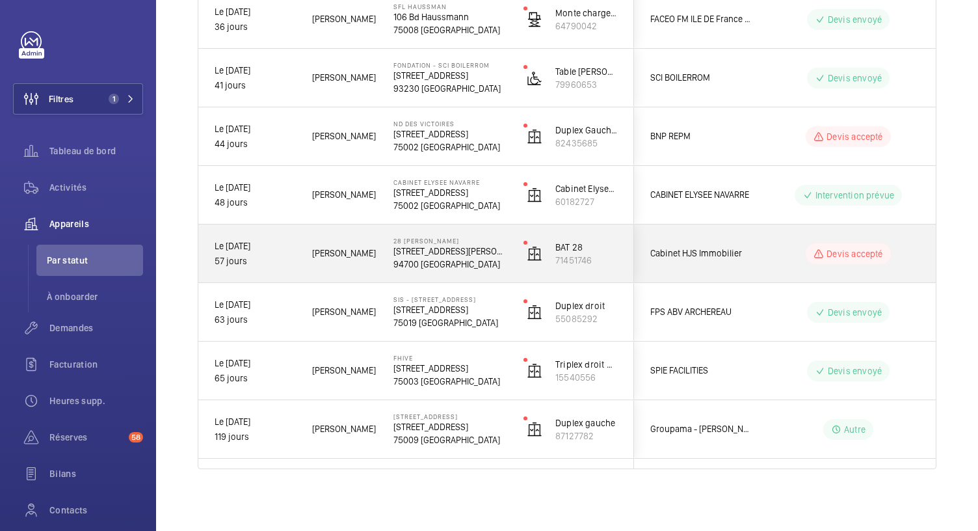
click at [445, 256] on p "28 Rue Eugène Renault" at bounding box center [449, 250] width 113 height 13
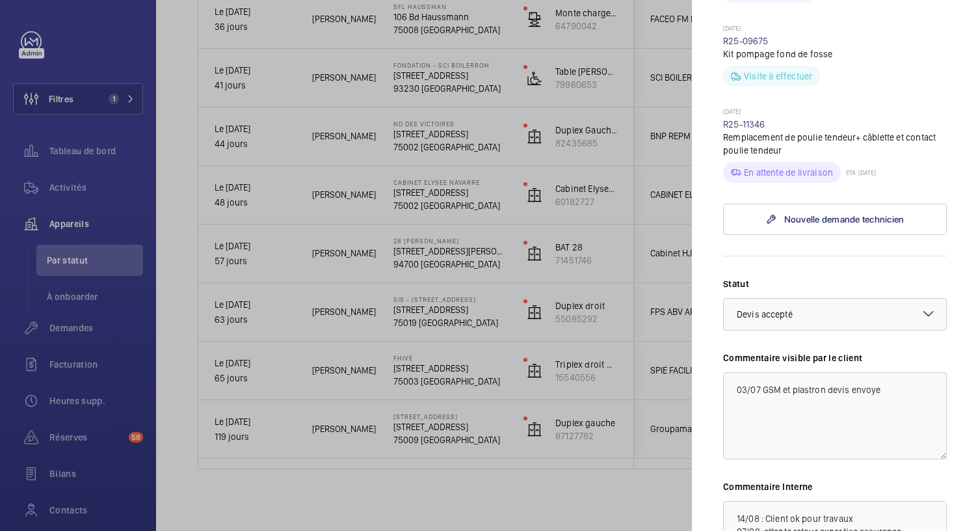
scroll to position [649, 0]
click at [399, 192] on div at bounding box center [489, 265] width 978 height 531
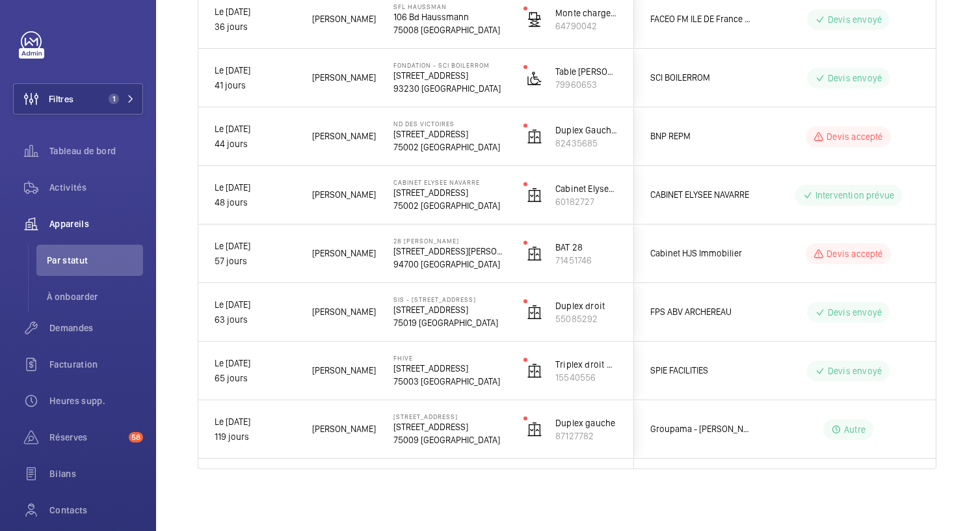
scroll to position [0, 0]
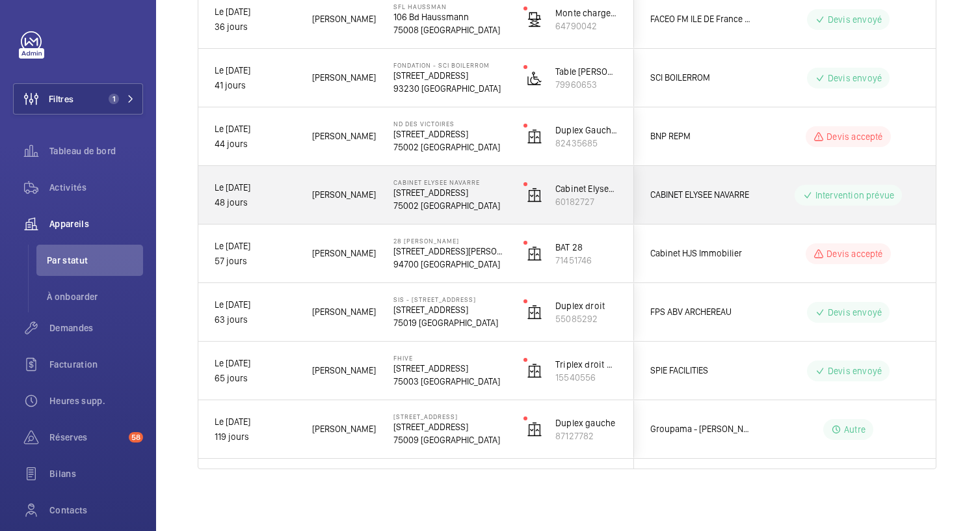
click at [399, 192] on p "26 Rue du Caire" at bounding box center [449, 192] width 113 height 13
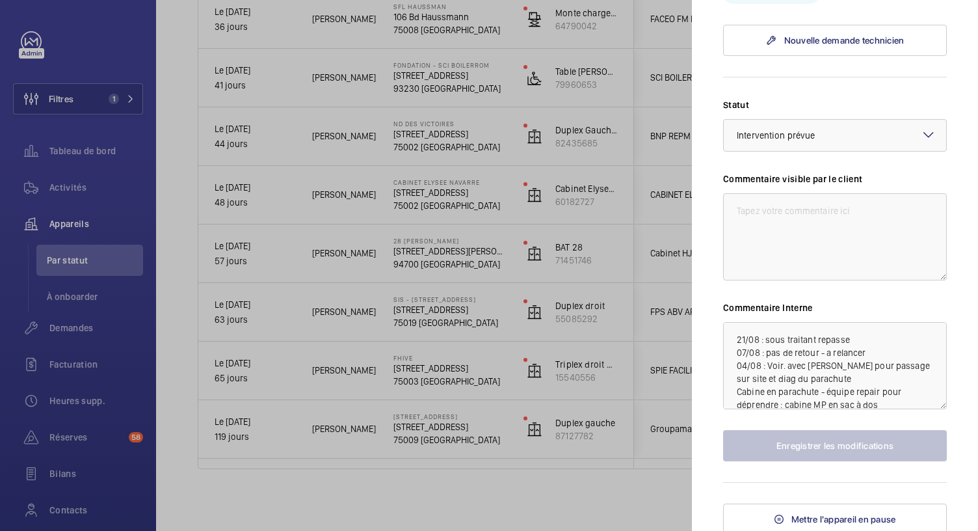
scroll to position [878, 0]
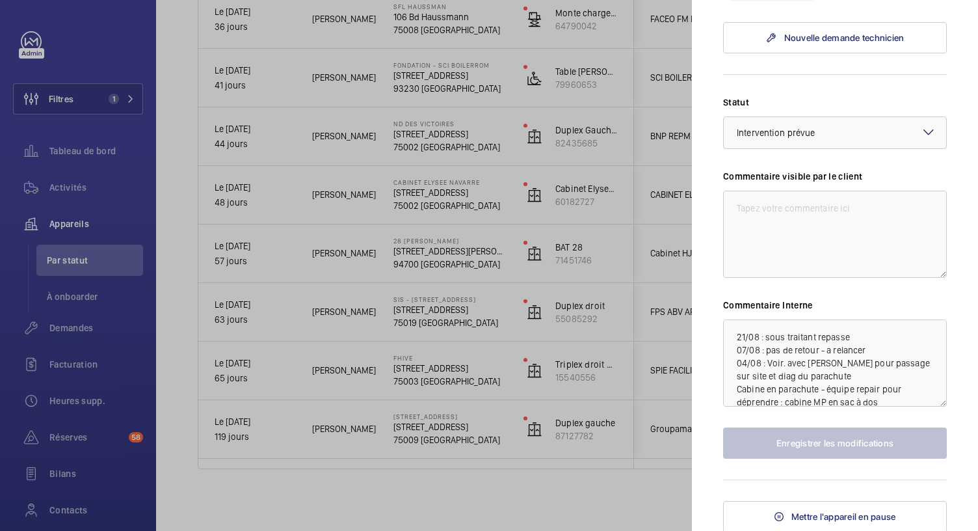
click at [434, 133] on div at bounding box center [489, 265] width 978 height 531
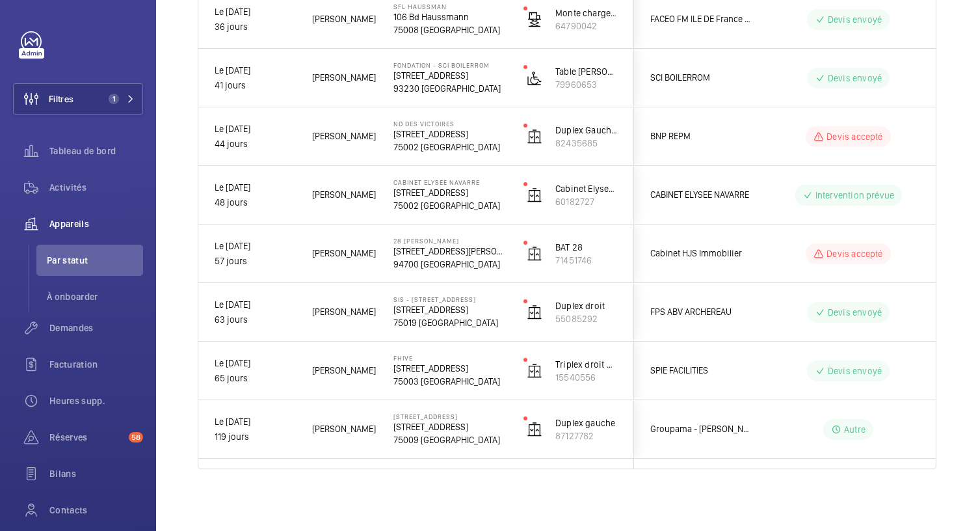
scroll to position [0, 0]
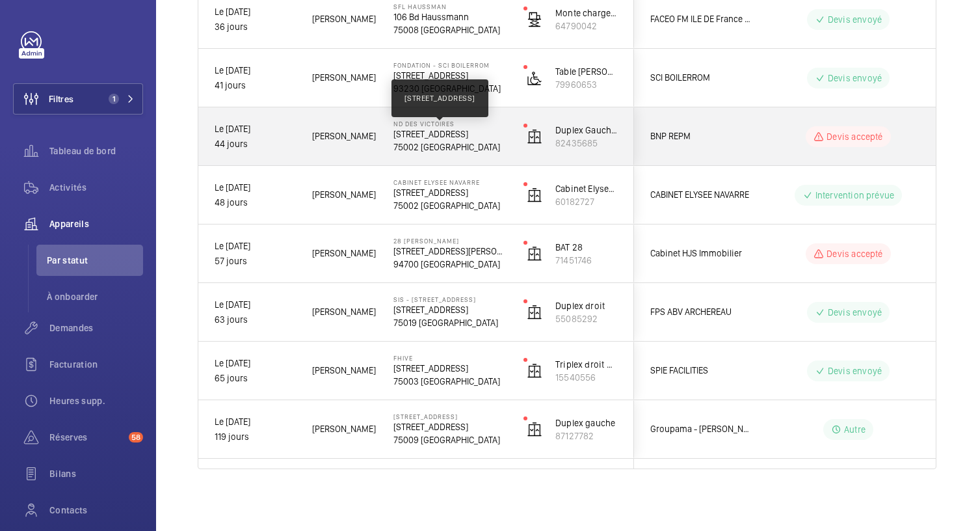
click at [434, 133] on p "46 Rue Notre Dame des Victoires, 75002 PARIS" at bounding box center [449, 133] width 113 height 13
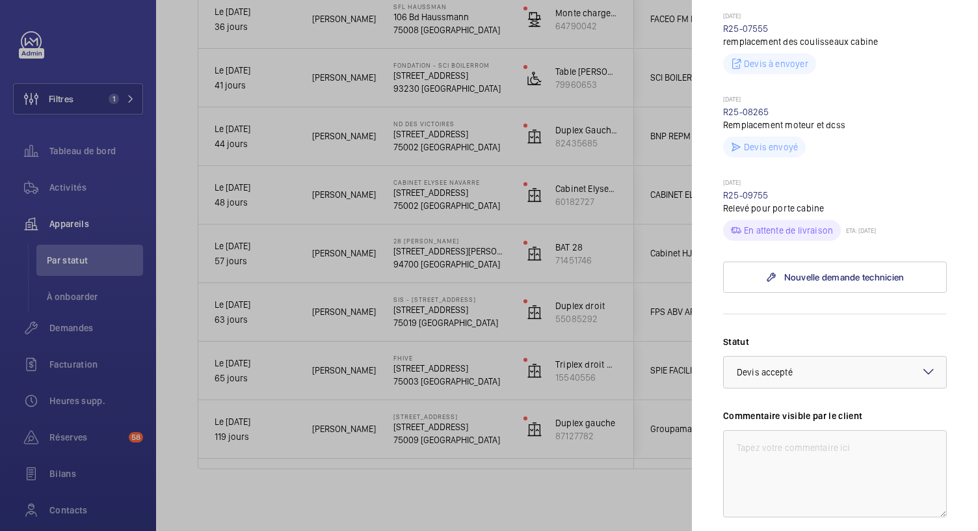
scroll to position [720, 0]
click at [425, 88] on div at bounding box center [489, 265] width 978 height 531
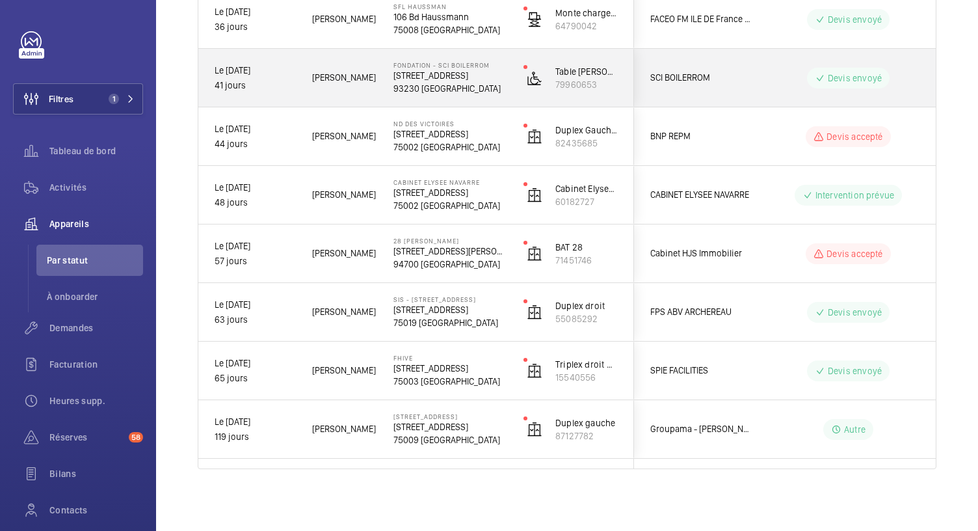
click at [425, 88] on p "93230 ROMAINVILLE" at bounding box center [449, 88] width 113 height 13
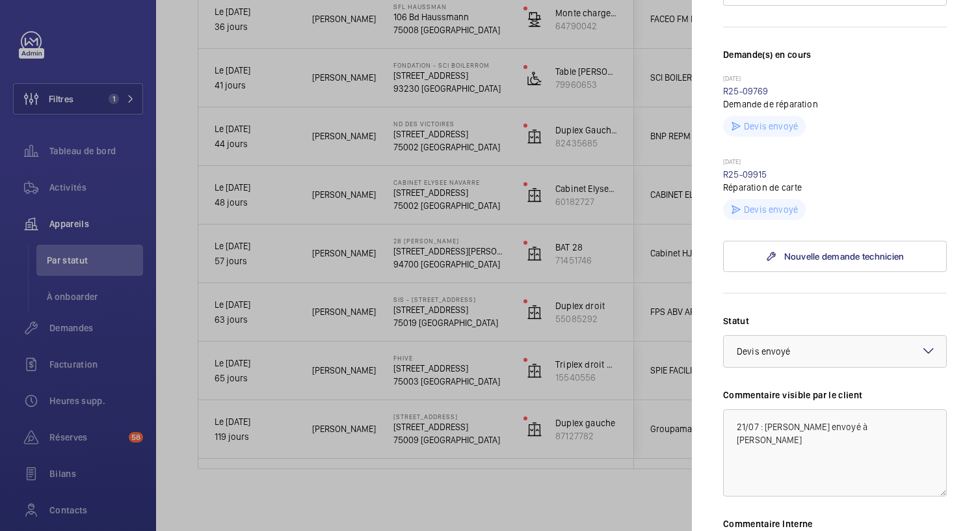
scroll to position [327, 0]
click at [712, 200] on mat-sidenav "Appareil à l'arrêt Fondation - SCI BOILERROM 43 Rue de la Commune de Paris 9323…" at bounding box center [835, 265] width 286 height 531
click at [429, 42] on div at bounding box center [489, 265] width 978 height 531
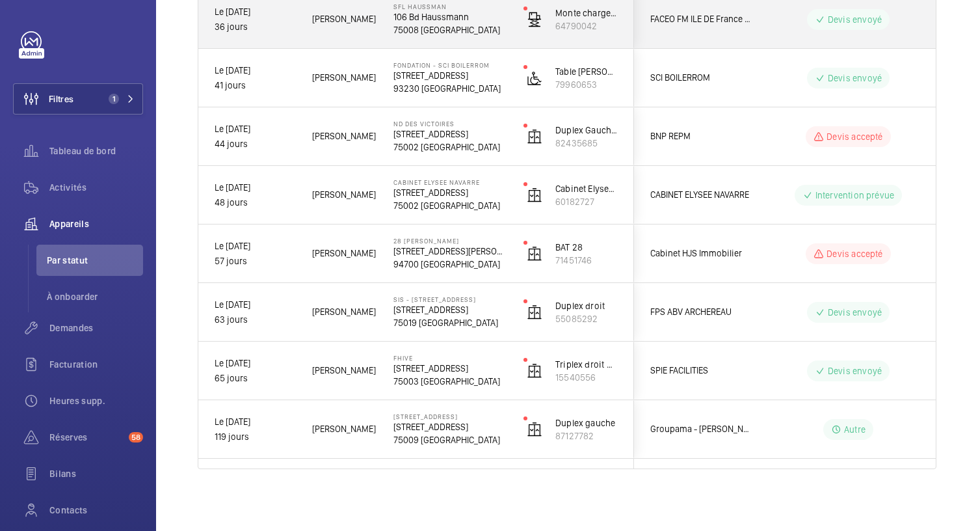
click at [431, 35] on div "SFL Haussman 106 Bd Haussmann 75008 PARIS" at bounding box center [442, 19] width 129 height 59
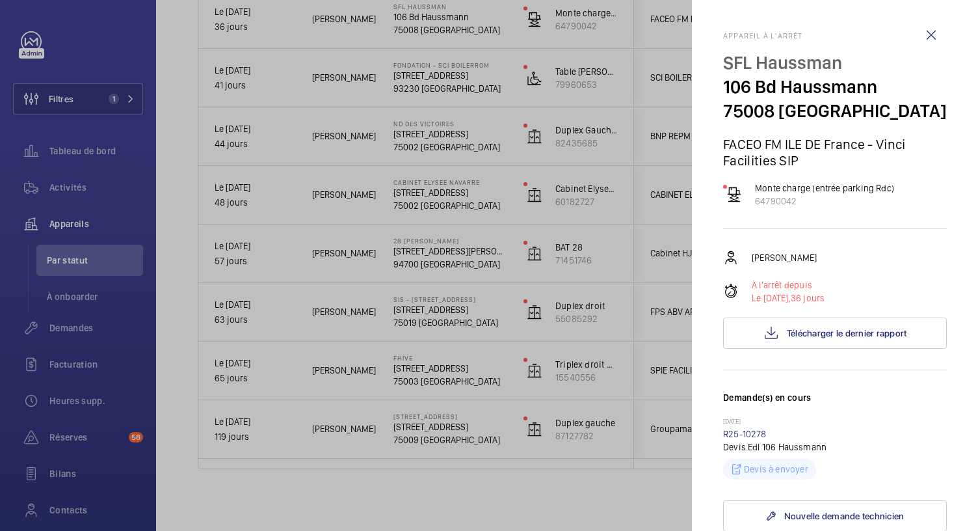
scroll to position [478, 0]
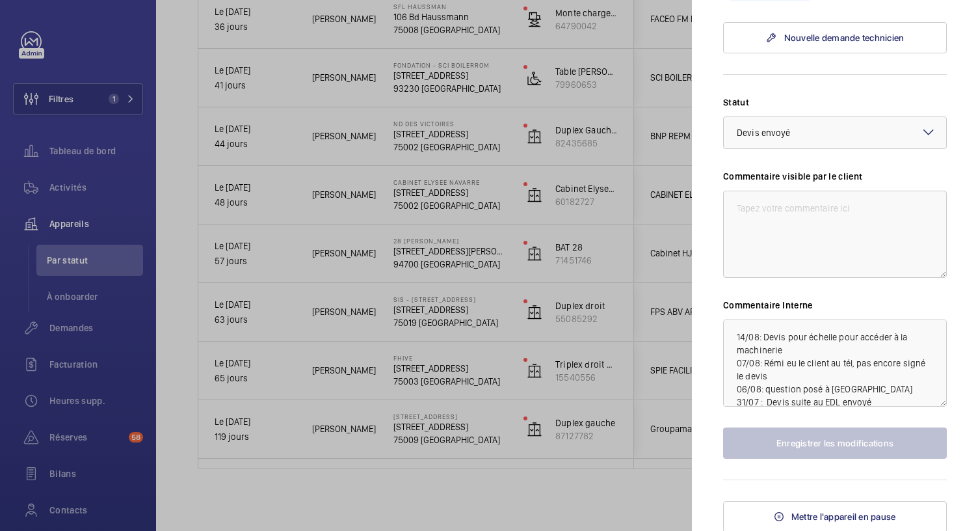
click at [581, 214] on div at bounding box center [489, 265] width 978 height 531
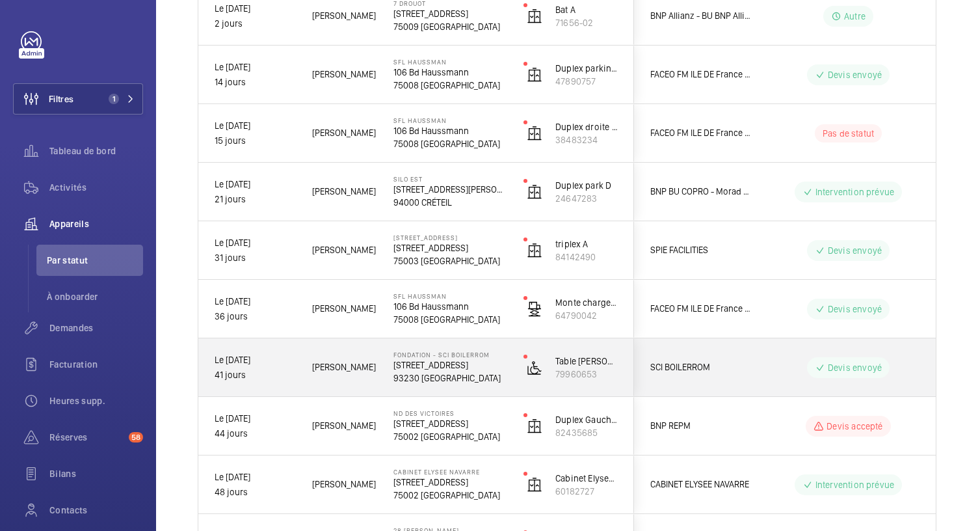
scroll to position [360, 0]
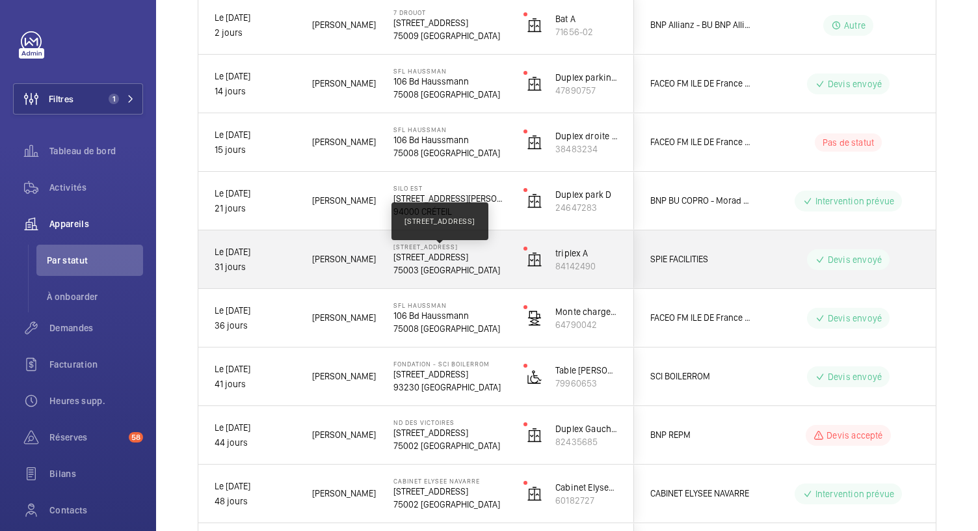
click at [472, 253] on p "64 Rue des Archives, 75003 PARIS" at bounding box center [449, 256] width 113 height 13
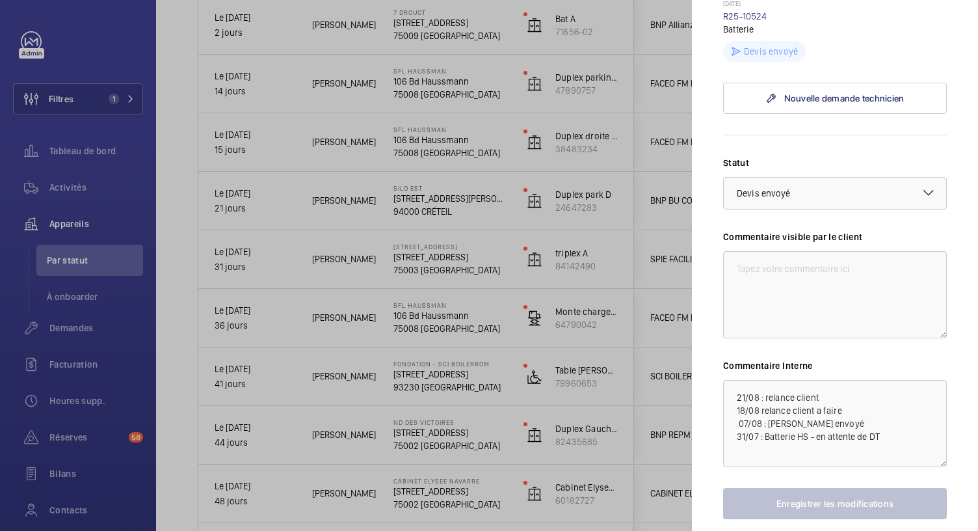
scroll to position [485, 0]
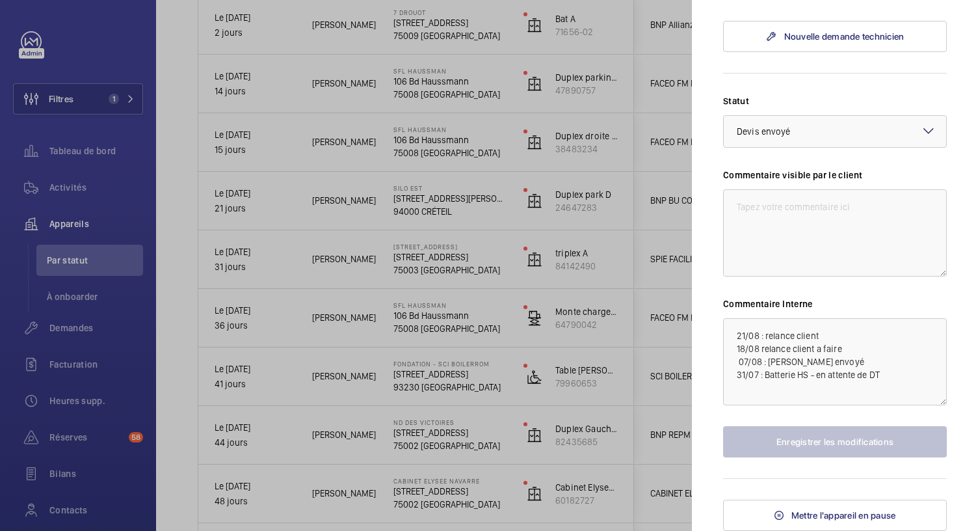
click at [415, 151] on div at bounding box center [489, 265] width 978 height 531
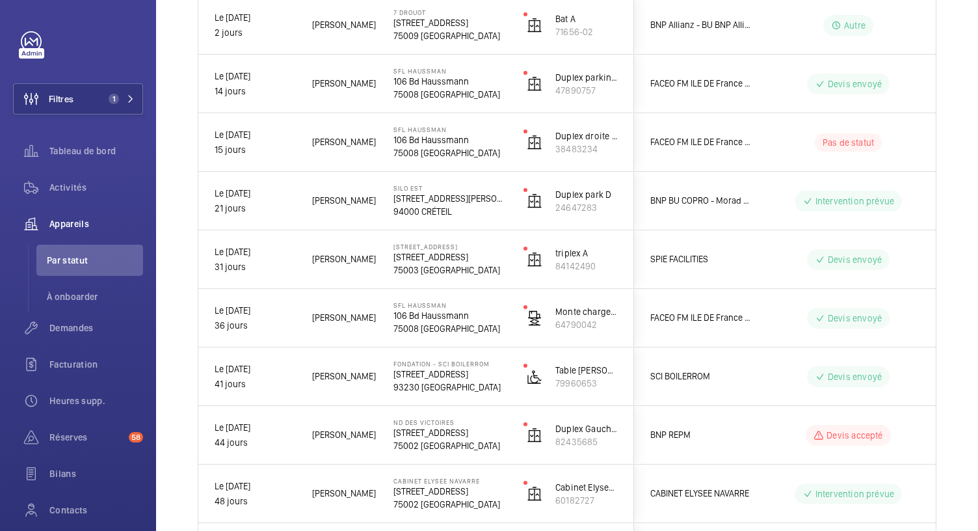
scroll to position [0, 0]
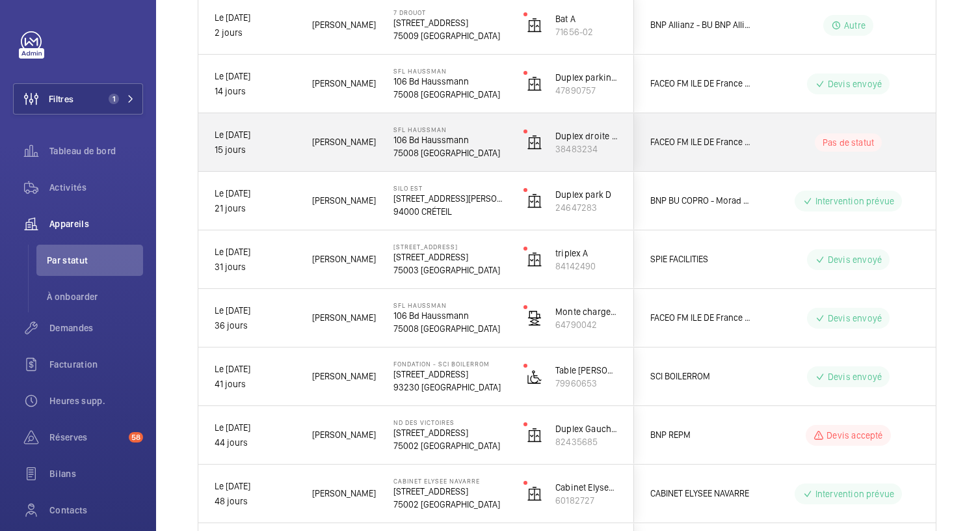
click at [415, 151] on p "75008 PARIS" at bounding box center [449, 152] width 113 height 13
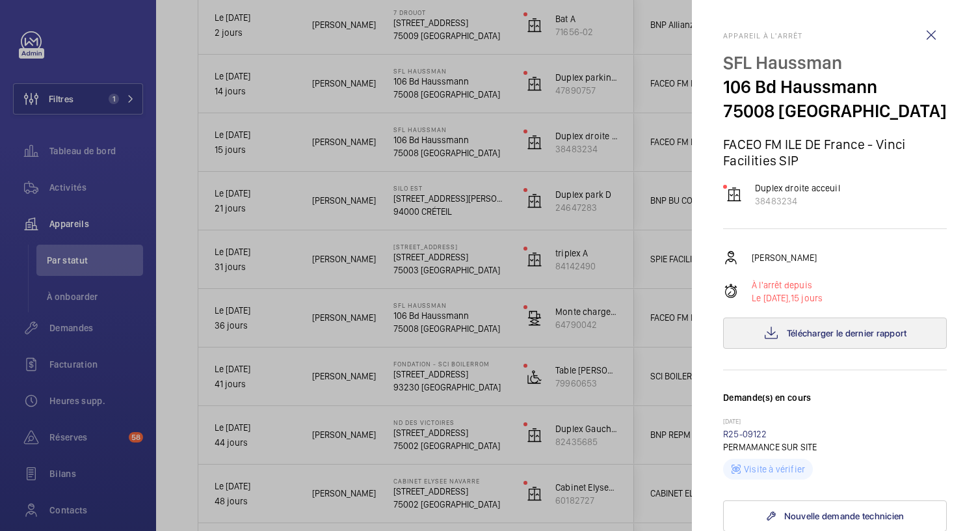
scroll to position [478, 0]
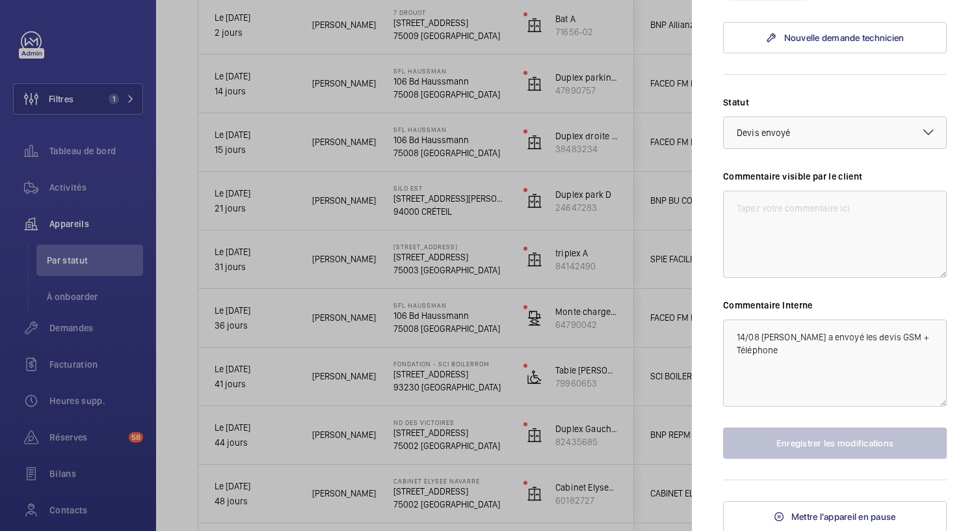
click at [425, 86] on div at bounding box center [489, 265] width 978 height 531
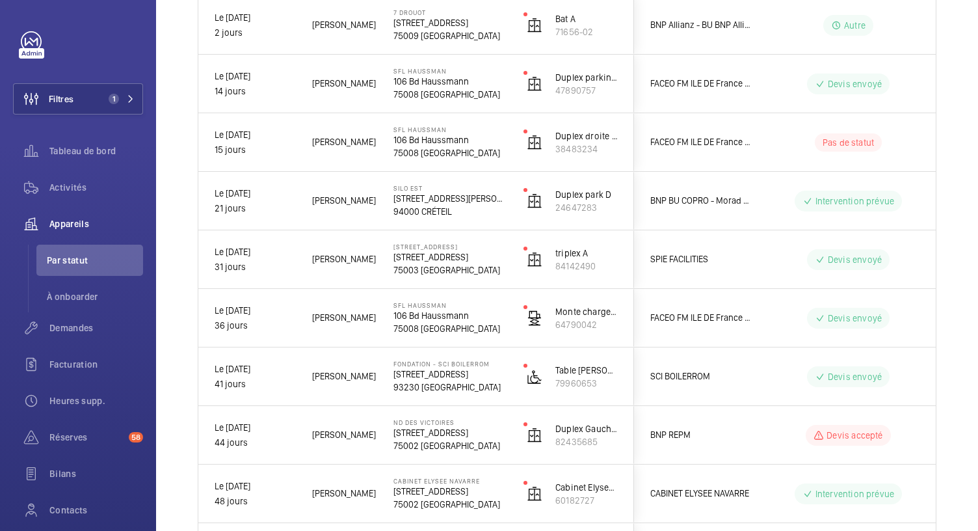
click at [425, 86] on mat-sidenav-container "Filtres 1 Tableau de bord Activités Appareils Par statut À onboarder Demandes F…" at bounding box center [489, 265] width 978 height 531
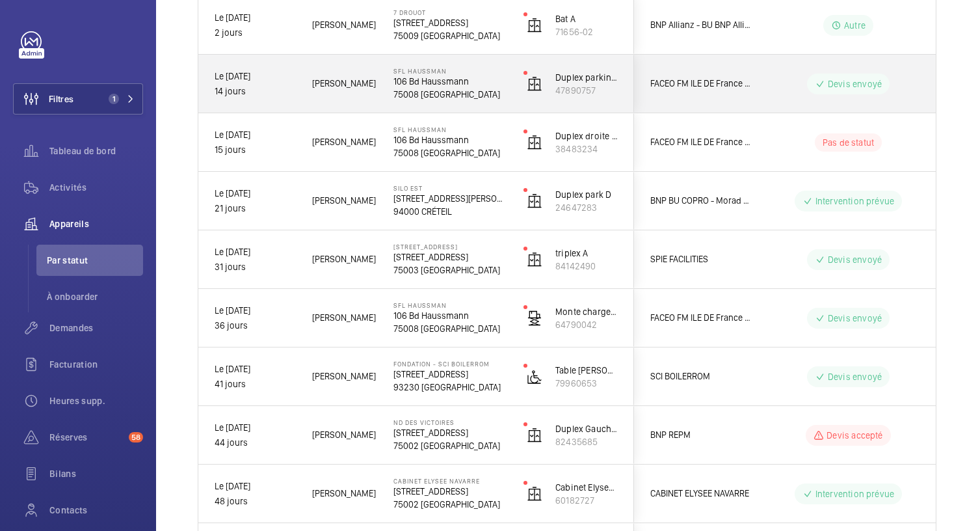
click at [443, 83] on p "106 Bd Haussmann" at bounding box center [449, 81] width 113 height 13
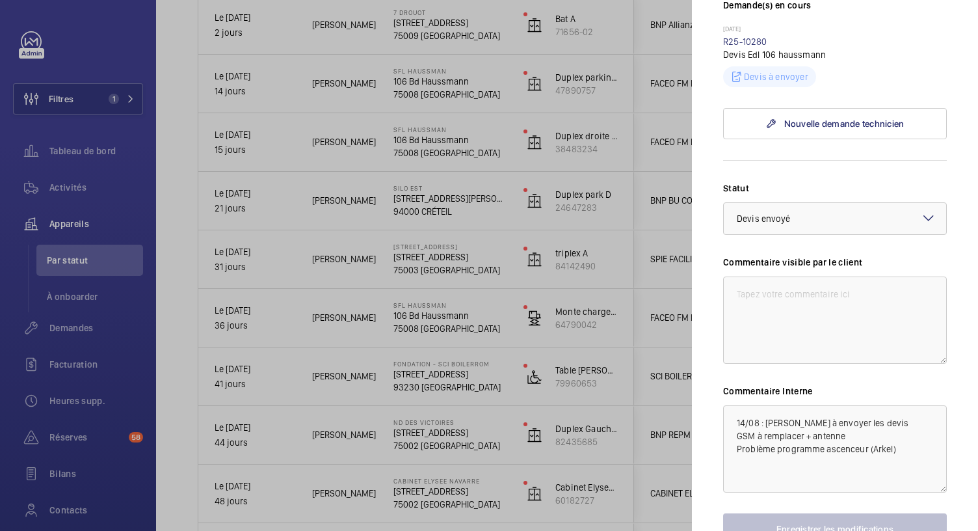
scroll to position [478, 0]
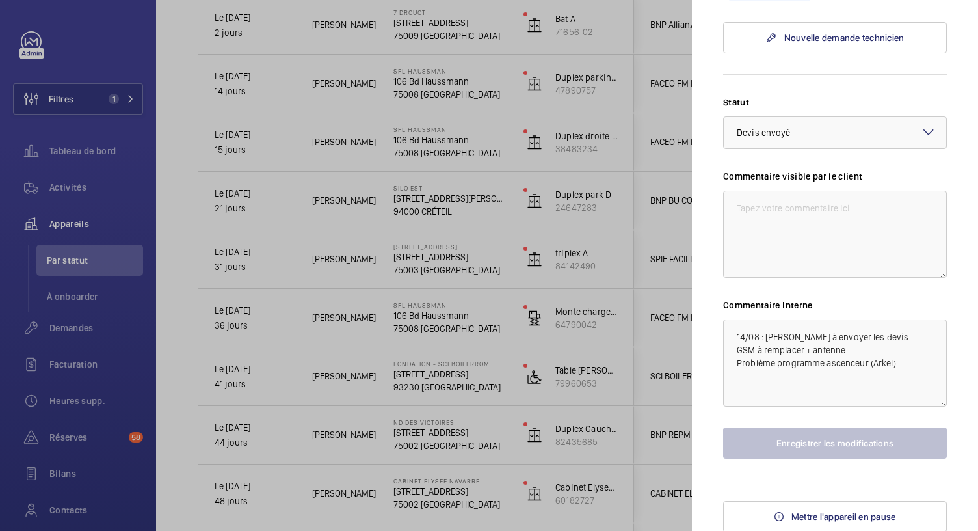
click at [480, 171] on div at bounding box center [489, 265] width 978 height 531
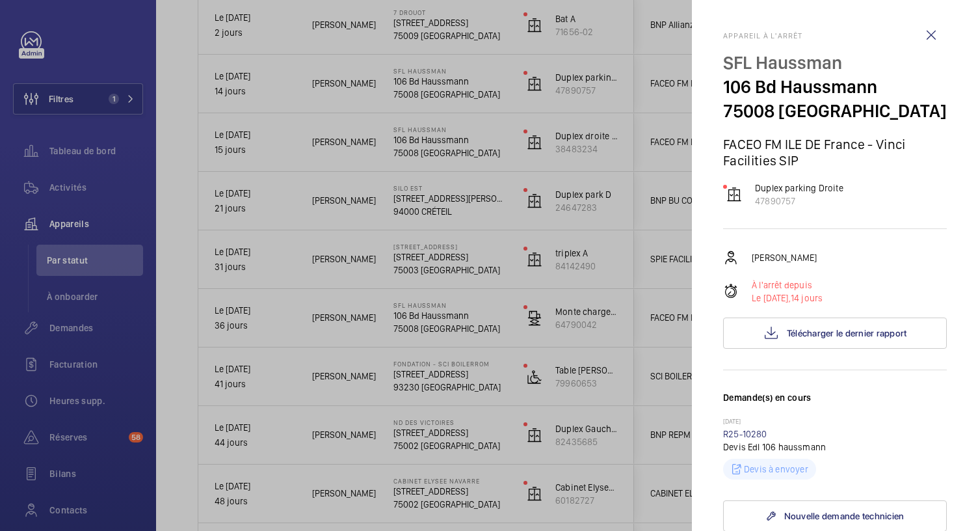
click at [480, 171] on div at bounding box center [489, 265] width 978 height 531
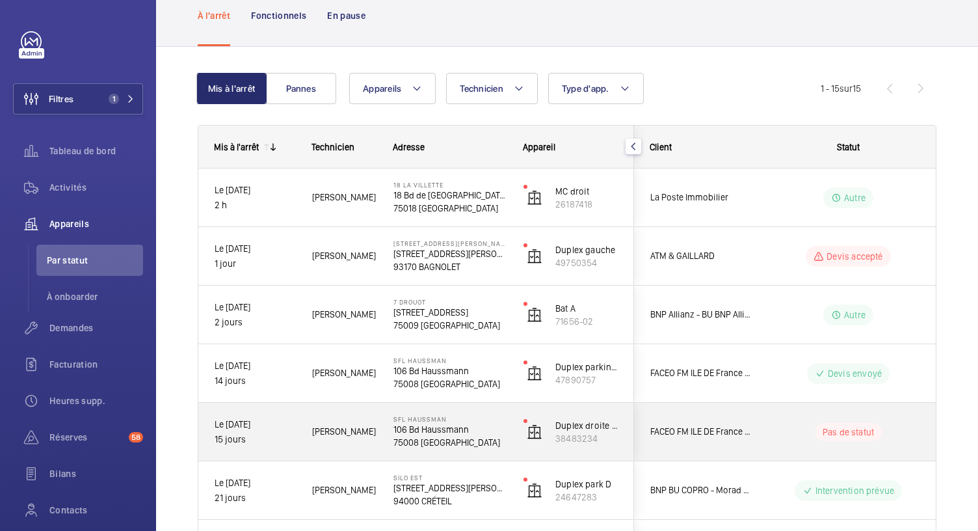
scroll to position [64, 0]
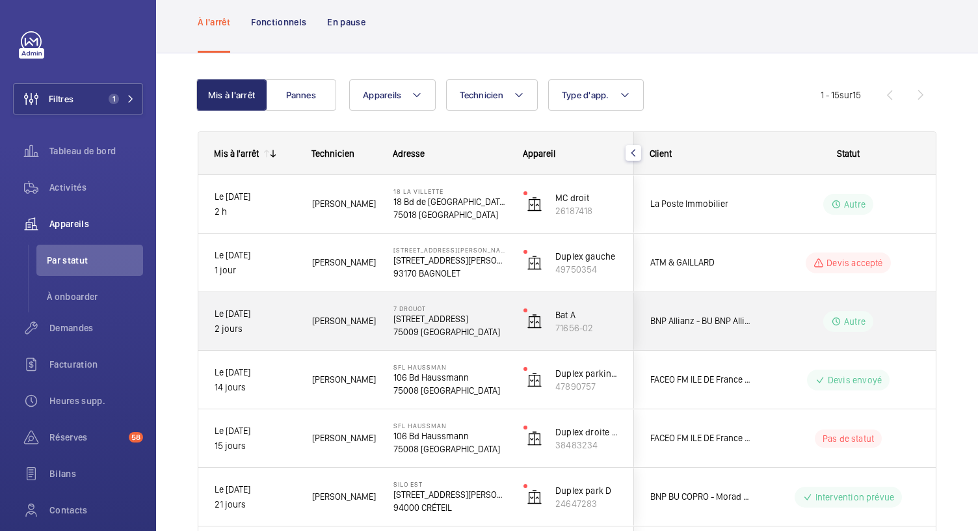
click at [464, 320] on p "7 Rue Drouot, 75009 PARIS" at bounding box center [449, 318] width 113 height 13
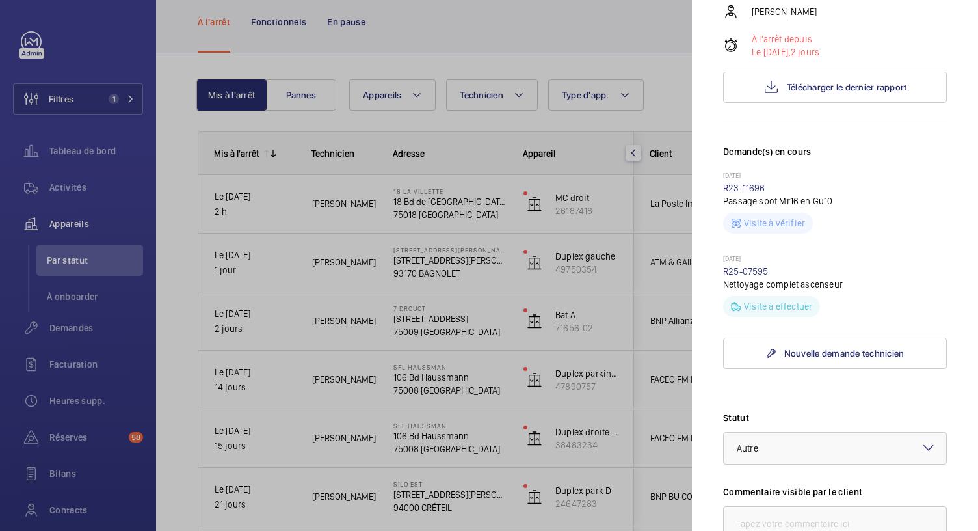
scroll to position [205, 0]
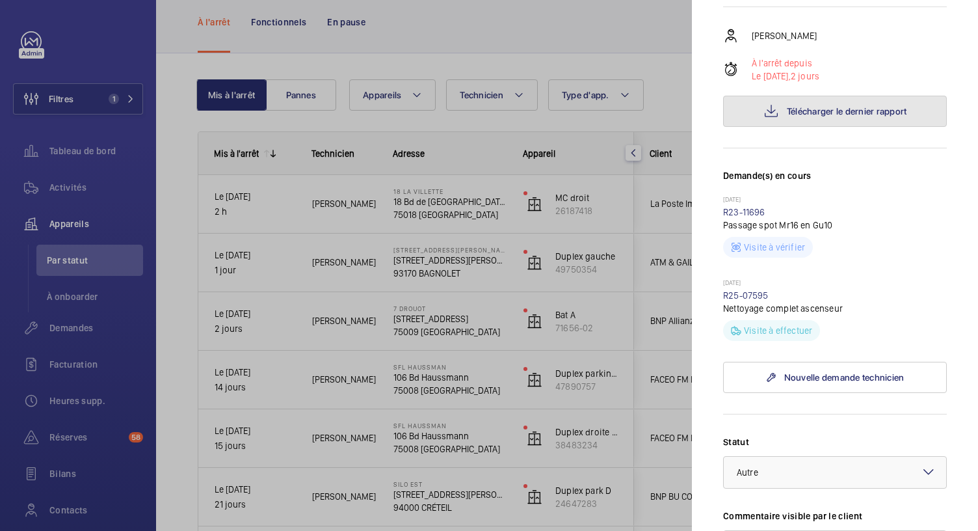
click at [796, 114] on span "Télécharger le dernier rapport" at bounding box center [847, 111] width 120 height 10
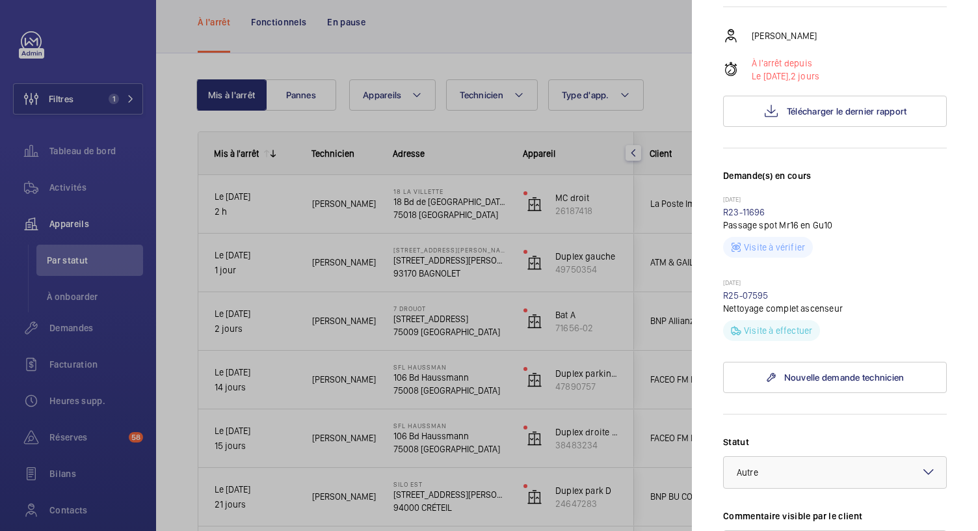
click at [523, 34] on div at bounding box center [489, 265] width 978 height 531
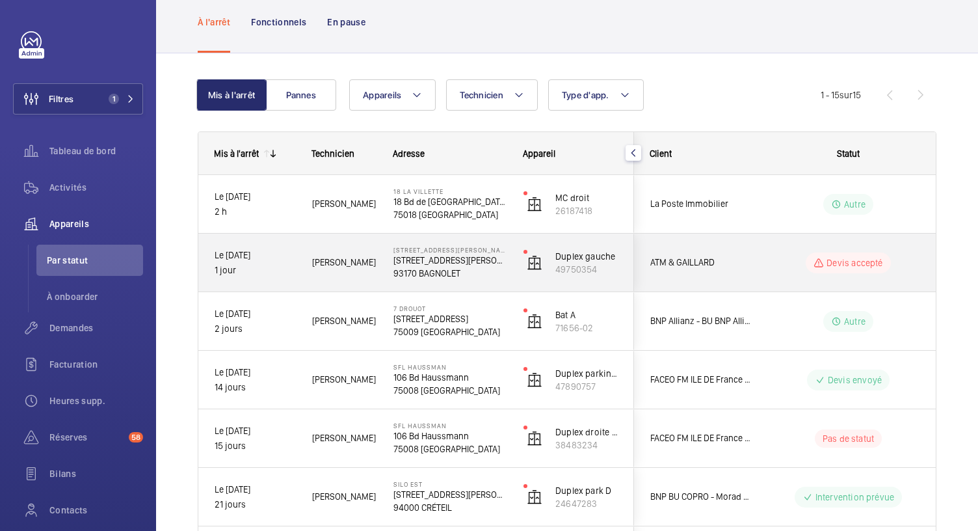
scroll to position [25, 0]
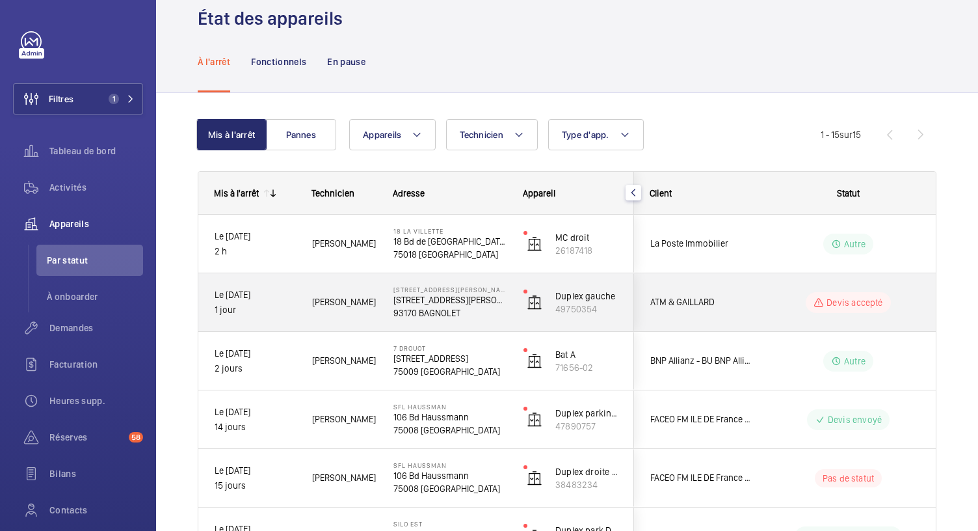
click at [453, 302] on p "9 Rue Adélaïde Lahaye" at bounding box center [449, 299] width 113 height 13
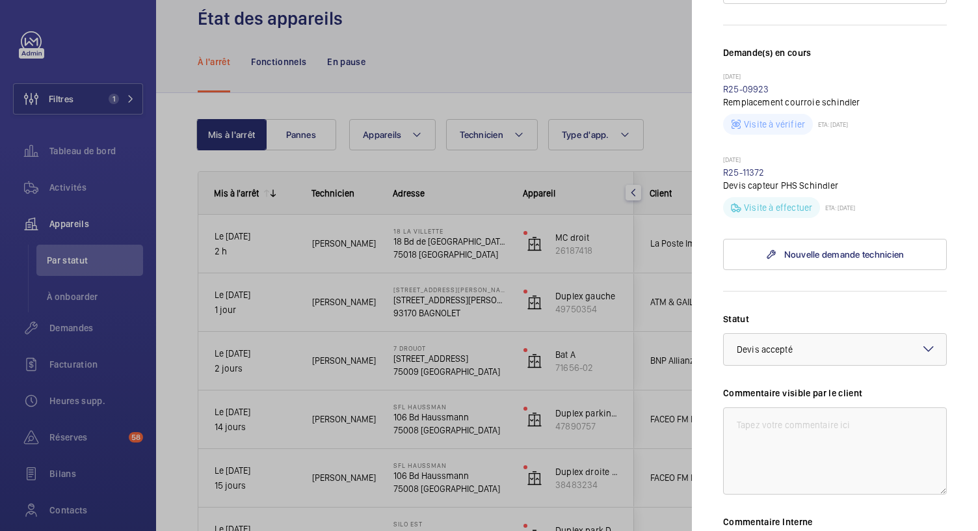
scroll to position [367, 0]
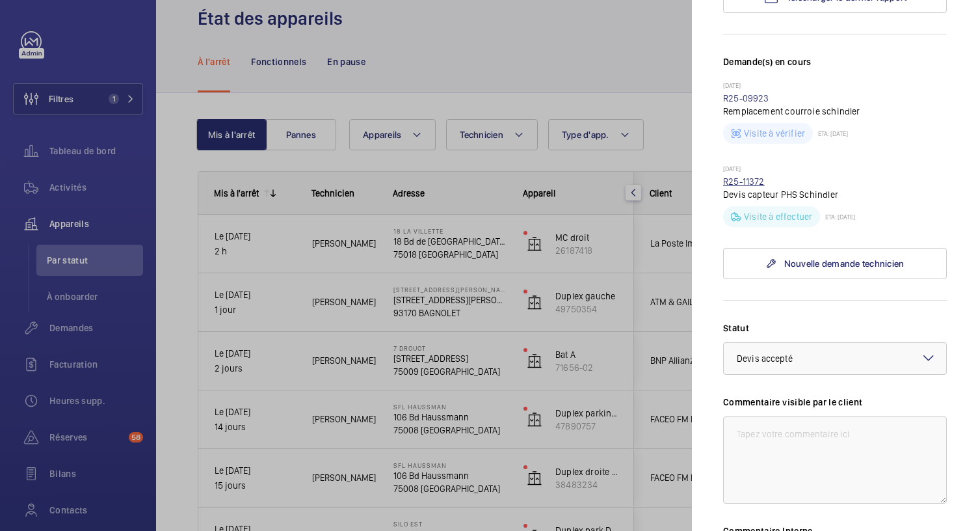
click at [734, 176] on link "R25-11372" at bounding box center [744, 181] width 42 height 10
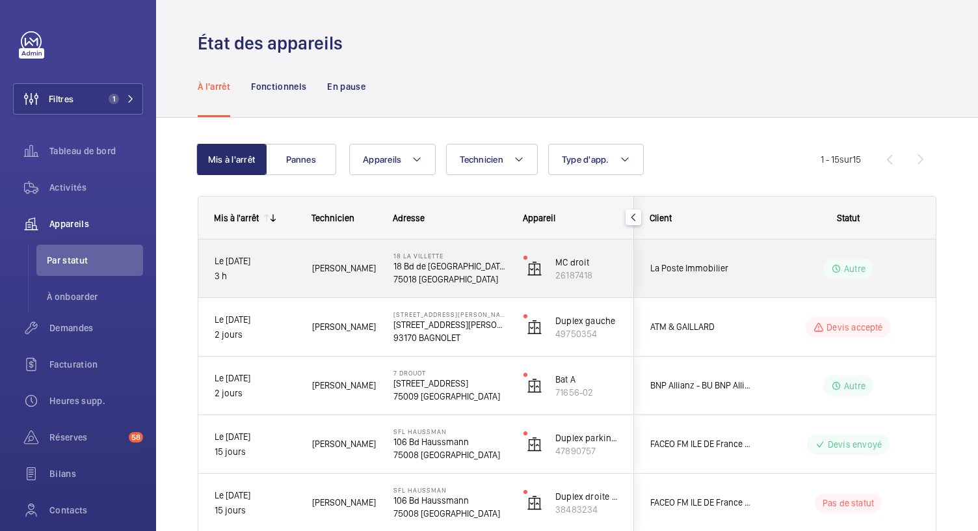
click at [442, 282] on p "75018 PARIS" at bounding box center [449, 278] width 113 height 13
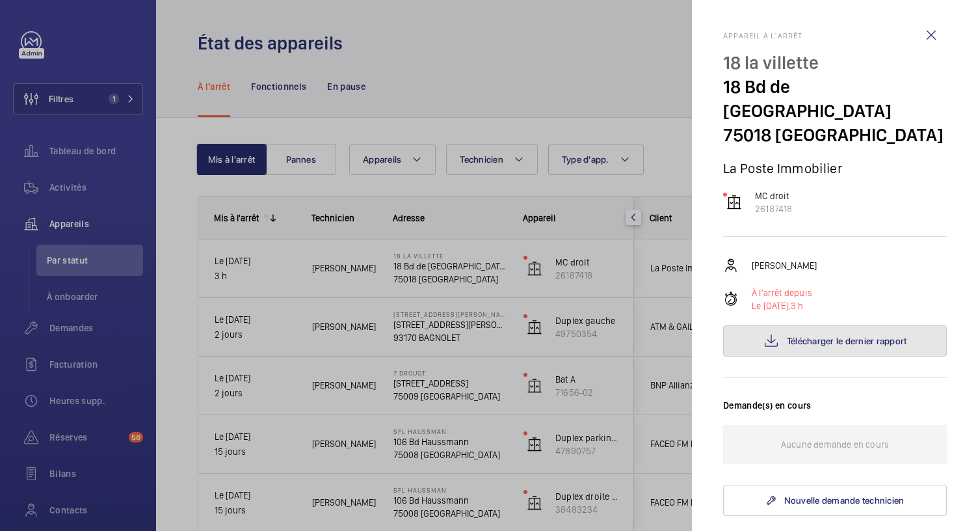
click at [817, 335] on span "Télécharger le dernier rapport" at bounding box center [847, 340] width 120 height 10
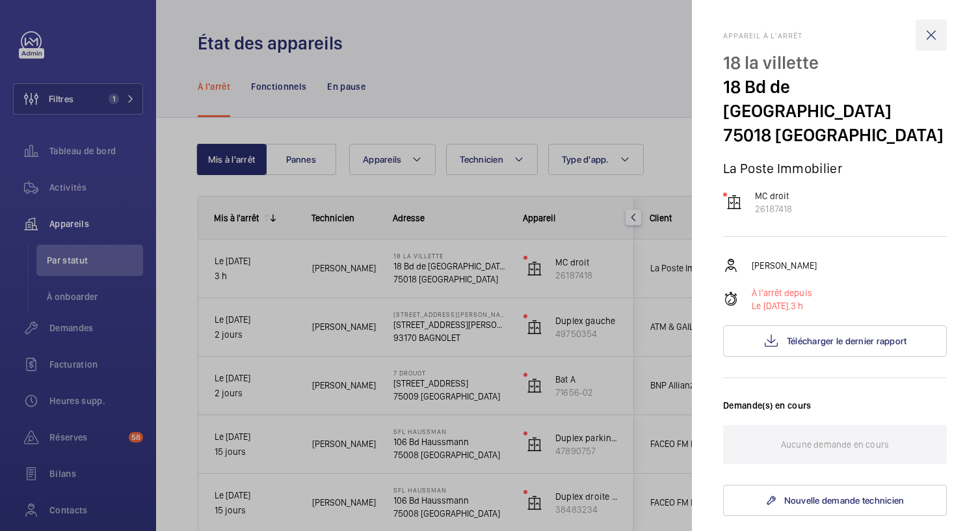
click at [920, 32] on wm-front-icon-button at bounding box center [930, 35] width 31 height 31
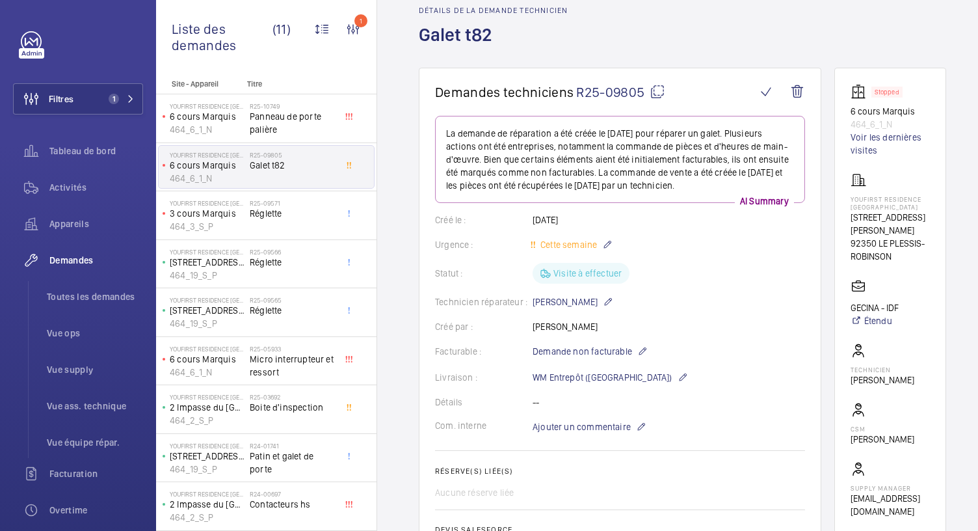
scroll to position [58, 0]
drag, startPoint x: 850, startPoint y: 116, endPoint x: 900, endPoint y: 123, distance: 49.8
click at [900, 123] on wm-front-card "Stopped 6 cours Marquis 464_6_1_N Voir les dernières visites YouFirst Residence…" at bounding box center [890, 302] width 112 height 466
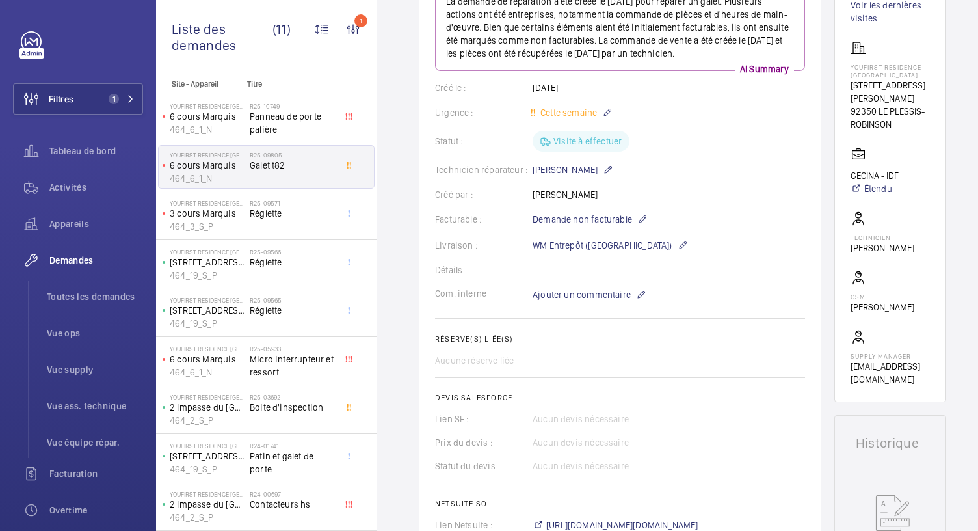
scroll to position [192, 0]
drag, startPoint x: 853, startPoint y: 92, endPoint x: 906, endPoint y: 128, distance: 64.6
click at [906, 128] on wm-front-card "Stopped 6 cours Marquis 464_6_1_N Voir les dernières visites YouFirst Residence…" at bounding box center [890, 168] width 112 height 466
copy div "23 Rue Paul Rivet 92350 LE PLESSIS-ROBINSON"
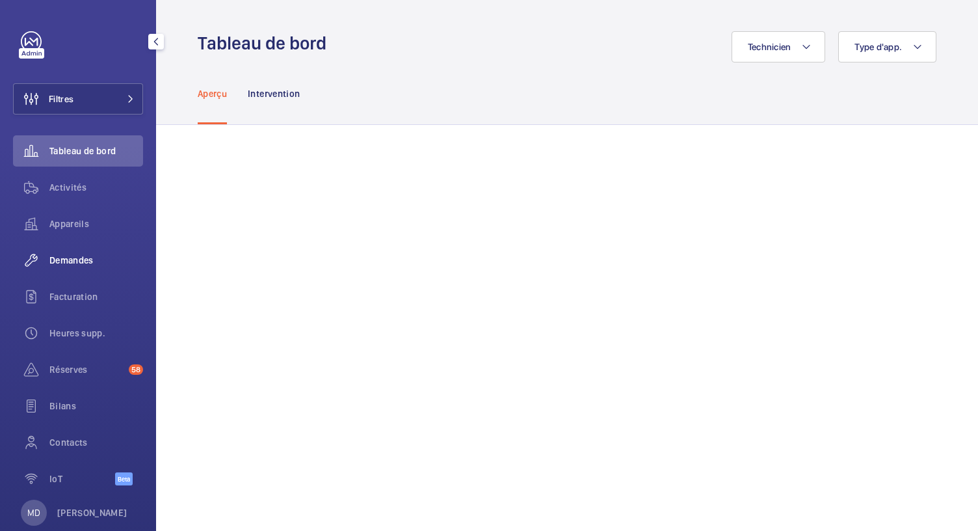
click at [75, 252] on div "Demandes" at bounding box center [78, 259] width 130 height 31
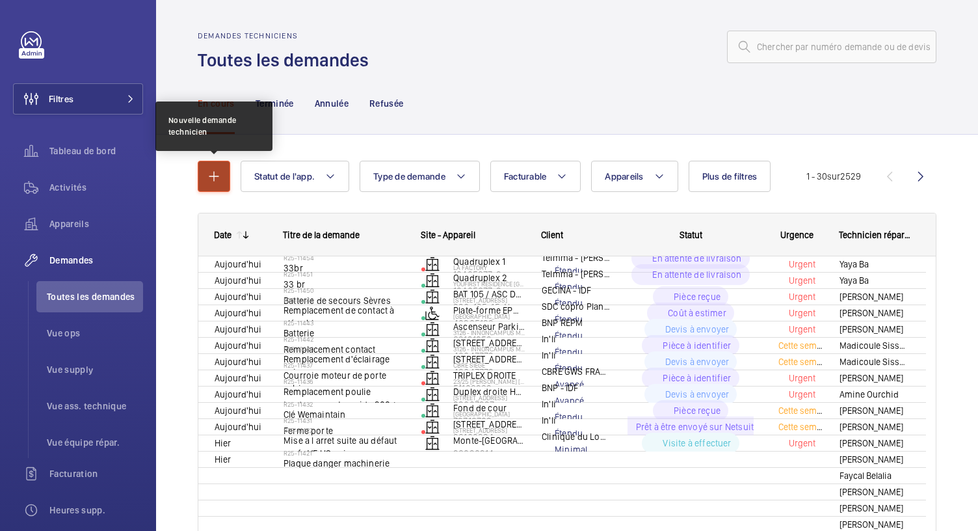
click at [220, 187] on button "button" at bounding box center [214, 176] width 33 height 31
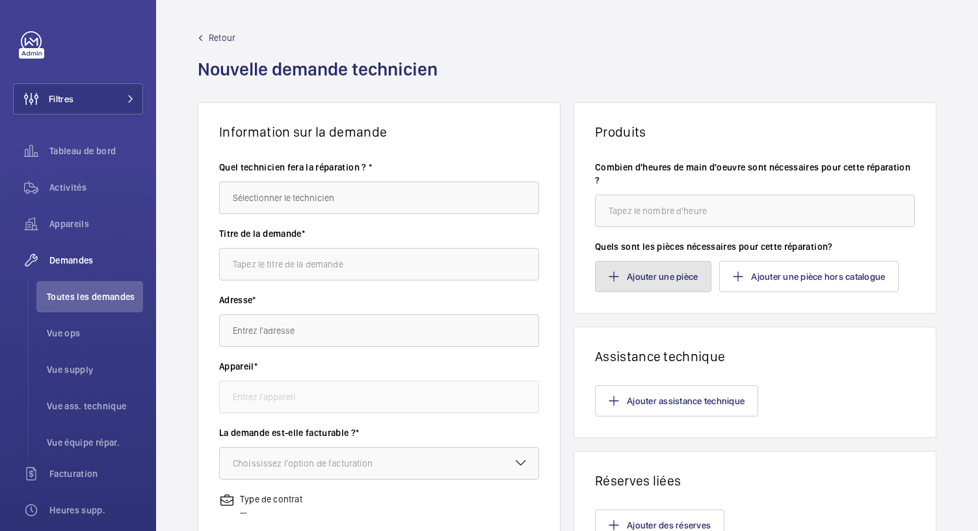
click at [633, 289] on button "Ajouter une pièce" at bounding box center [653, 276] width 116 height 31
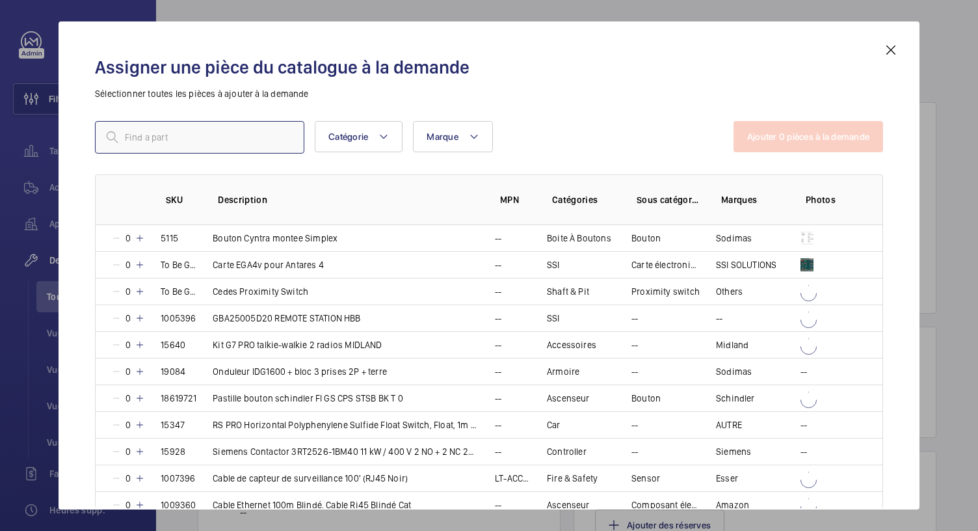
click at [263, 144] on input "text" at bounding box center [199, 137] width 209 height 33
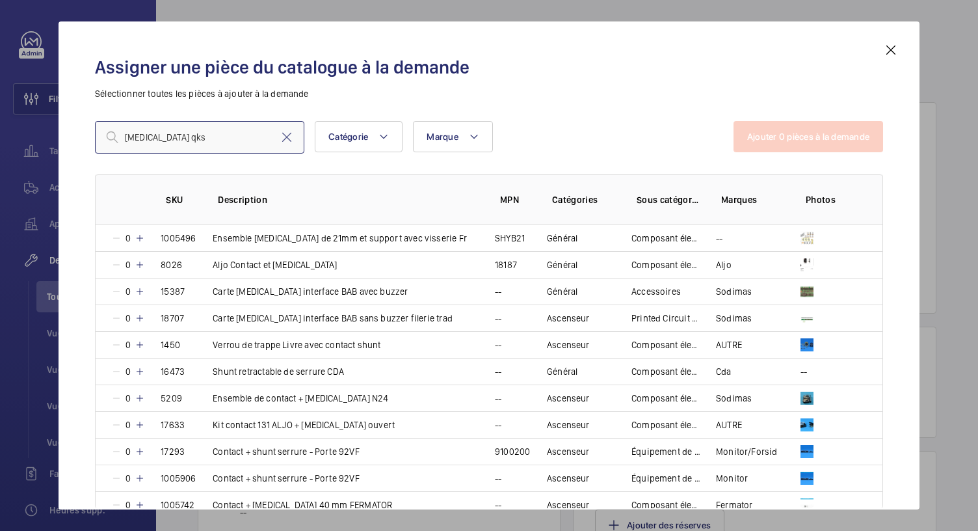
type input "shunt qks"
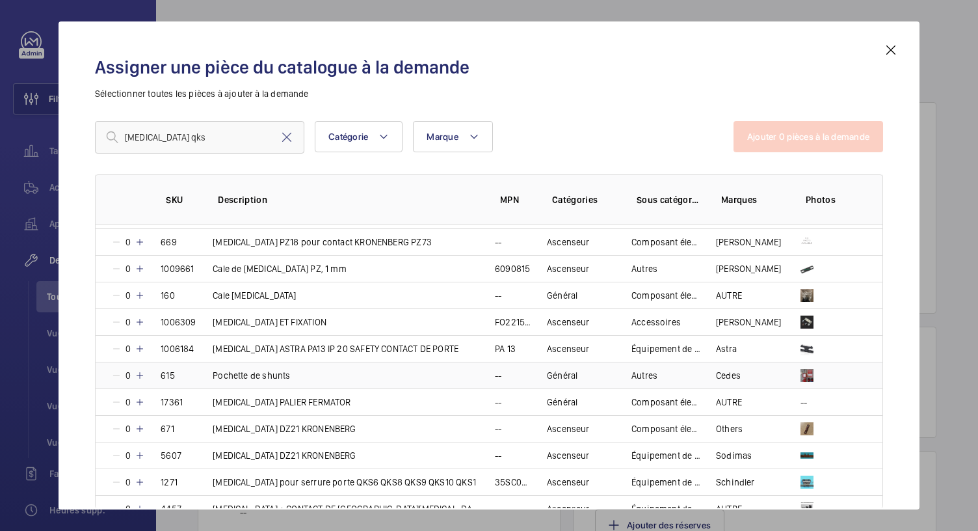
scroll to position [878, 0]
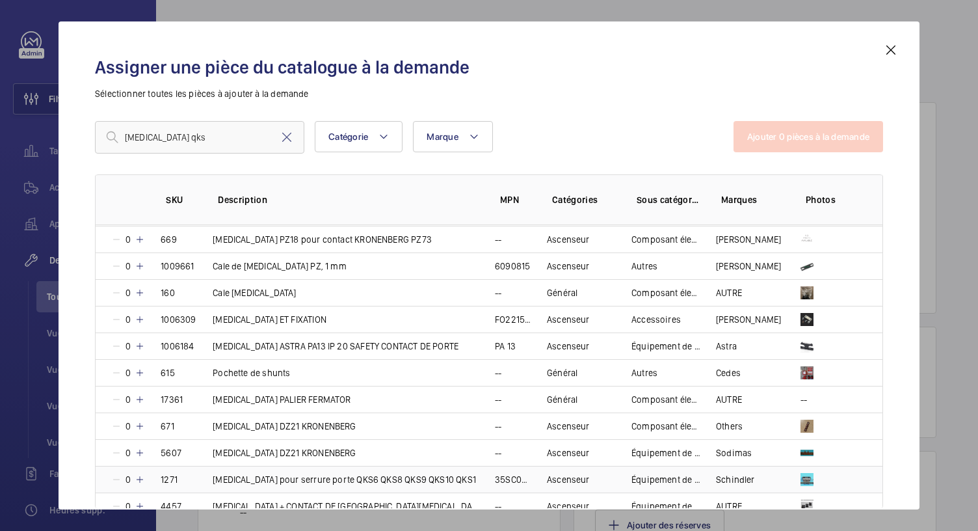
click at [143, 474] on mat-icon at bounding box center [140, 479] width 10 height 10
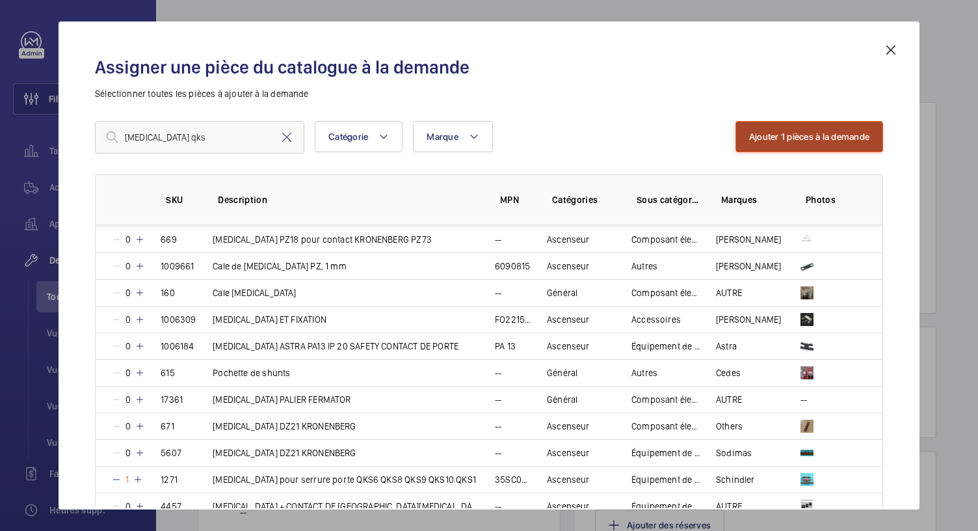
click at [765, 130] on button "Ajouter 1 pièces à la demande" at bounding box center [809, 136] width 148 height 31
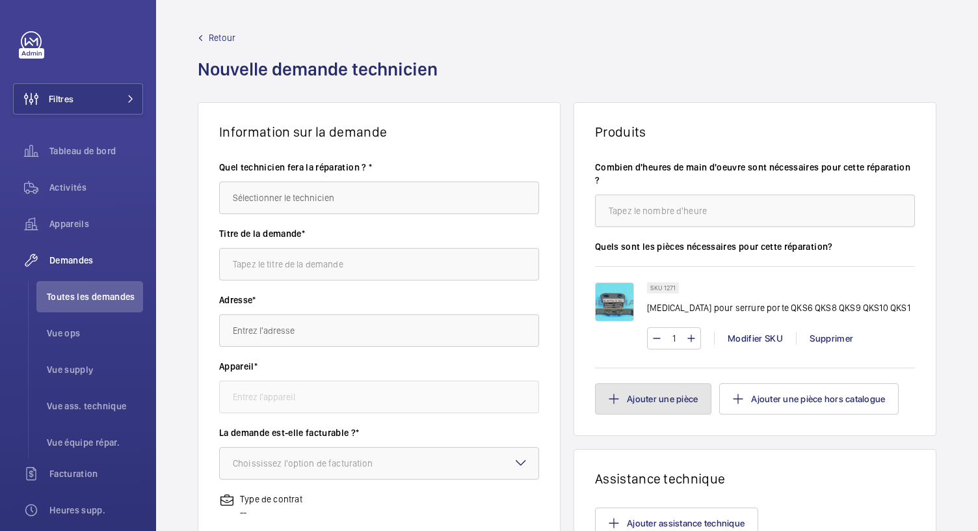
click at [680, 408] on button "Ajouter une pièce" at bounding box center [653, 398] width 116 height 31
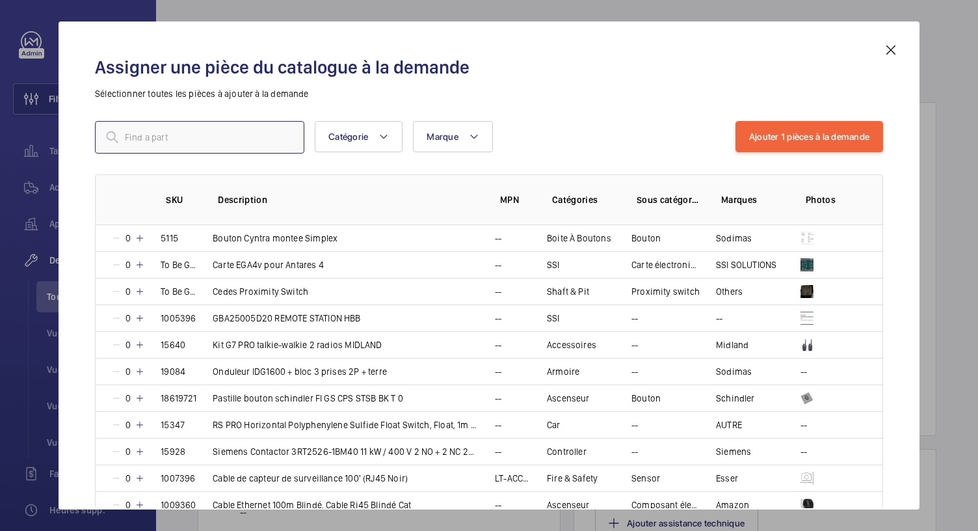
click at [252, 125] on input "text" at bounding box center [199, 137] width 209 height 33
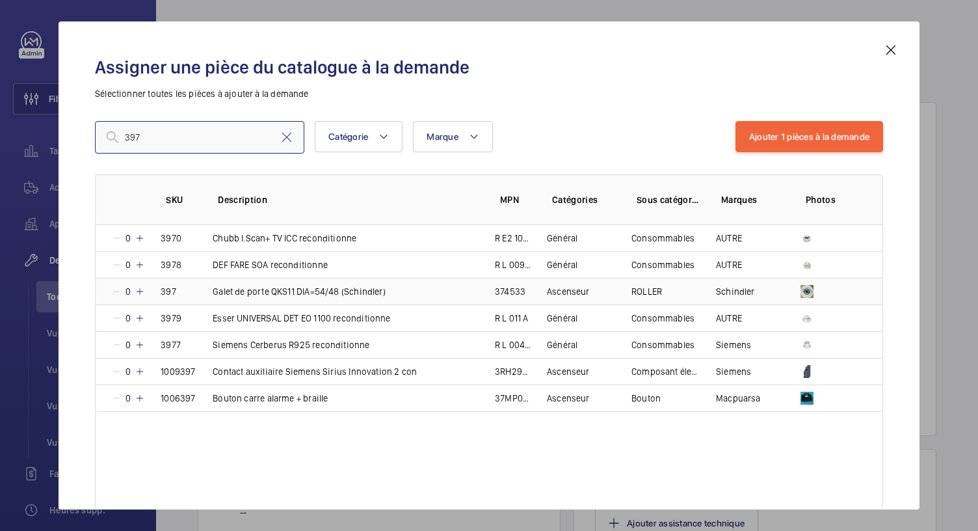
type input "397"
click at [140, 287] on mat-icon at bounding box center [140, 291] width 10 height 10
click at [140, 291] on mat-icon at bounding box center [138, 291] width 10 height 10
click at [140, 291] on mat-icon at bounding box center [140, 291] width 10 height 10
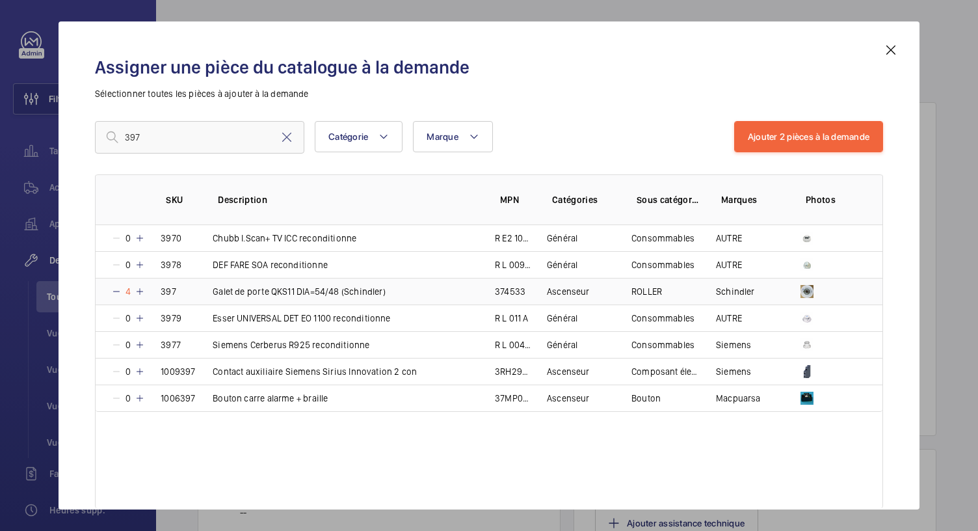
click at [120, 289] on mat-icon at bounding box center [116, 291] width 10 height 10
click at [893, 51] on mat-icon at bounding box center [891, 50] width 16 height 16
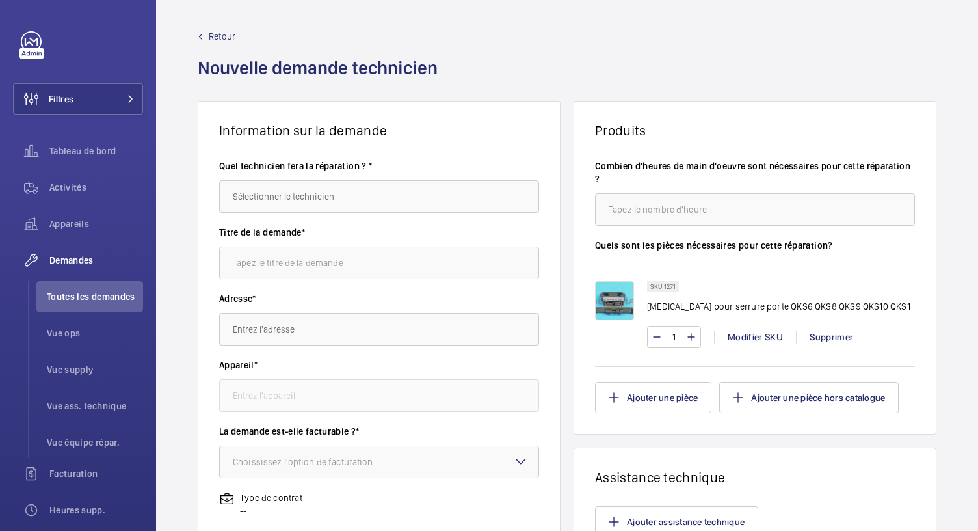
scroll to position [0, 0]
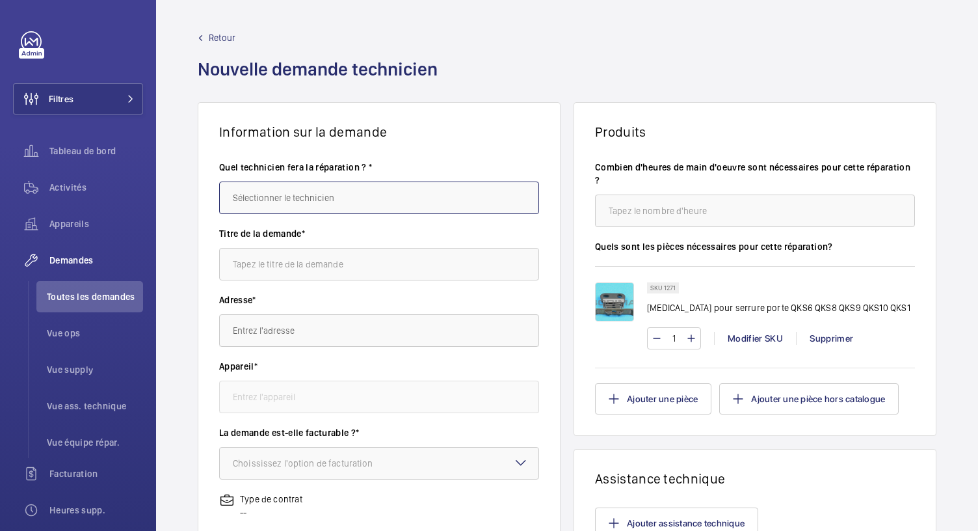
click at [335, 200] on input "text" at bounding box center [379, 197] width 320 height 33
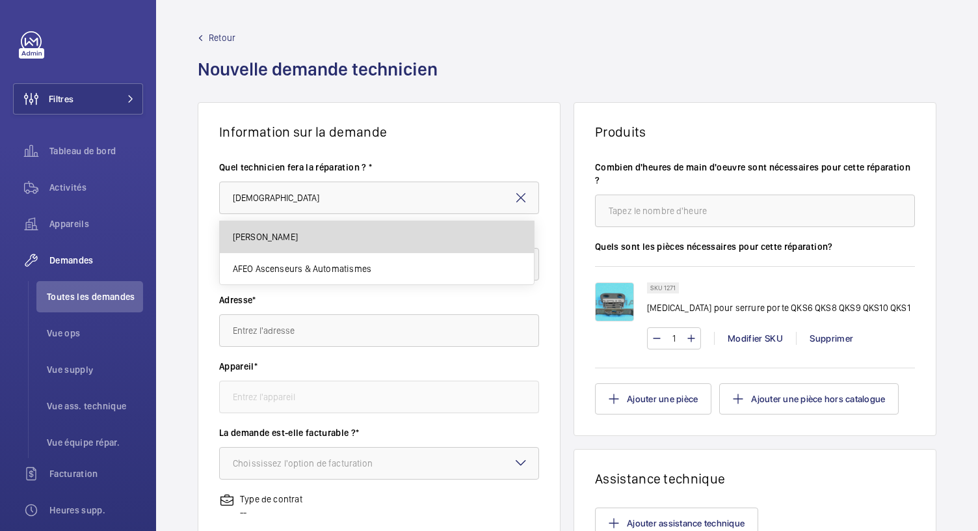
click at [289, 237] on span "Ismail Tokpinar" at bounding box center [265, 236] width 65 height 13
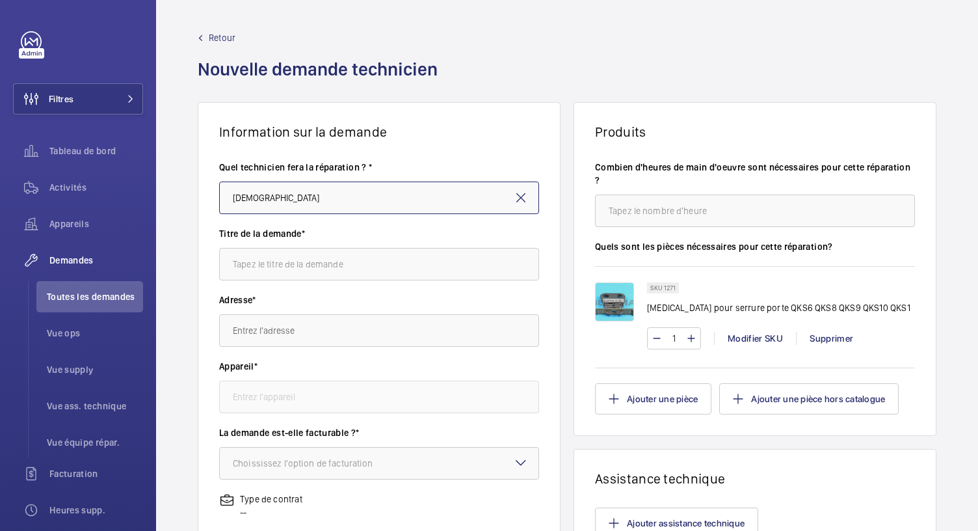
type input "Ismail Tokpinar"
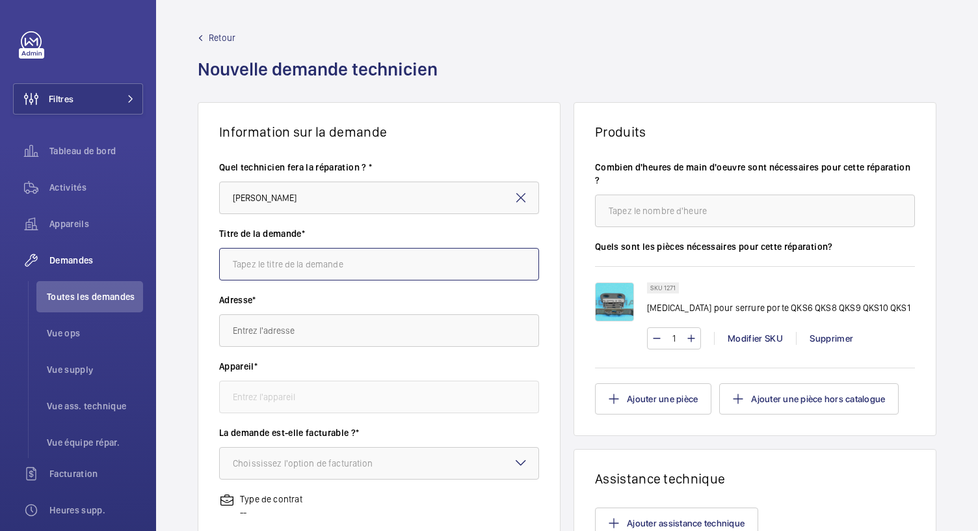
click at [282, 270] on input "text" at bounding box center [379, 264] width 320 height 33
type input "shunt QKS11"
click at [298, 333] on input "text" at bounding box center [379, 330] width 320 height 33
paste input "23 Rue Paul Rivet 92350 LE PLESSIS-ROBINSON"
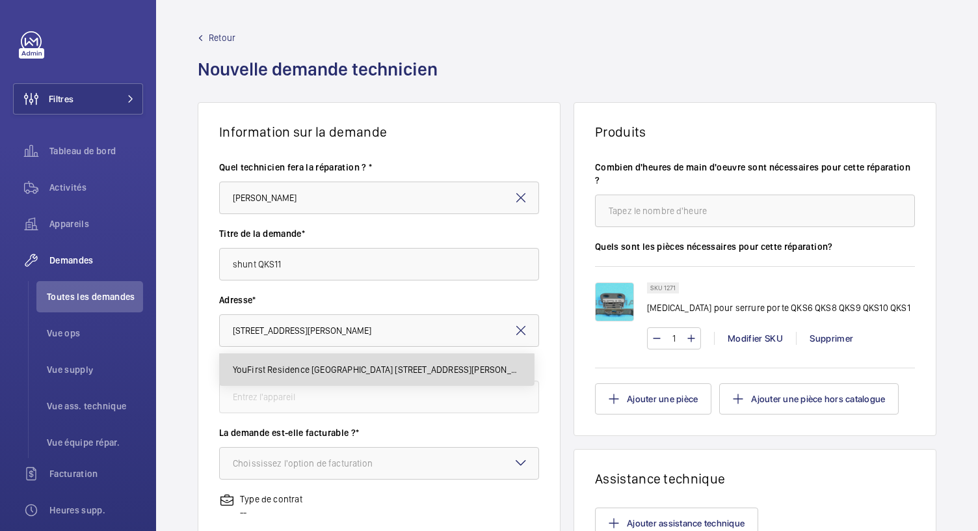
click at [406, 374] on span "YouFirst Residence Le Plessis-Robinson 23 Rue Paul Rivet, 92350 LE PLESSIS-ROBI…" at bounding box center [377, 369] width 288 height 13
type input "YouFirst Residence Le Plessis-Robinson 23 Rue Paul Rivet, 92350 LE PLESSIS-ROBI…"
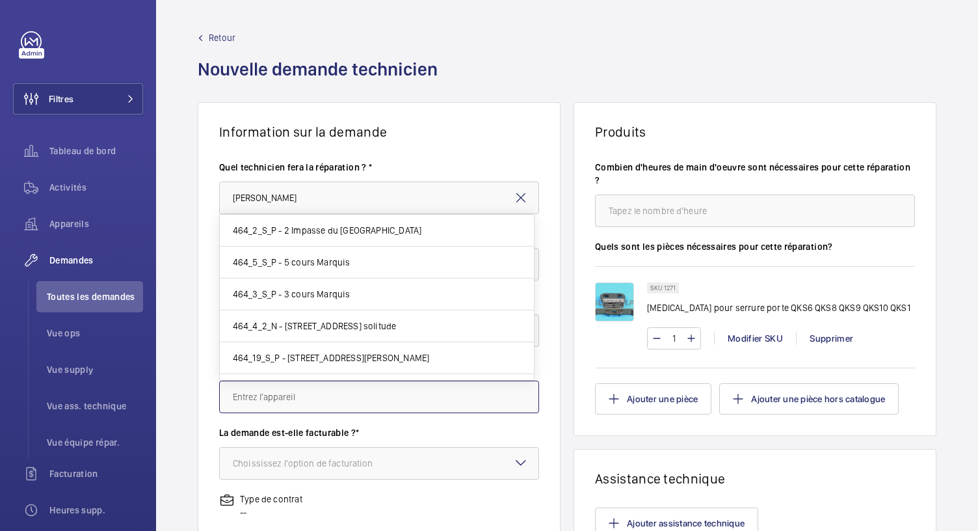
click at [373, 402] on input "text" at bounding box center [379, 396] width 320 height 33
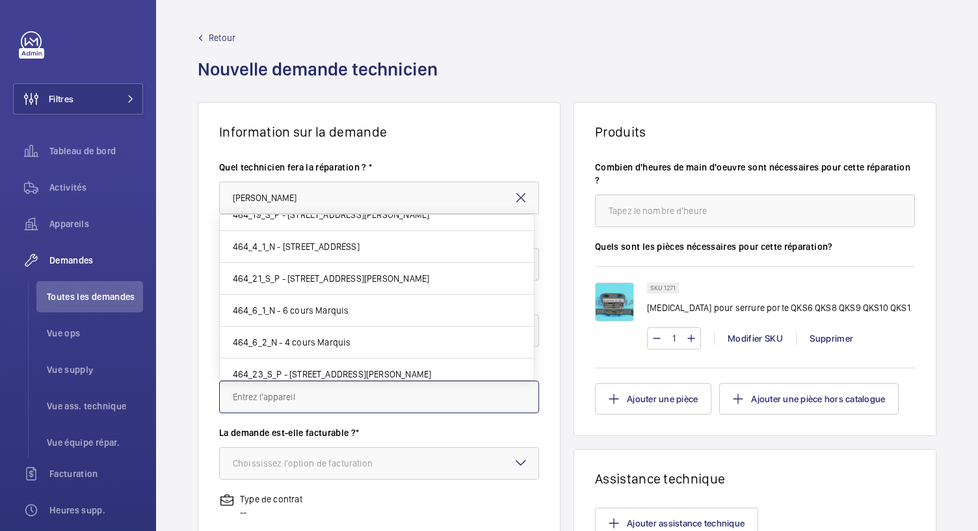
scroll to position [150, 0]
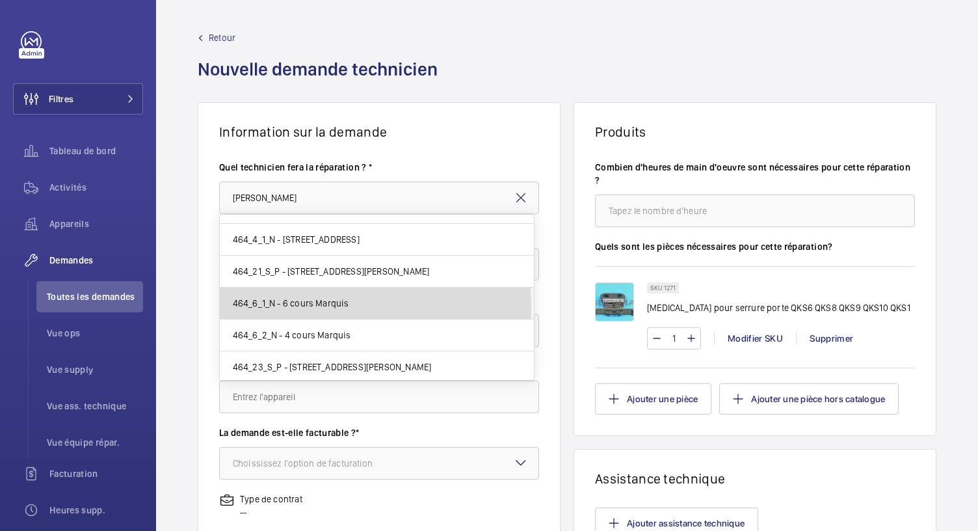
click at [326, 304] on span "464_6_1_N - 6 cours Marquis" at bounding box center [291, 302] width 116 height 13
type input "464_6_1_N - 6 cours Marquis"
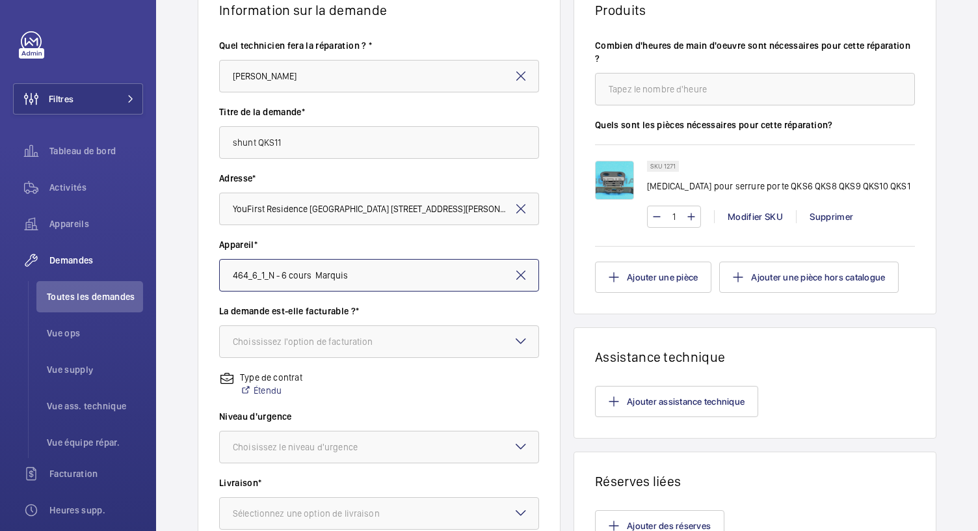
scroll to position [124, 0]
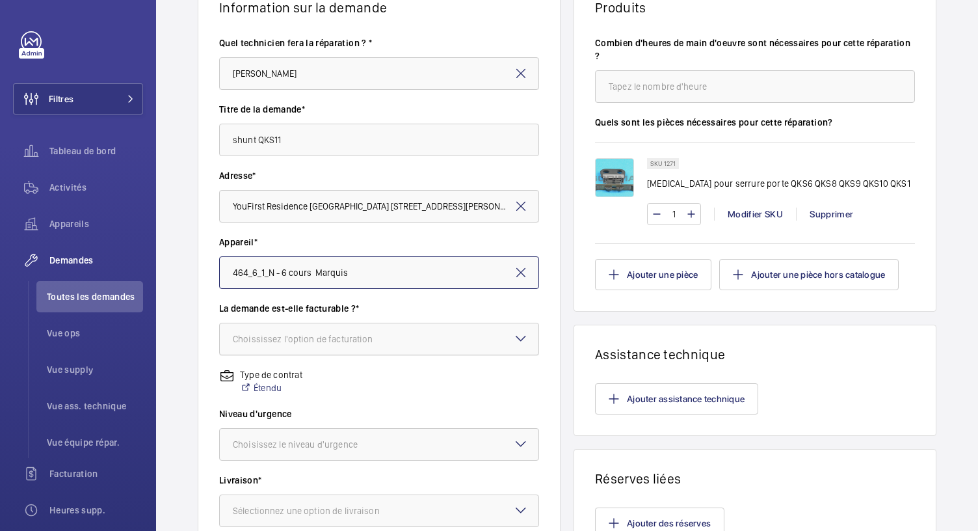
click at [298, 339] on div "Choississez l'option de facturation" at bounding box center [319, 338] width 173 height 13
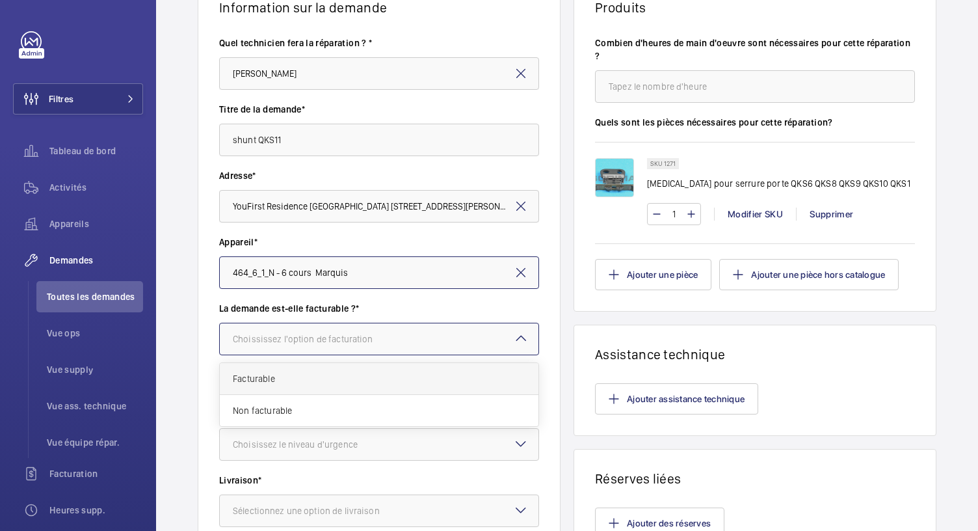
click at [292, 382] on span "Facturable" at bounding box center [379, 378] width 293 height 13
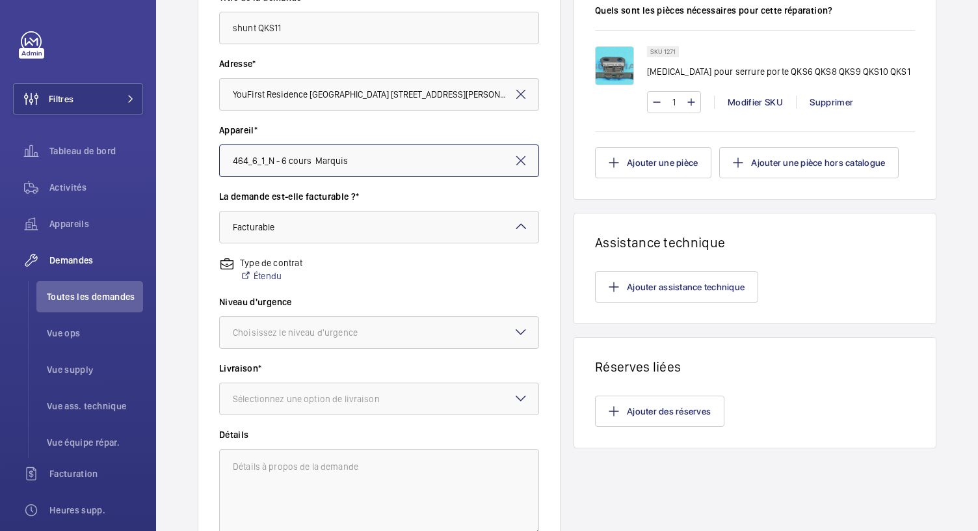
scroll to position [239, 0]
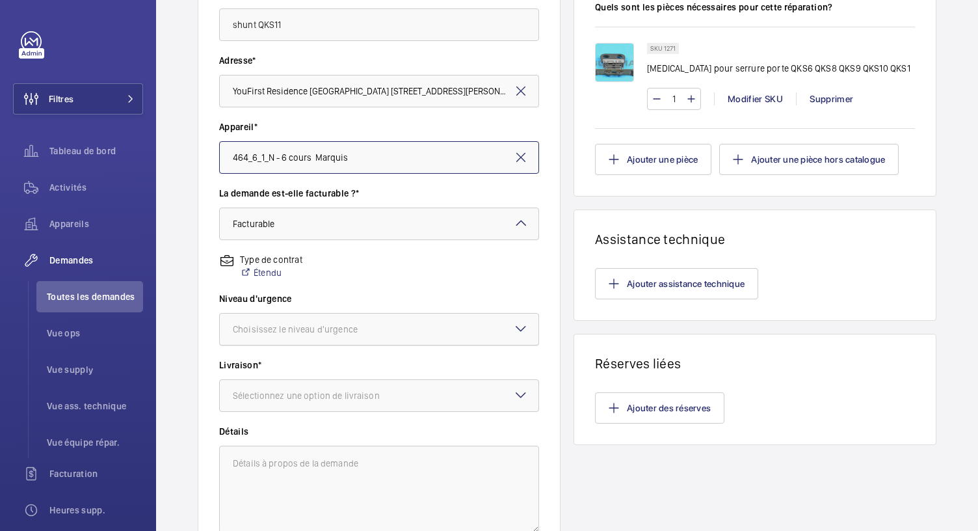
click at [358, 328] on div "Choisissez le niveau d'urgence" at bounding box center [311, 328] width 157 height 13
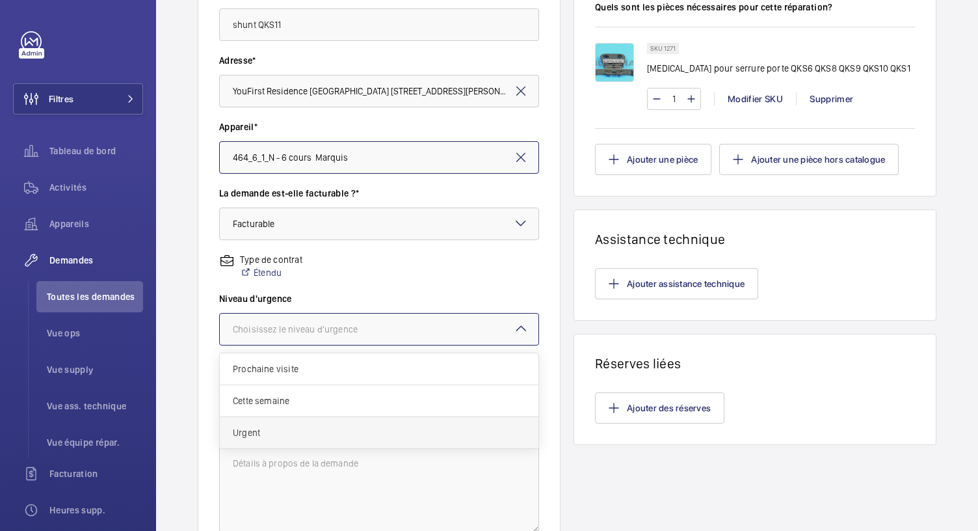
click at [281, 431] on span "Urgent" at bounding box center [379, 432] width 293 height 13
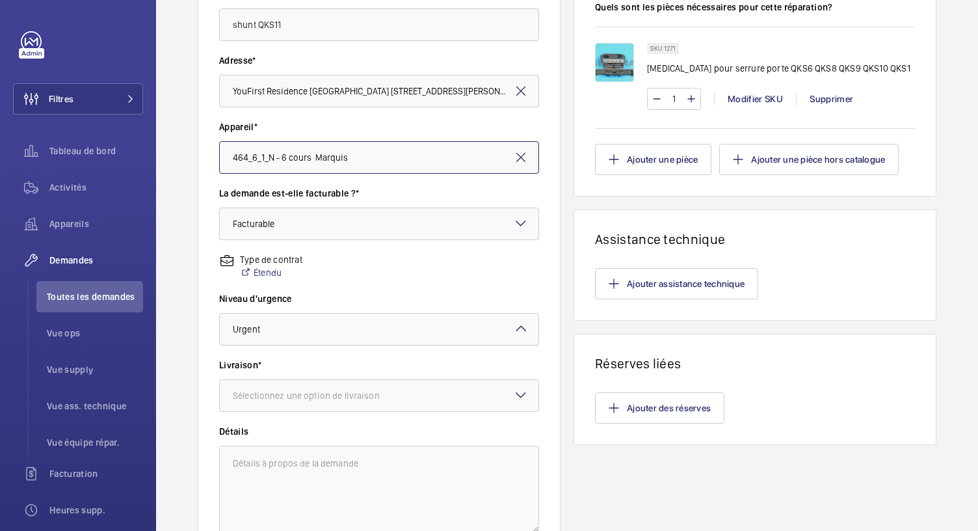
scroll to position [356, 0]
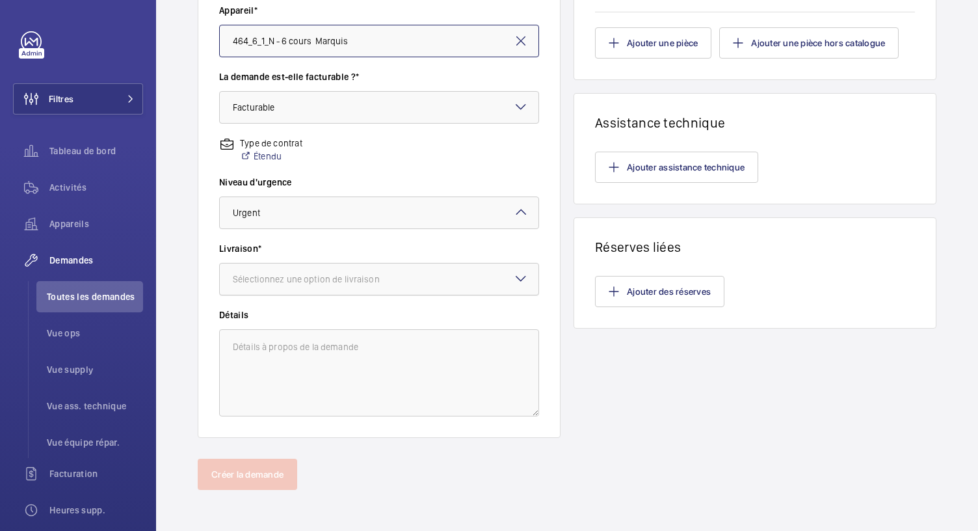
click at [321, 284] on div "Sélectionnez une option de livraison" at bounding box center [322, 278] width 179 height 13
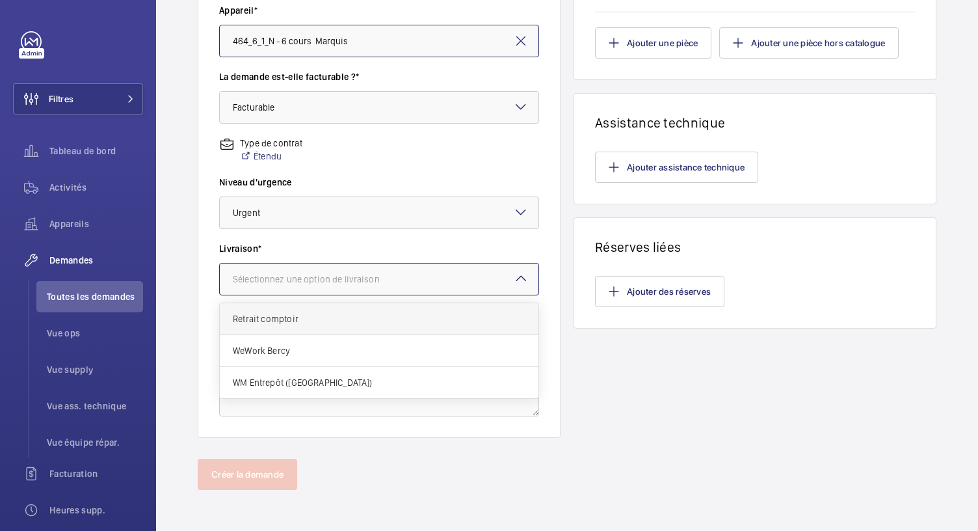
click at [301, 322] on span "Retrait comptoir" at bounding box center [379, 318] width 293 height 13
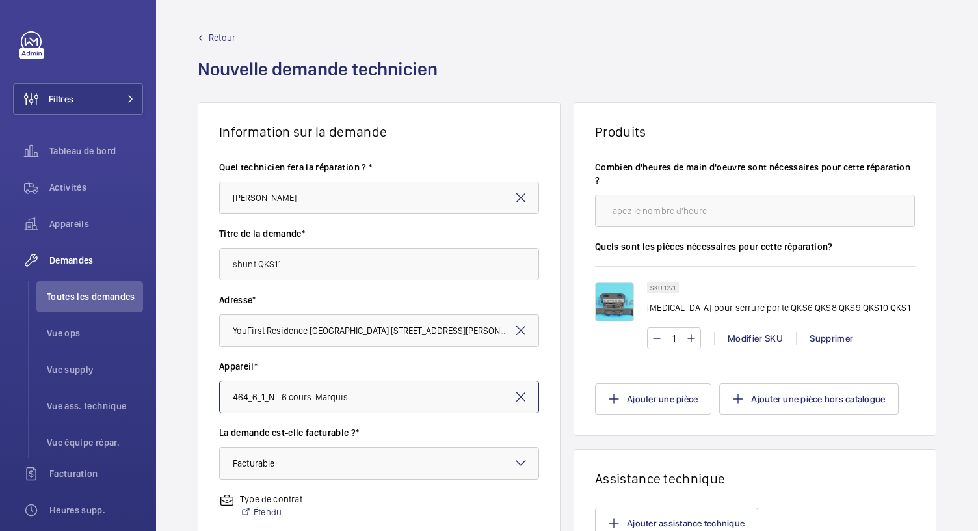
scroll to position [0, 0]
click at [628, 213] on input "number" at bounding box center [755, 210] width 320 height 33
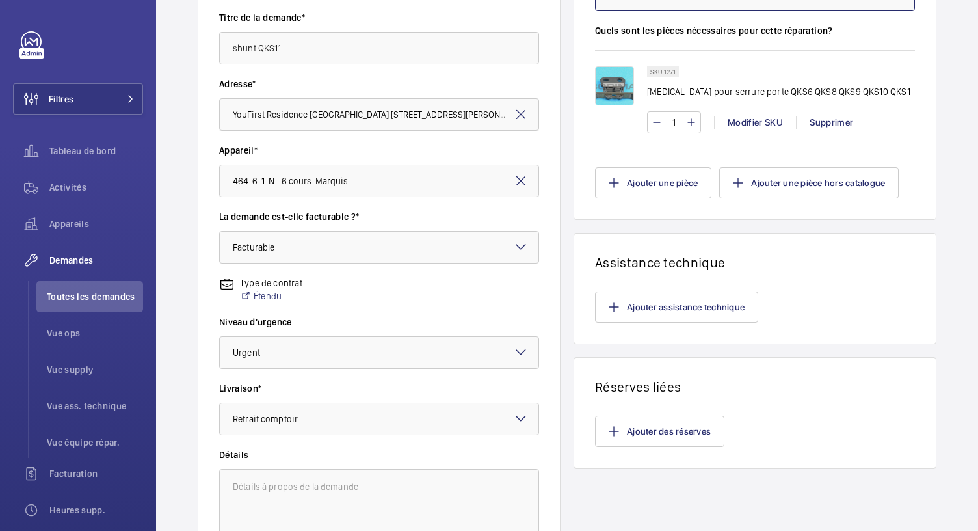
scroll to position [356, 0]
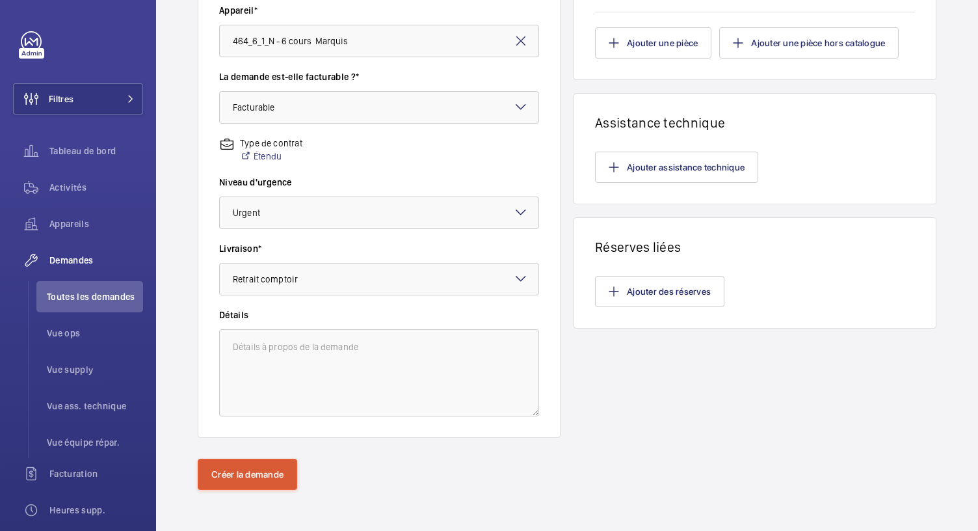
type input "1"
click at [248, 474] on button "Créer la demande" at bounding box center [247, 473] width 99 height 31
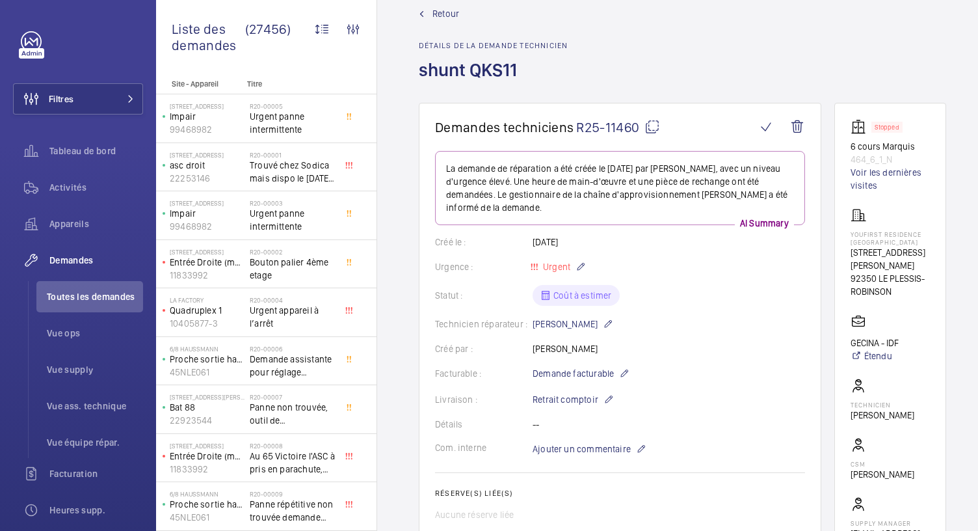
scroll to position [16, 0]
